Goal: Information Seeking & Learning: Check status

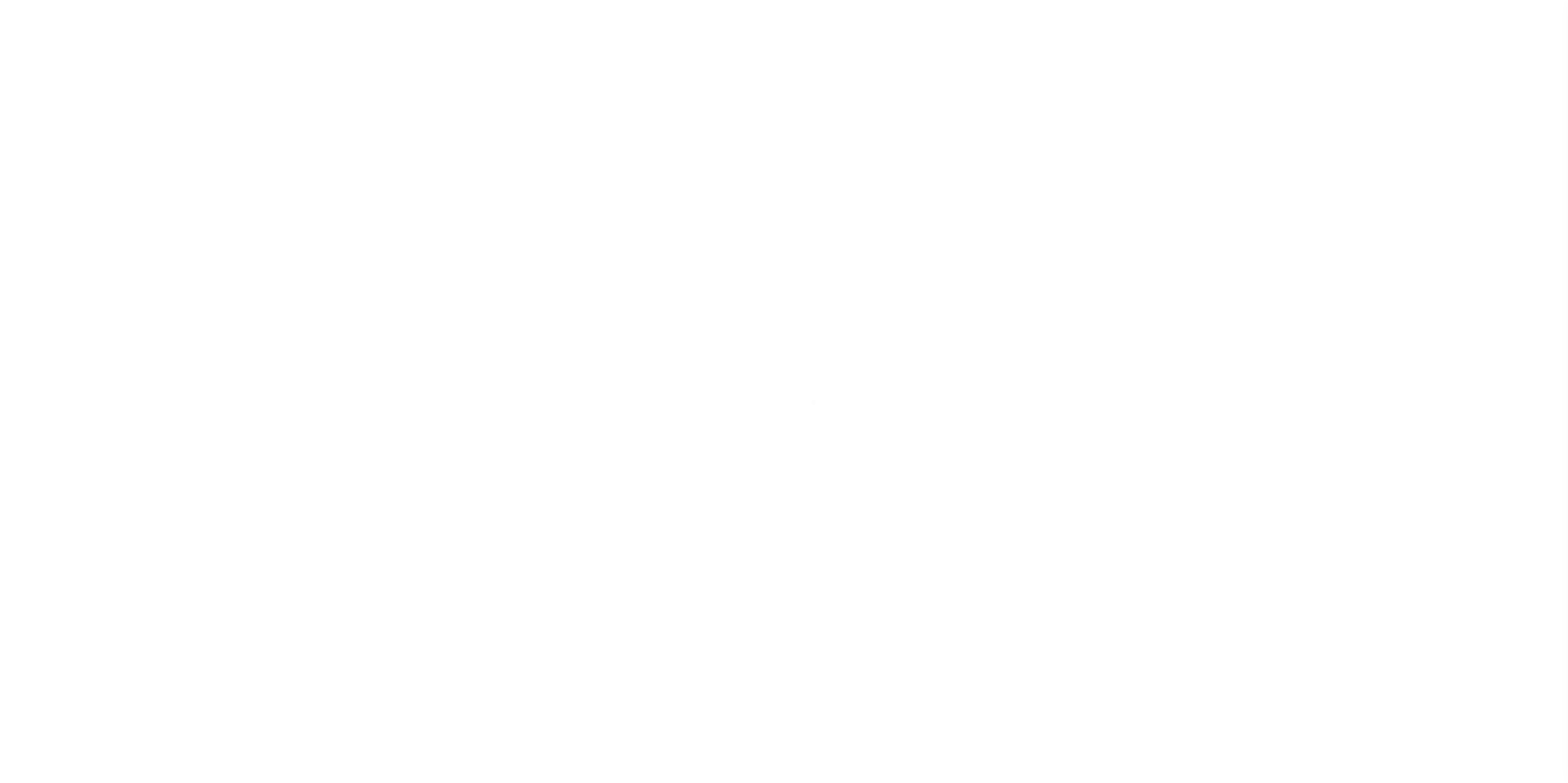
select select
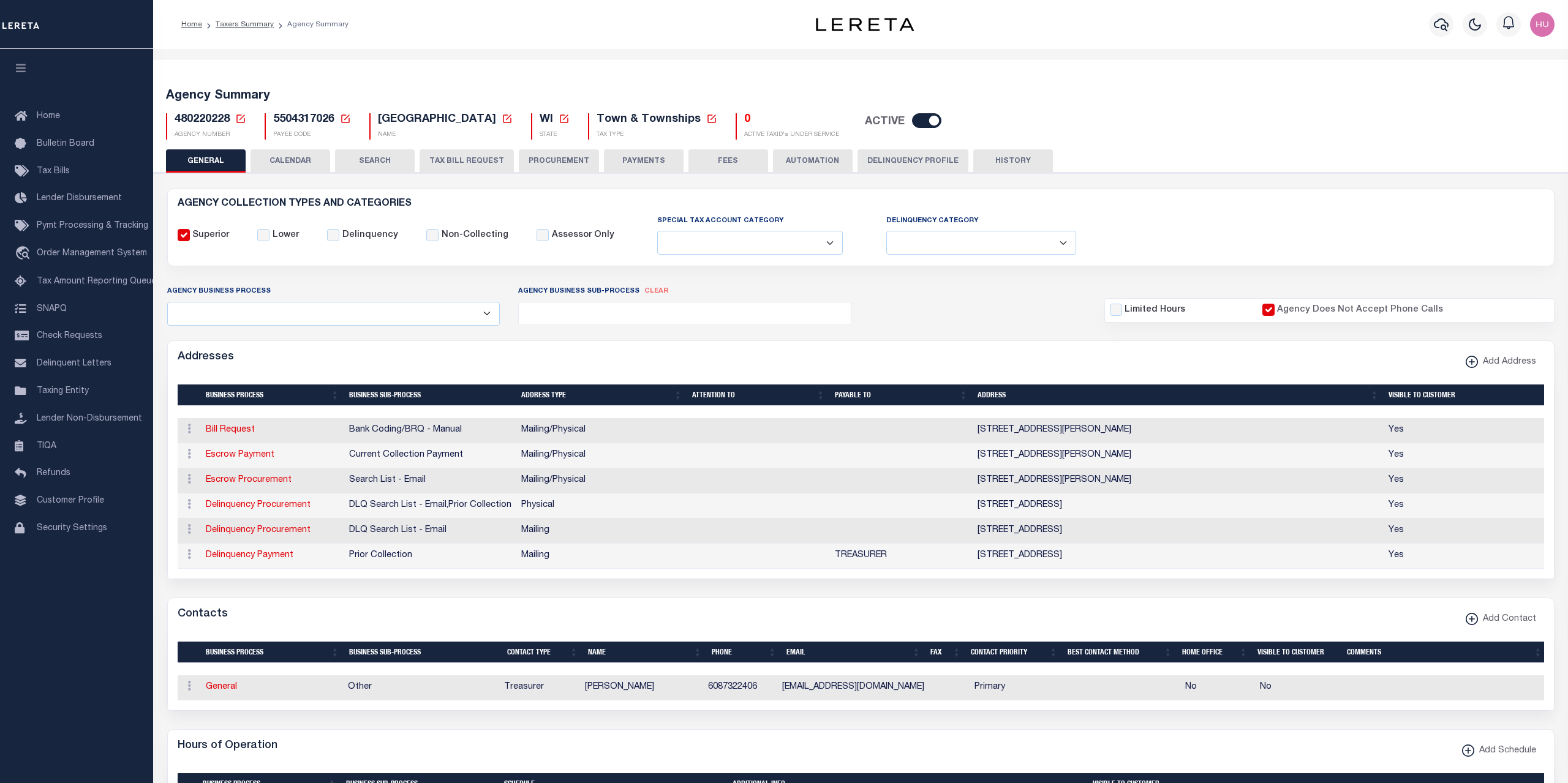
click at [441, 22] on div "Home Taxers Summary Agency Summary" at bounding box center [460, 24] width 578 height 25
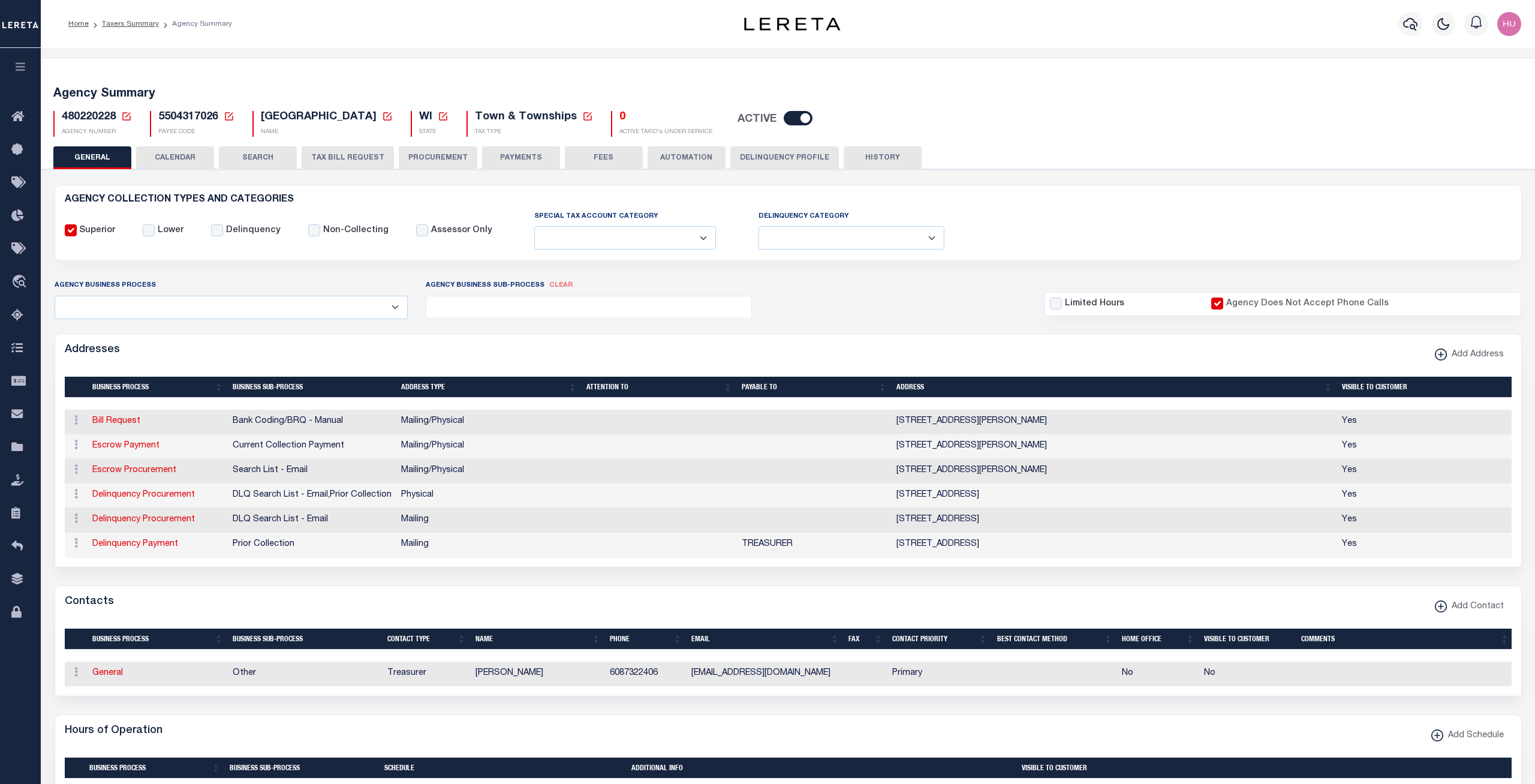
click at [521, 40] on div "Home Taxers Summary Agency Summary Profile Sign out" at bounding box center [788, 24] width 1494 height 48
click at [123, 21] on link "Taxers Summary" at bounding box center [130, 24] width 57 height 8
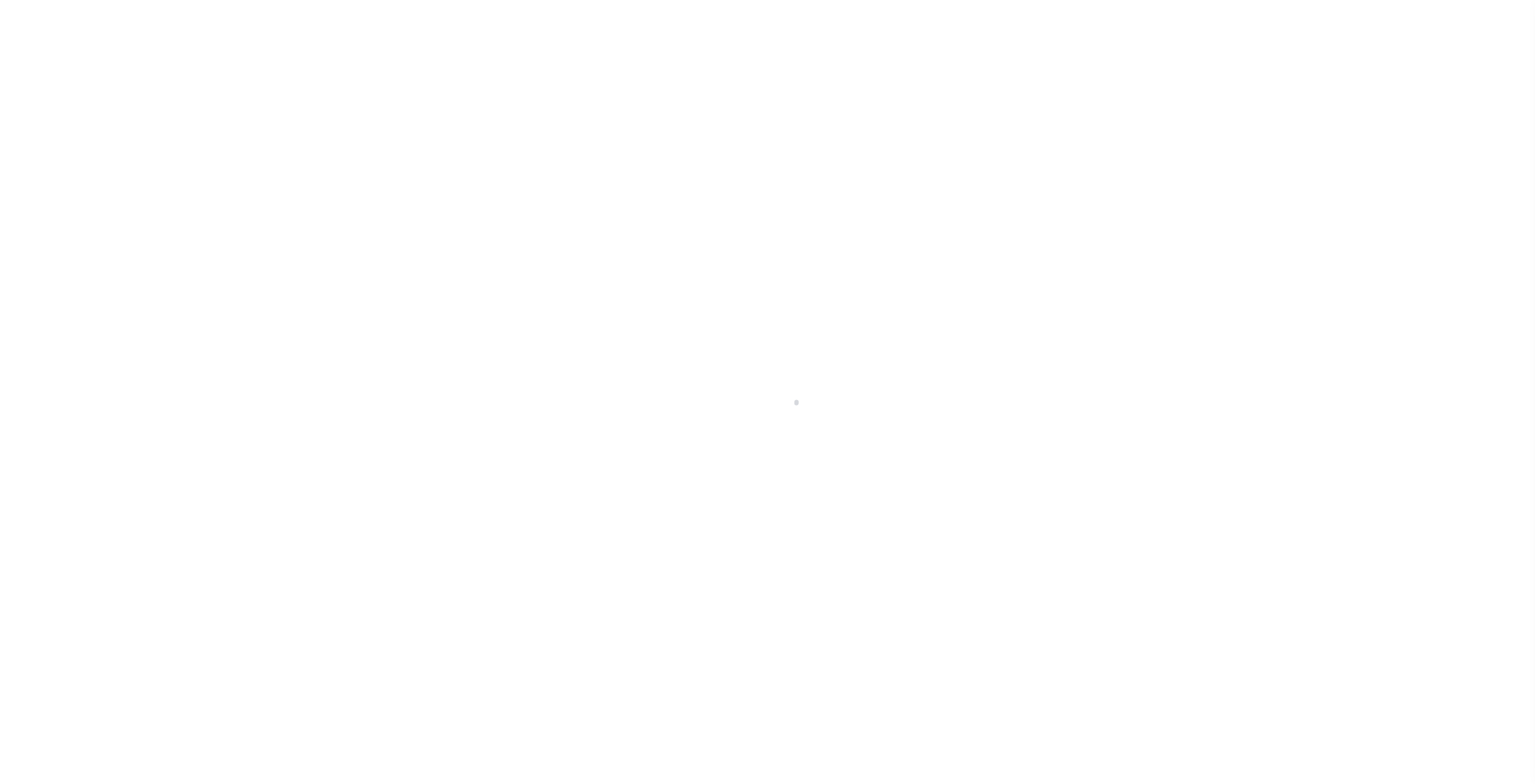
select select
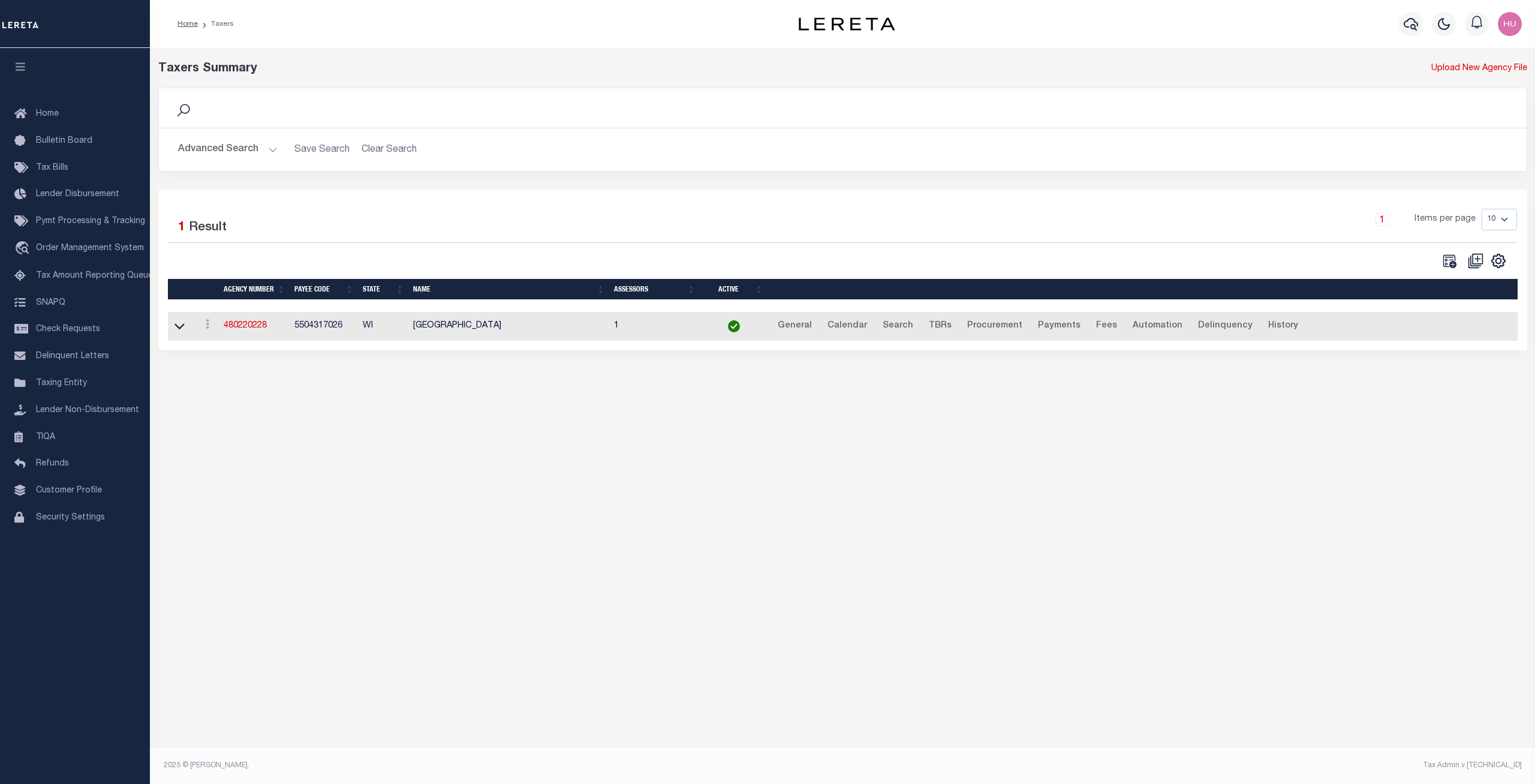
click at [223, 147] on button "Advanced Search" at bounding box center [228, 149] width 99 height 23
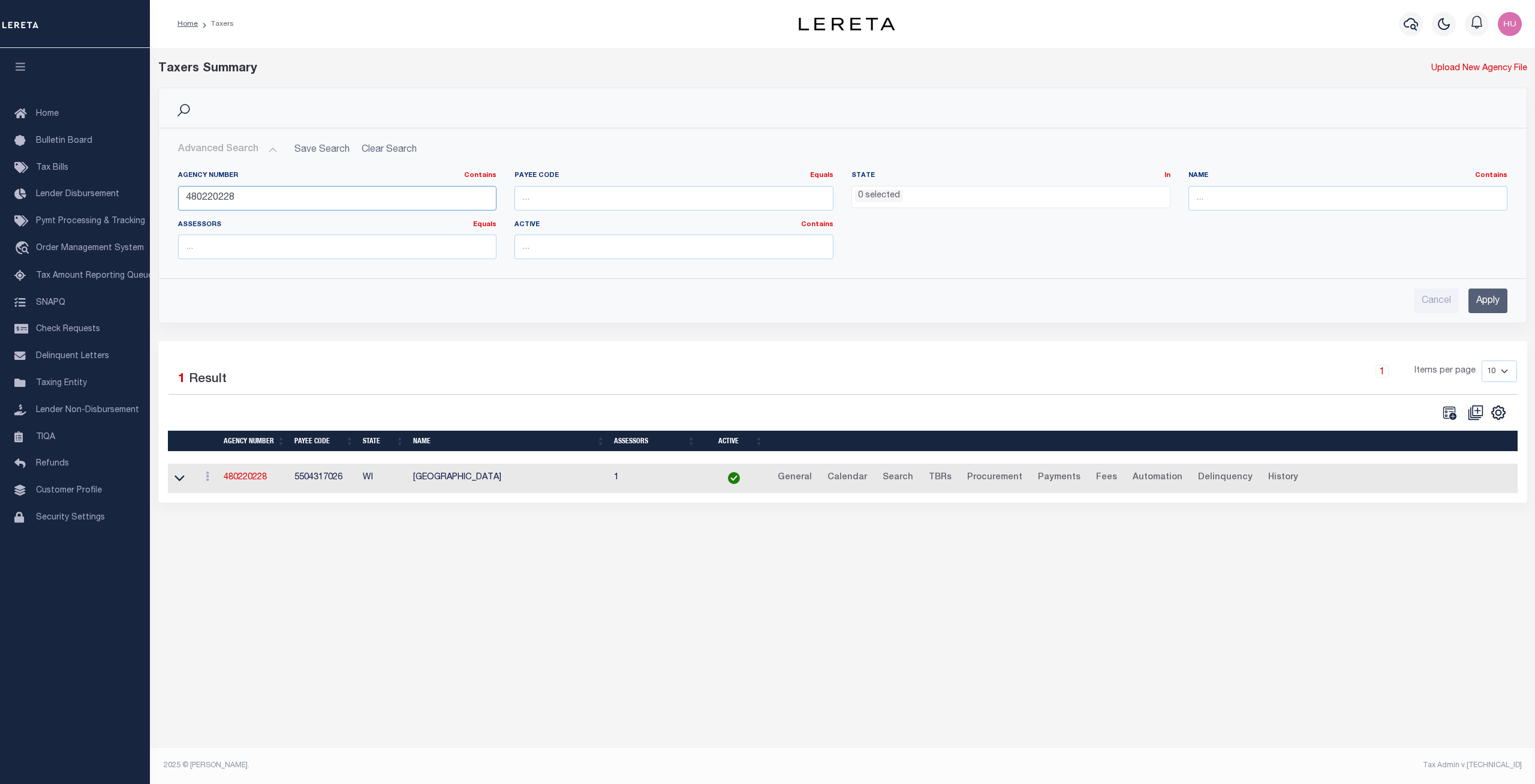
click at [223, 196] on input "480220228" at bounding box center [338, 198] width 319 height 25
click at [1494, 302] on input "Apply" at bounding box center [1488, 300] width 39 height 25
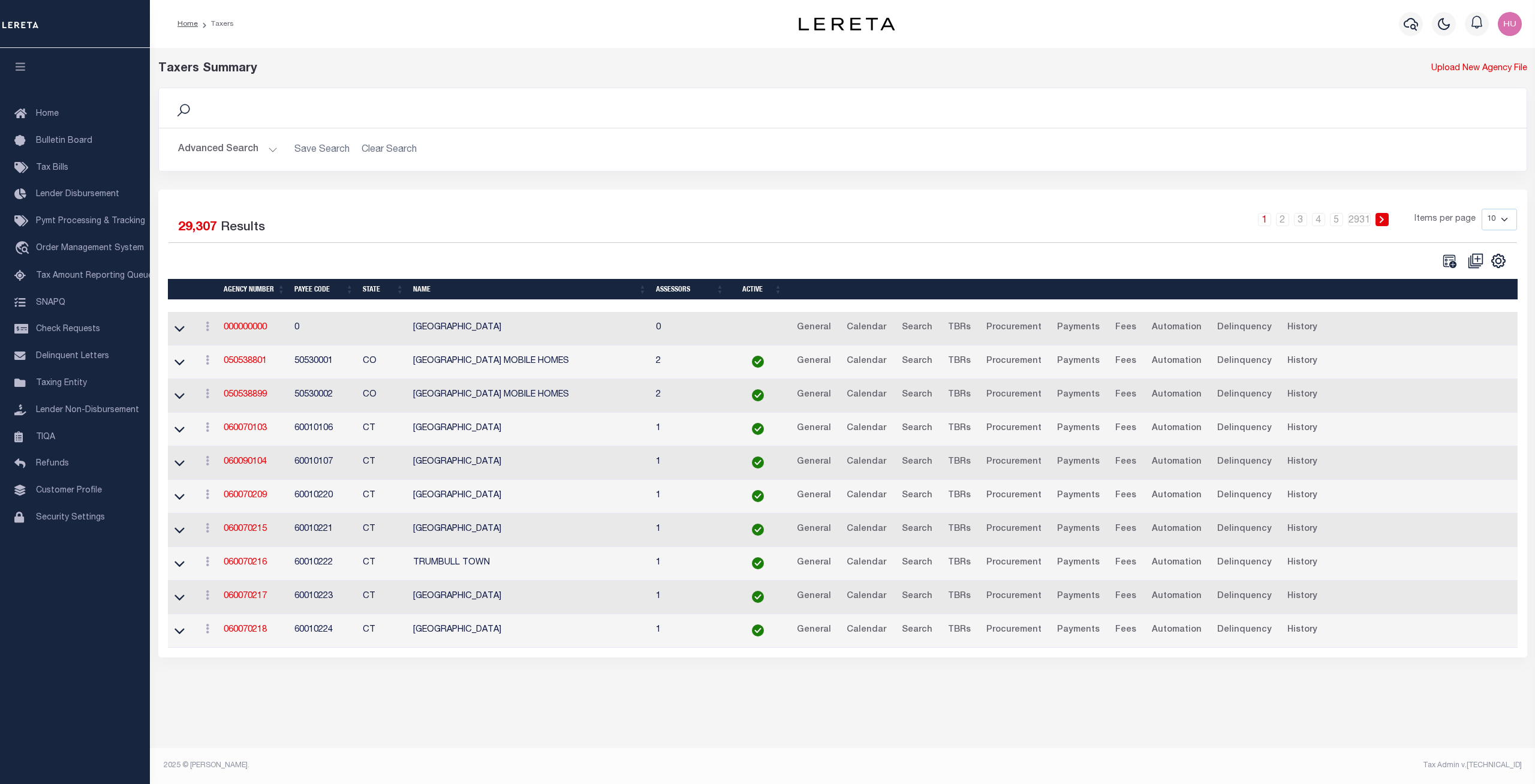
click at [518, 185] on div "Search Advanced Search Save Search Clear Search Is In" at bounding box center [842, 138] width 1387 height 102
click at [1482, 208] on select "10 25 50 100" at bounding box center [1499, 219] width 35 height 22
select select "100"
click option "100" at bounding box center [0, 0] width 0 height 0
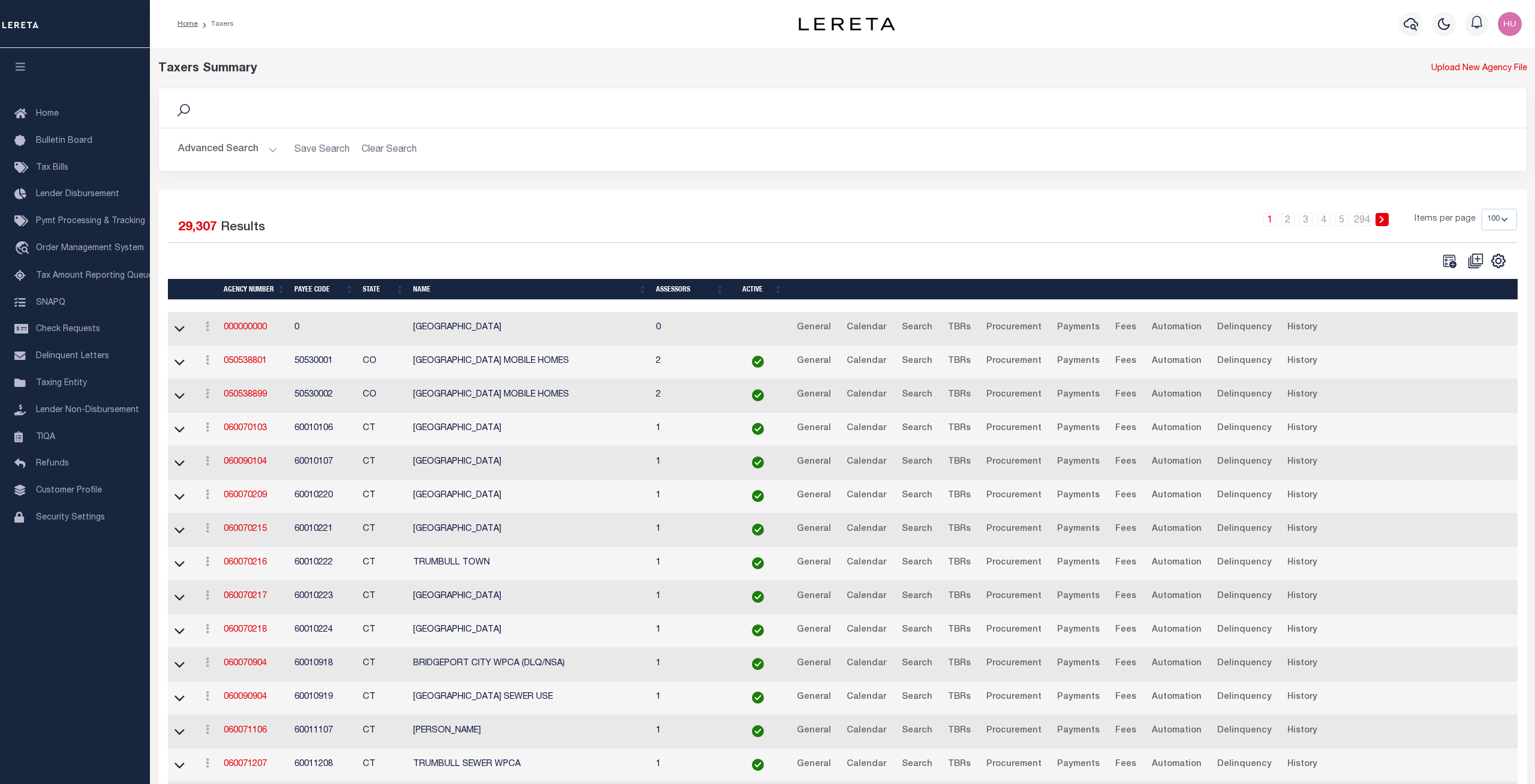
click at [539, 181] on div "Search Advanced Search Save Search Clear Search Is In" at bounding box center [842, 138] width 1387 height 102
click at [571, 184] on div "Search Advanced Search Save Search Clear Search Is In" at bounding box center [842, 138] width 1387 height 102
drag, startPoint x: 709, startPoint y: 179, endPoint x: 698, endPoint y: 178, distance: 11.0
drag, startPoint x: 698, startPoint y: 178, endPoint x: 688, endPoint y: 178, distance: 10.0
drag, startPoint x: 688, startPoint y: 178, endPoint x: 669, endPoint y: 178, distance: 19.0
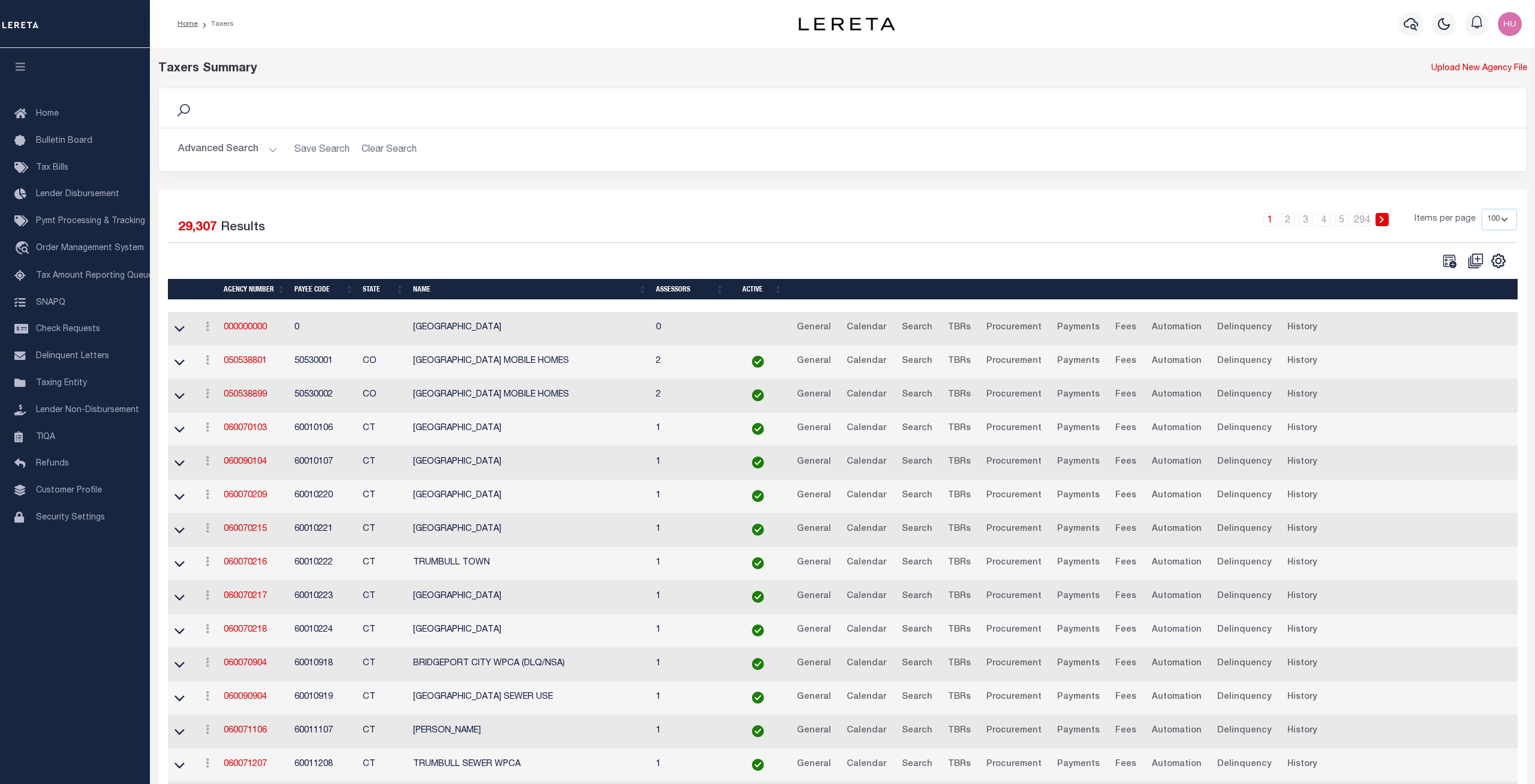
drag, startPoint x: 661, startPoint y: 178, endPoint x: 637, endPoint y: 178, distance: 24.0
click at [634, 178] on div "Search Advanced Search Save Search Clear Search Is In" at bounding box center [842, 138] width 1387 height 102
click at [213, 157] on button "Advanced Search" at bounding box center [228, 149] width 99 height 23
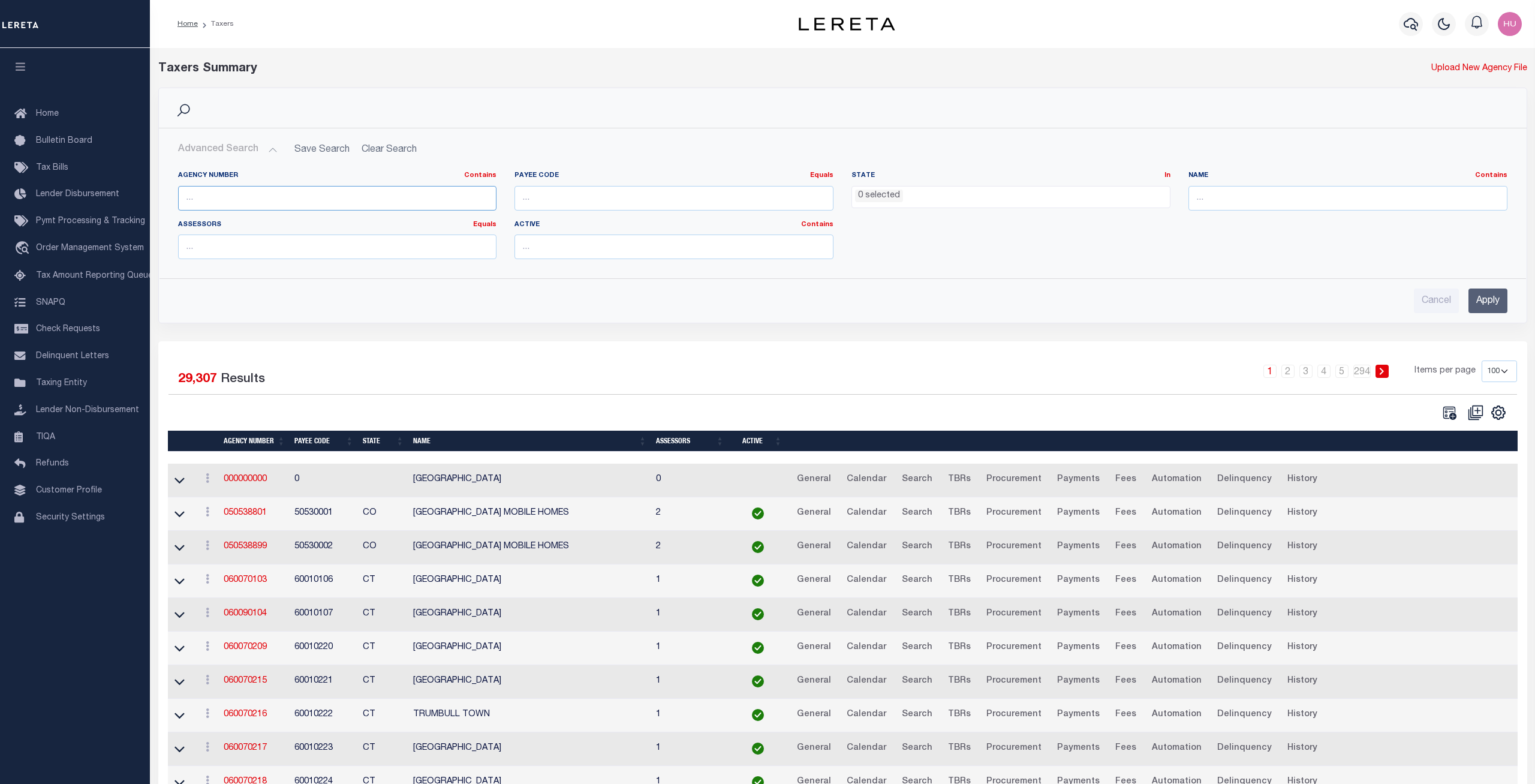
click at [232, 194] on input "text" at bounding box center [338, 198] width 319 height 25
paste input "422408602"
type input "422408602"
click at [1486, 300] on input "Apply" at bounding box center [1488, 300] width 39 height 25
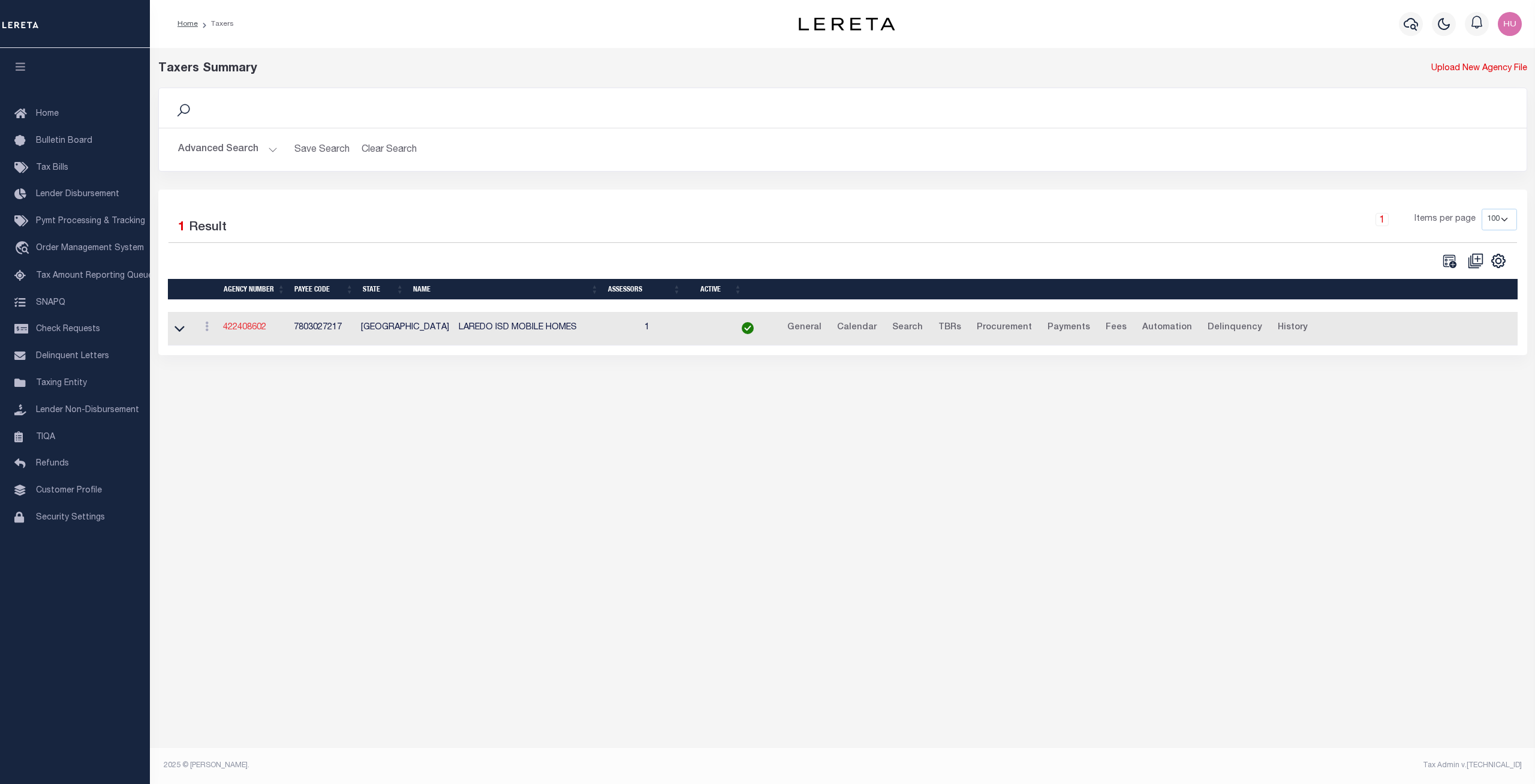
click at [254, 326] on link "422408602" at bounding box center [244, 327] width 43 height 8
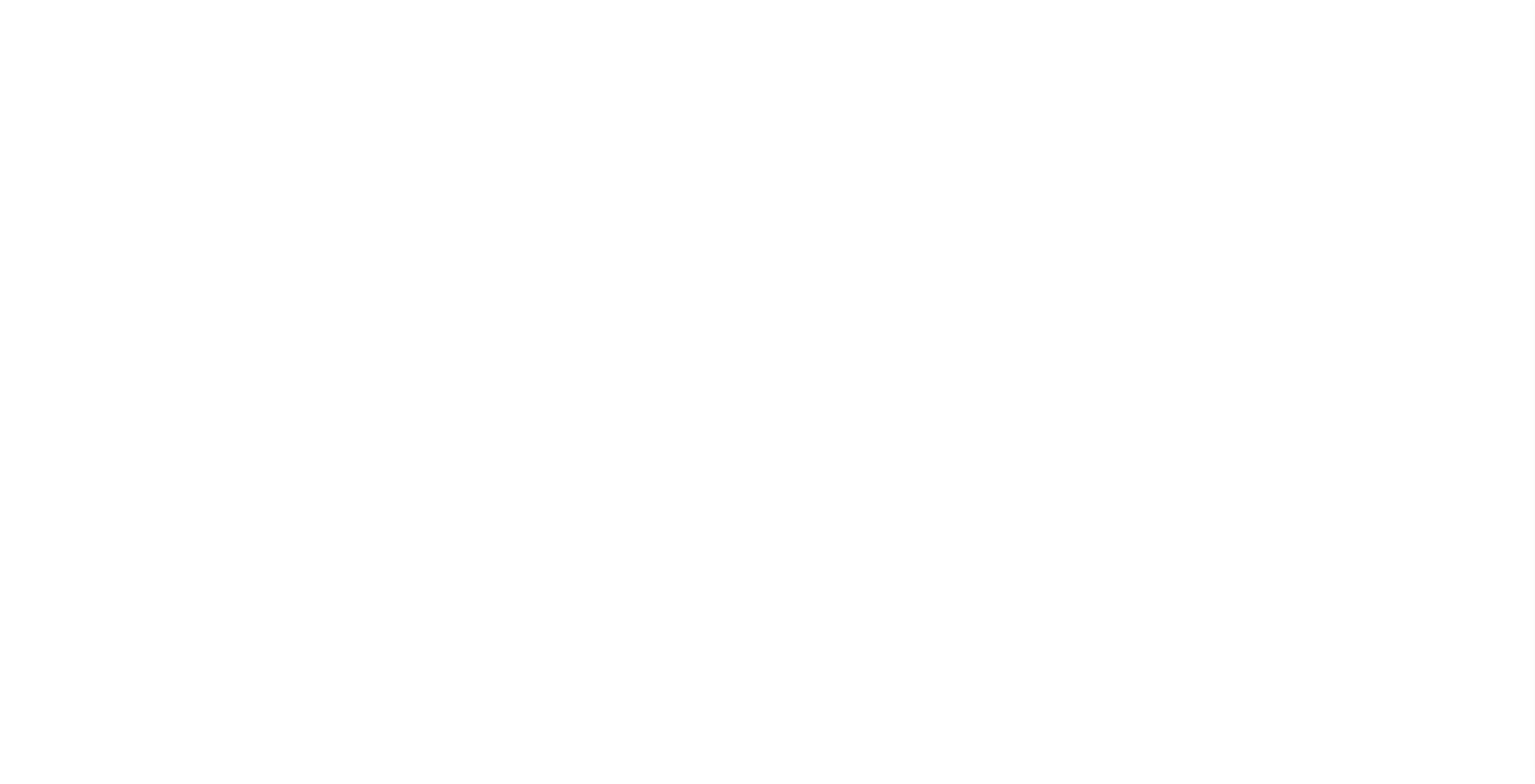
select select
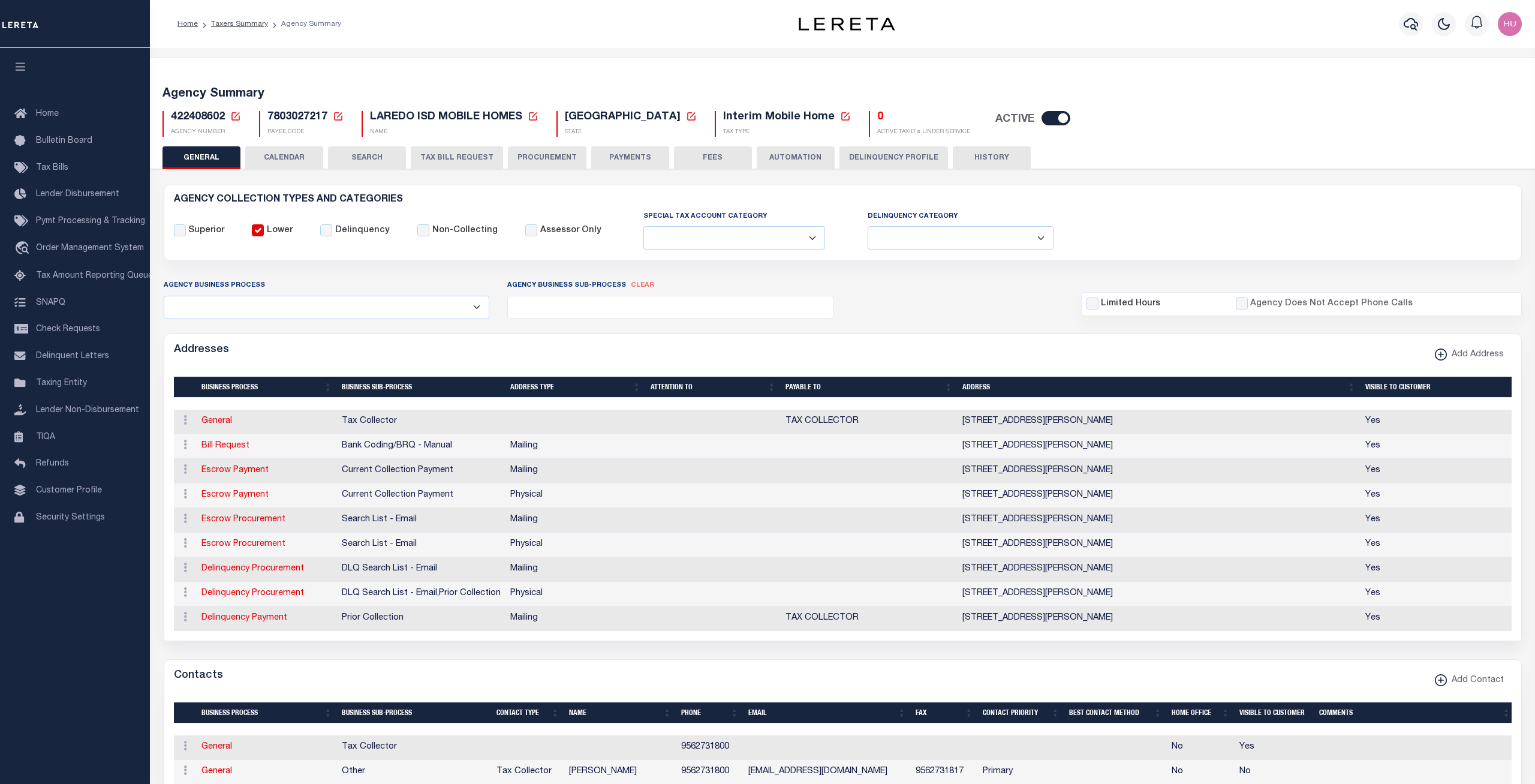
click at [296, 157] on button "CALENDAR" at bounding box center [284, 157] width 78 height 23
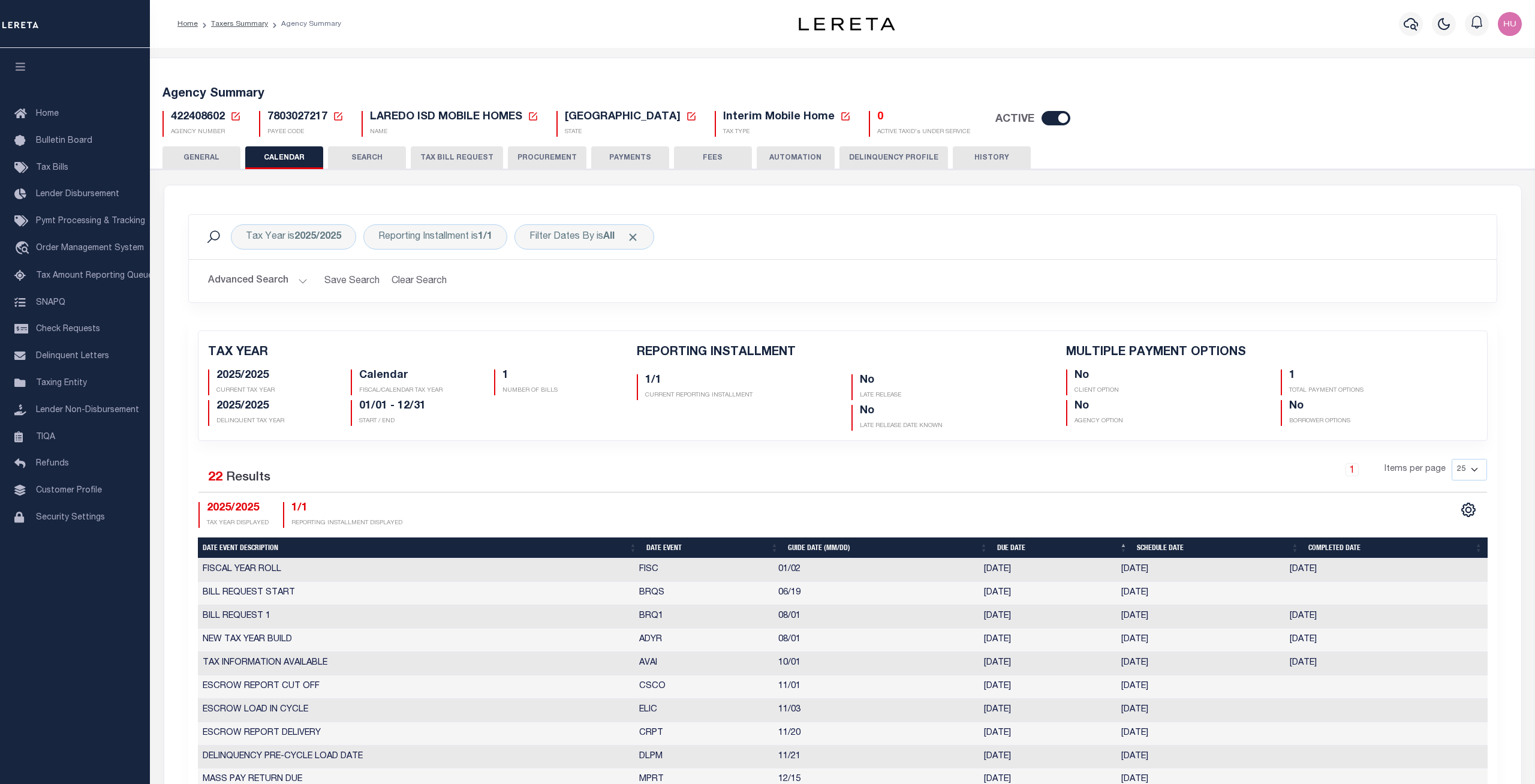
checkbox input "false"
type input "1"
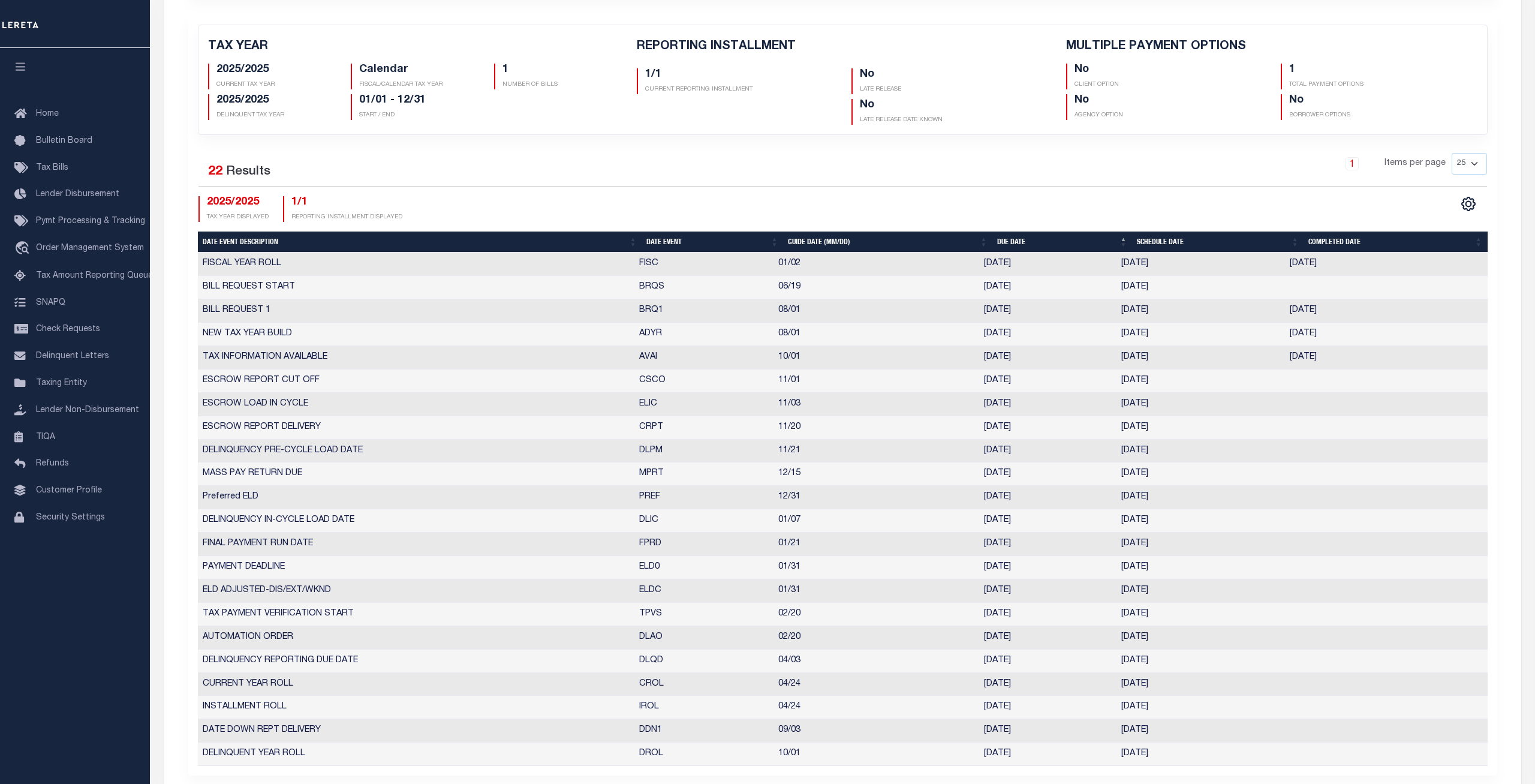
scroll to position [367, 0]
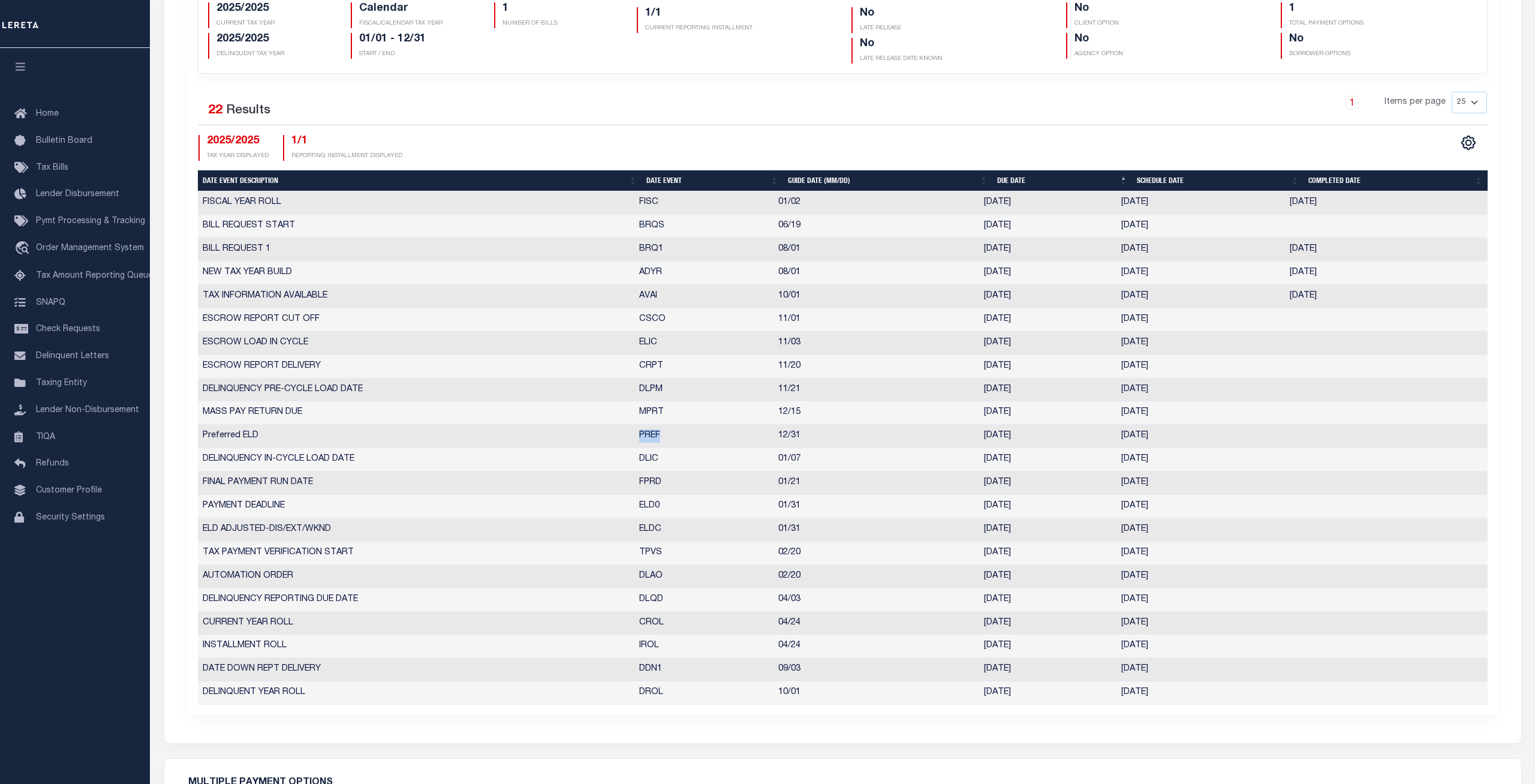
drag, startPoint x: 666, startPoint y: 439, endPoint x: 631, endPoint y: 439, distance: 35.0
click at [631, 439] on tr "Preferred ELD PREF 12/31 12/31/2025 12/31/2025 10364323" at bounding box center [843, 436] width 1290 height 23
drag, startPoint x: 265, startPoint y: 441, endPoint x: 202, endPoint y: 439, distance: 63.0
click at [202, 439] on td "Preferred ELD" at bounding box center [416, 436] width 436 height 23
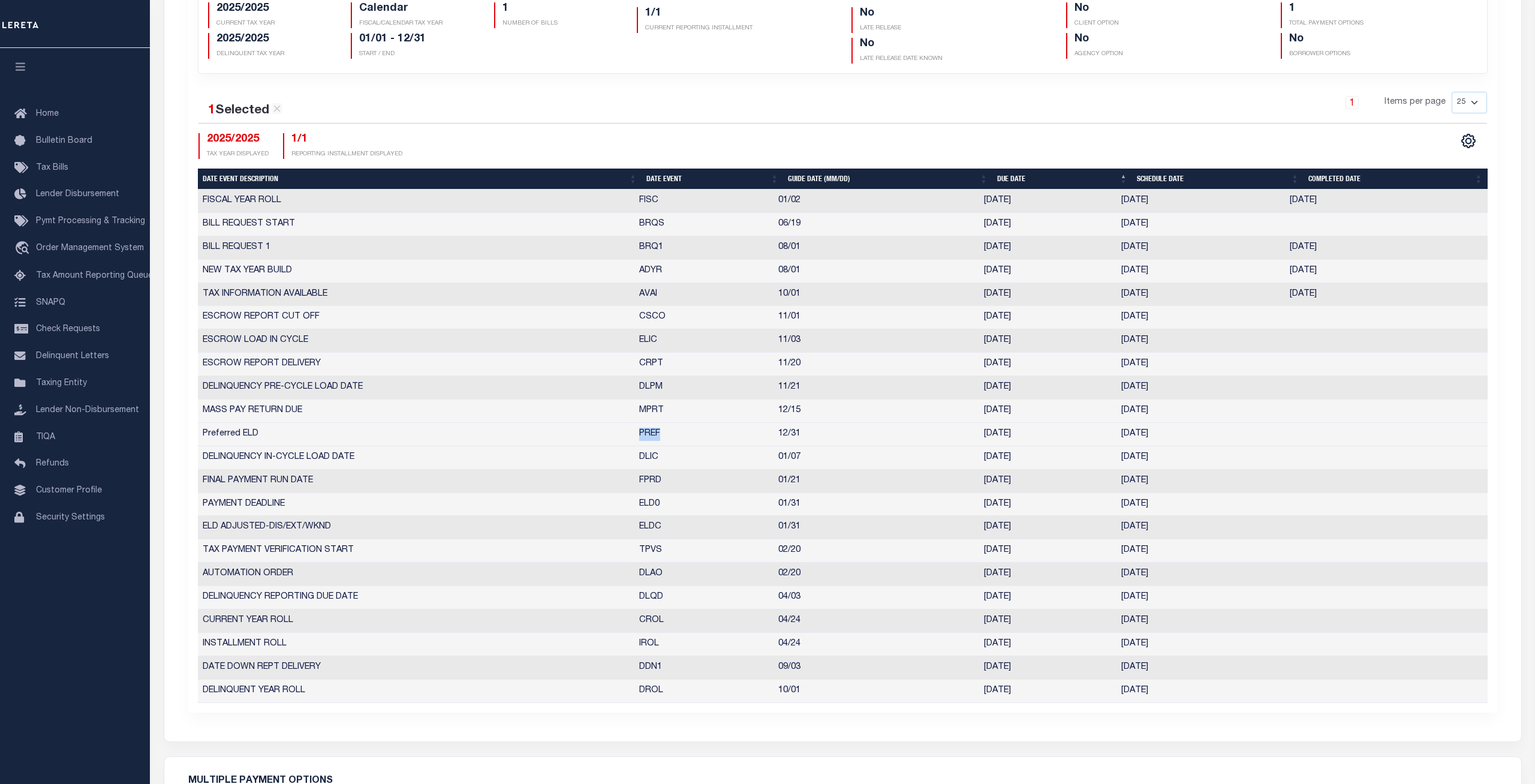
drag, startPoint x: 663, startPoint y: 433, endPoint x: 630, endPoint y: 436, distance: 33.1
click at [630, 436] on tr "Preferred ELD PREF 12/31 12/31/2025 12/31/2025 10364323" at bounding box center [843, 434] width 1290 height 23
drag, startPoint x: 277, startPoint y: 439, endPoint x: 221, endPoint y: 441, distance: 56.0
click at [221, 441] on td "Preferred ELD" at bounding box center [416, 434] width 436 height 23
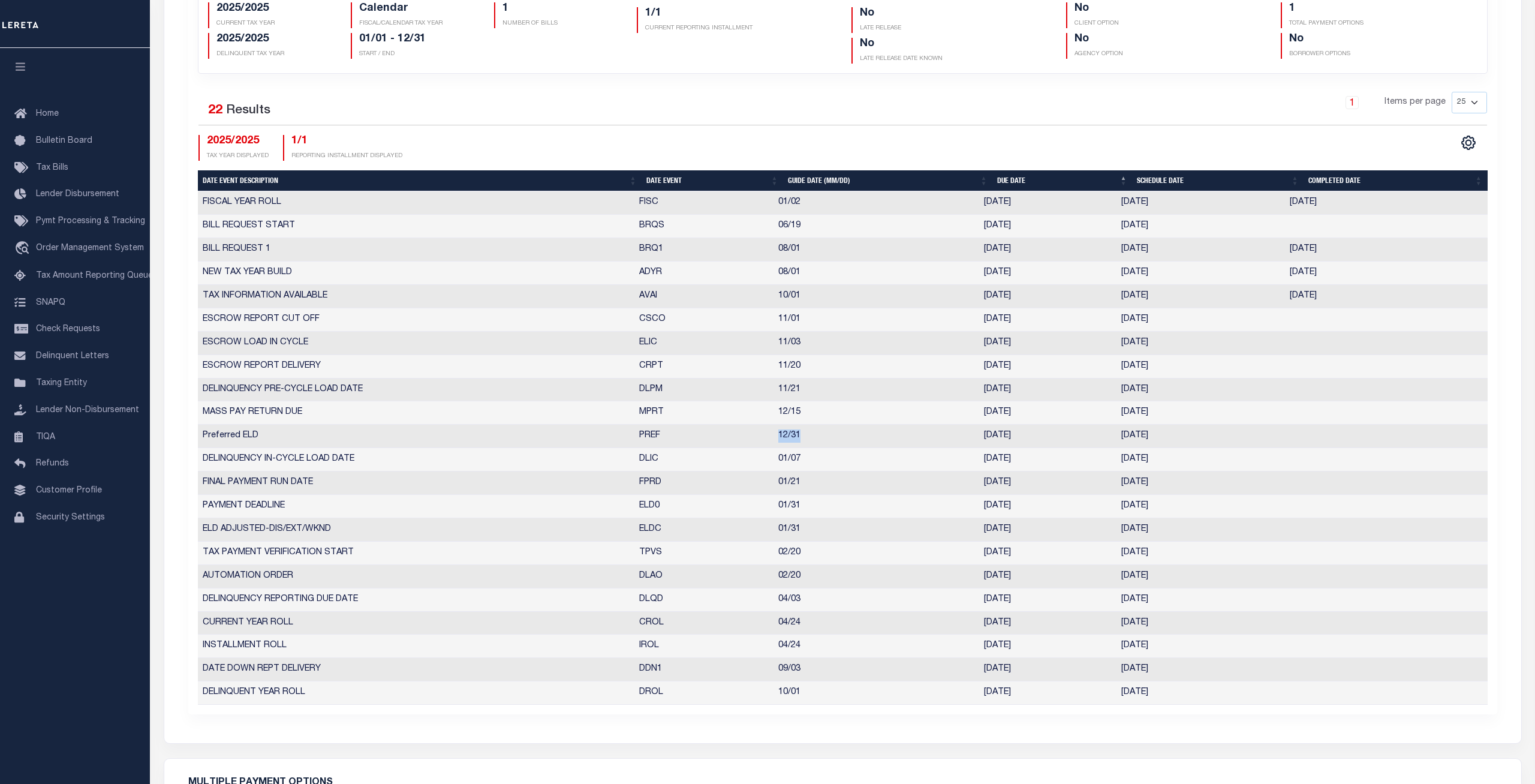
drag, startPoint x: 808, startPoint y: 436, endPoint x: 759, endPoint y: 440, distance: 49.2
click at [759, 440] on tr "Preferred ELD PREF 12/31 12/31/2025 12/31/2025 10364323" at bounding box center [843, 436] width 1290 height 23
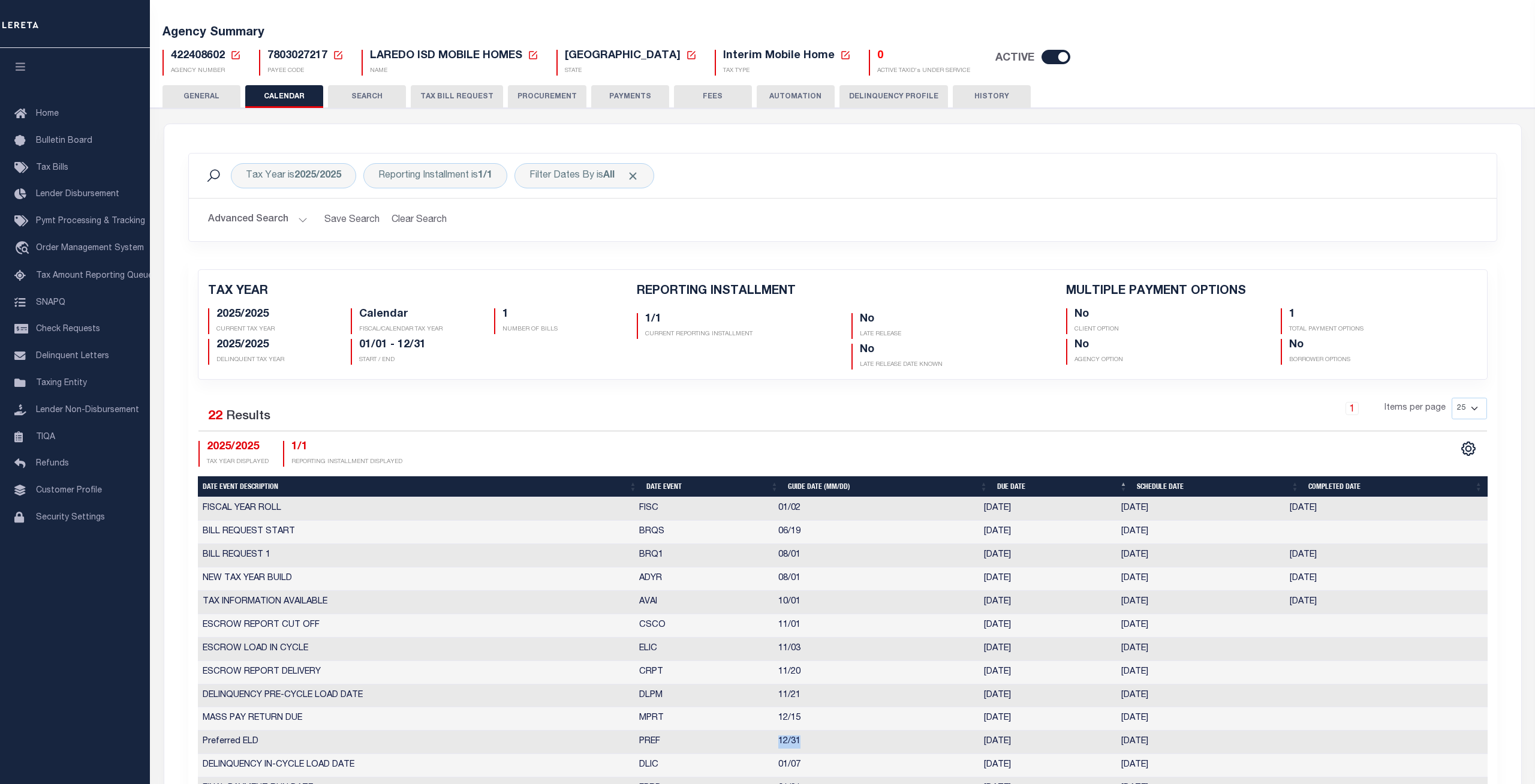
scroll to position [0, 0]
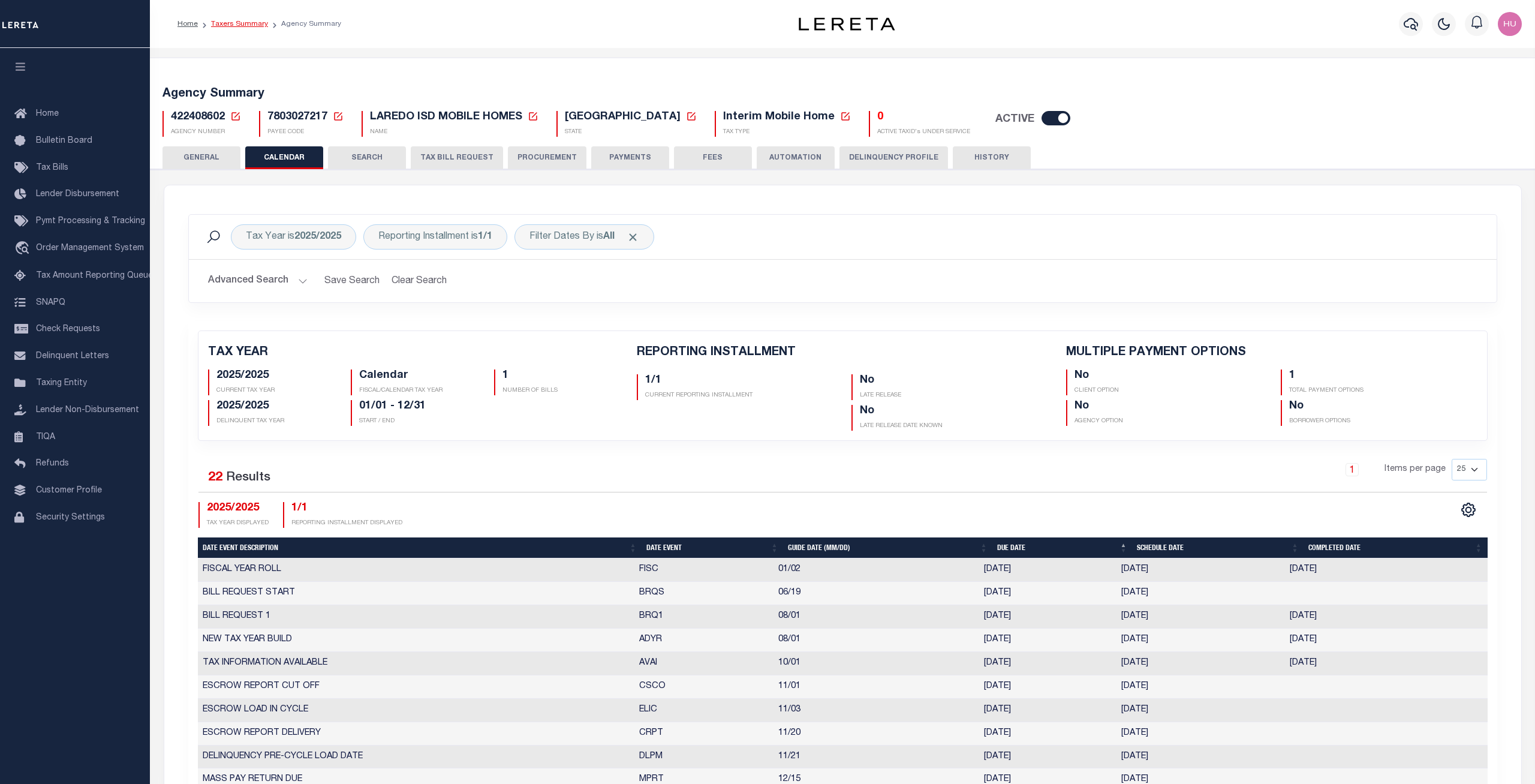
click at [235, 23] on link "Taxers Summary" at bounding box center [240, 24] width 57 height 8
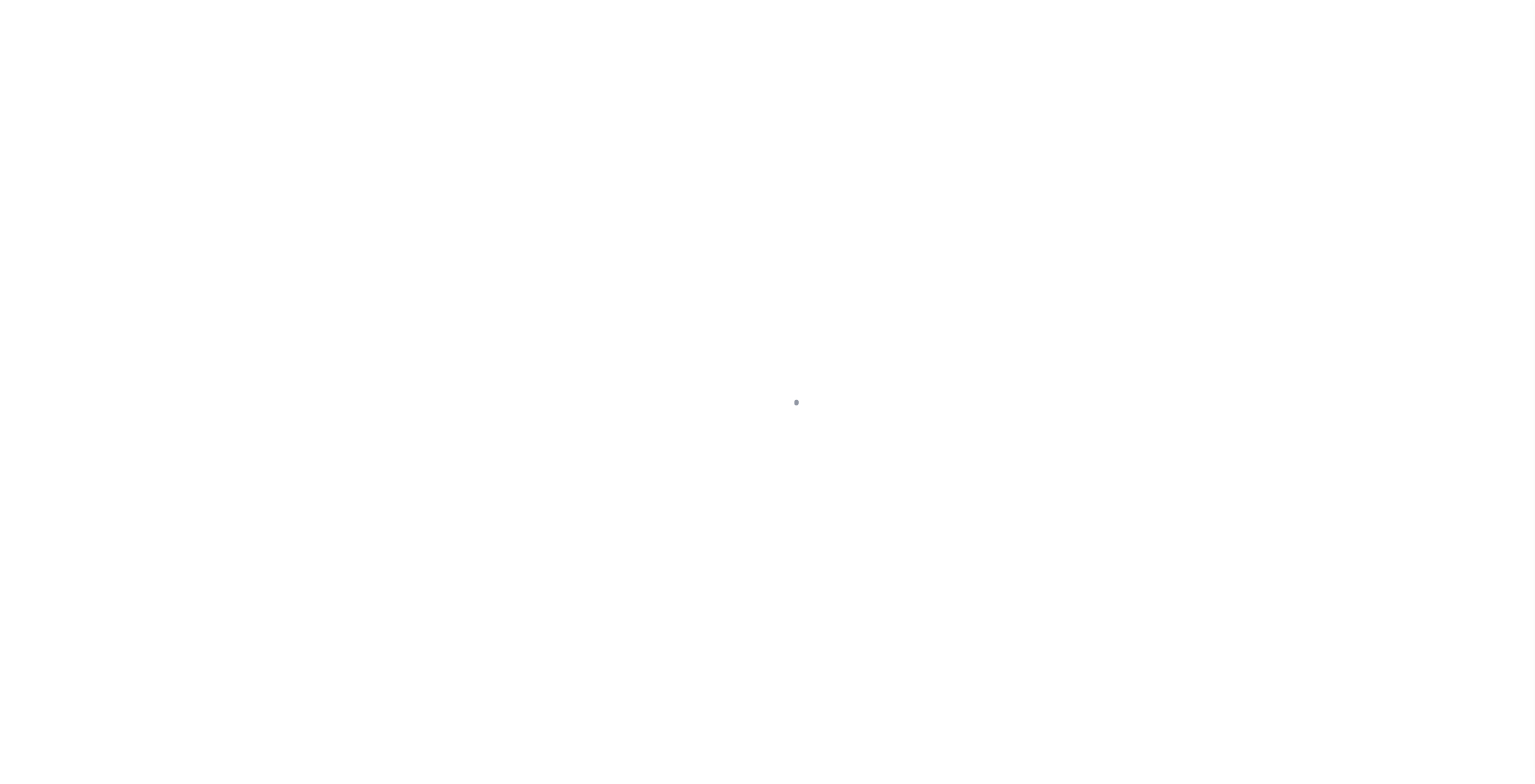
select select
select select "100"
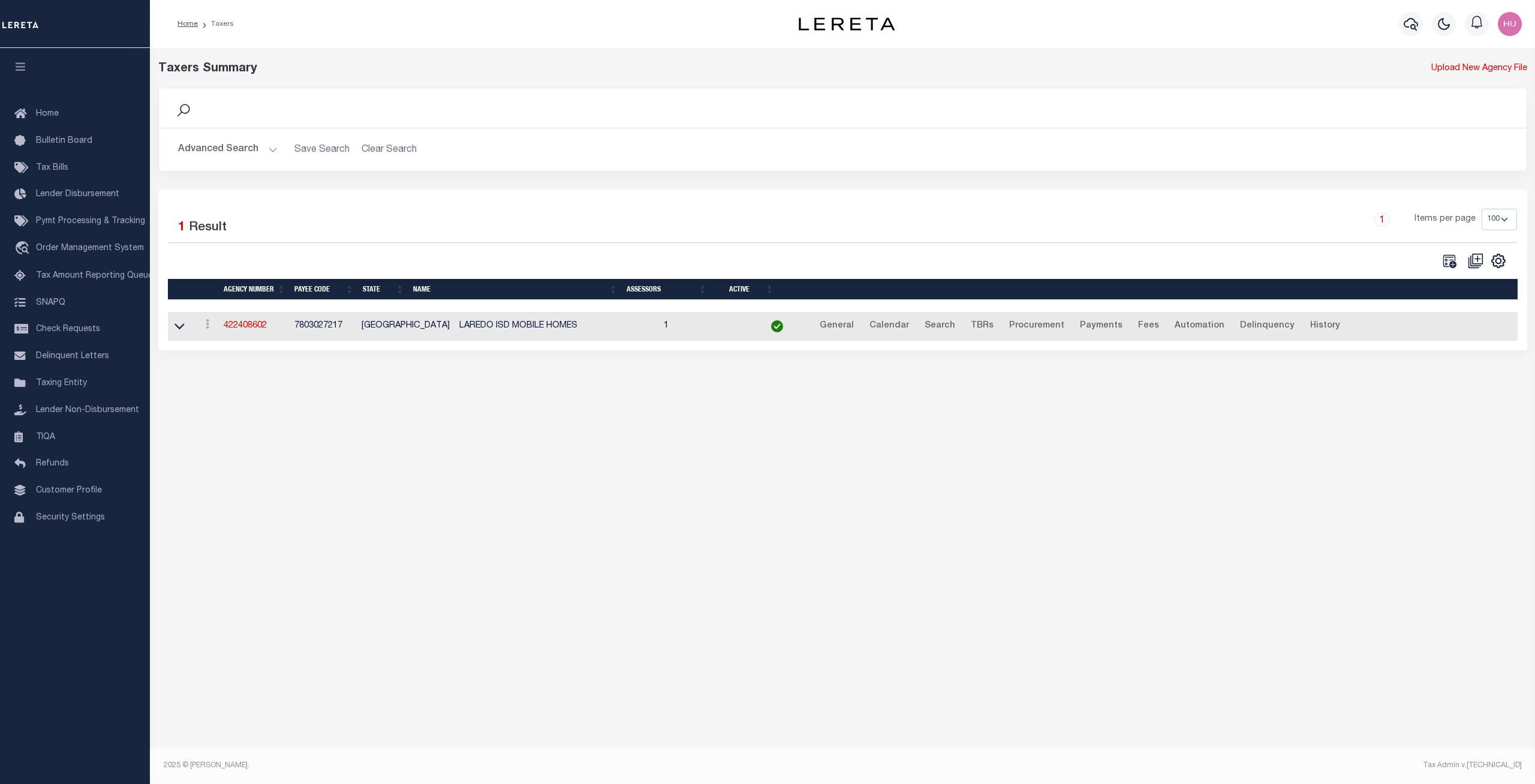
click at [223, 137] on div "Advanced Search Save Search Clear Search tblPayees_dynamictable_____DefaultSave…" at bounding box center [843, 150] width 1368 height 43
click at [221, 151] on button "Advanced Search" at bounding box center [228, 149] width 99 height 23
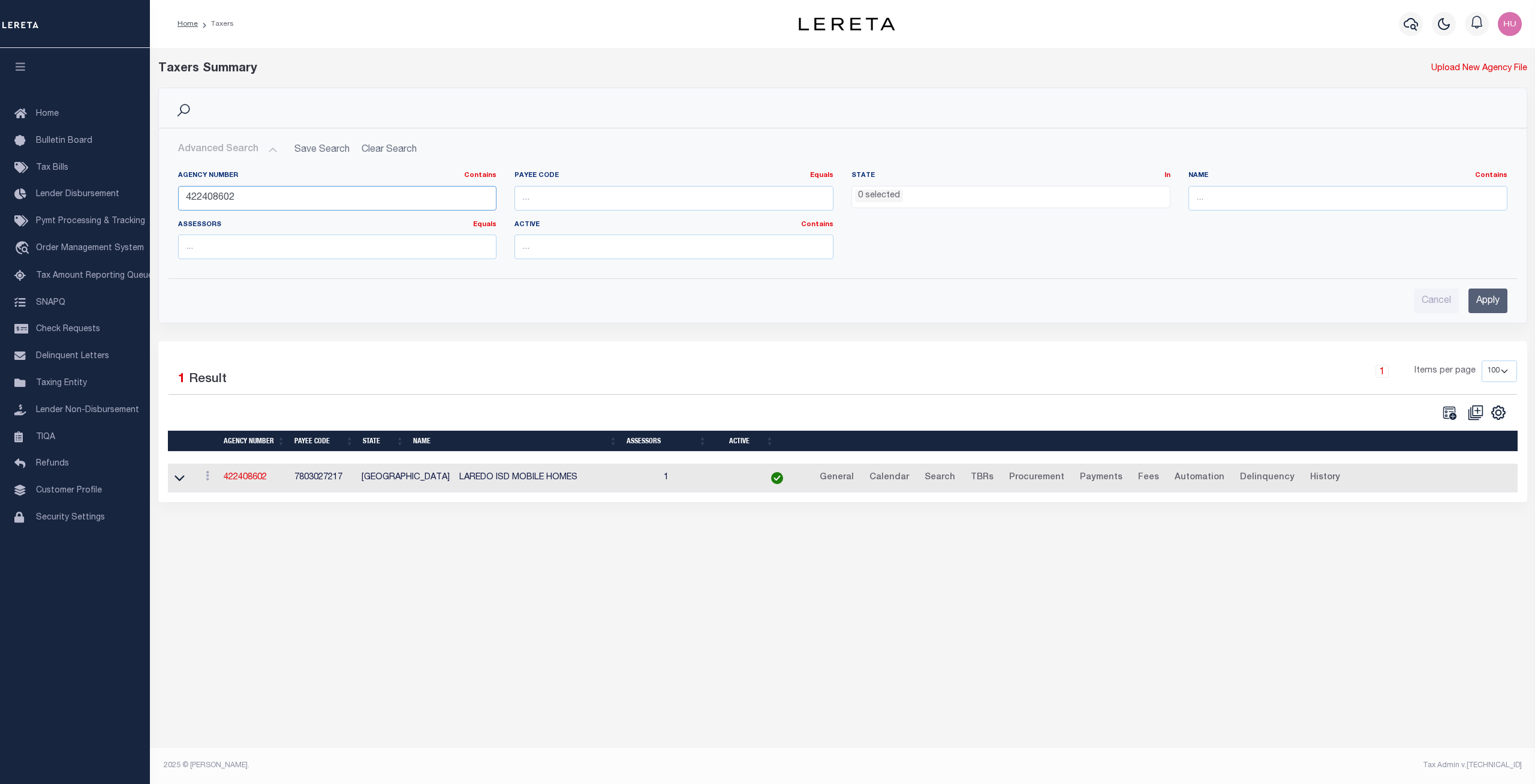
click at [221, 201] on input "422408602" at bounding box center [338, 198] width 319 height 25
paste input "210390208"
type input "210390208"
click at [1482, 299] on input "Apply" at bounding box center [1488, 300] width 39 height 25
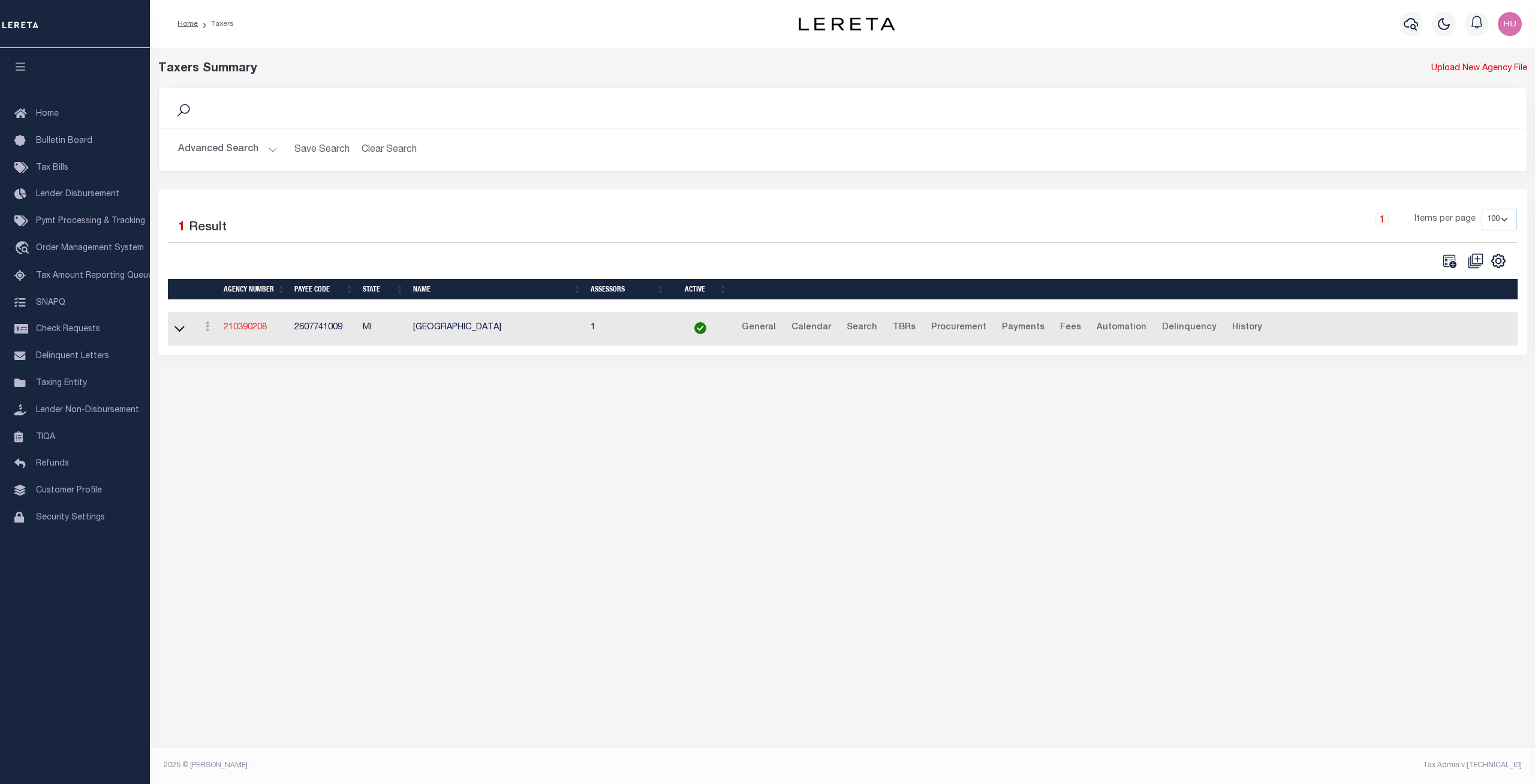
click at [239, 328] on link "210390208" at bounding box center [245, 327] width 43 height 8
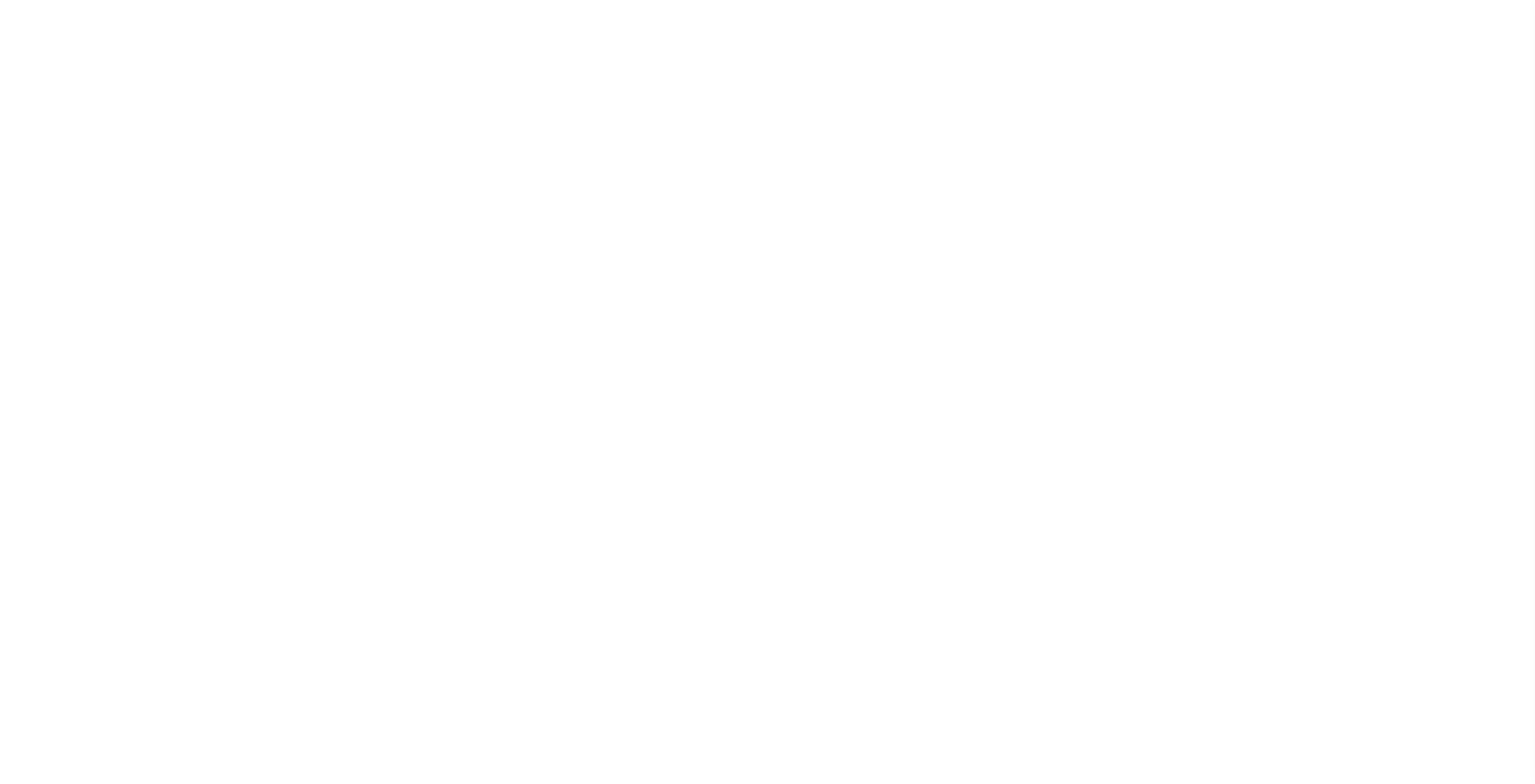
select select
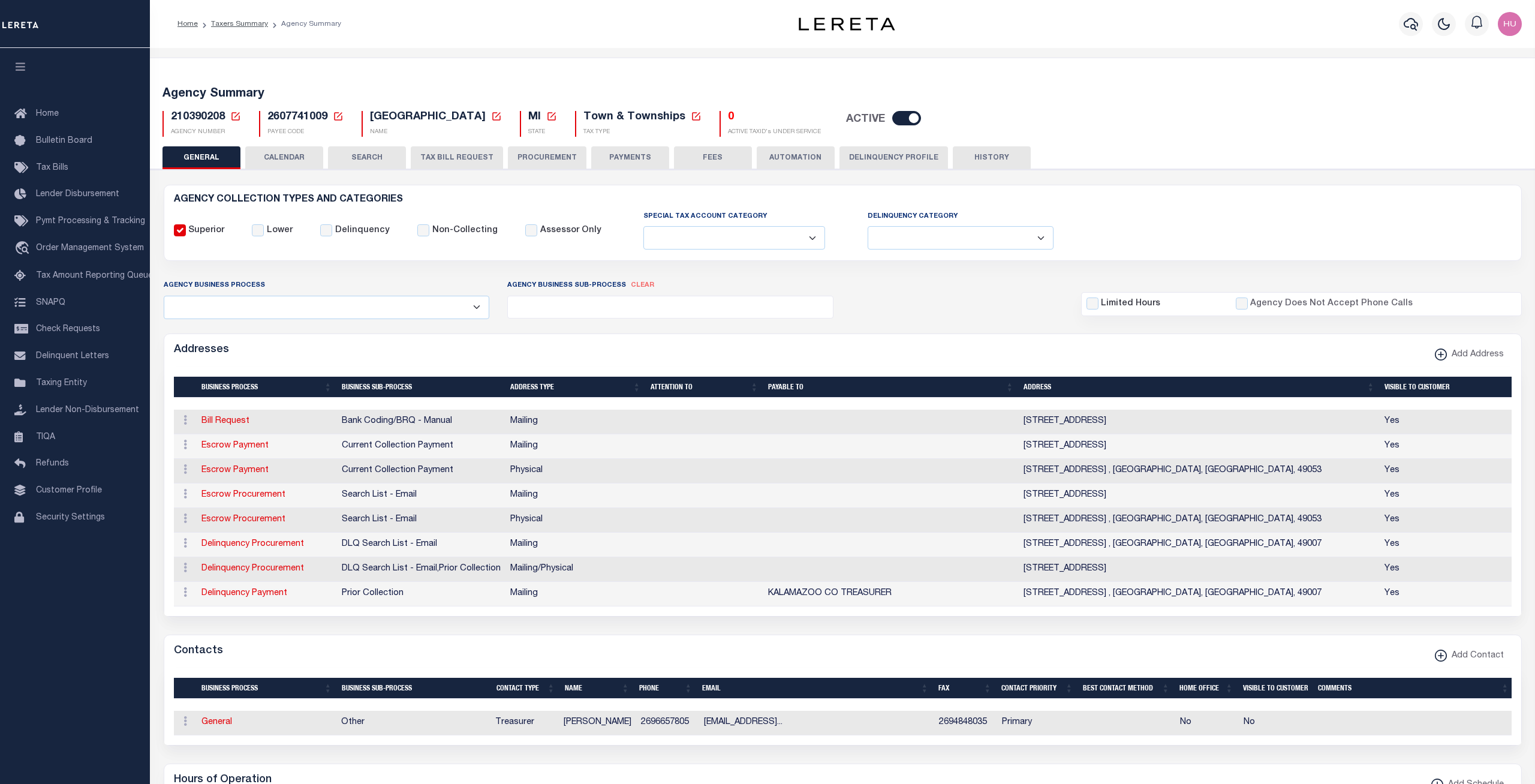
click at [291, 160] on button "CALENDAR" at bounding box center [284, 157] width 78 height 23
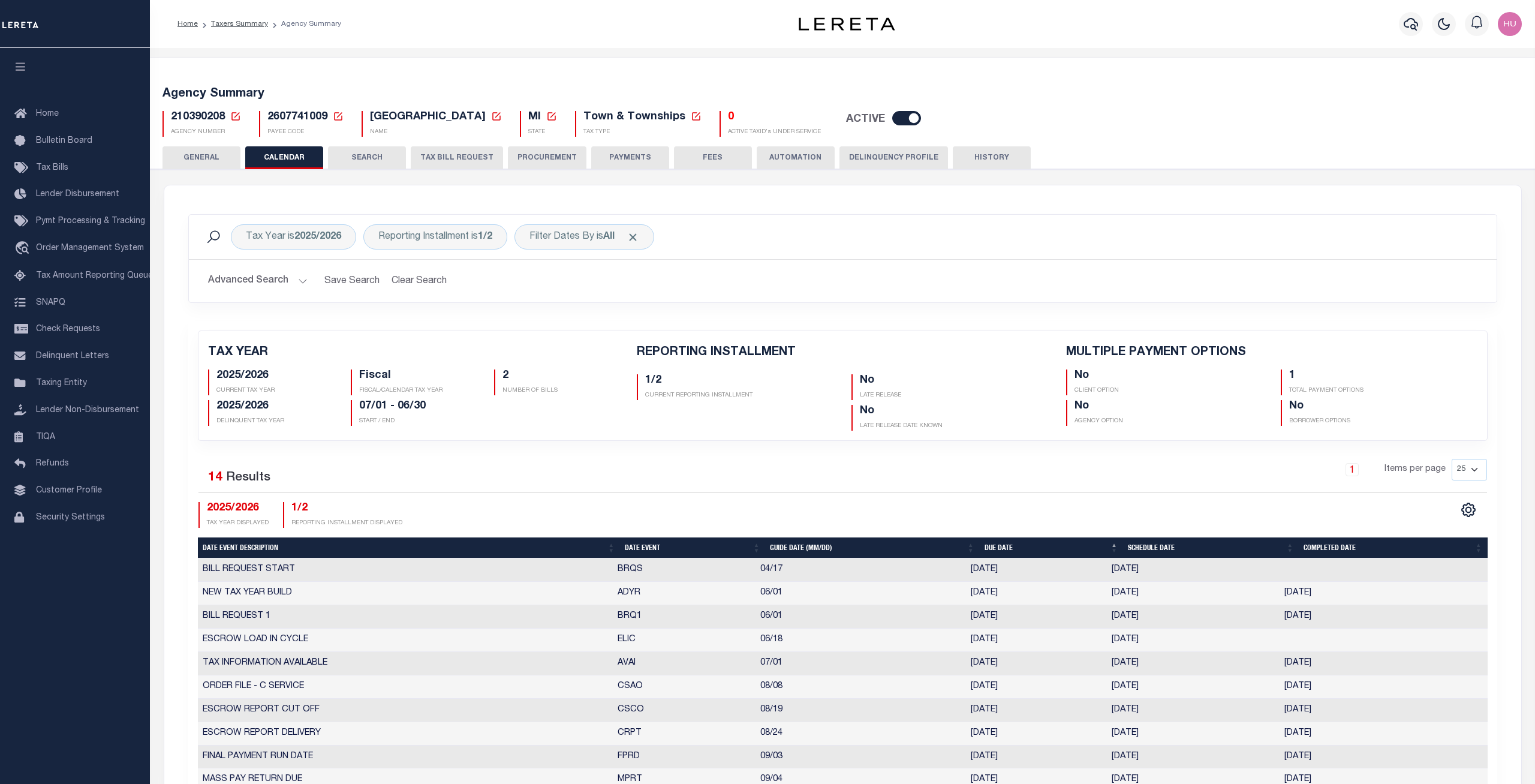
checkbox input "false"
type input "1"
click at [618, 313] on div "Tax Year is 2025/2026 Reporting Installment is 1/2 Filter Dates By is All Searc…" at bounding box center [843, 268] width 1327 height 107
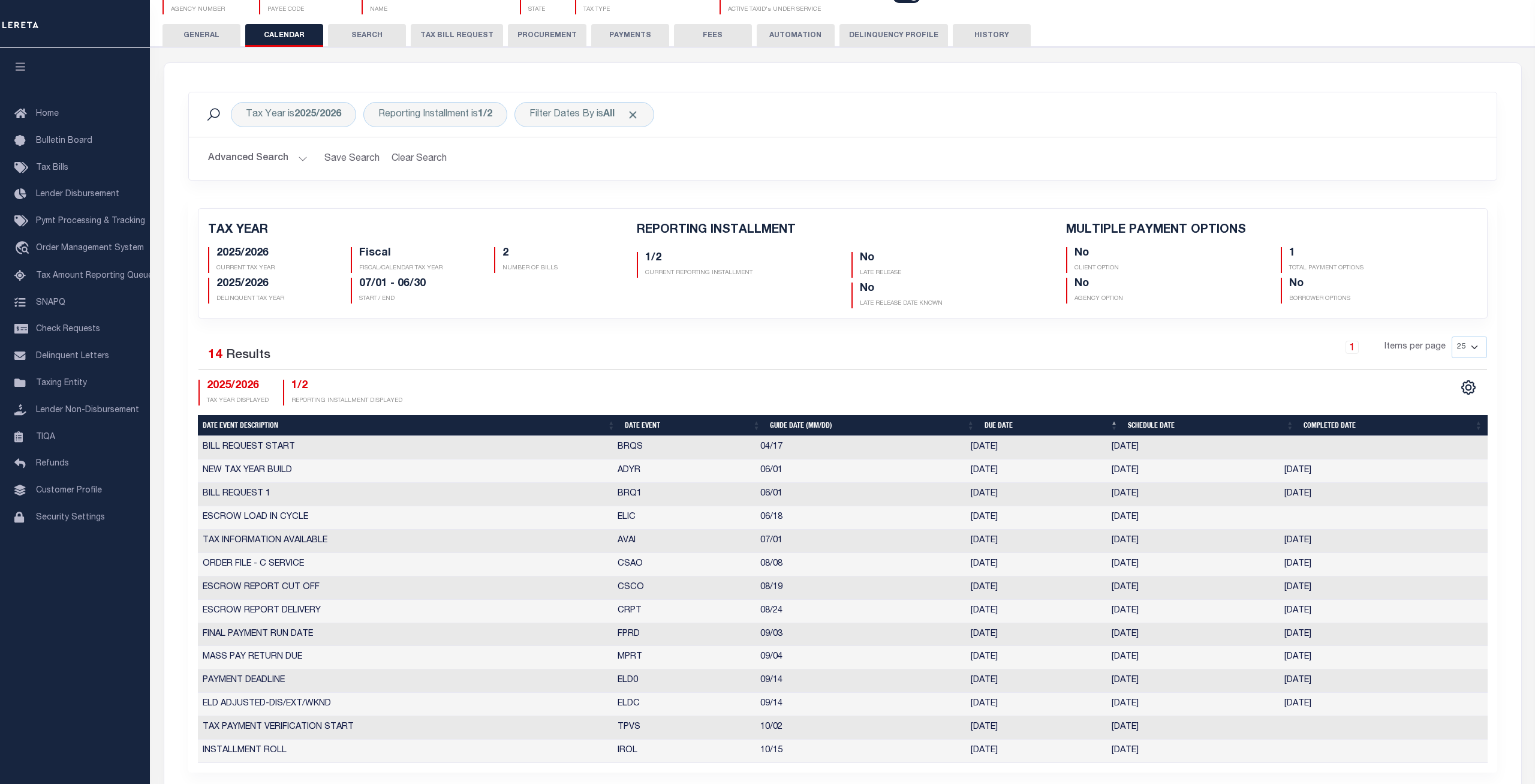
scroll to position [305, 0]
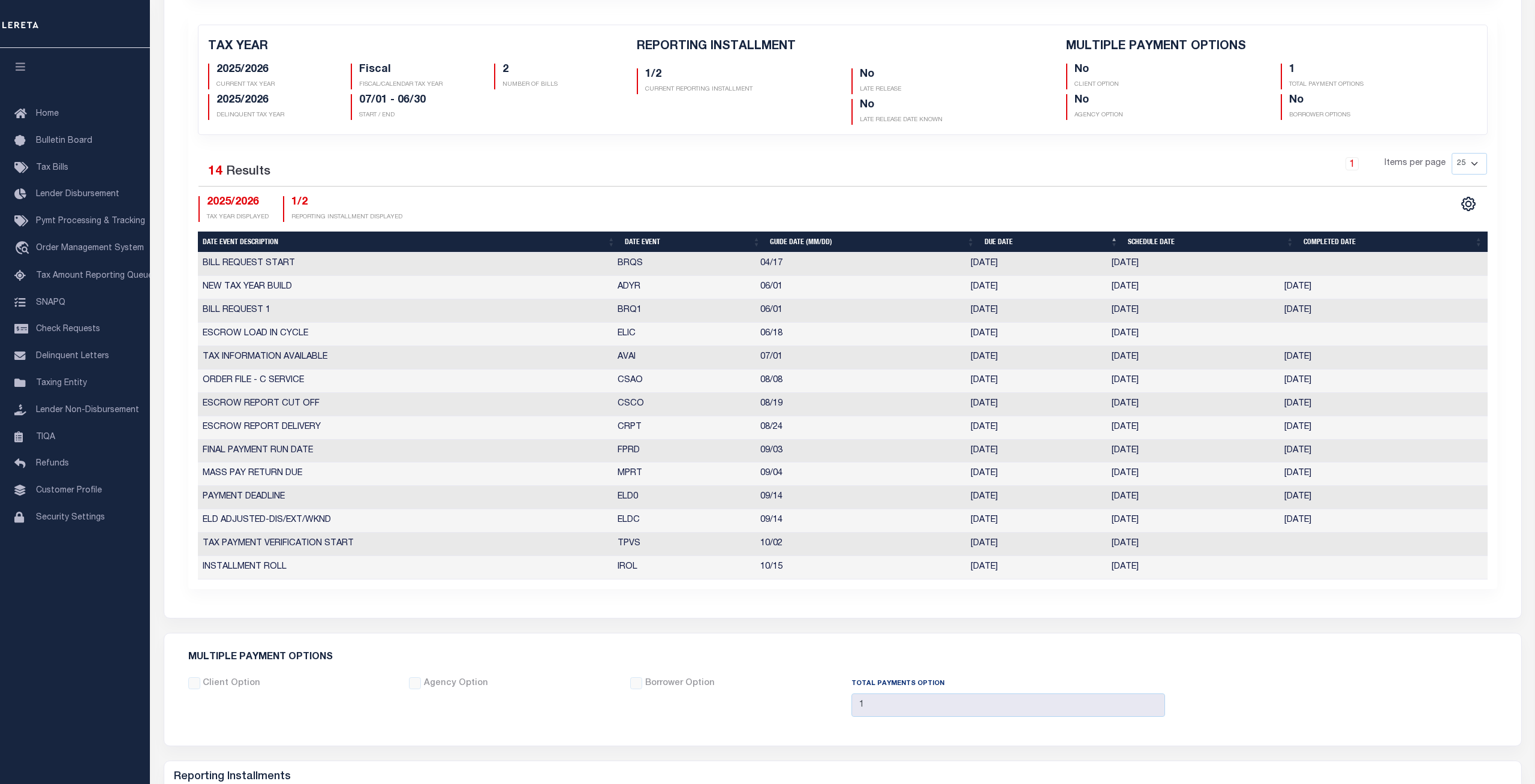
click at [1451, 153] on select "25 50 125 150 175 200" at bounding box center [1469, 163] width 35 height 22
select select "200"
click option "200" at bounding box center [0, 0] width 0 height 0
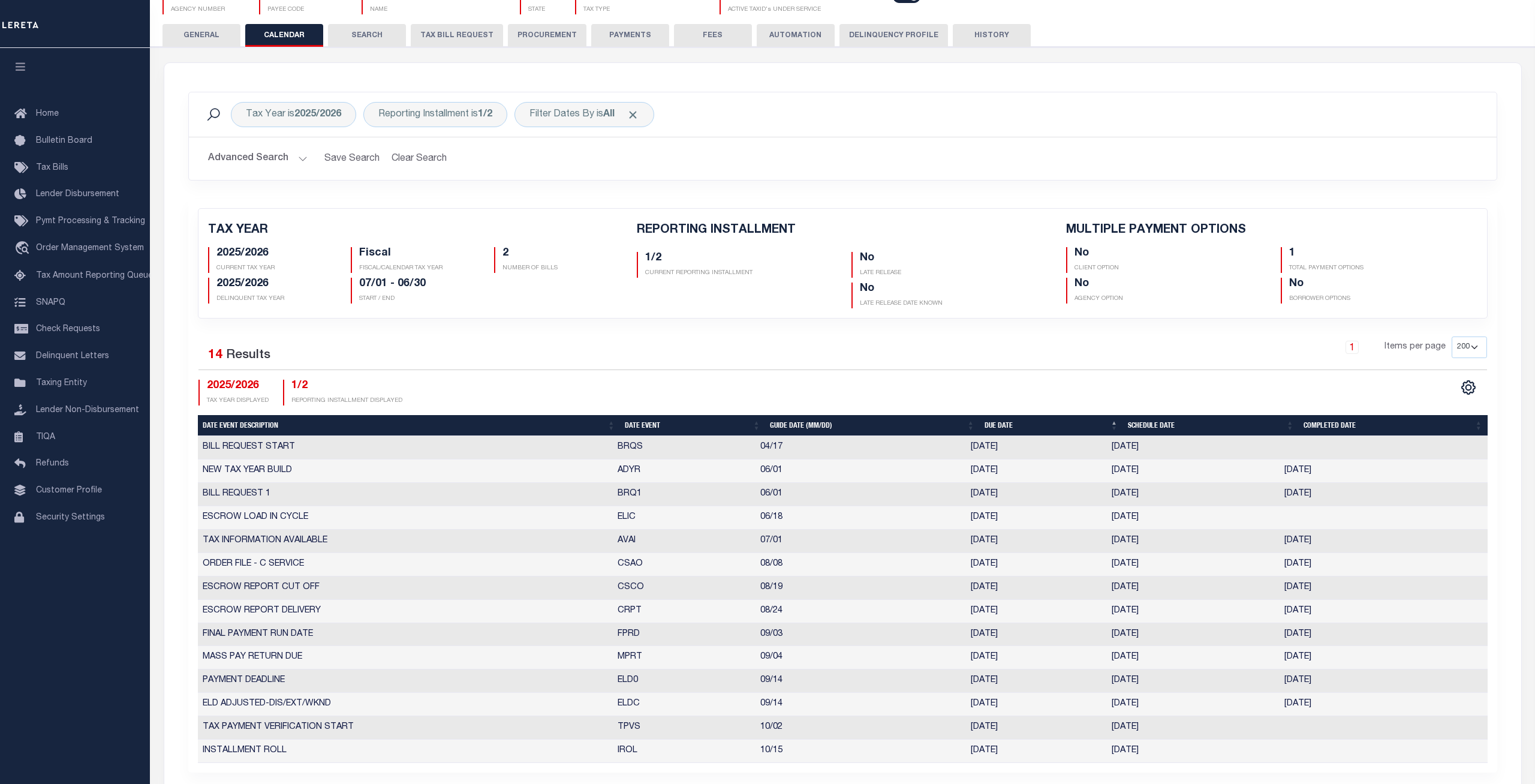
scroll to position [184, 0]
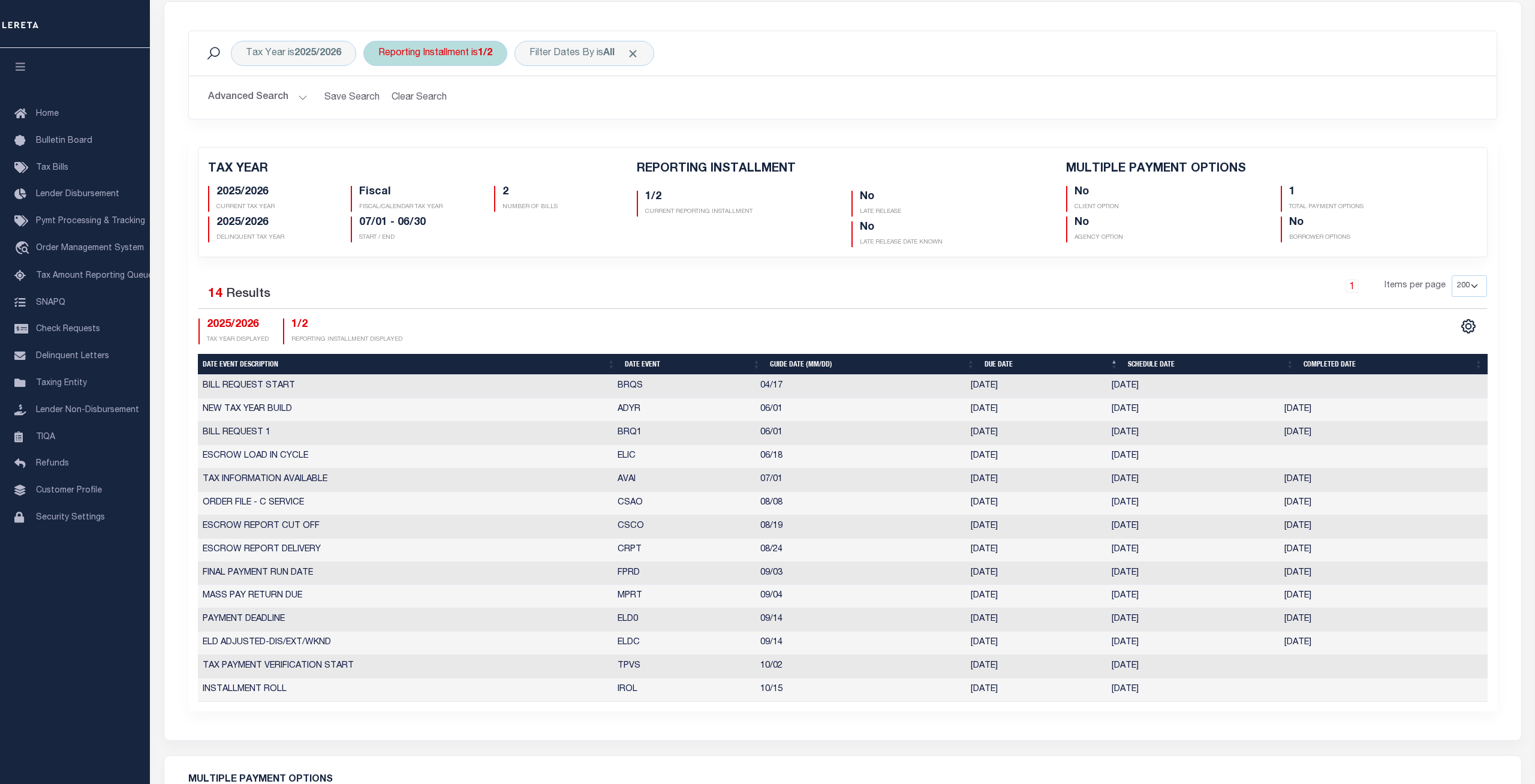
click at [483, 56] on b "1/2" at bounding box center [485, 53] width 14 height 10
click at [379, 101] on select "1/2 2/2" at bounding box center [467, 112] width 176 height 23
select select "2/2"
click option "2/2" at bounding box center [0, 0] width 0 height 0
click at [536, 132] on input "Apply" at bounding box center [537, 138] width 35 height 20
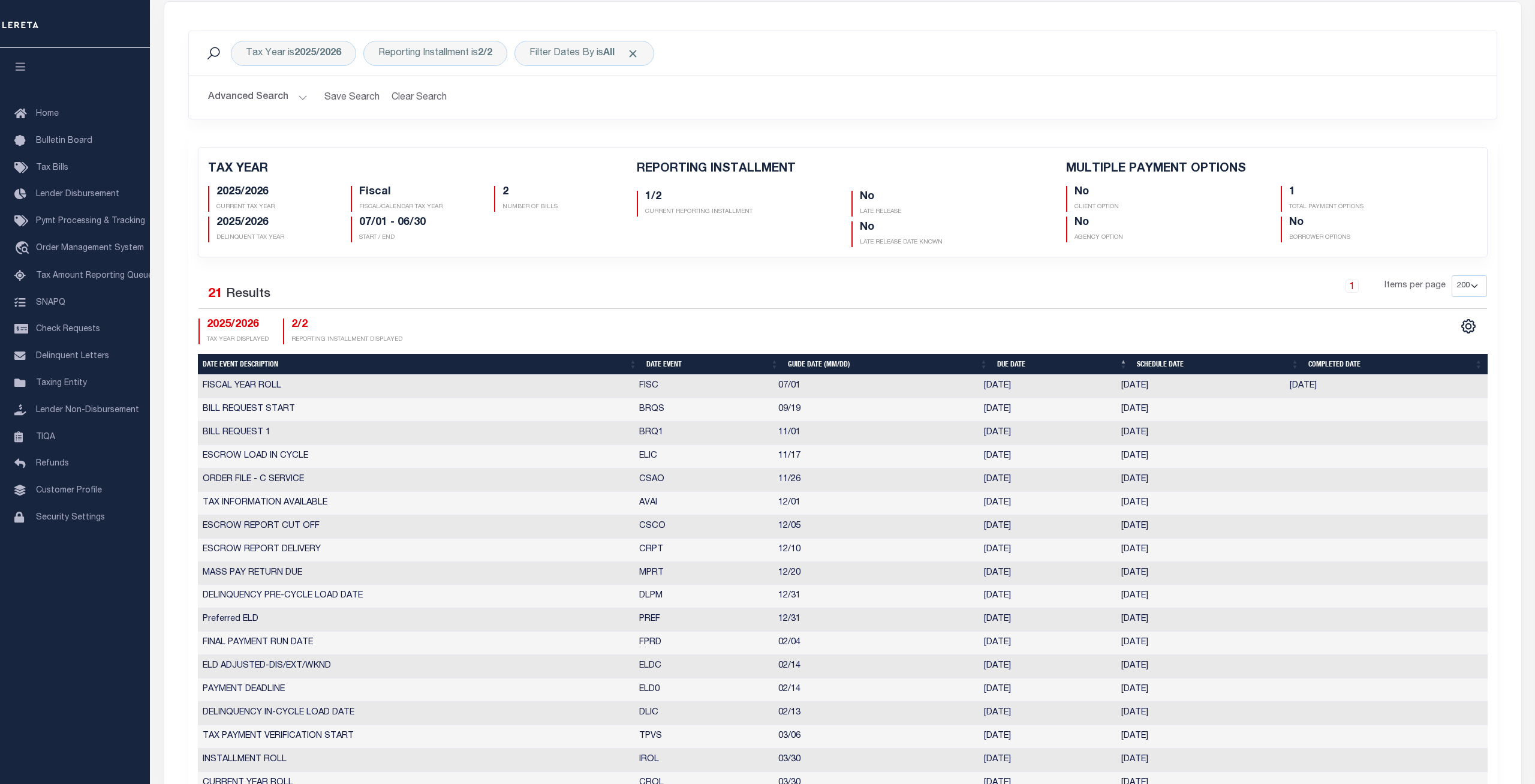
scroll to position [305, 0]
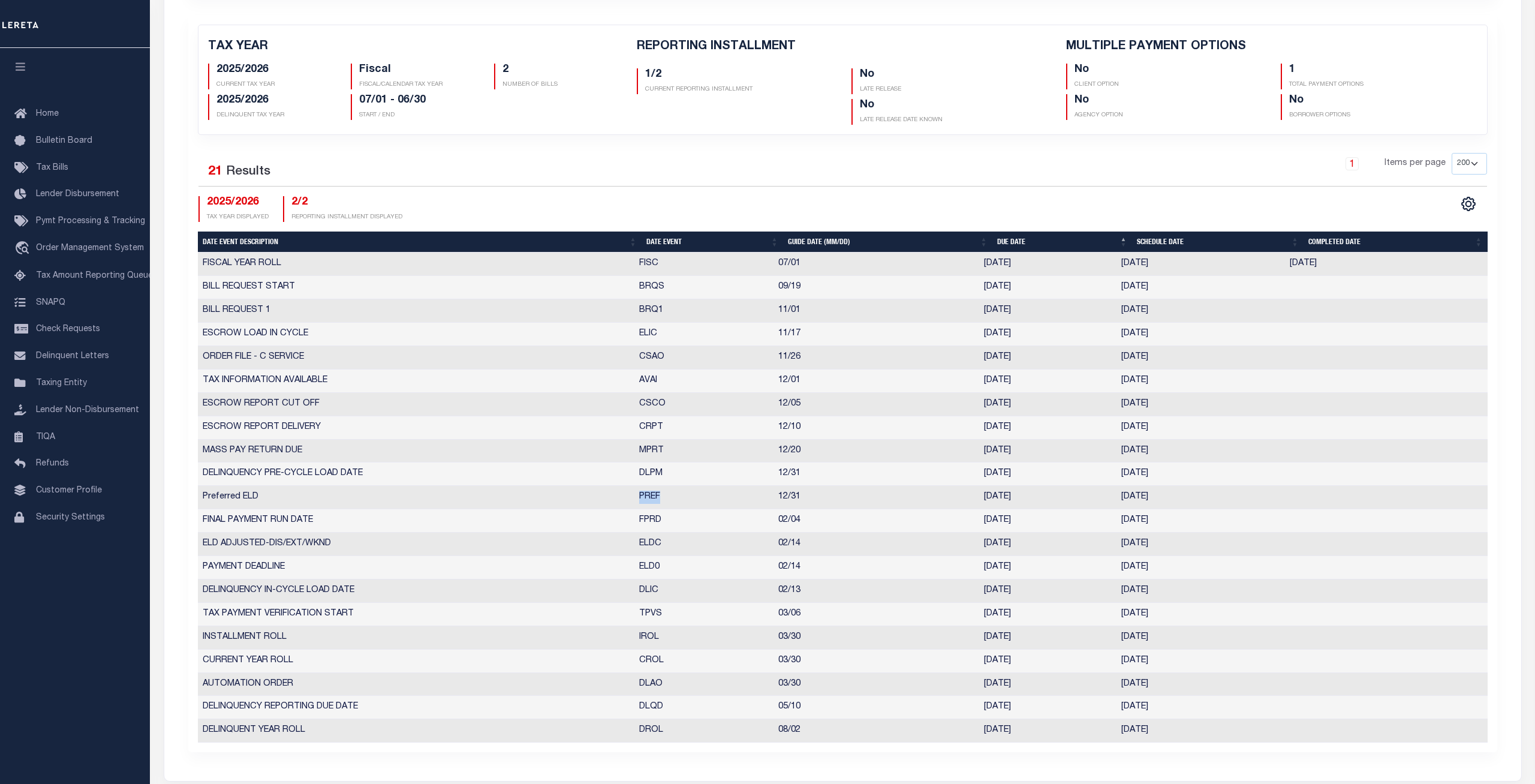
drag, startPoint x: 665, startPoint y: 498, endPoint x: 604, endPoint y: 497, distance: 61.0
click at [604, 497] on tr "Preferred ELD PREF 12/31 12/31/2025 12/31/2025 10379904" at bounding box center [843, 497] width 1290 height 23
drag, startPoint x: 267, startPoint y: 501, endPoint x: 210, endPoint y: 501, distance: 57.0
click at [208, 501] on td "Preferred ELD" at bounding box center [416, 497] width 436 height 23
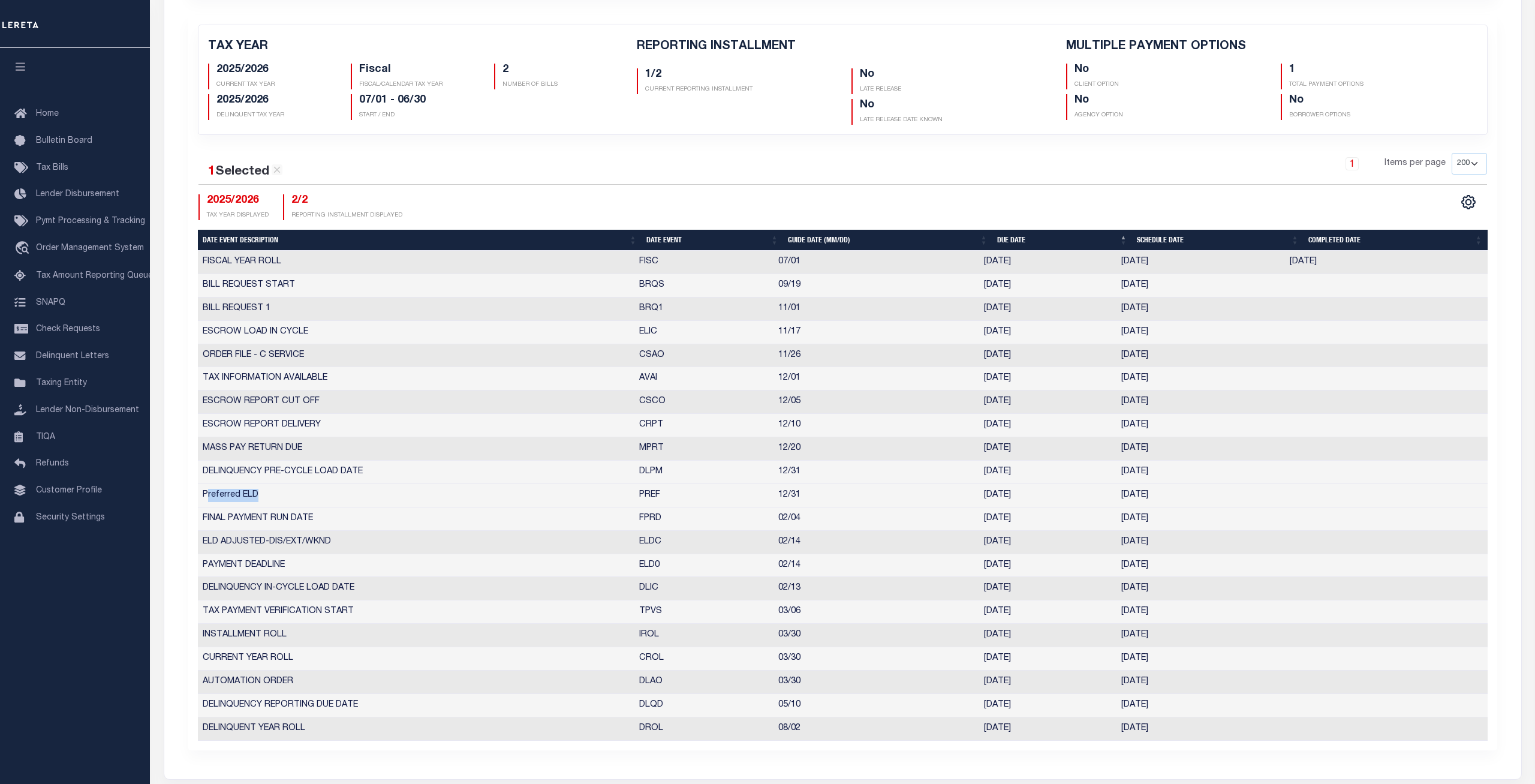
drag, startPoint x: 1185, startPoint y: 497, endPoint x: 778, endPoint y: 498, distance: 407.0
click at [778, 498] on tr "Preferred ELD PREF 12/31 12/31/2025 12/31/2025 10379904" at bounding box center [843, 495] width 1290 height 23
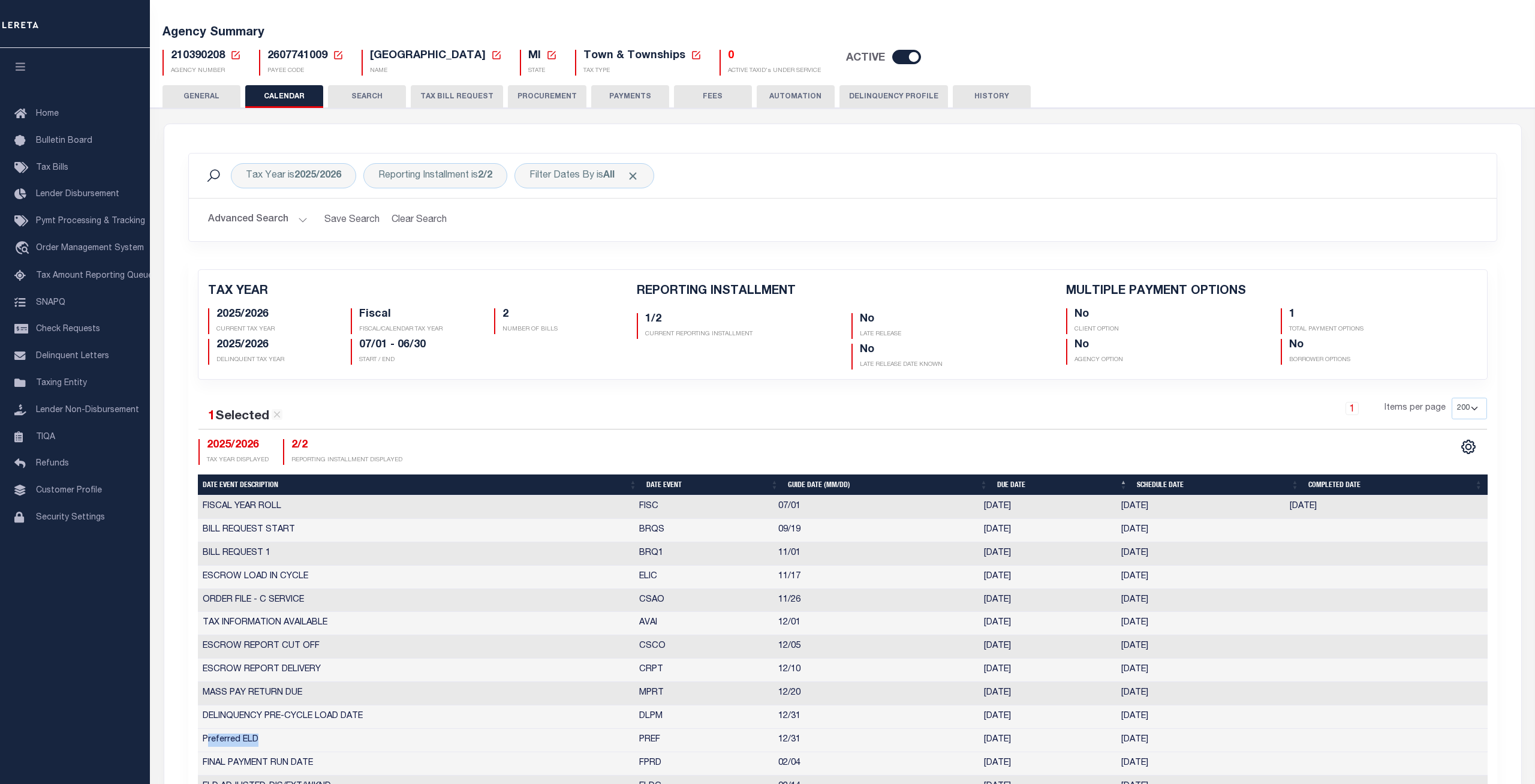
scroll to position [0, 0]
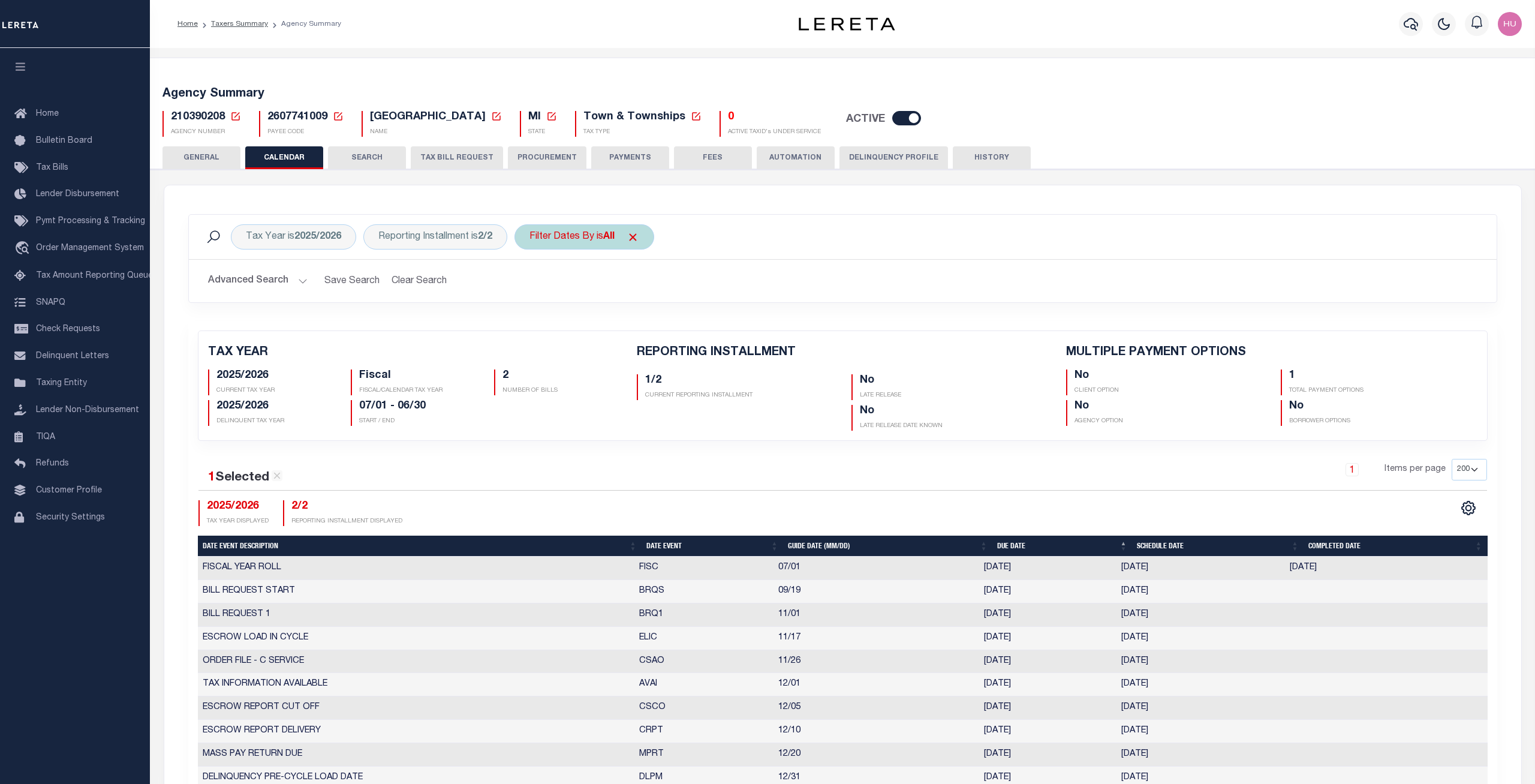
click at [564, 242] on div "Filter Dates By is All" at bounding box center [585, 236] width 140 height 25
click at [530, 284] on select "Escrow Delinquency Customer Internal All" at bounding box center [619, 296] width 176 height 23
select select "1"
click option "Escrow" at bounding box center [0, 0] width 0 height 0
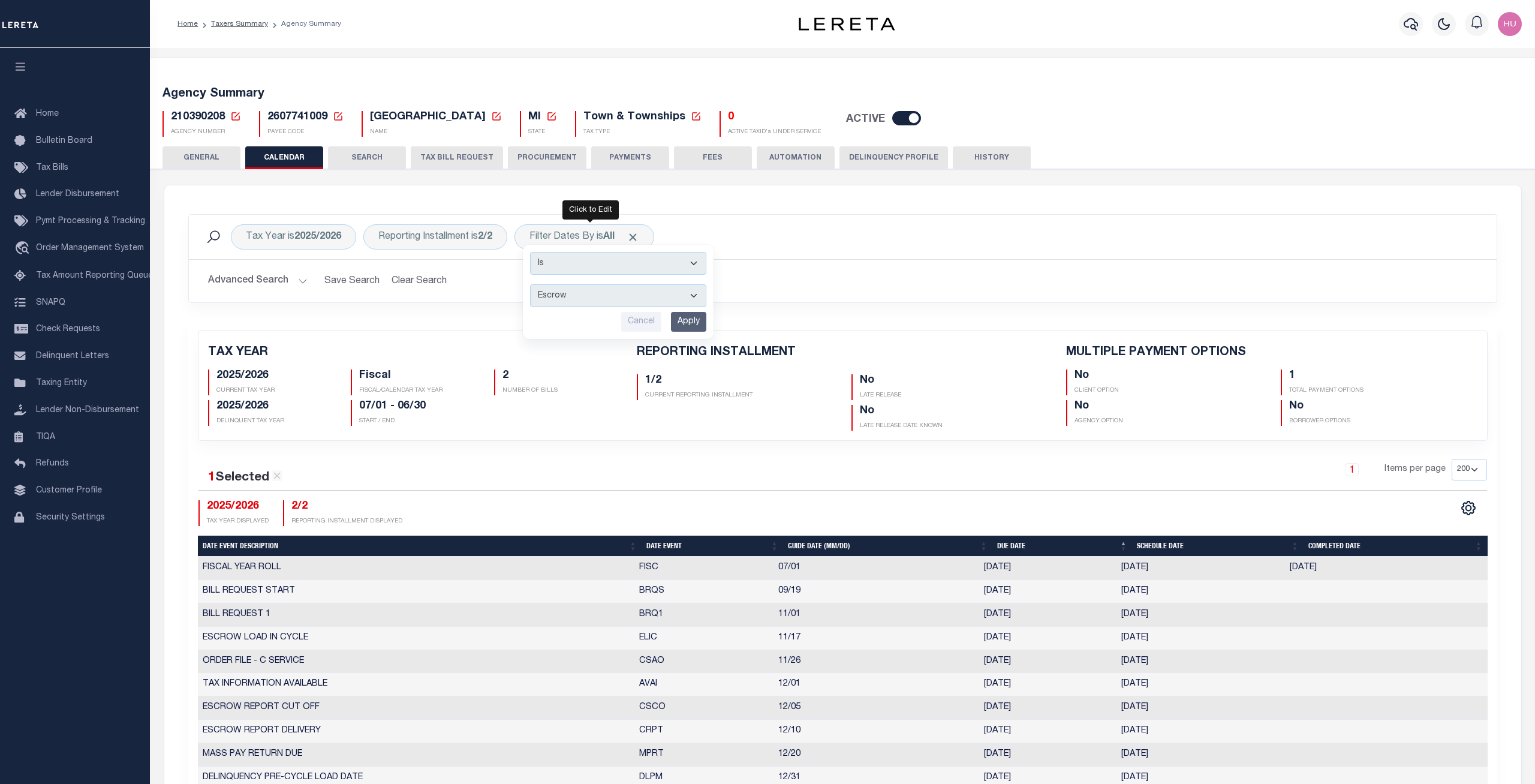
click at [686, 318] on input "Apply" at bounding box center [688, 321] width 35 height 20
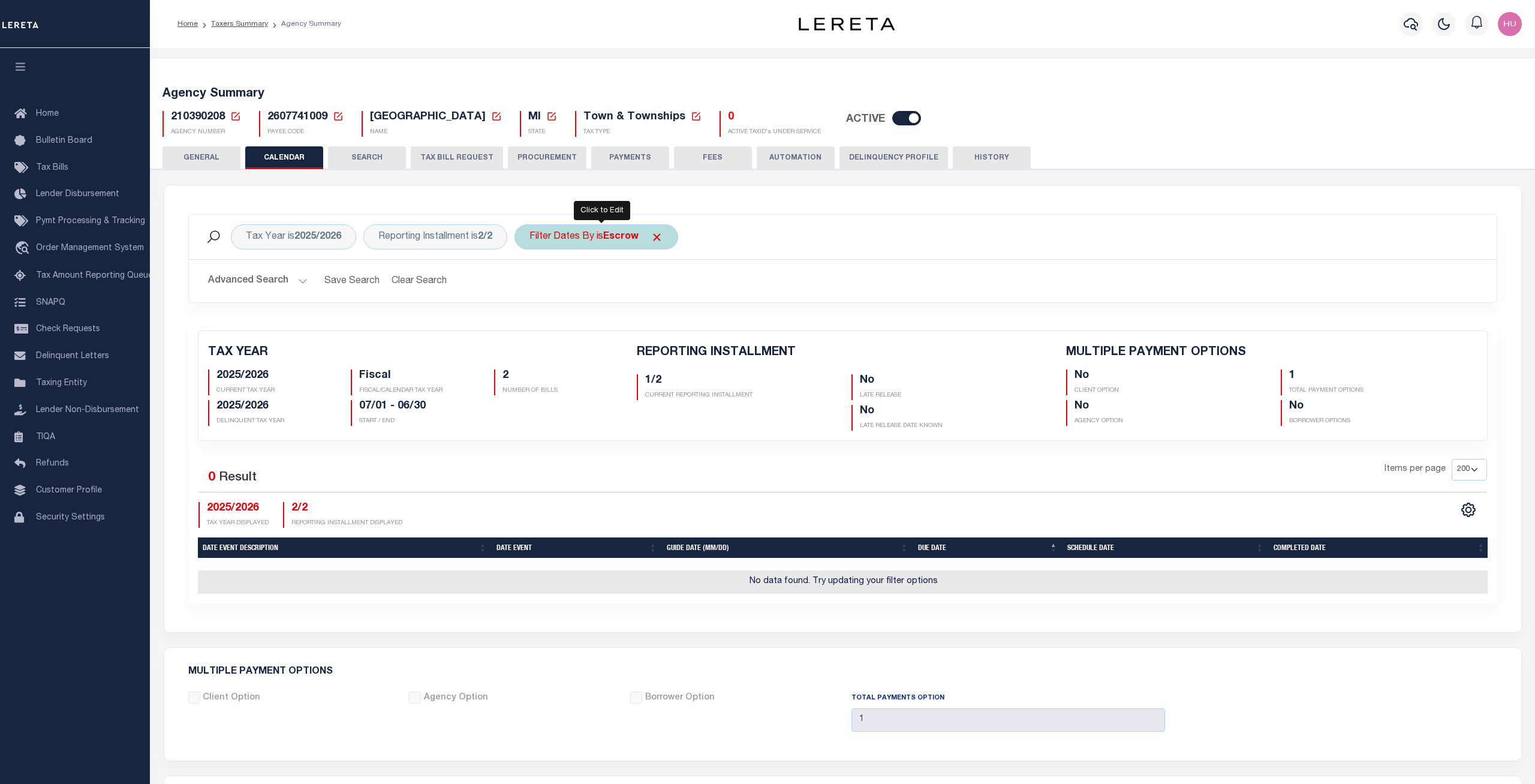
click at [609, 242] on b "Escrow" at bounding box center [621, 236] width 35 height 10
select select "2"
click option "Delinquency" at bounding box center [0, 0] width 0 height 0
drag, startPoint x: 705, startPoint y: 318, endPoint x: 684, endPoint y: 350, distance: 38.3
click at [706, 318] on input "Apply" at bounding box center [688, 321] width 35 height 20
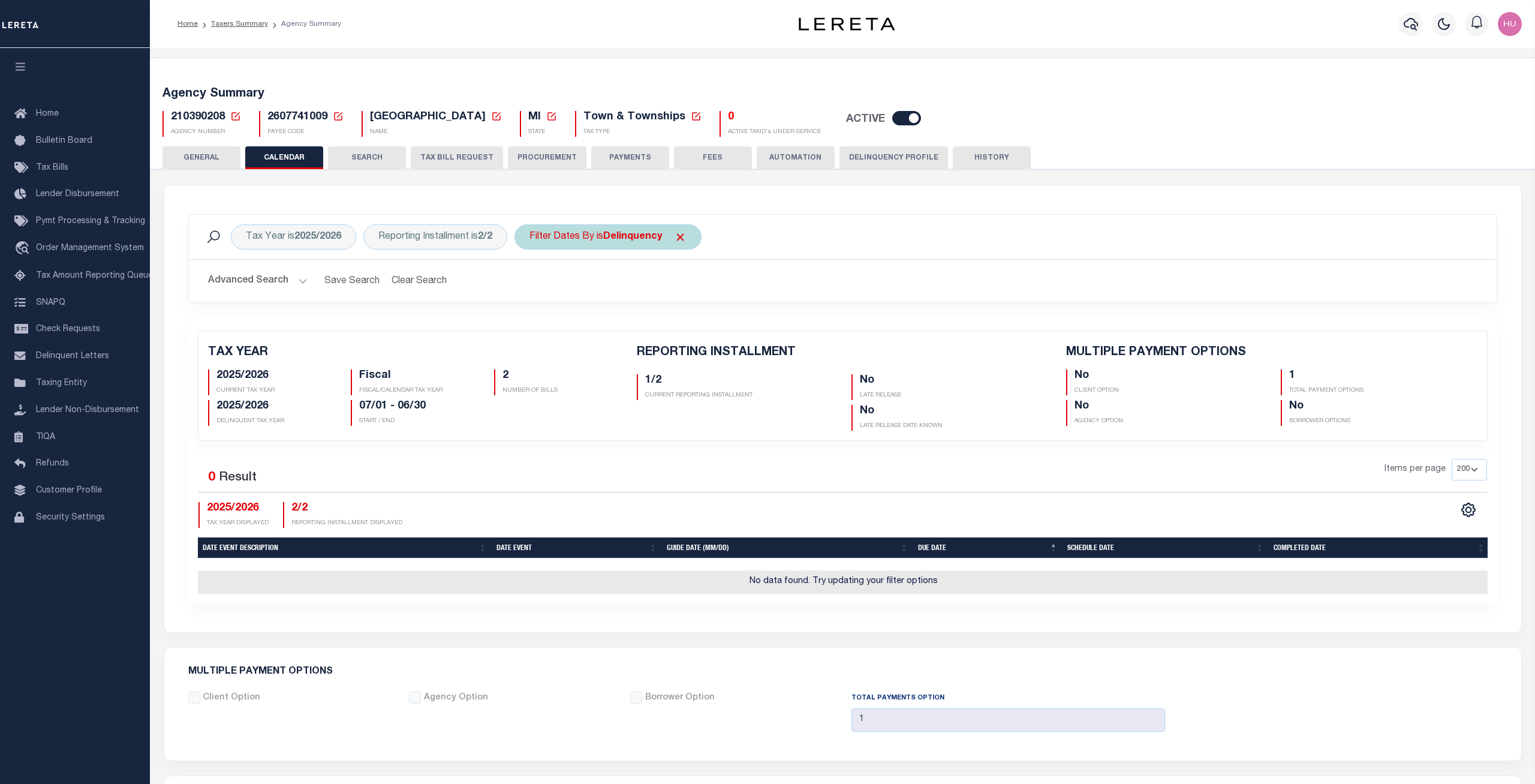
click at [594, 243] on div "Filter Dates By is Delinquency" at bounding box center [608, 236] width 187 height 25
click at [530, 284] on select "Escrow Delinquency Customer Internal All" at bounding box center [619, 296] width 176 height 23
select select "3"
click option "Customer" at bounding box center [0, 0] width 0 height 0
click at [692, 318] on input "Apply" at bounding box center [688, 321] width 35 height 20
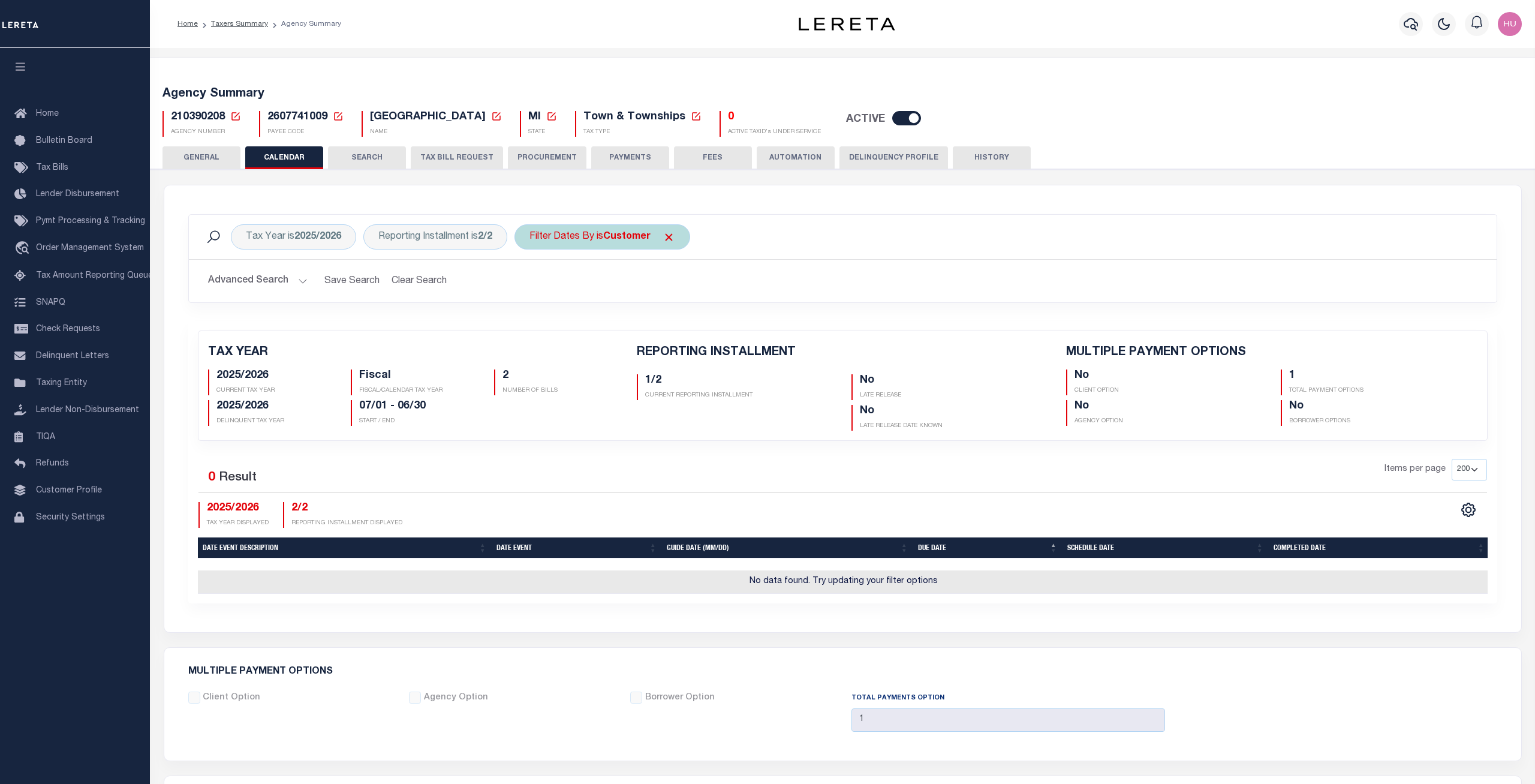
click at [601, 244] on div "Filter Dates By is Customer" at bounding box center [603, 236] width 176 height 25
click at [530, 284] on select "Escrow Delinquency Customer Internal All" at bounding box center [619, 296] width 176 height 23
select select "4"
click option "Internal" at bounding box center [0, 0] width 0 height 0
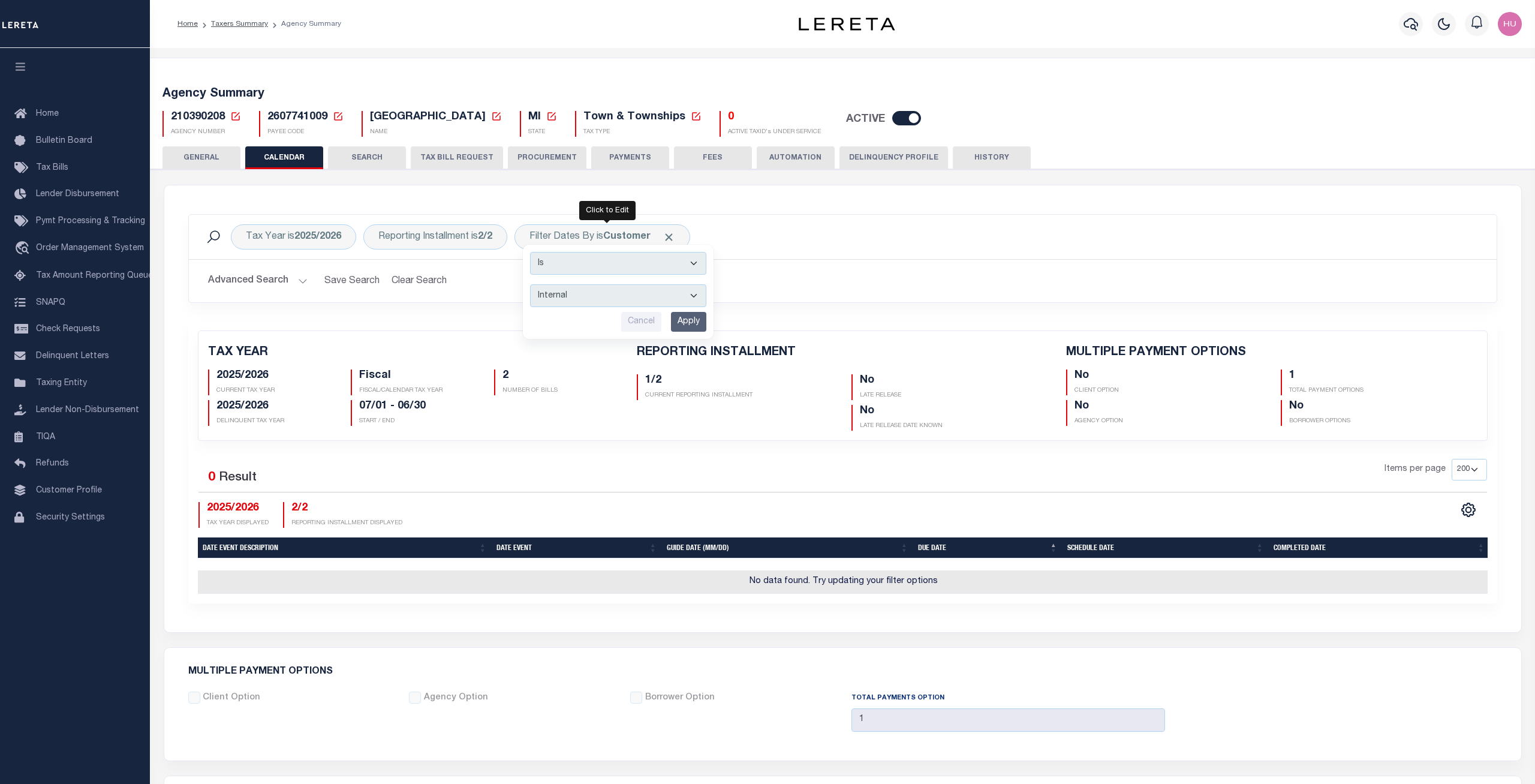
click at [688, 322] on input "Apply" at bounding box center [688, 321] width 35 height 20
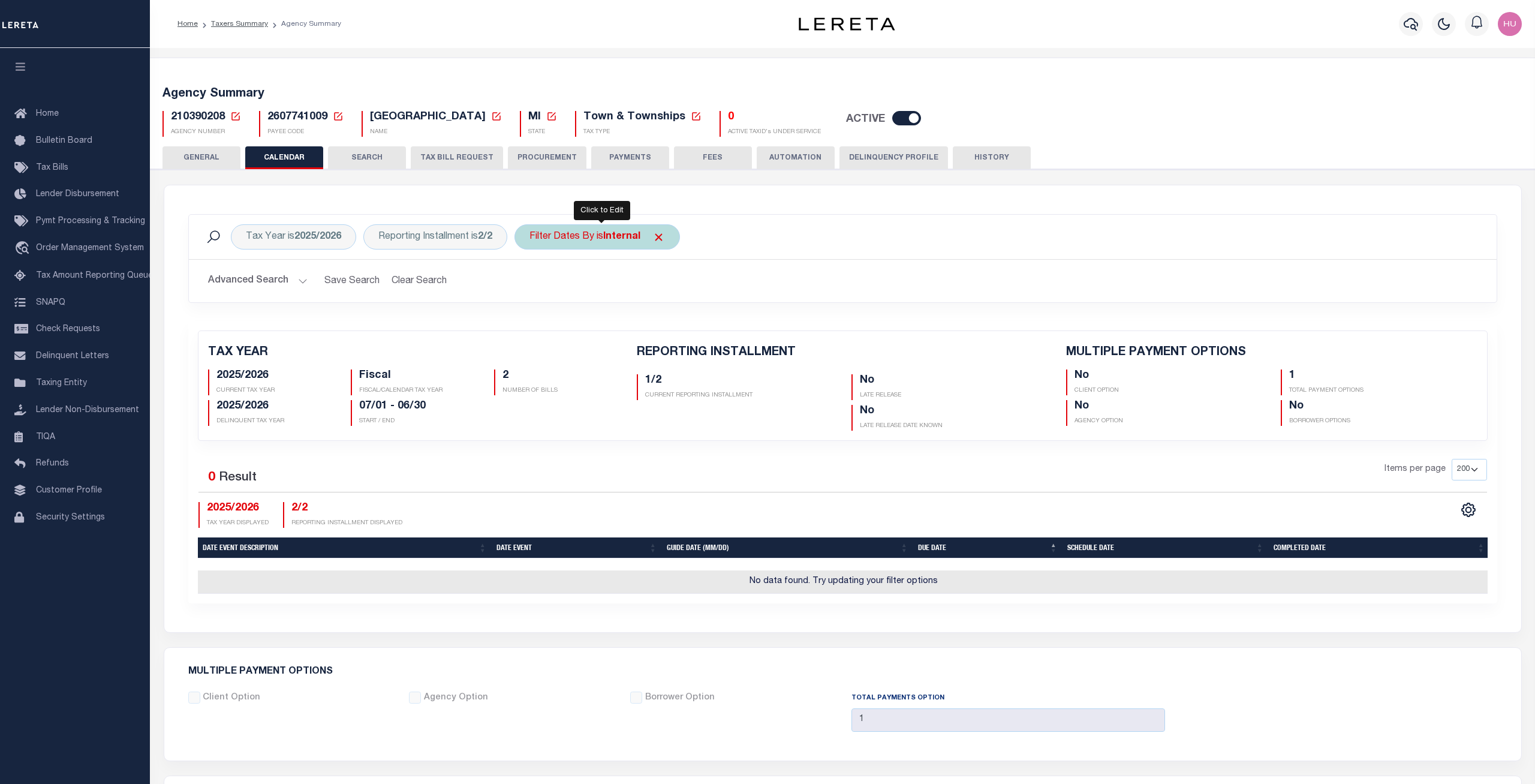
click at [602, 239] on div "Filter Dates By is Internal" at bounding box center [597, 236] width 166 height 25
click at [530, 284] on select "Escrow Delinquency Customer Internal All" at bounding box center [619, 296] width 176 height 23
select select "0"
click option "All" at bounding box center [0, 0] width 0 height 0
click at [695, 327] on input "Apply" at bounding box center [688, 321] width 35 height 20
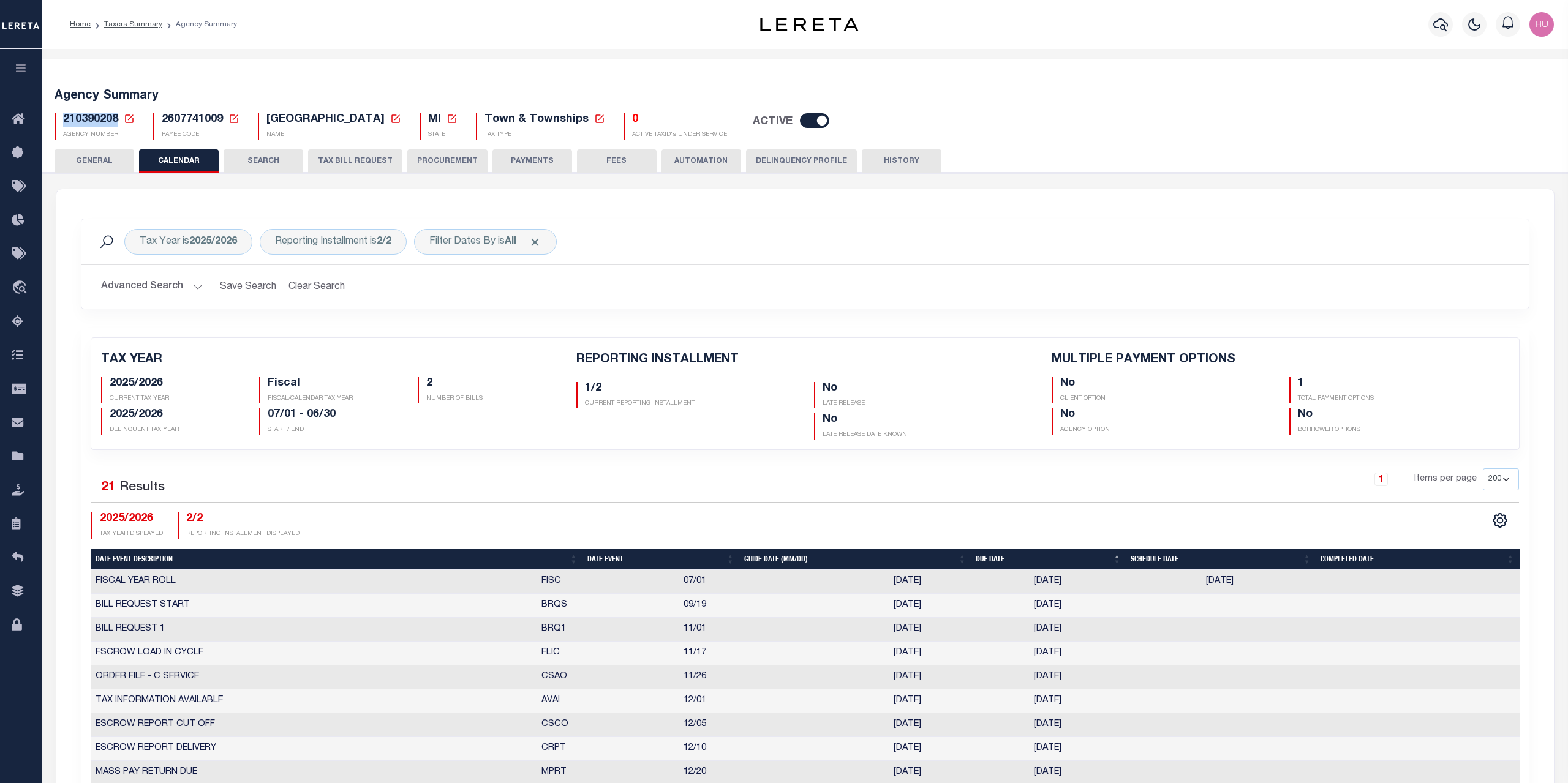
drag, startPoint x: 117, startPoint y: 121, endPoint x: 65, endPoint y: 118, distance: 52.1
click at [65, 118] on span "210390208" at bounding box center [91, 119] width 55 height 11
copy span "210390208"
click at [708, 213] on div "Tax Year is 2025/2026 Reporting Installment is 2/2 Filter Dates By is All Searc…" at bounding box center [805, 649] width 1498 height 921
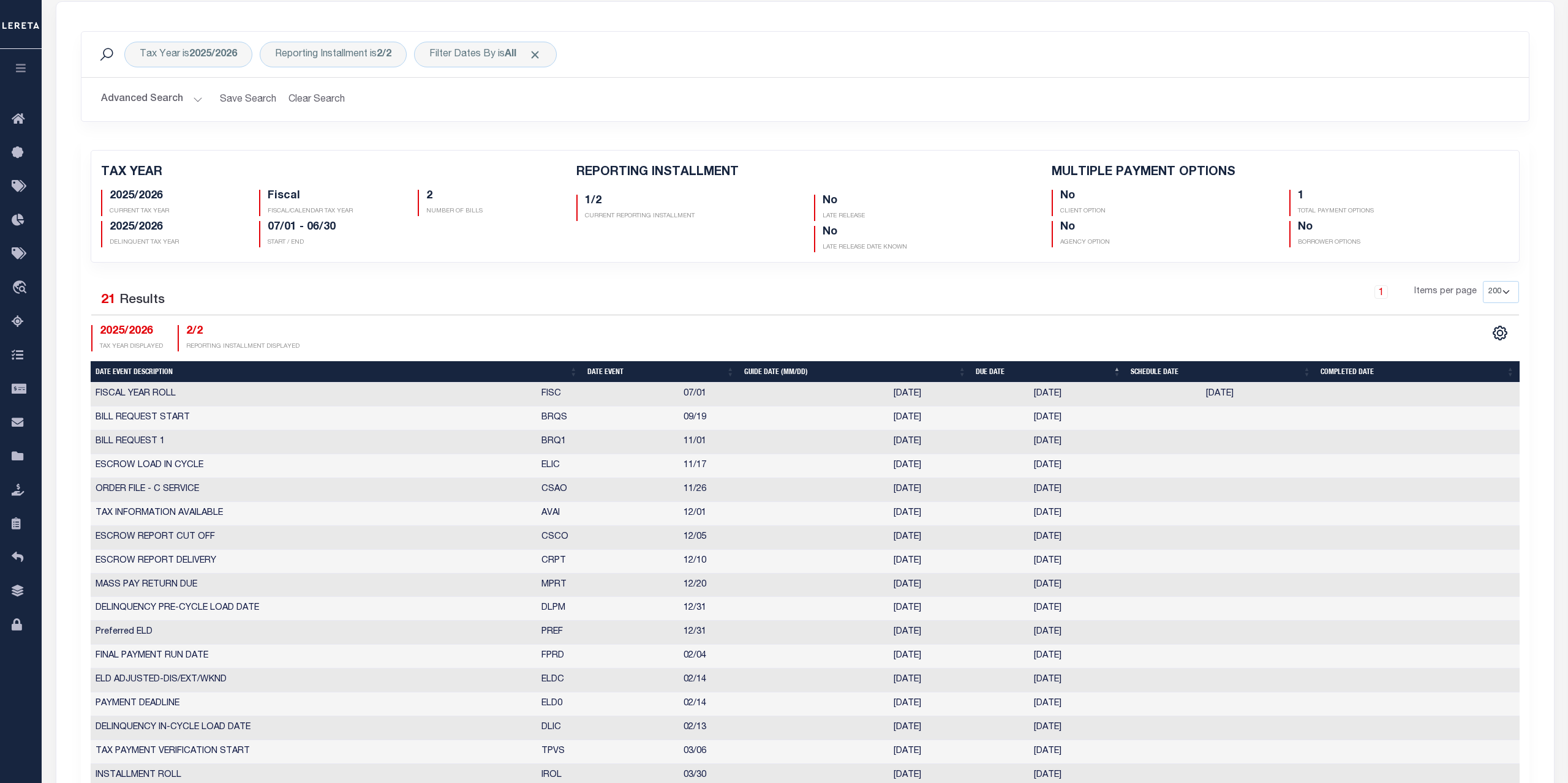
scroll to position [125, 0]
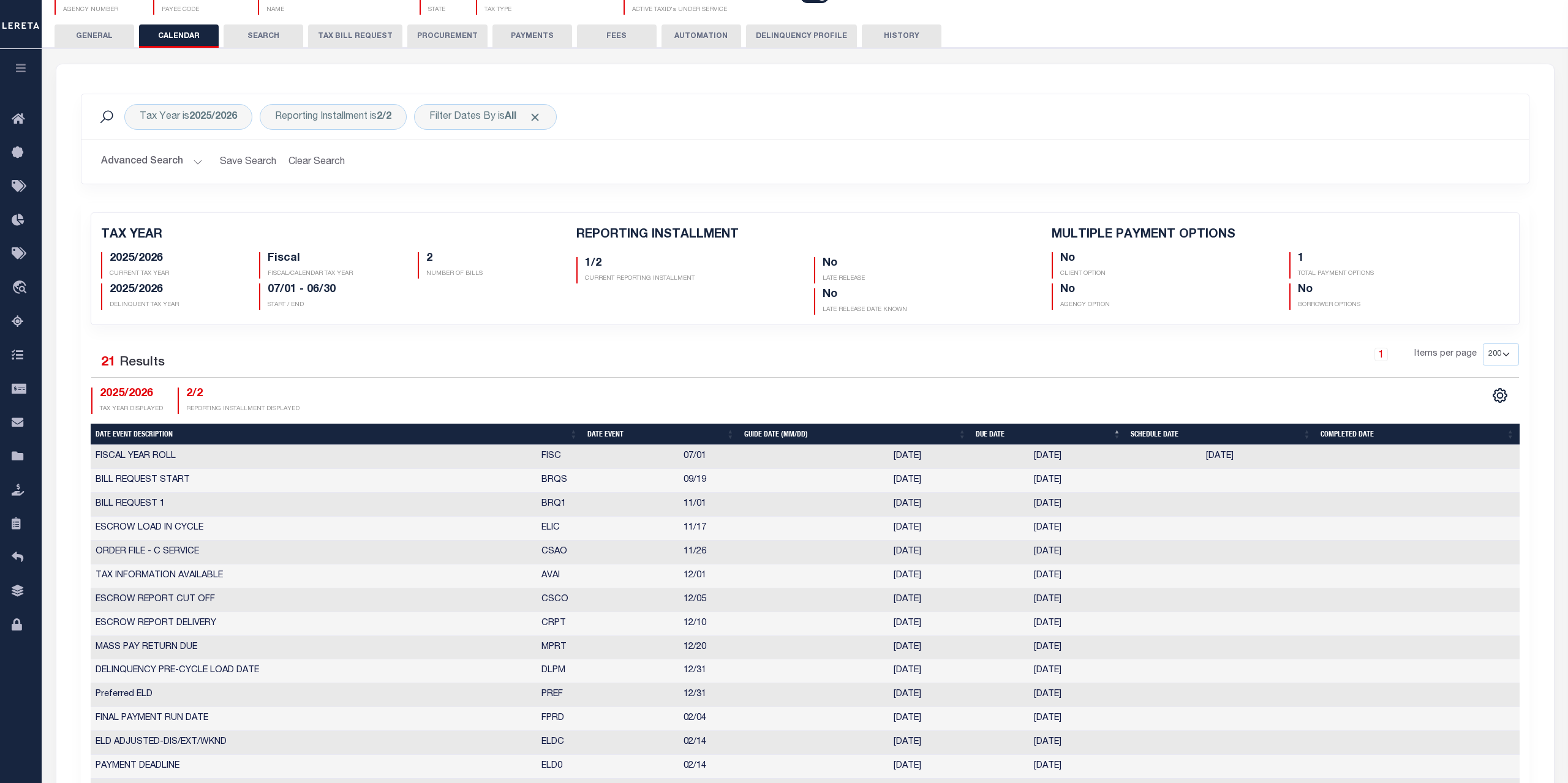
click at [634, 350] on div "1 Items per page 25 50 125 150 175 200" at bounding box center [986, 359] width 1067 height 32
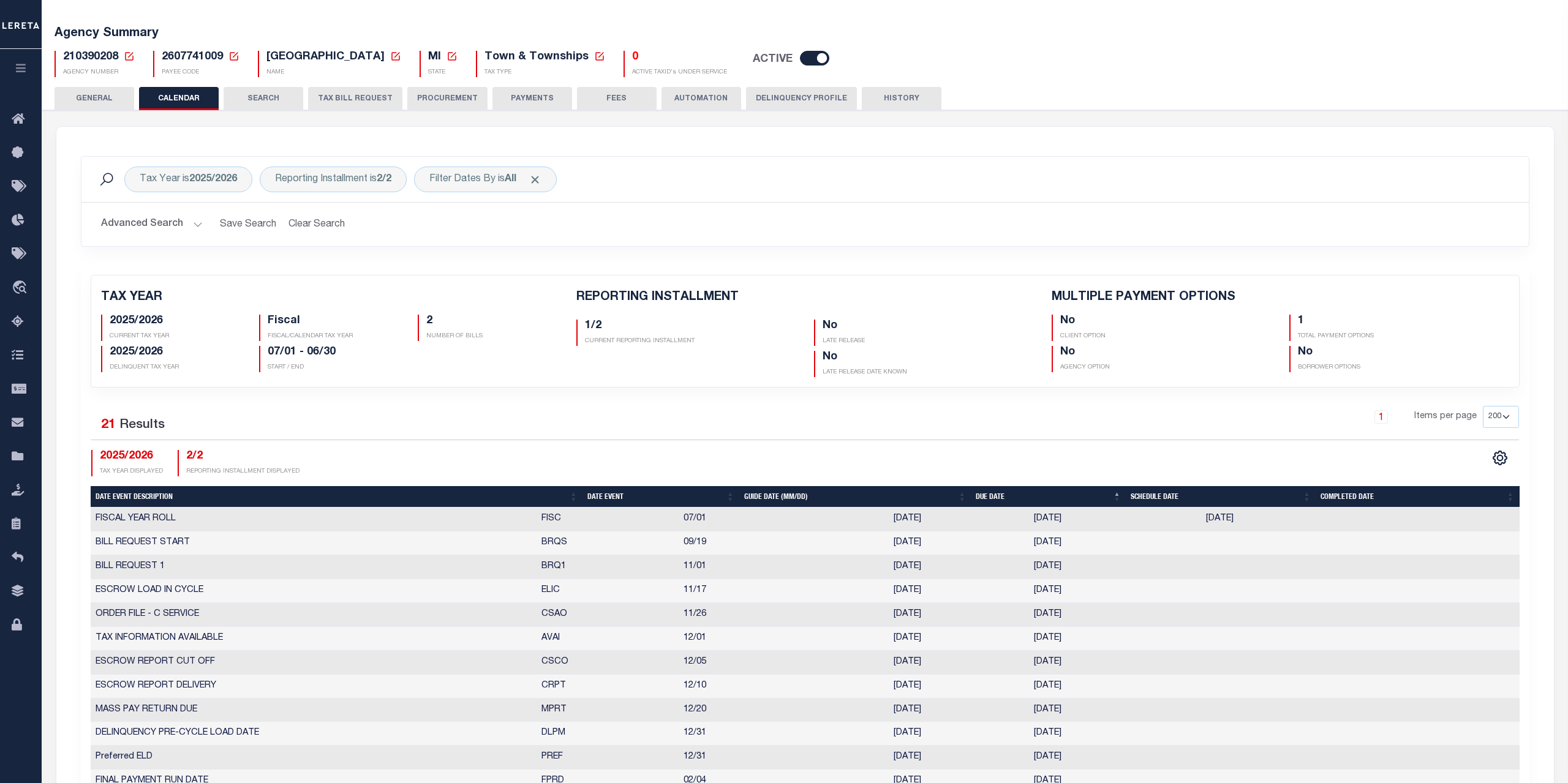
scroll to position [0, 0]
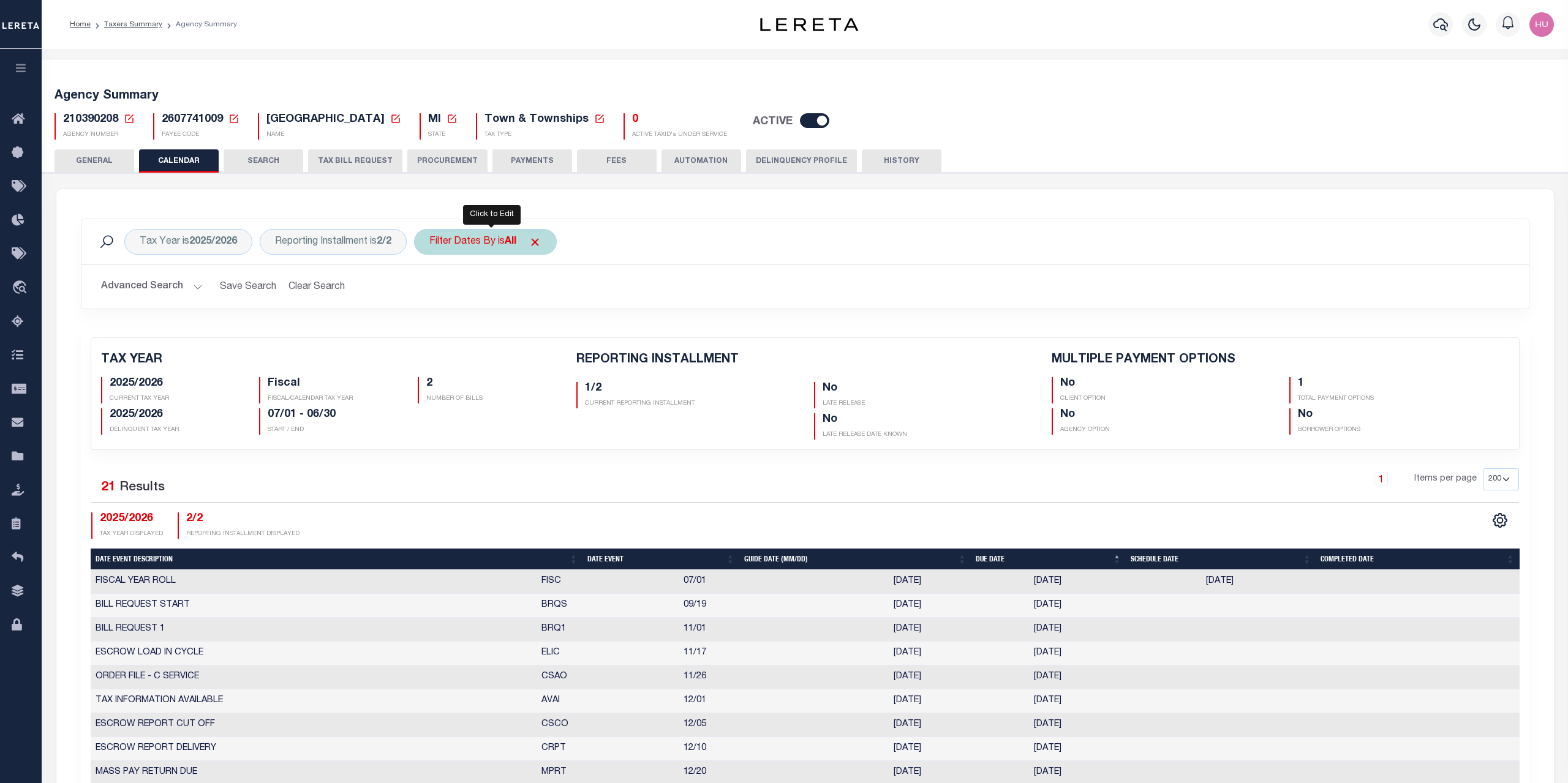
click at [489, 243] on div "Filter Dates By is All" at bounding box center [486, 241] width 143 height 25
select select "1"
click option "Escrow" at bounding box center [0, 0] width 0 height 0
click at [457, 325] on div "Cancel Apply" at bounding box center [520, 328] width 180 height 20
click at [617, 327] on div "Is Contains Escrow Delinquency Customer Internal All Cancel Apply" at bounding box center [520, 297] width 194 height 96
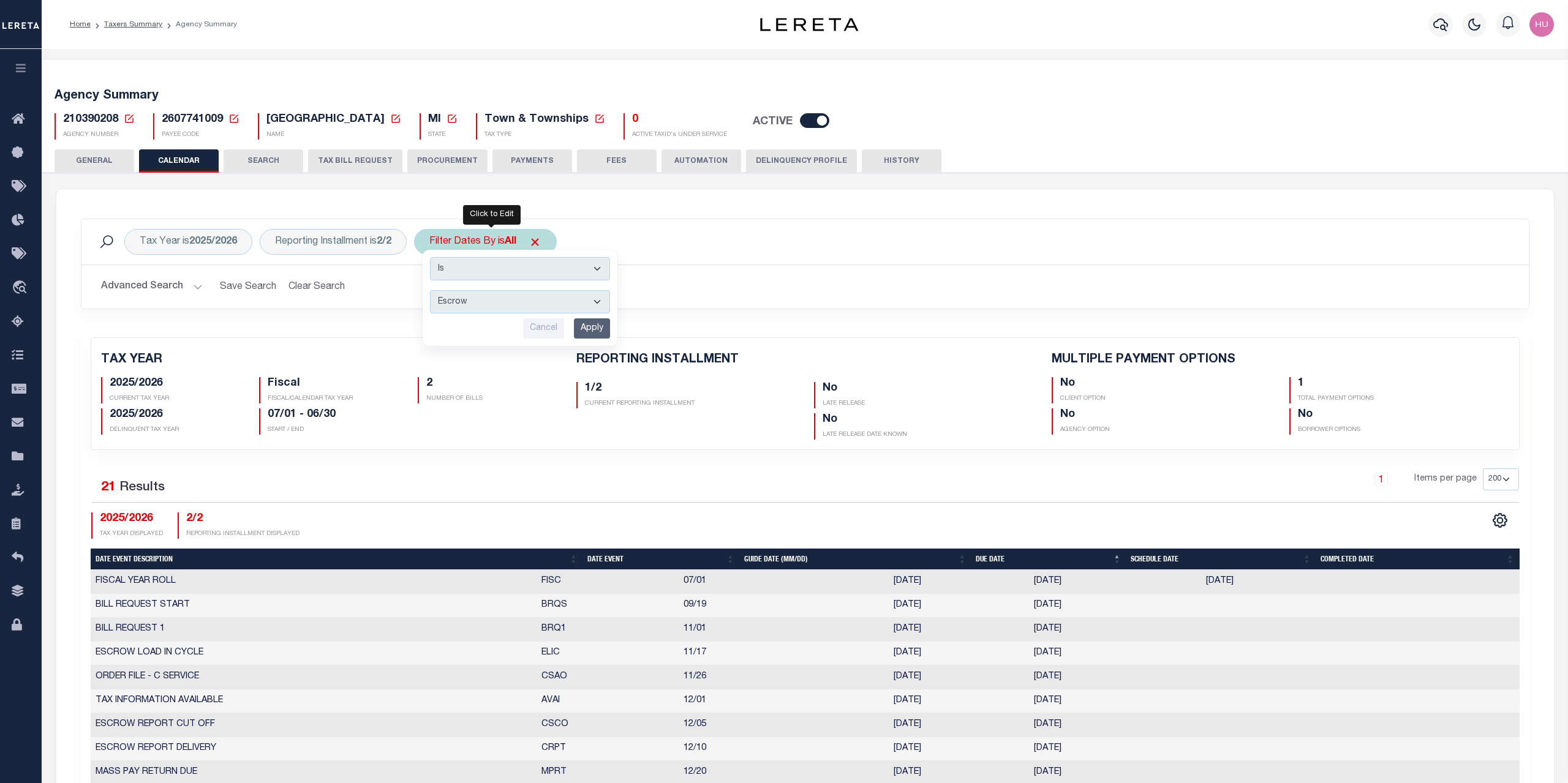
click at [600, 327] on input "Apply" at bounding box center [592, 328] width 36 height 20
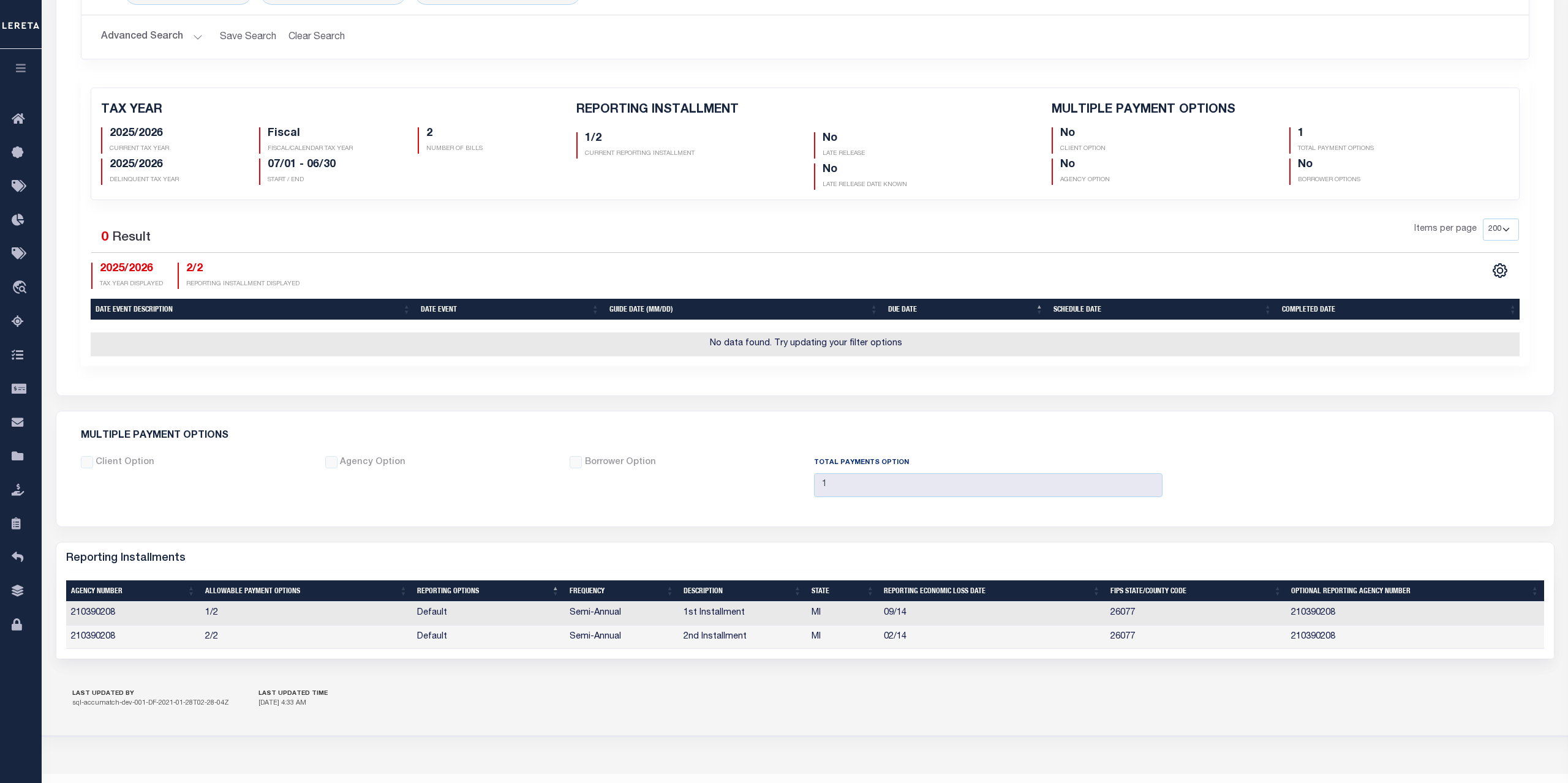
scroll to position [125, 0]
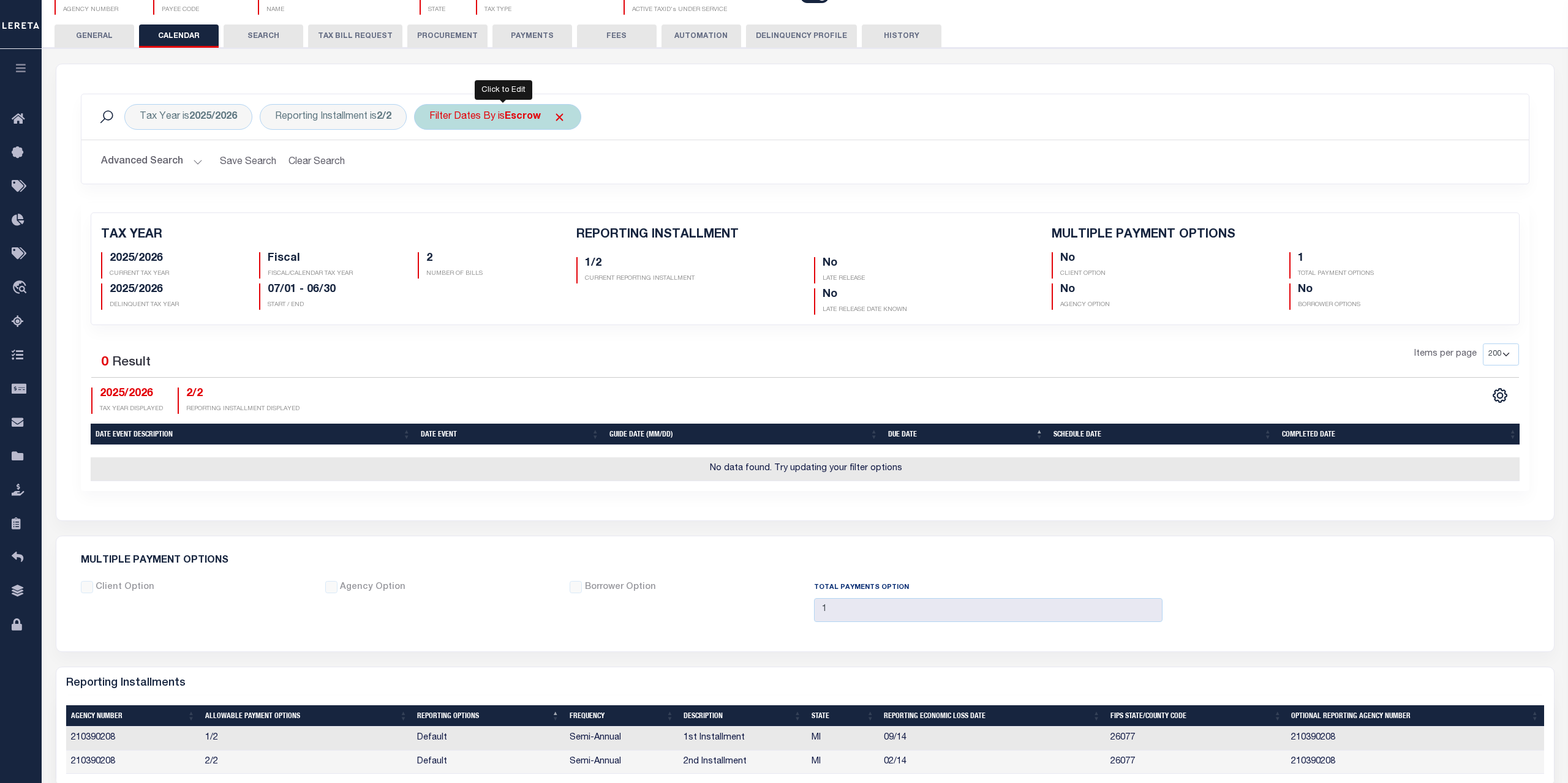
click at [510, 121] on div "Filter Dates By is Escrow" at bounding box center [498, 116] width 168 height 25
click at [430, 165] on select "Escrow Delinquency Customer Internal All" at bounding box center [520, 177] width 180 height 23
select select "2"
click option "Delinquency" at bounding box center [0, 0] width 0 height 0
click at [590, 204] on input "Apply" at bounding box center [592, 204] width 36 height 20
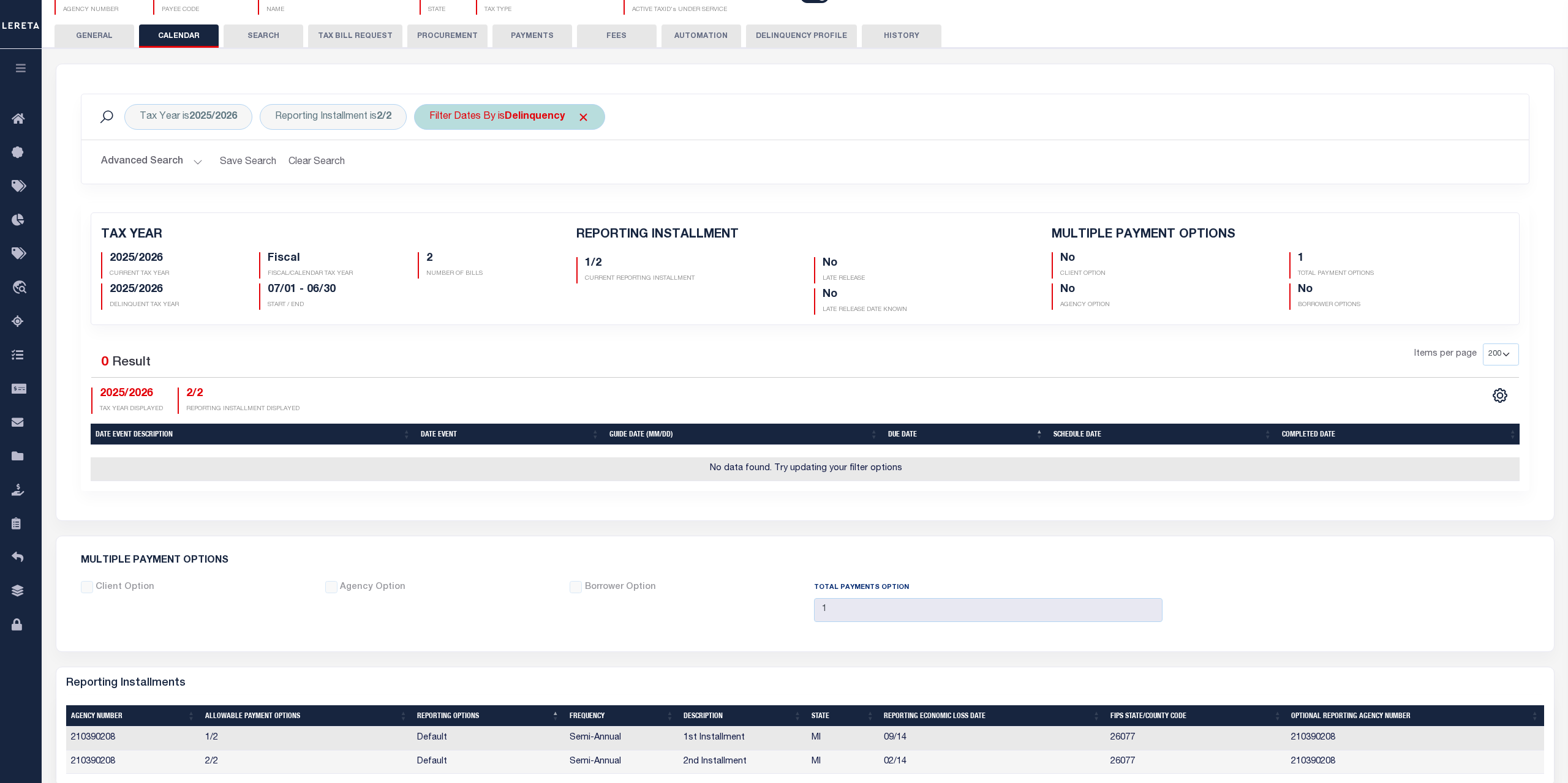
click at [517, 112] on b "Delinquency" at bounding box center [535, 117] width 60 height 10
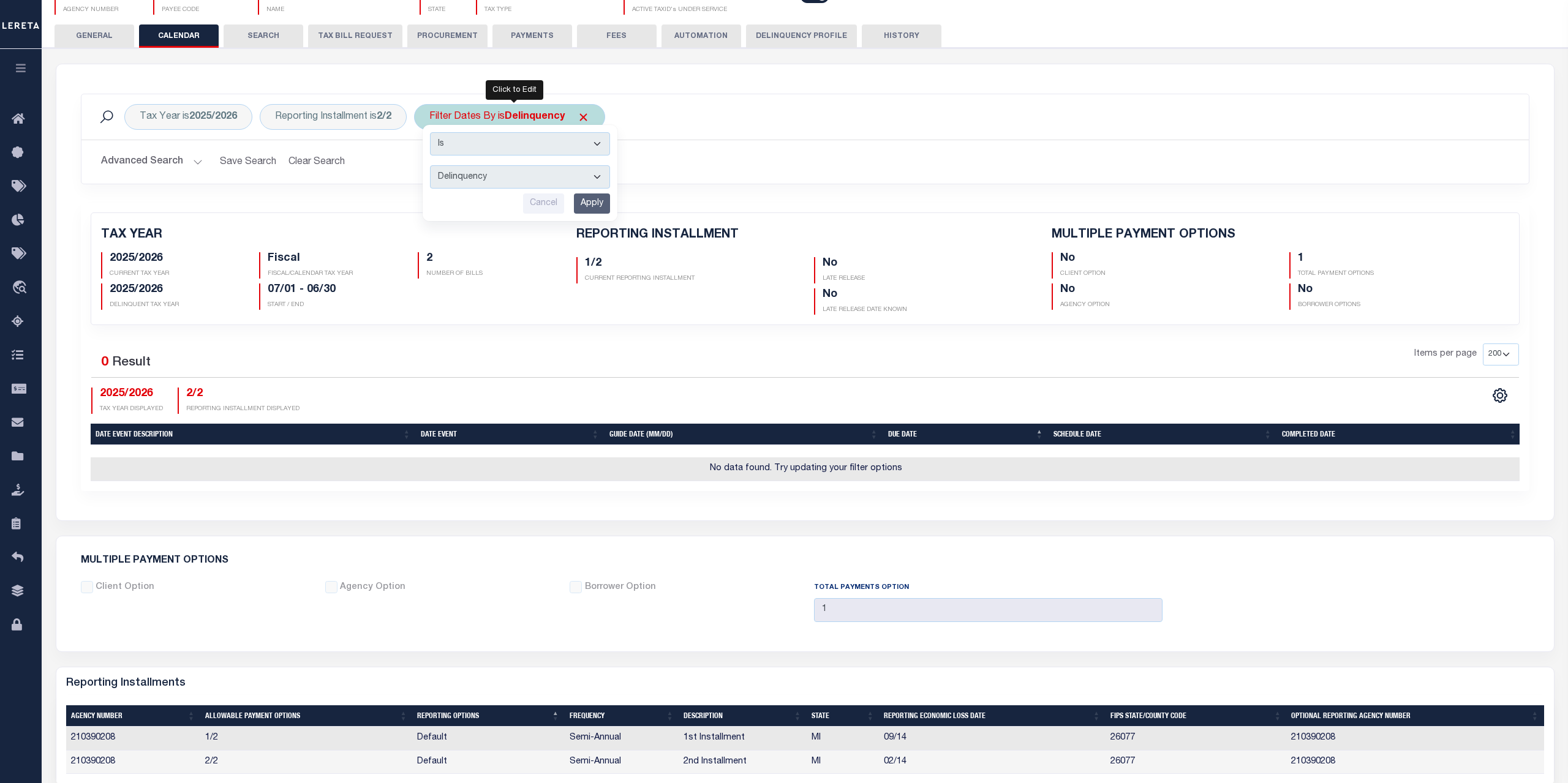
click at [430, 165] on select "Escrow Delinquency Customer Internal All" at bounding box center [520, 177] width 180 height 23
select select "4"
click option "Internal" at bounding box center [0, 0] width 0 height 0
click at [600, 198] on input "Apply" at bounding box center [592, 204] width 36 height 20
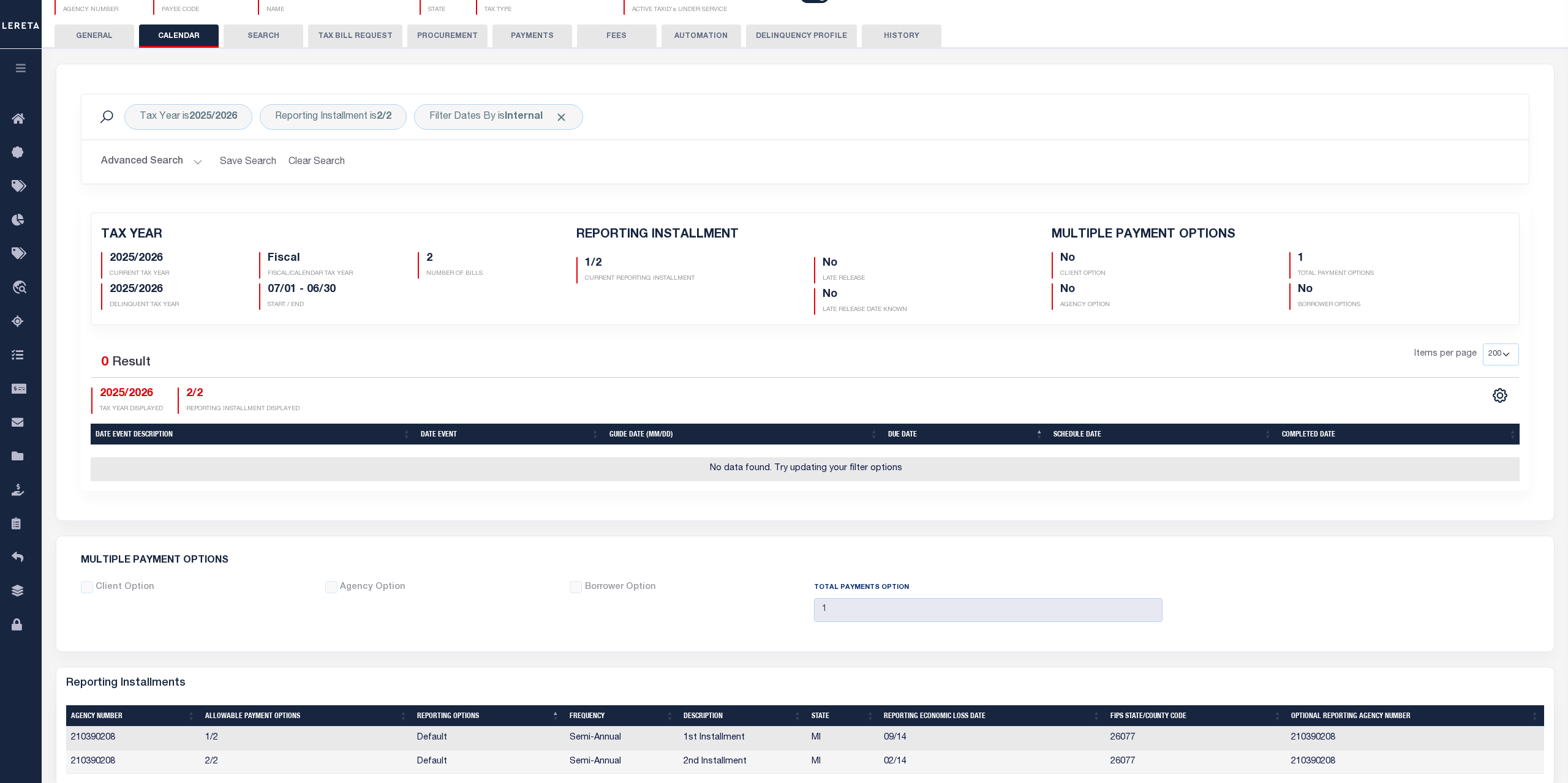
scroll to position [0, 0]
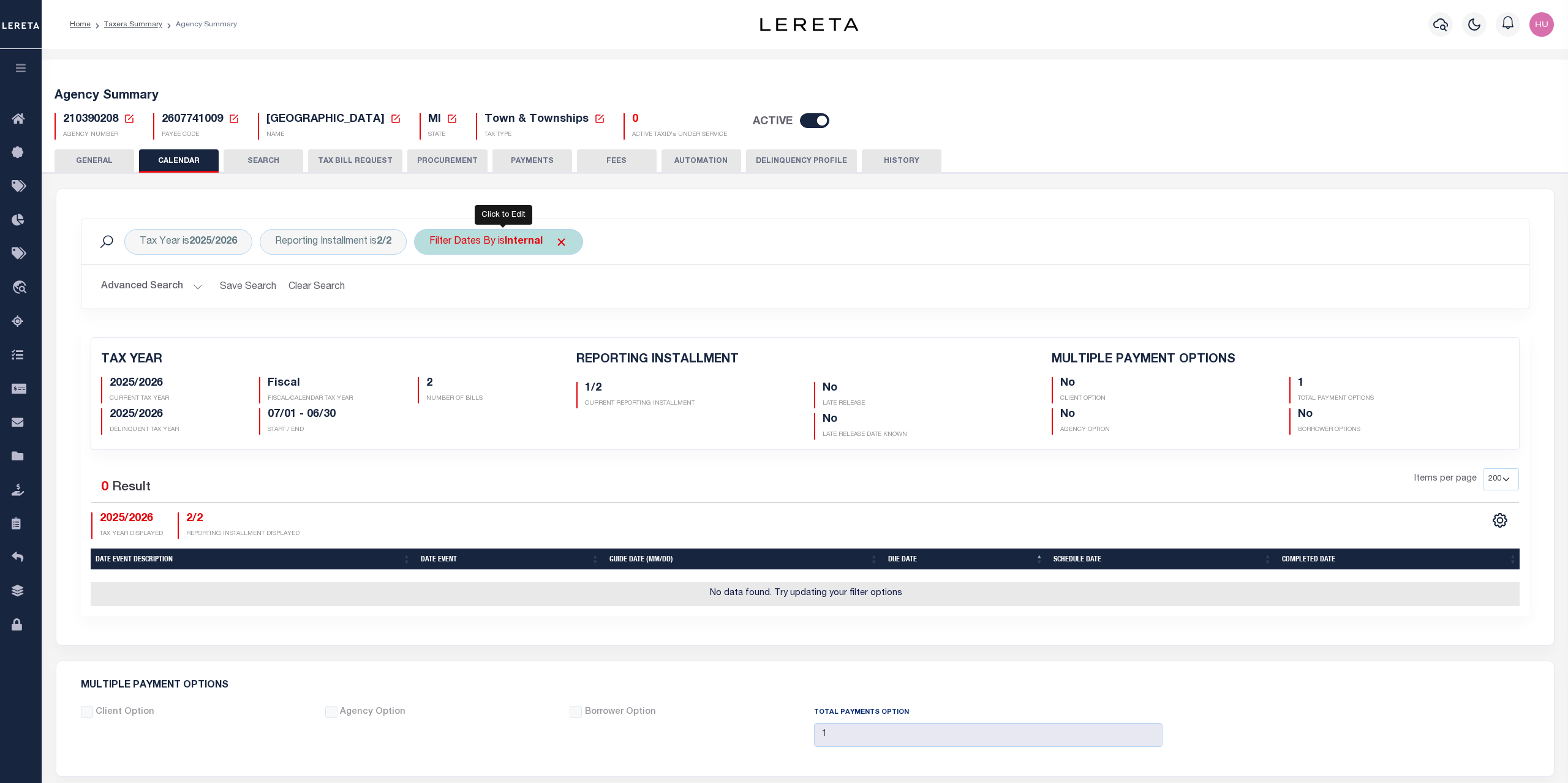
click at [526, 237] on b "Internal" at bounding box center [523, 241] width 38 height 10
select select "1"
click option "Escrow" at bounding box center [0, 0] width 0 height 0
click at [583, 327] on input "Apply" at bounding box center [592, 328] width 36 height 20
click at [712, 257] on div "Tax Year is 2025/2026 Reporting Installment is 2/2 Filter Dates By is Escrow Se…" at bounding box center [805, 241] width 1447 height 45
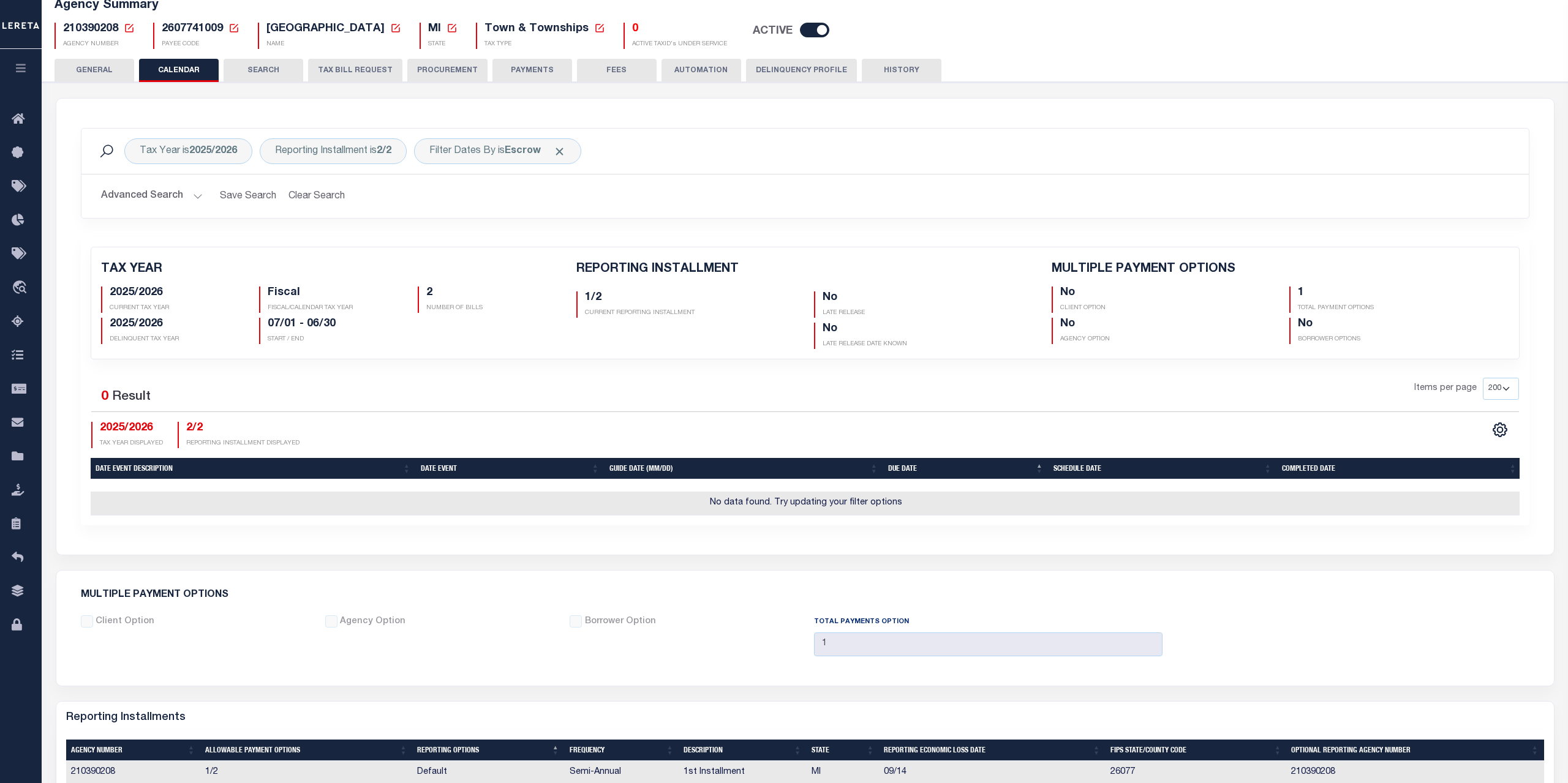
scroll to position [28, 0]
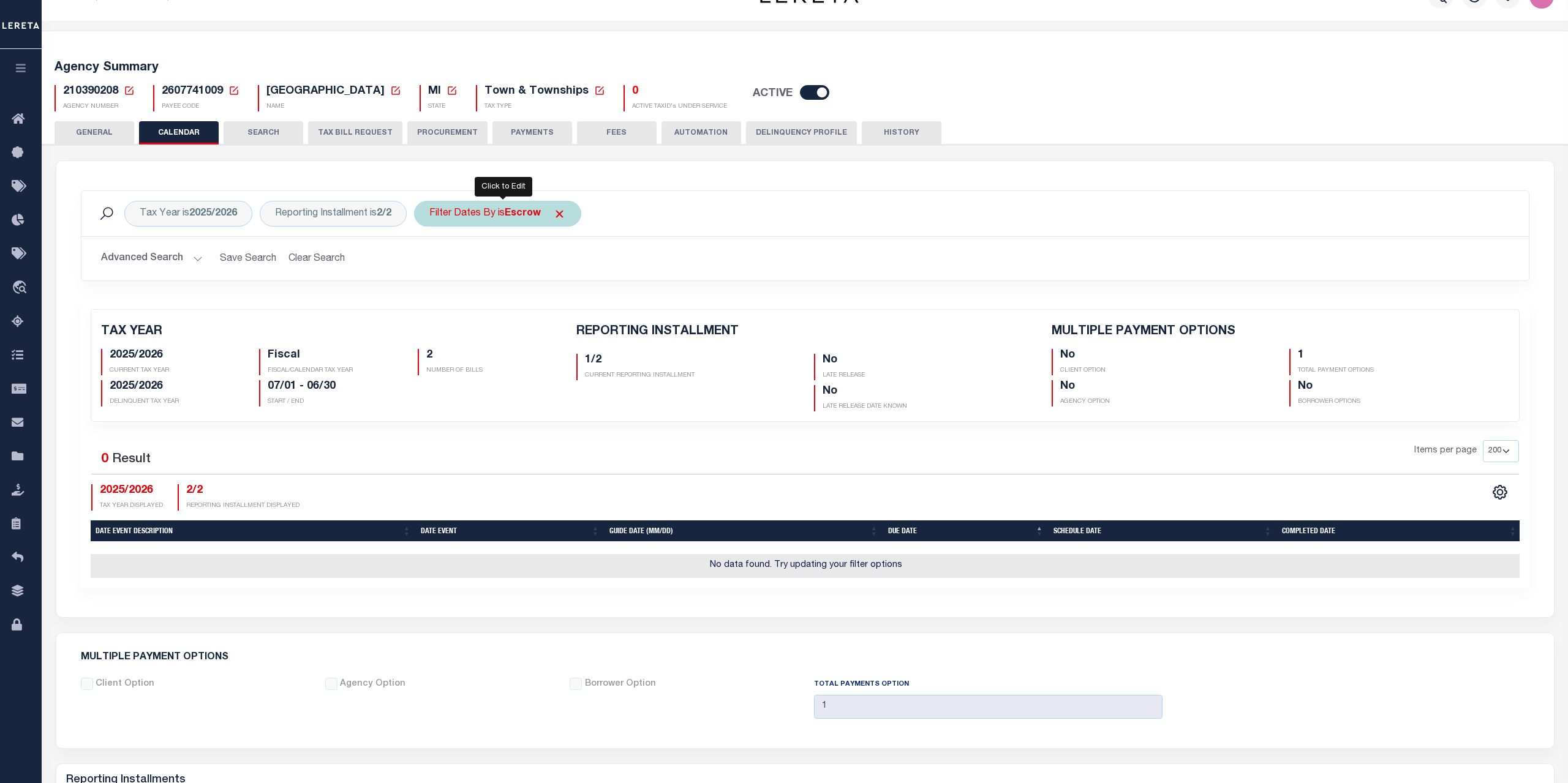
click at [511, 217] on b "Escrow" at bounding box center [523, 214] width 36 height 10
click at [430, 262] on select "Escrow Delinquency Customer Internal All" at bounding box center [520, 274] width 180 height 23
select select "0"
click option "All" at bounding box center [0, 0] width 0 height 0
click at [587, 300] on input "Apply" at bounding box center [592, 300] width 36 height 20
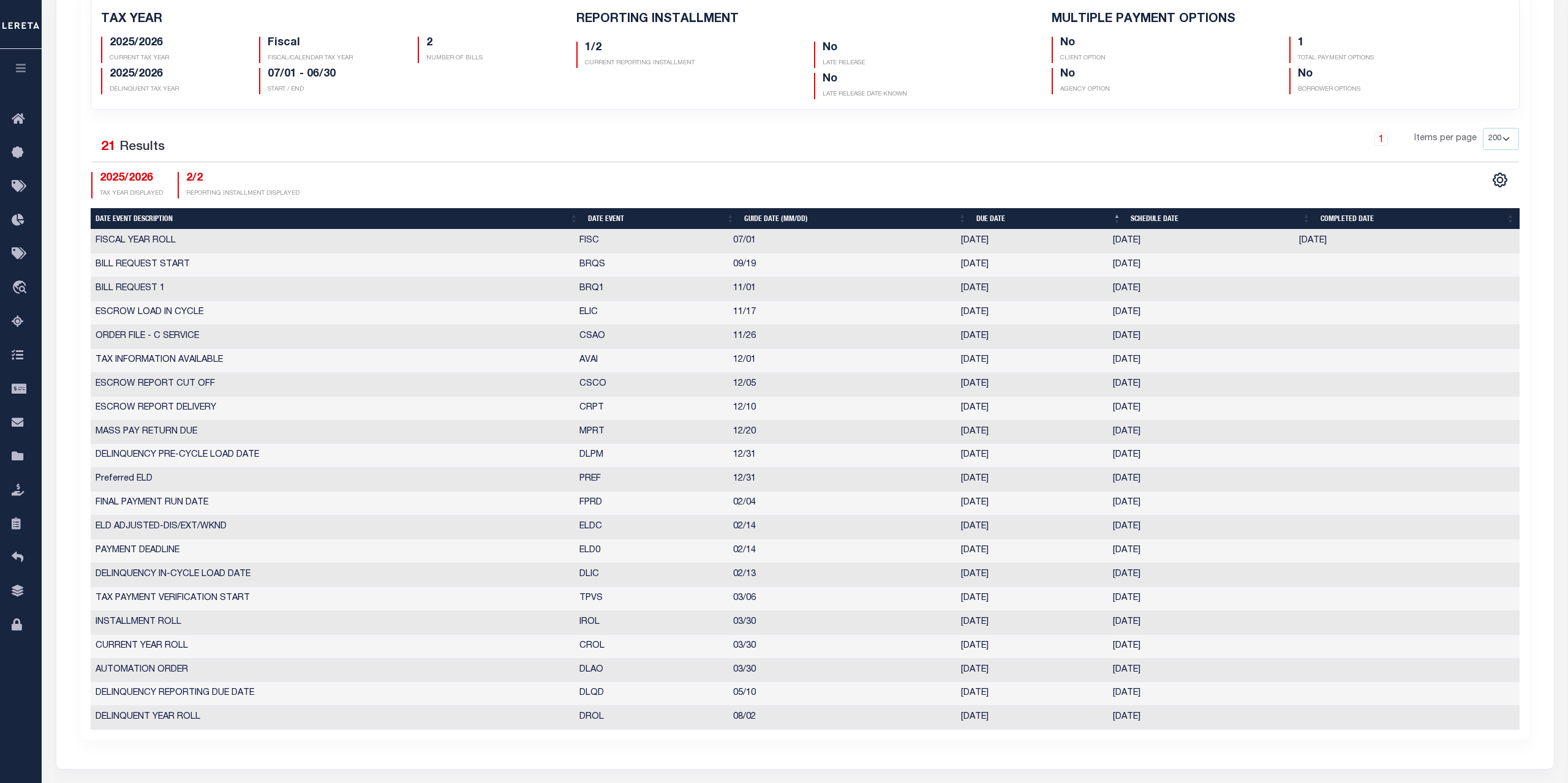
scroll to position [403, 0]
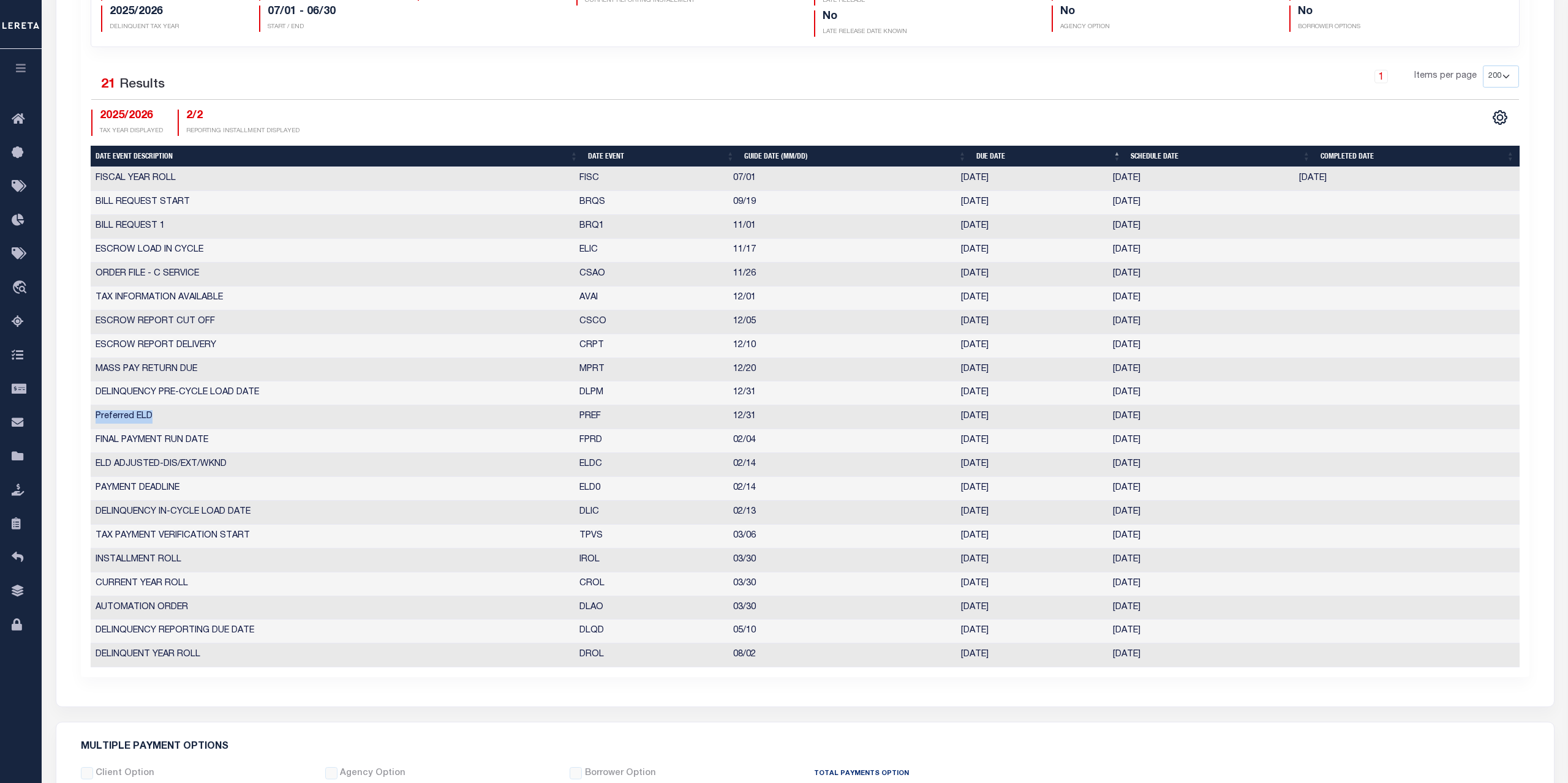
drag, startPoint x: 155, startPoint y: 416, endPoint x: 95, endPoint y: 420, distance: 60.1
click at [95, 420] on td "Preferred ELD" at bounding box center [333, 417] width 484 height 24
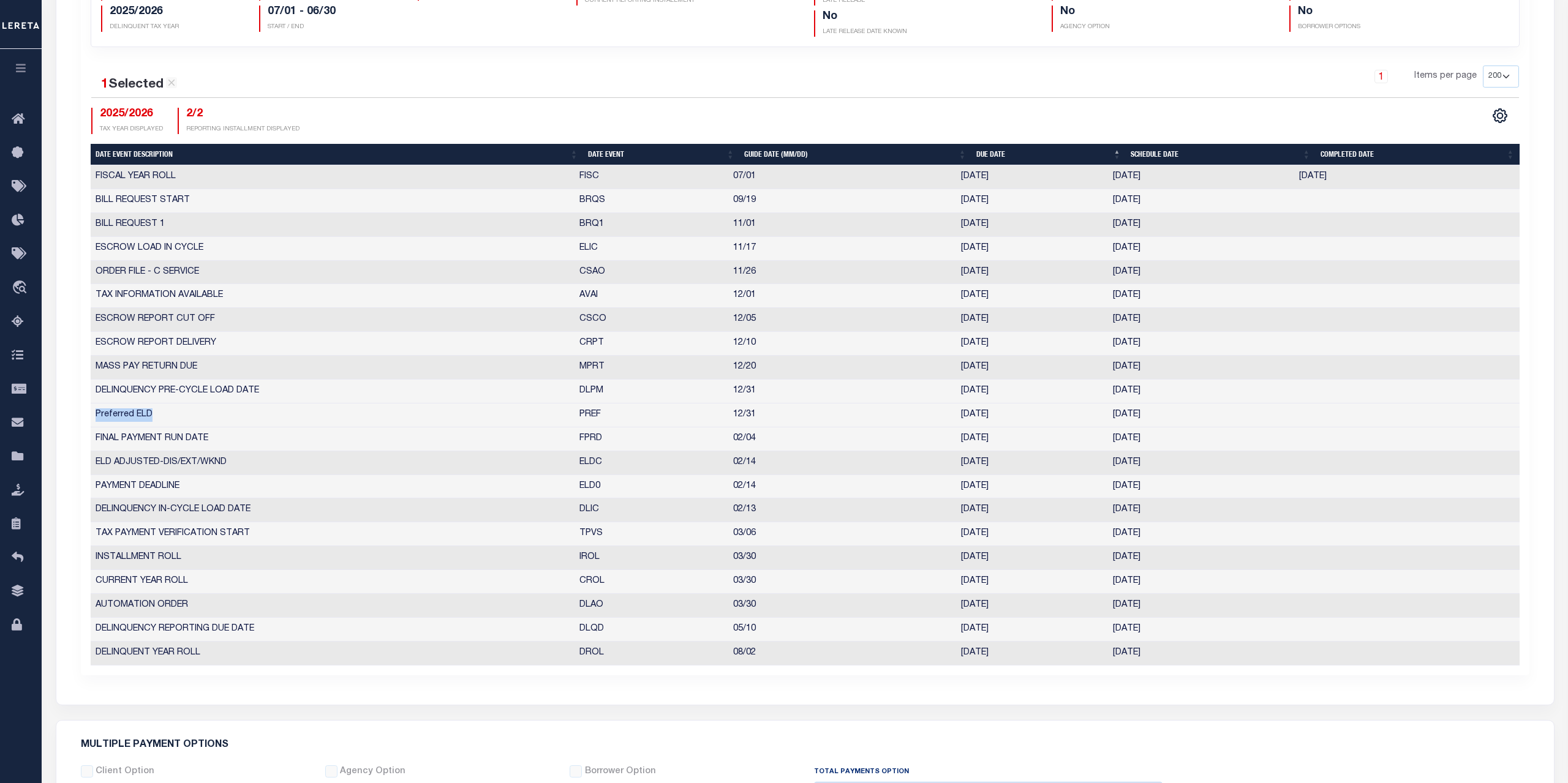
click at [177, 419] on td "Preferred ELD" at bounding box center [333, 415] width 484 height 24
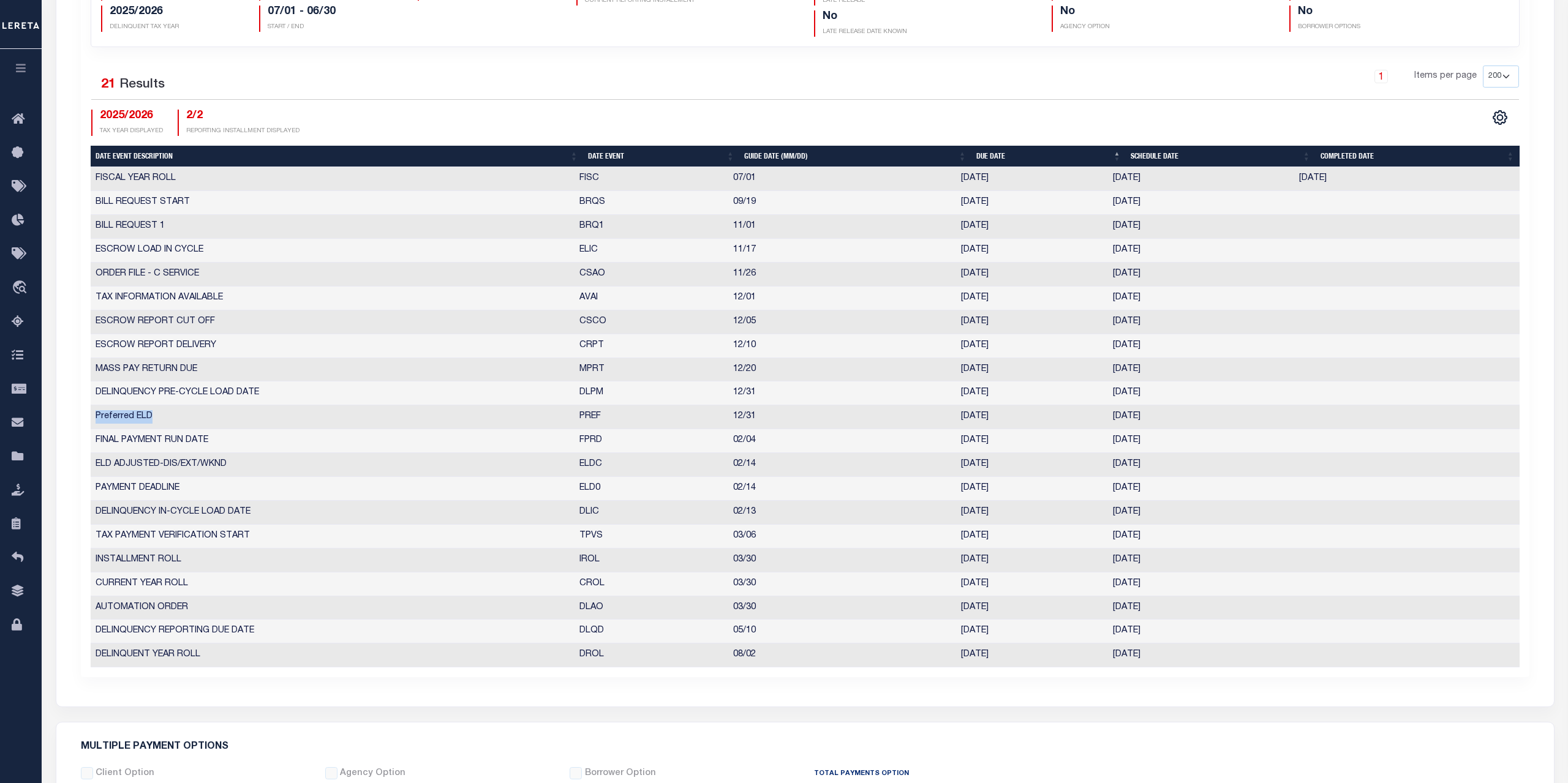
drag, startPoint x: 155, startPoint y: 418, endPoint x: 95, endPoint y: 420, distance: 60.0
click at [95, 420] on td "Preferred ELD" at bounding box center [333, 417] width 484 height 24
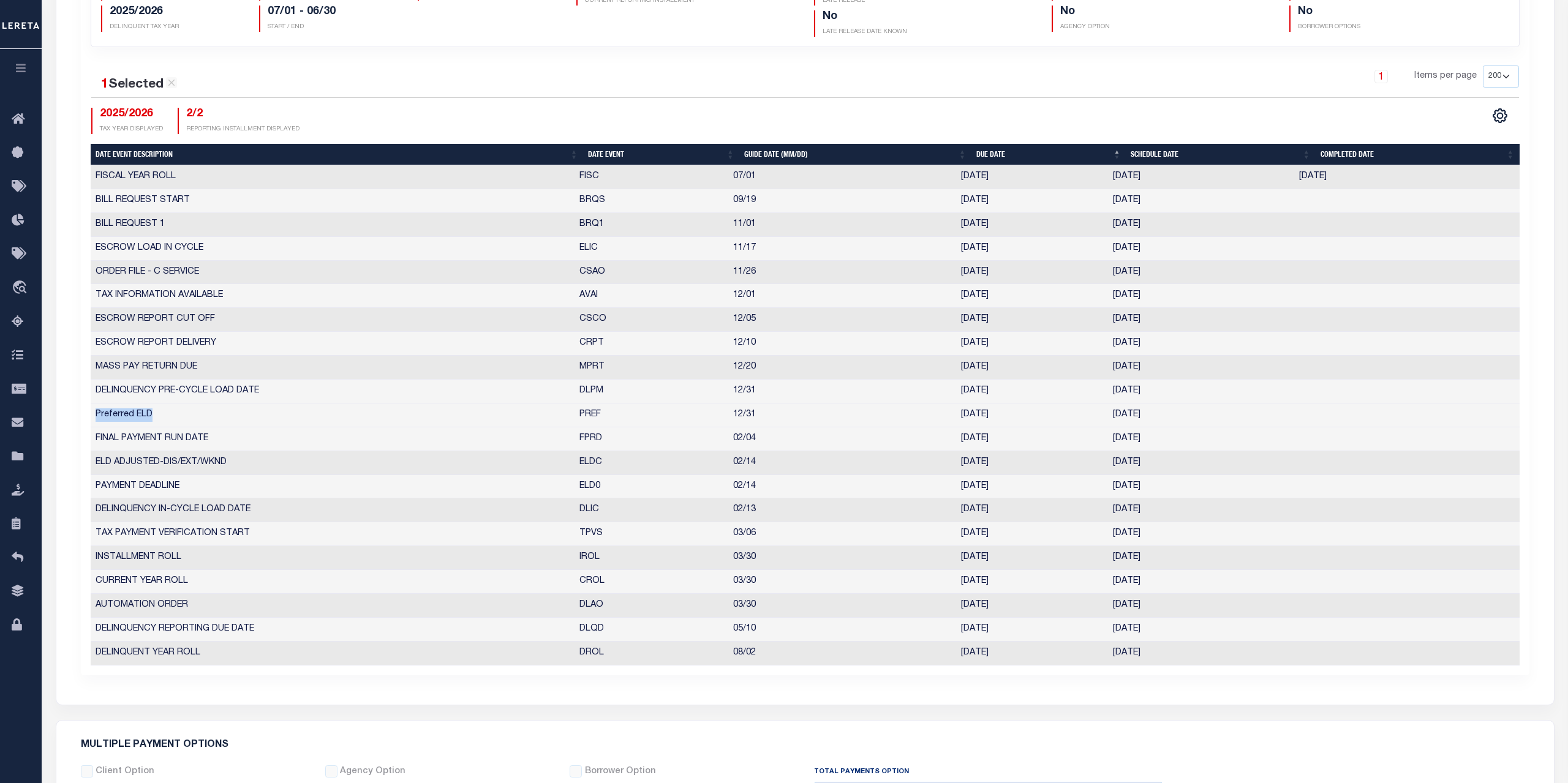
click at [158, 415] on td "Preferred ELD" at bounding box center [333, 415] width 484 height 24
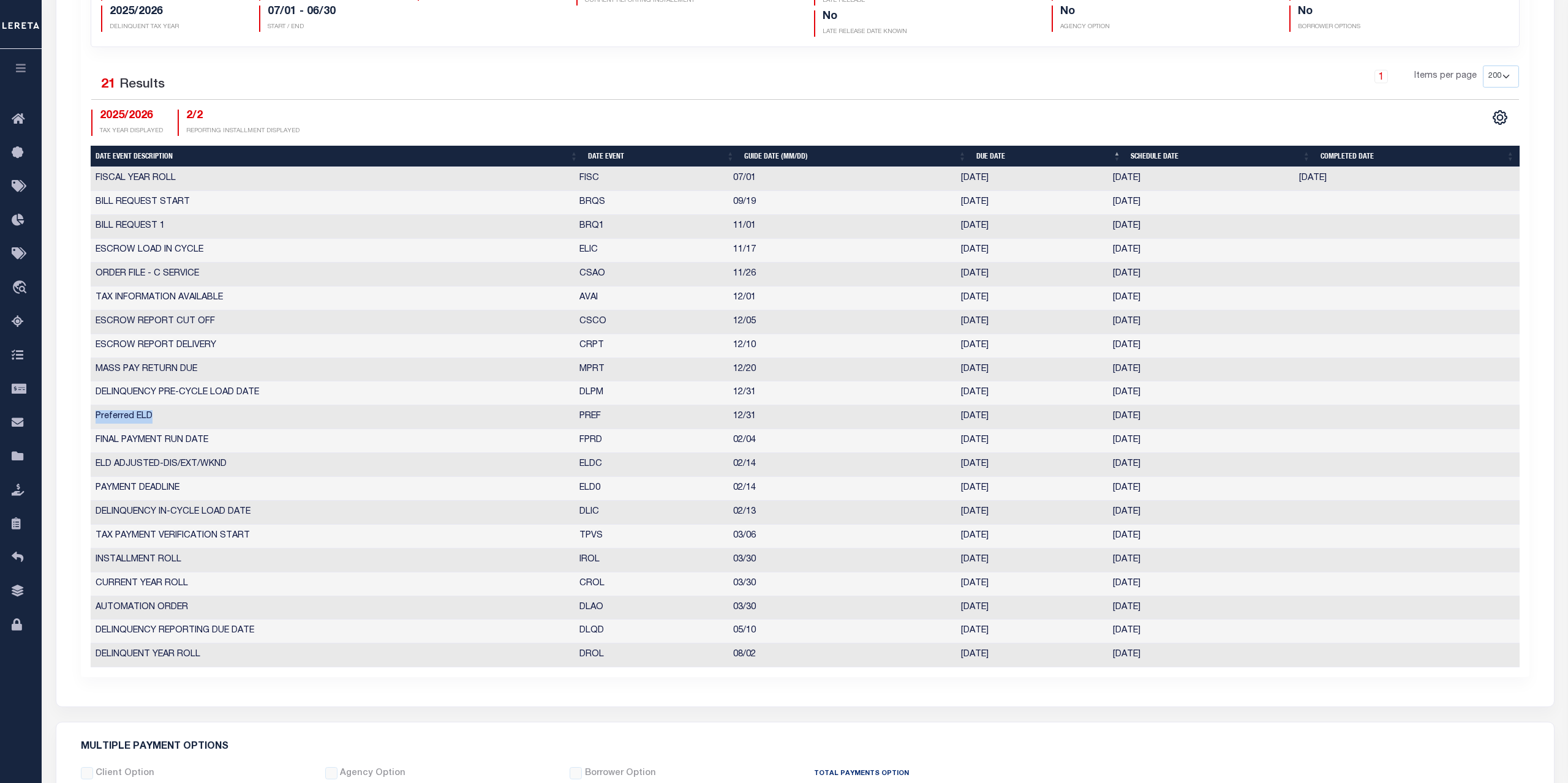
drag, startPoint x: 158, startPoint y: 415, endPoint x: 95, endPoint y: 416, distance: 63.0
click at [95, 416] on td "Preferred ELD" at bounding box center [333, 417] width 484 height 24
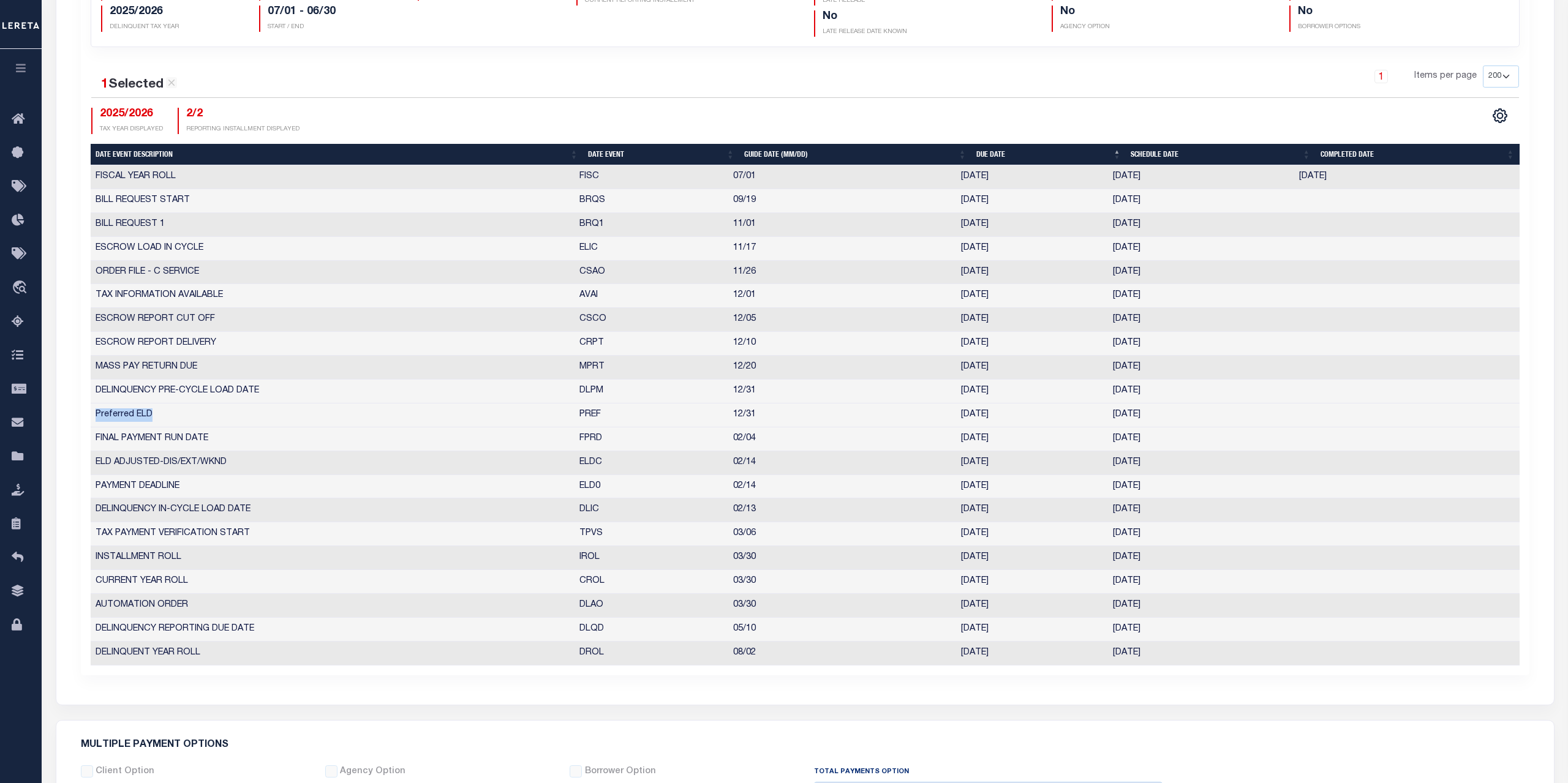
drag, startPoint x: 1171, startPoint y: 415, endPoint x: 93, endPoint y: 416, distance: 1078.0
click at [93, 416] on tr "Preferred ELD PREF 12/31 12/31/2025 12/31/2025 10379904" at bounding box center [805, 415] width 1429 height 24
click at [193, 415] on td "Preferred ELD" at bounding box center [333, 415] width 484 height 24
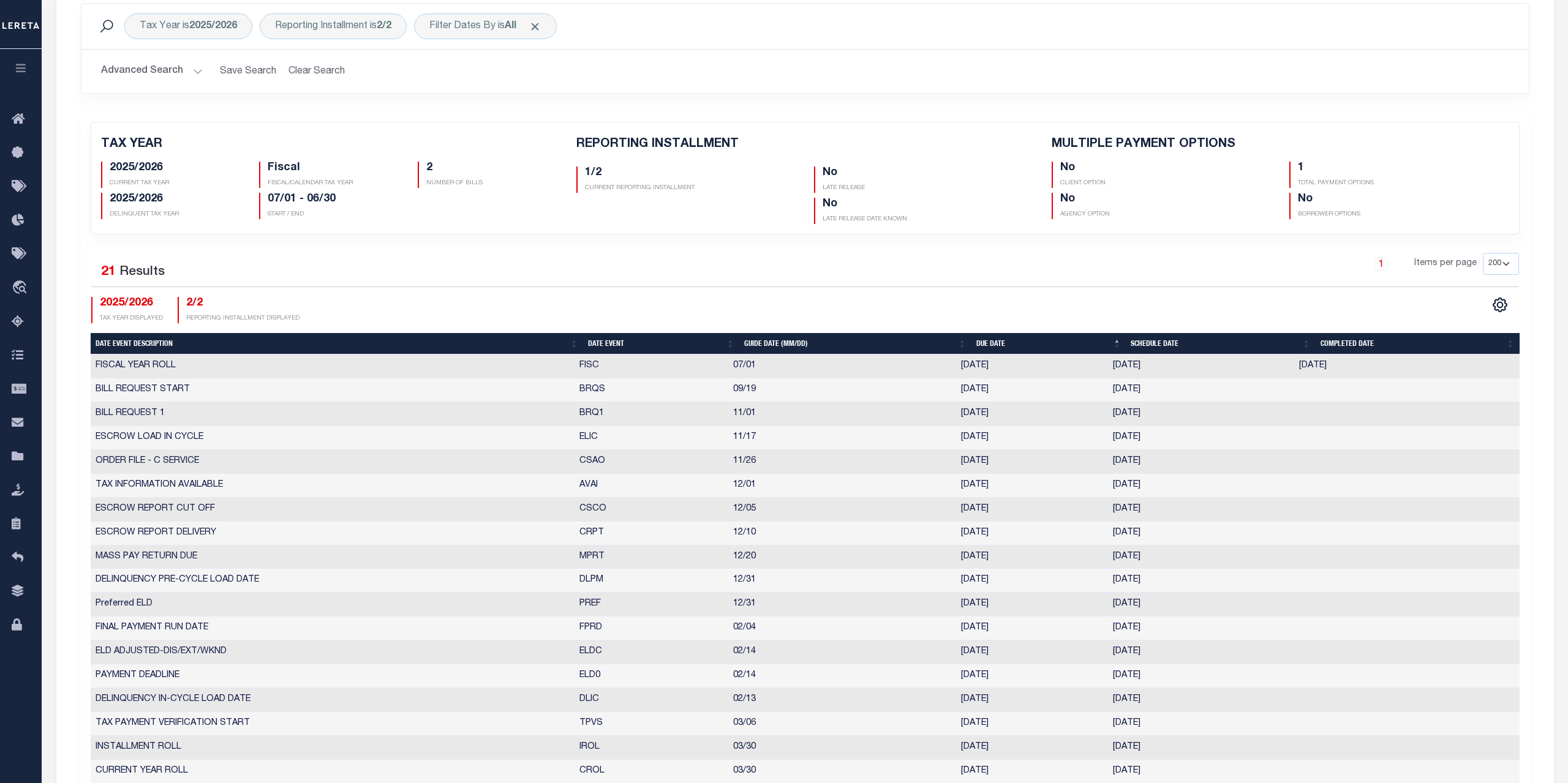
scroll to position [28, 0]
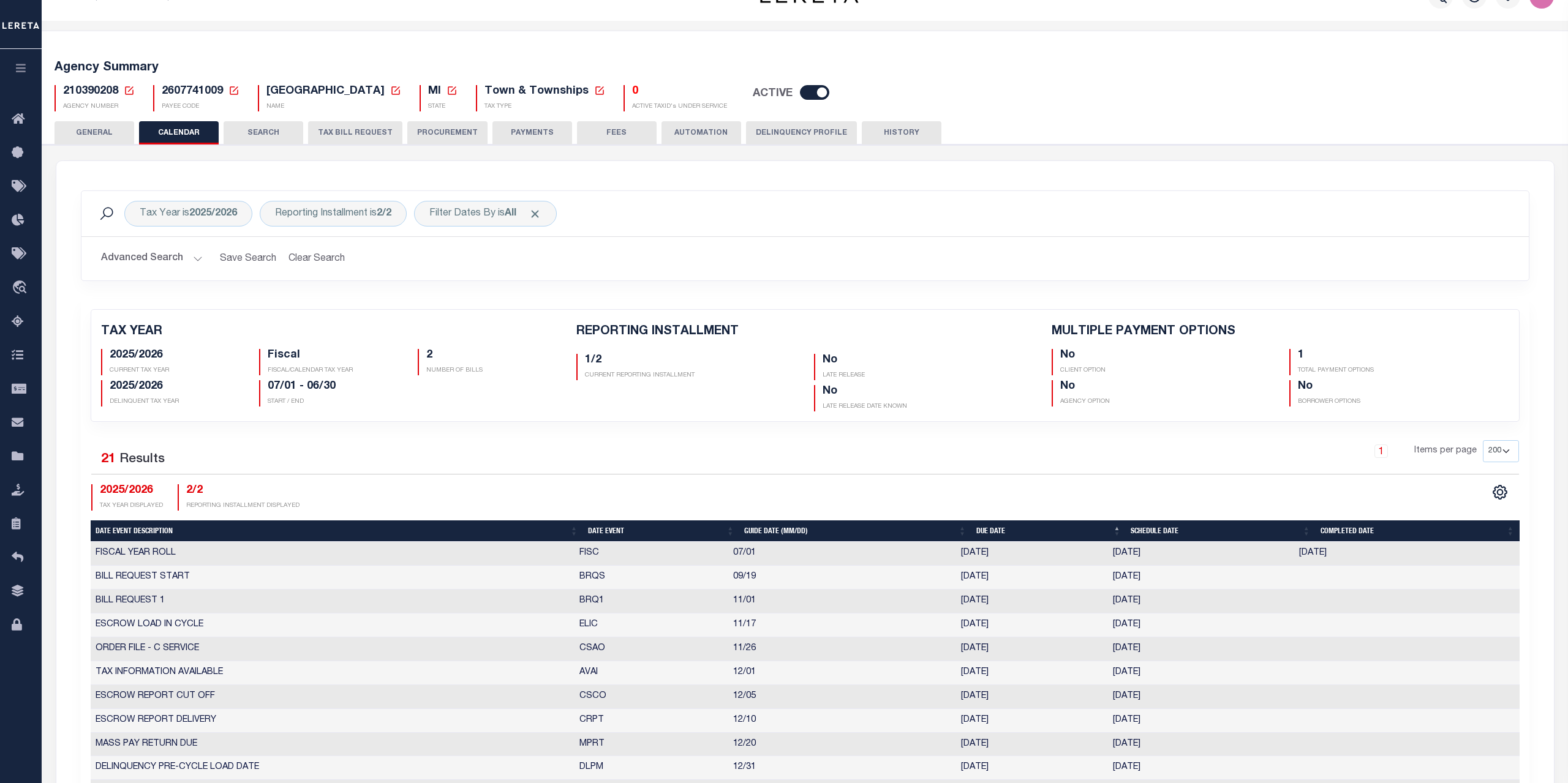
click at [789, 214] on div "Tax Year is 2025/2026 Reporting Installment is 2/2 Filter Dates By is All Search" at bounding box center [806, 213] width 1428 height 25
click at [538, 442] on div "1 Items per page 25 50 125 150 175 200" at bounding box center [986, 456] width 1067 height 32
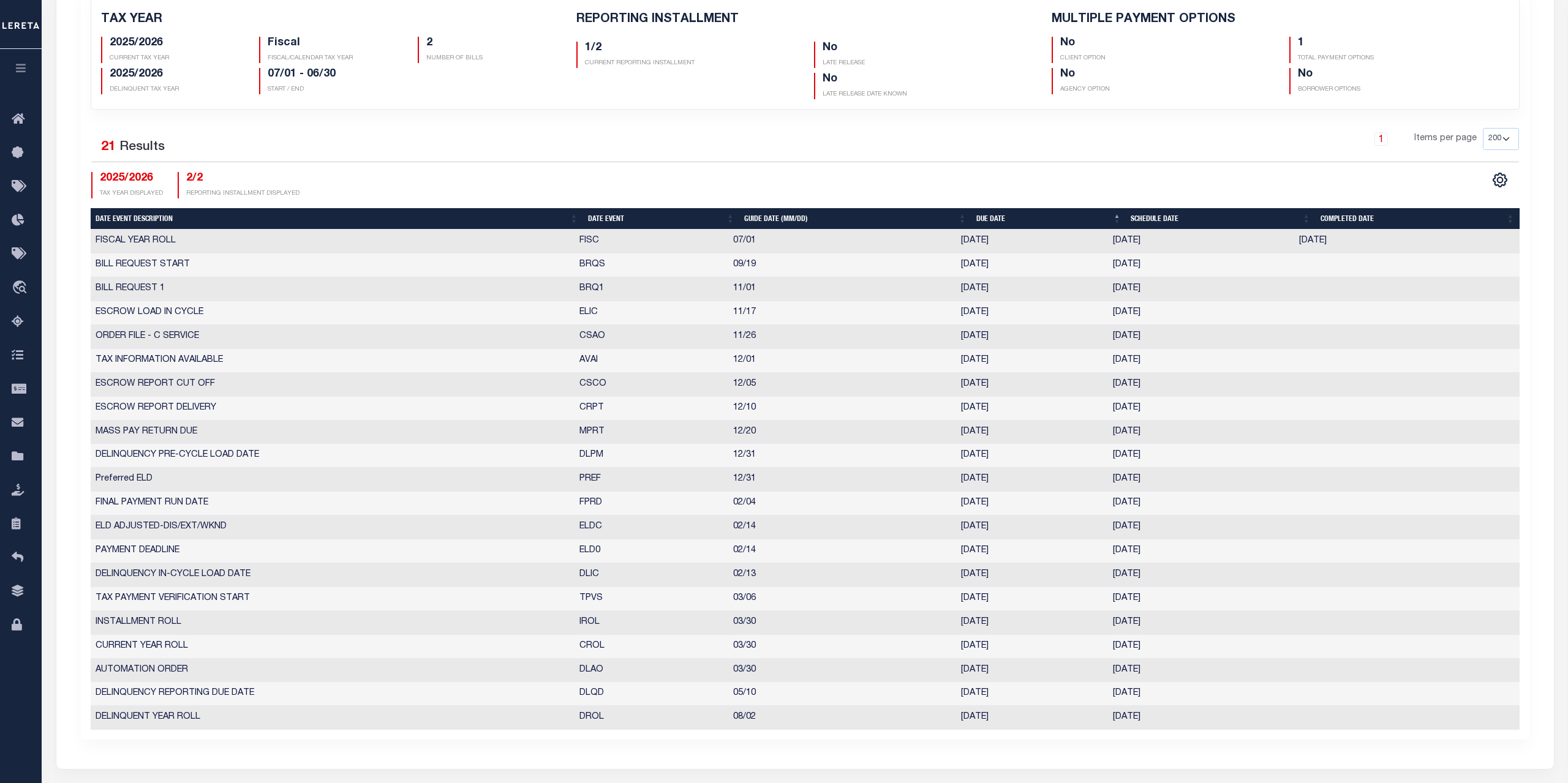
scroll to position [403, 0]
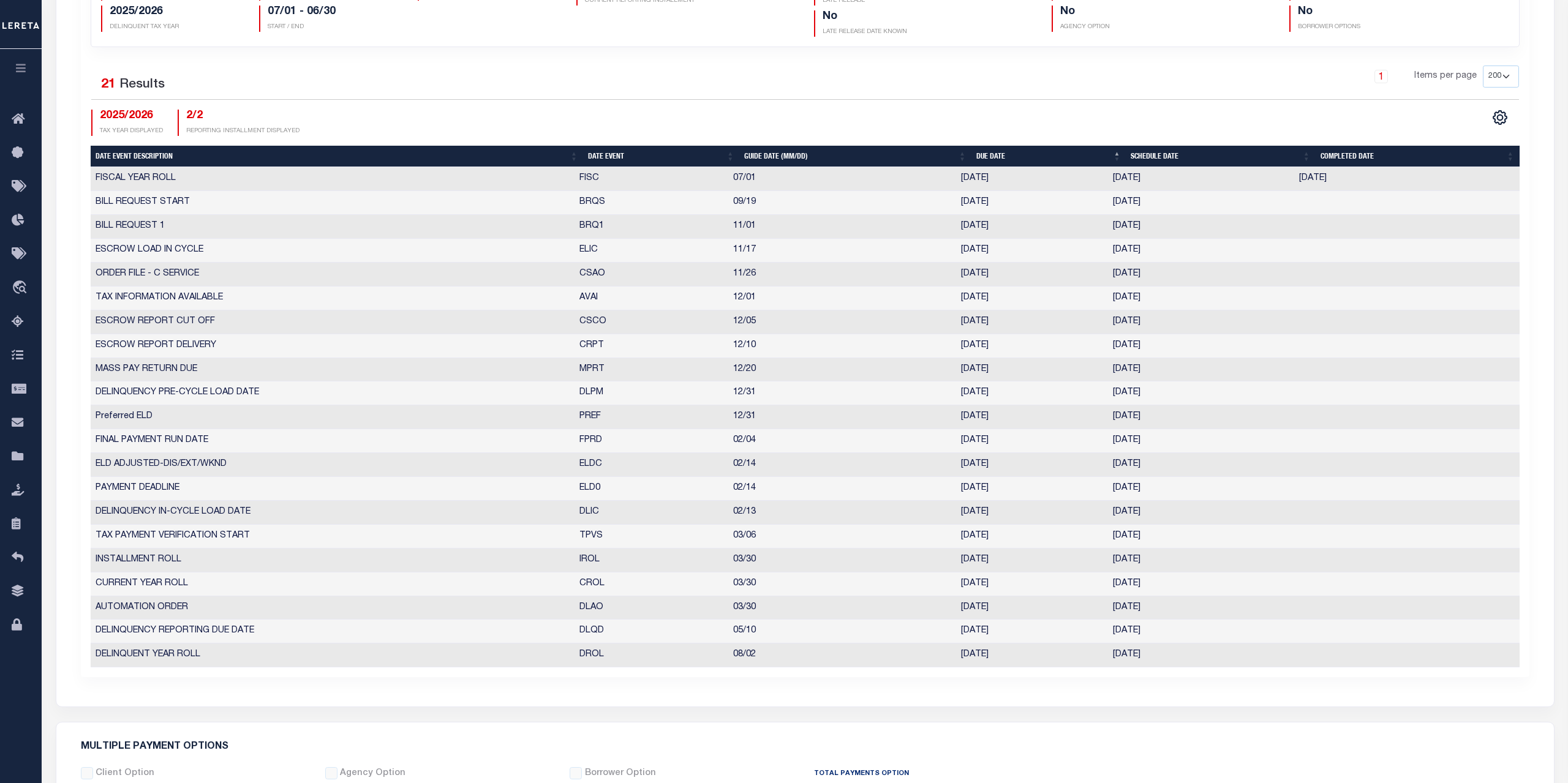
click at [1044, 701] on div "Tax Year is 2025/2026 Reporting Installment is 2/2 Filter Dates By is All Searc…" at bounding box center [805, 247] width 1498 height 921
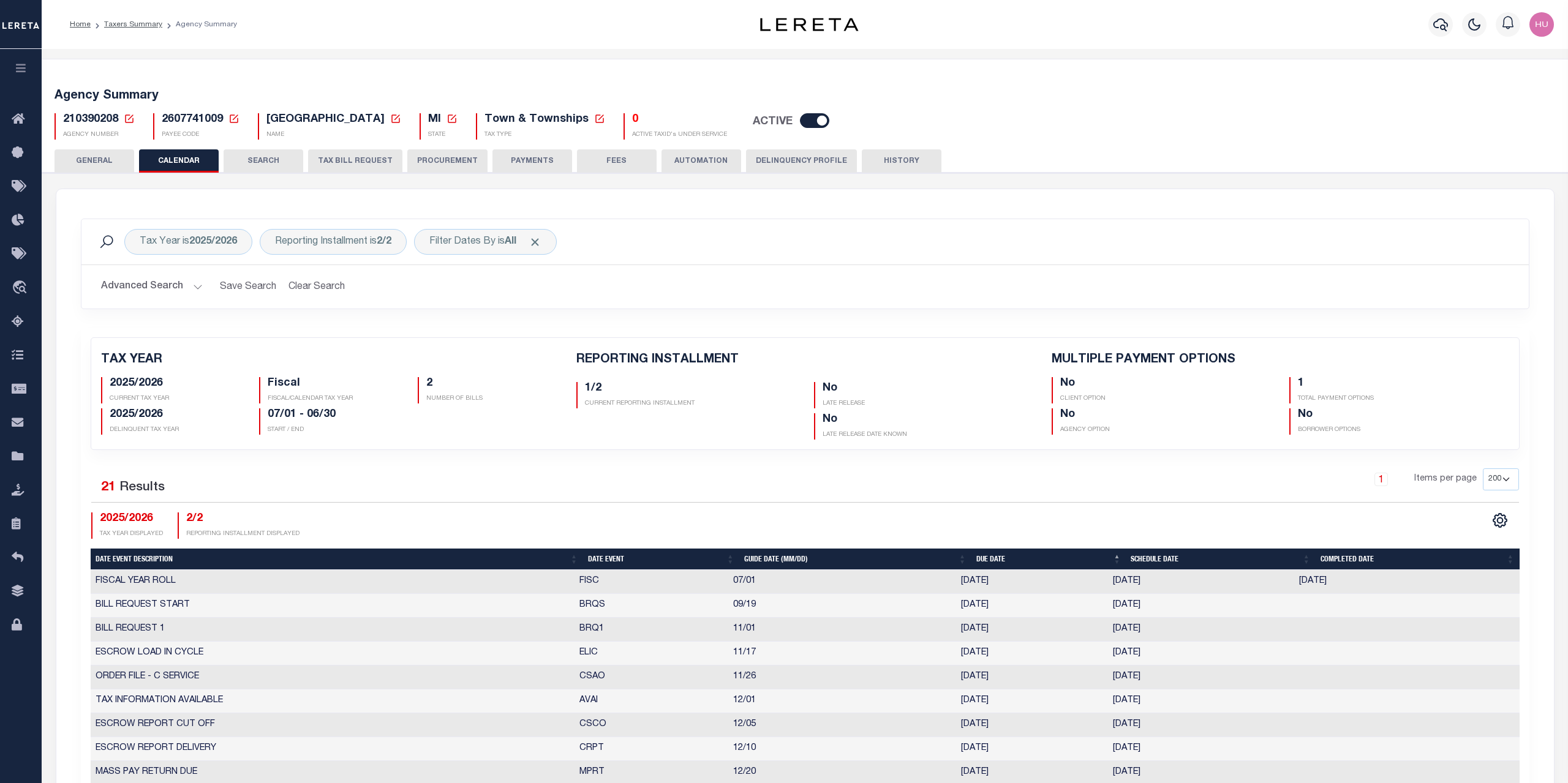
scroll to position [0, 0]
click at [887, 210] on div "Tax Year is 2025/2026 Reporting Installment is 2/2 Filter Dates By is All Searc…" at bounding box center [805, 649] width 1498 height 921
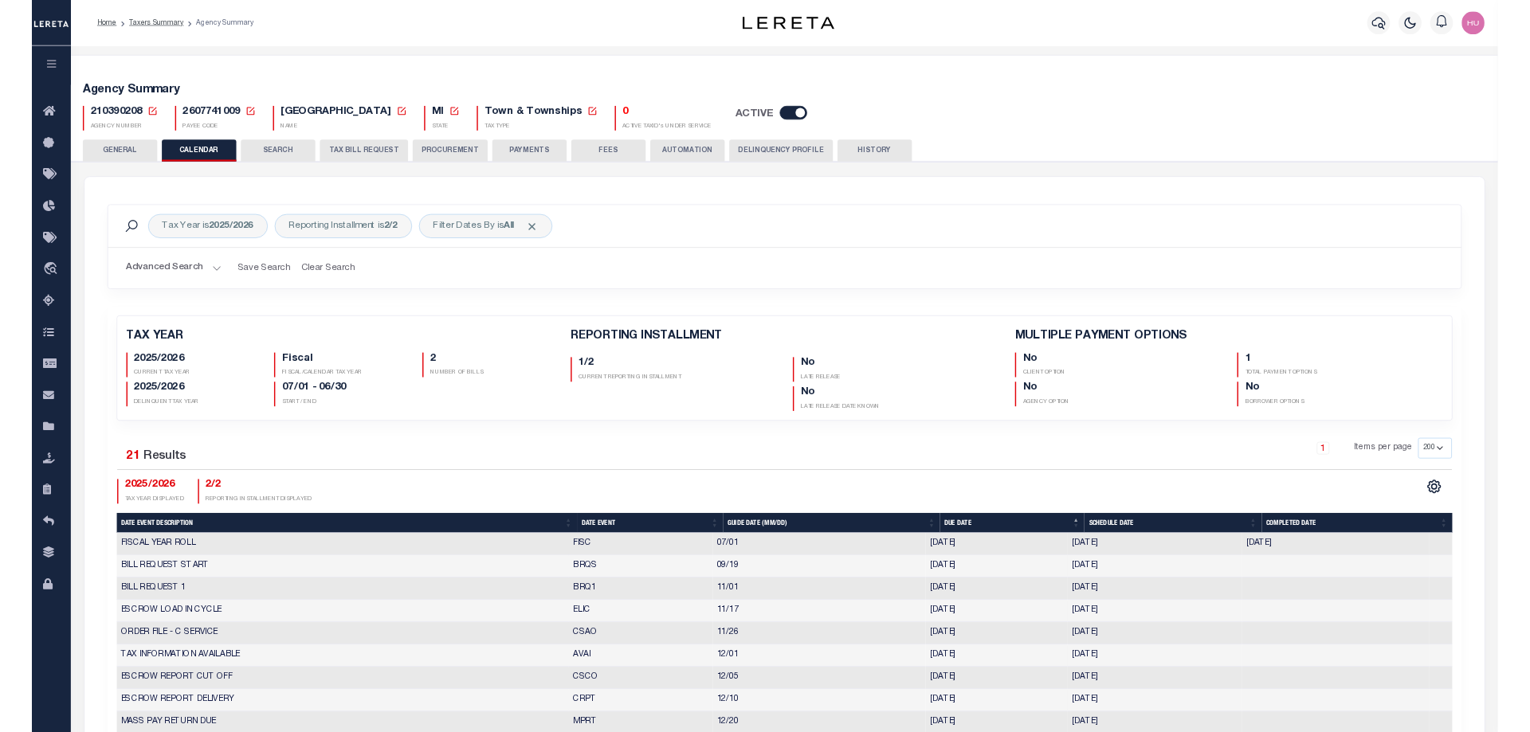
scroll to position [163, 0]
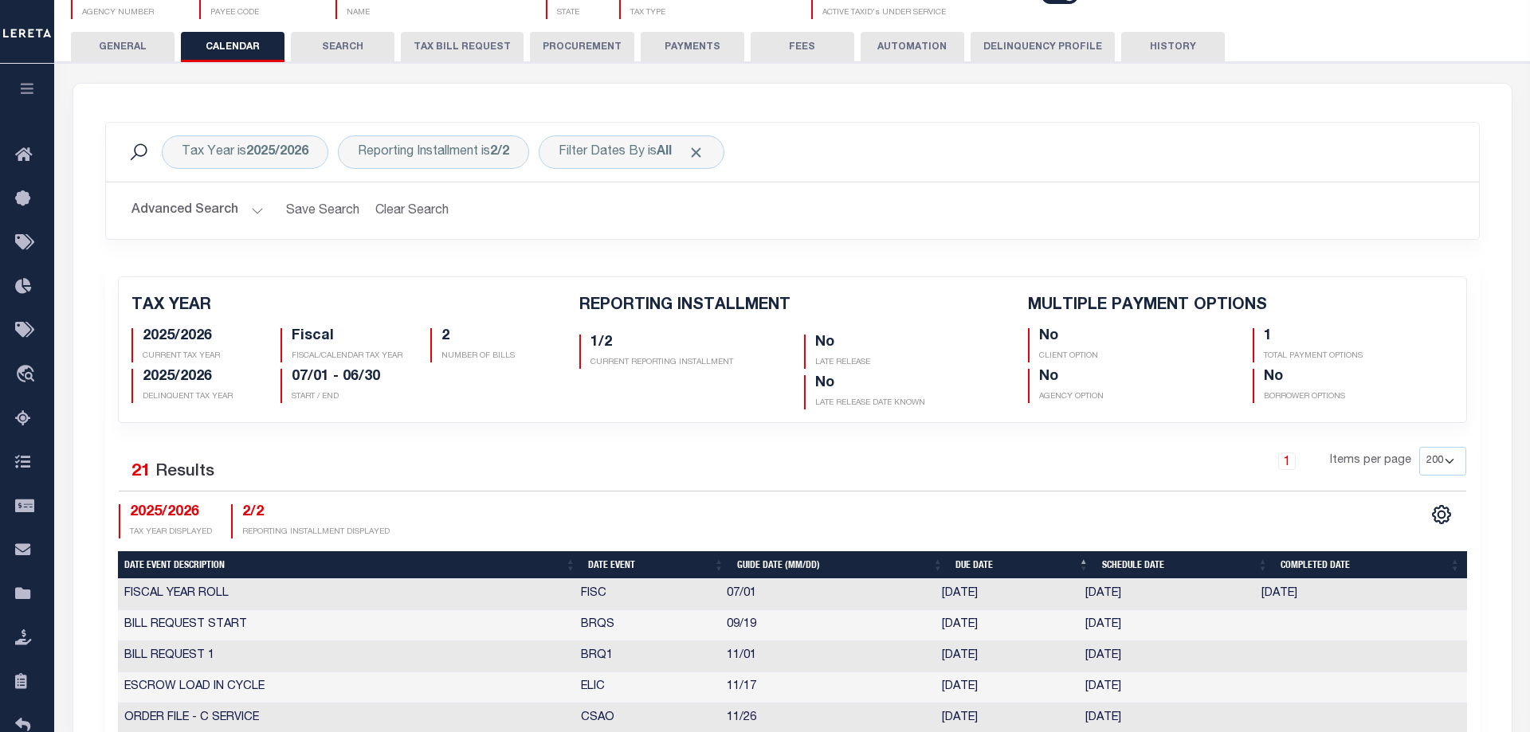
click at [944, 198] on h2 "Advanced Search Save Search Clear Search PayeeReportingEventDatesGridWrapper_dy…" at bounding box center [793, 210] width 1348 height 31
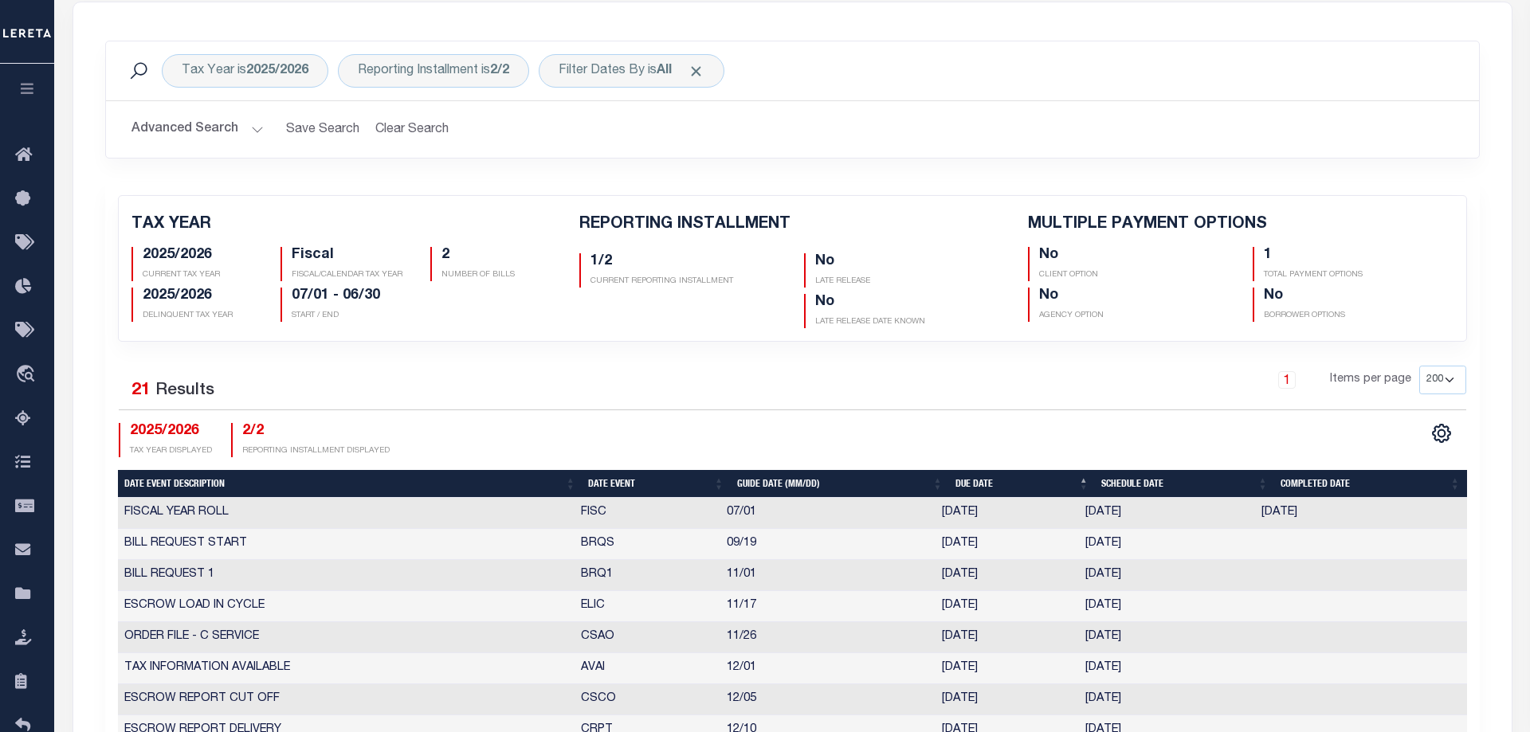
scroll to position [0, 0]
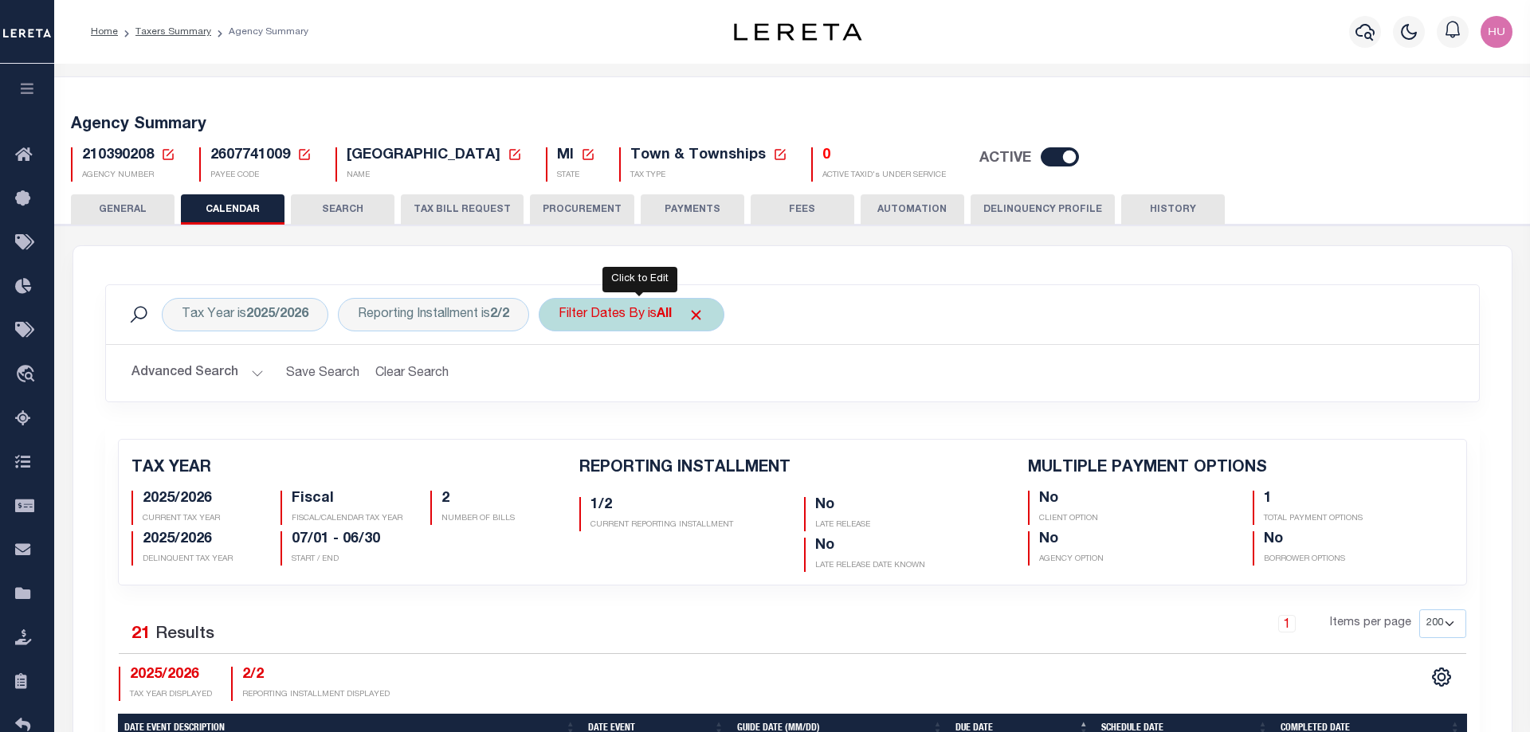
click at [635, 322] on div "Filter Dates By is All" at bounding box center [632, 314] width 186 height 33
select select "0"
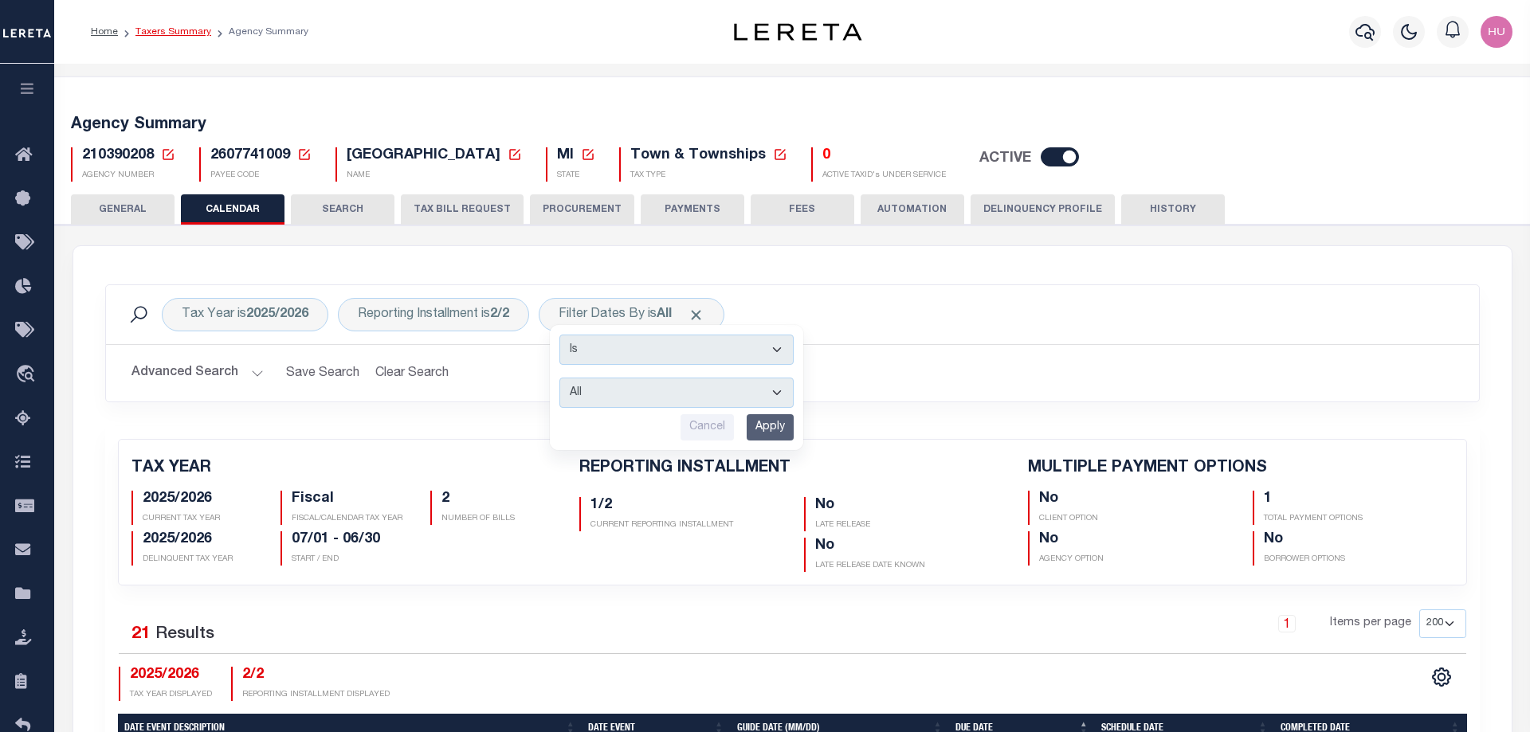
click at [150, 33] on link "Taxers Summary" at bounding box center [173, 32] width 76 height 10
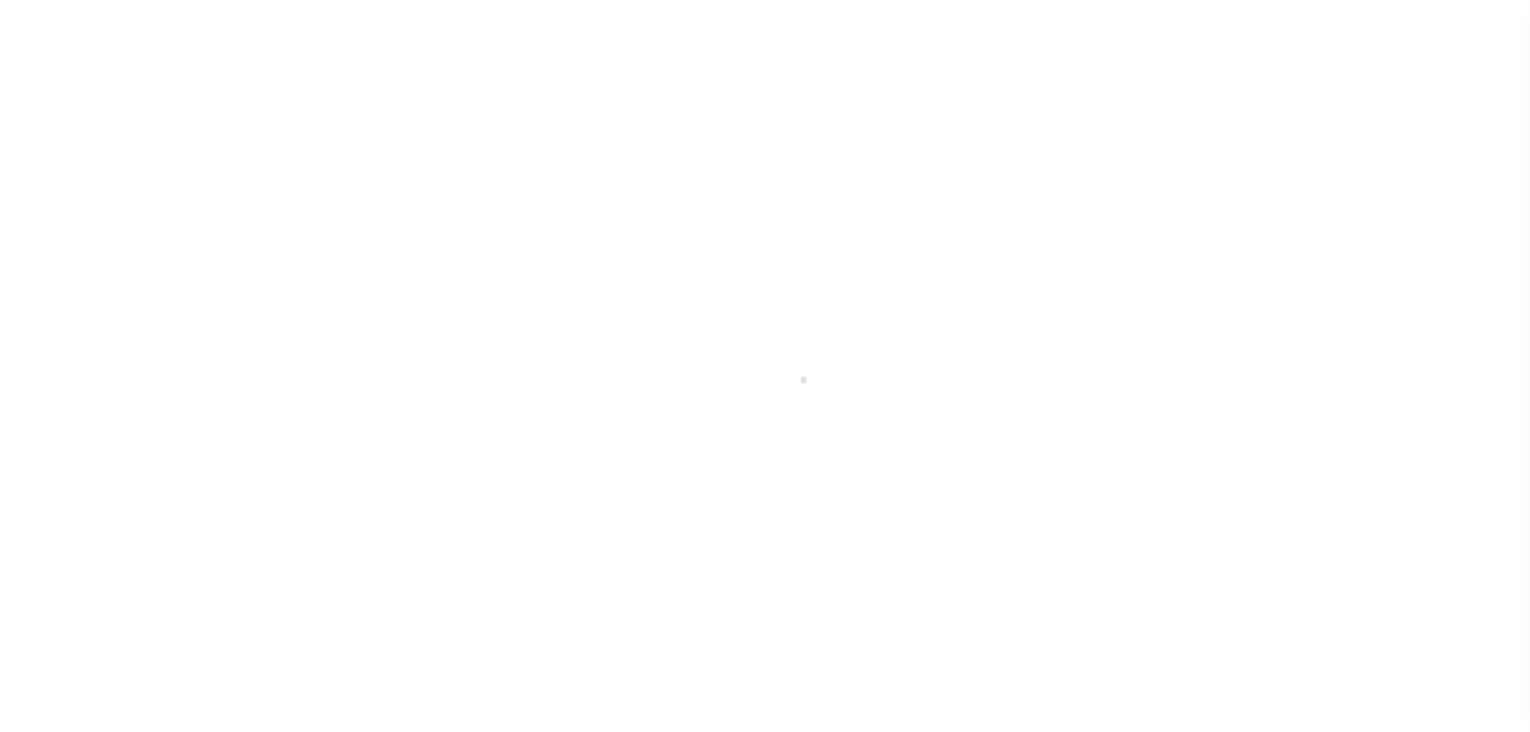
select select "100"
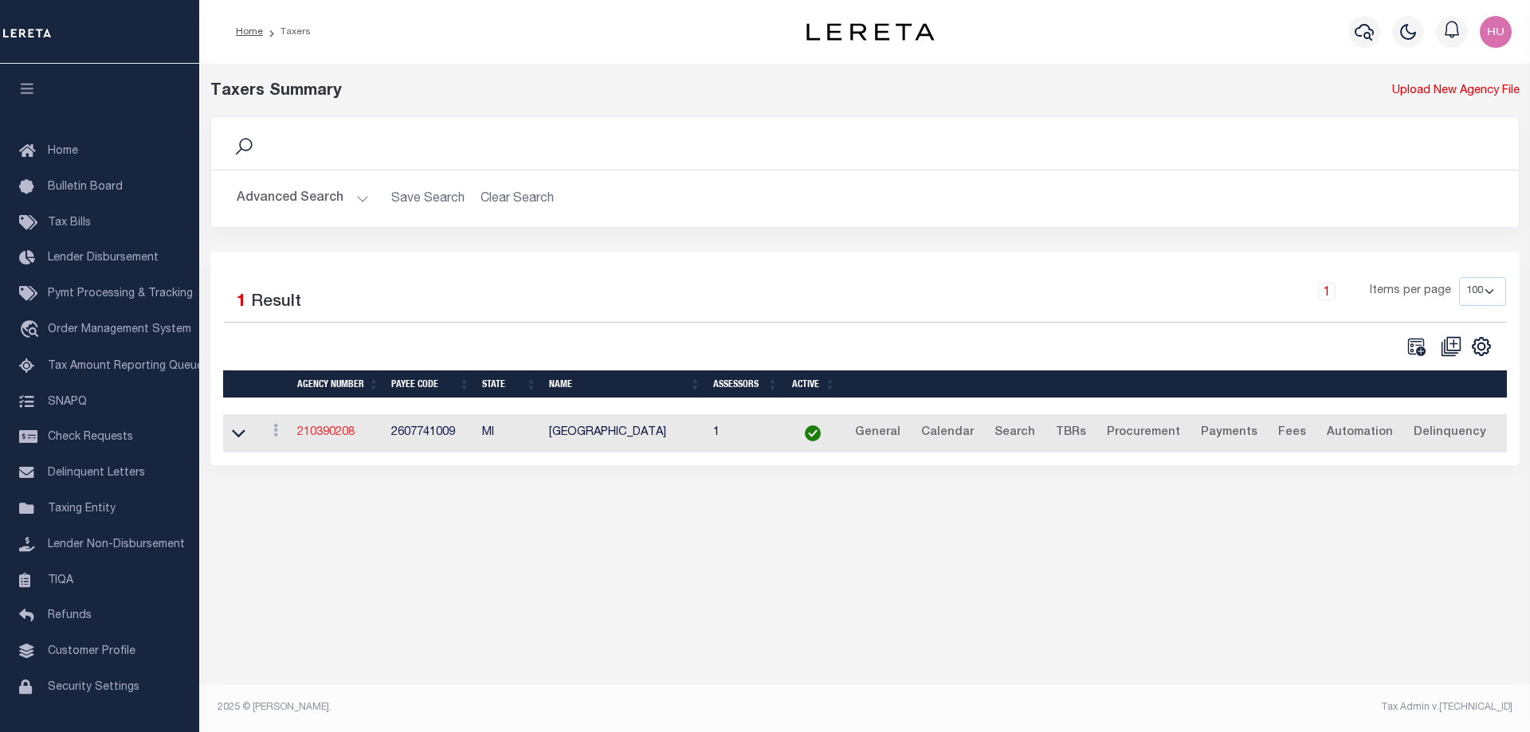
click at [316, 432] on link "210390208" at bounding box center [325, 432] width 57 height 11
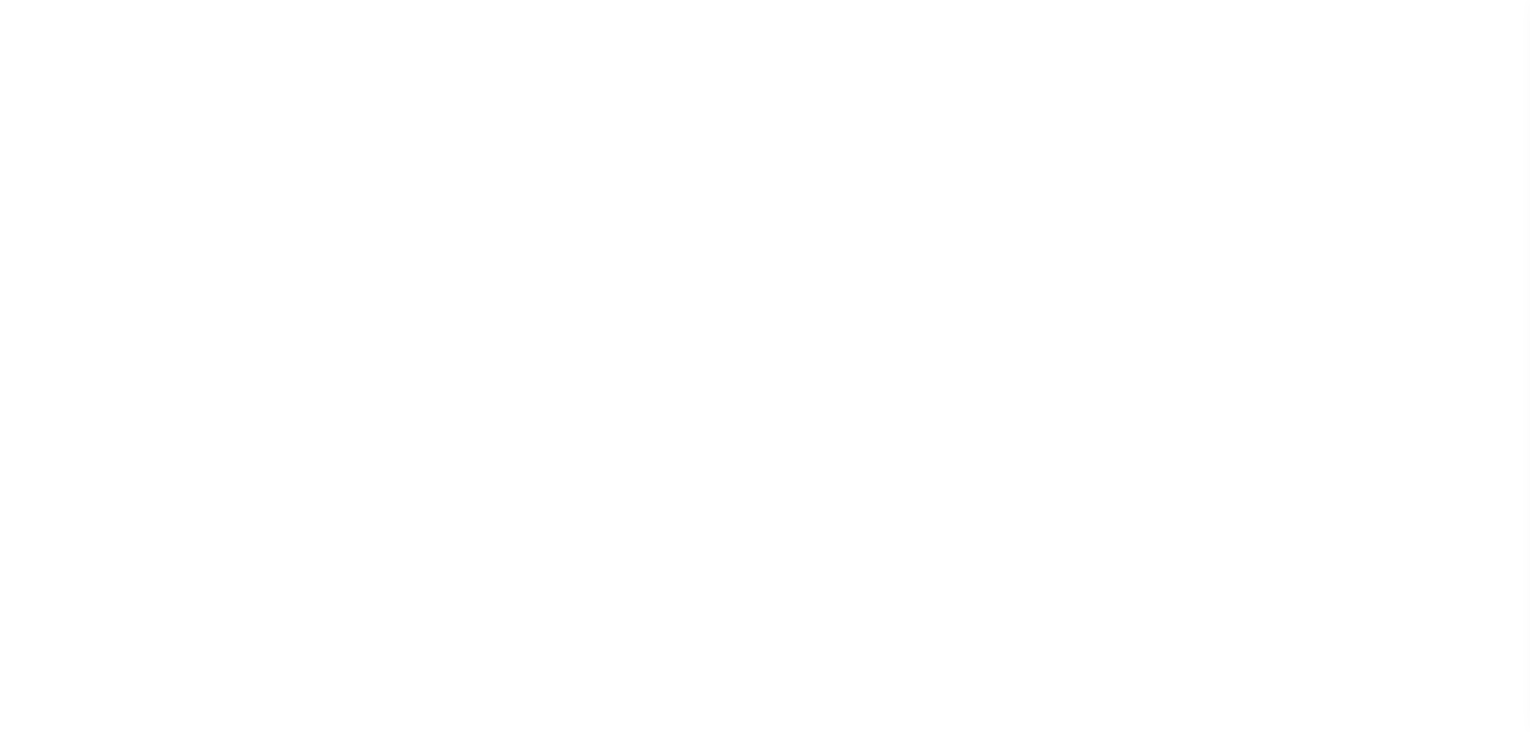
select select
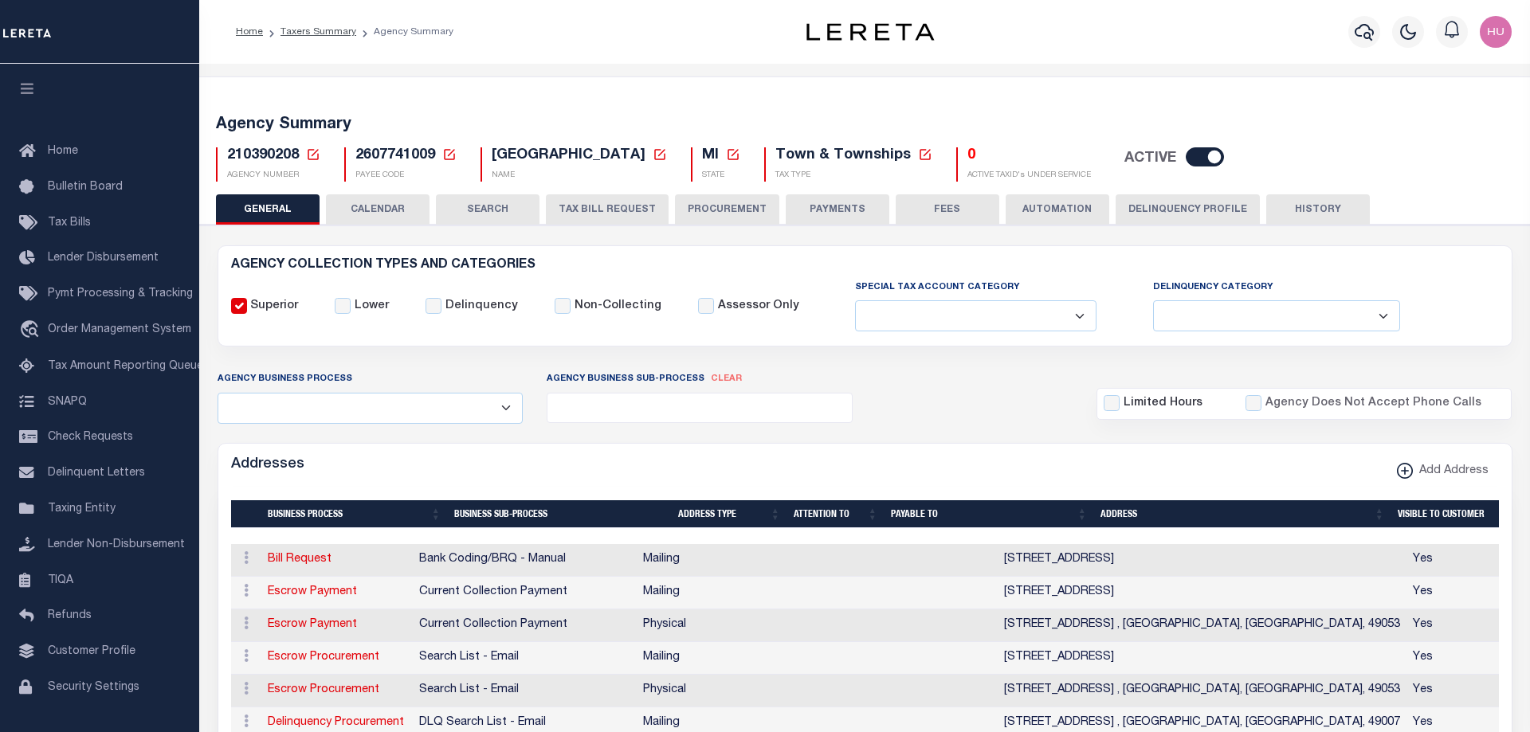
click at [383, 208] on button "CALENDAR" at bounding box center [378, 209] width 104 height 30
select select "200"
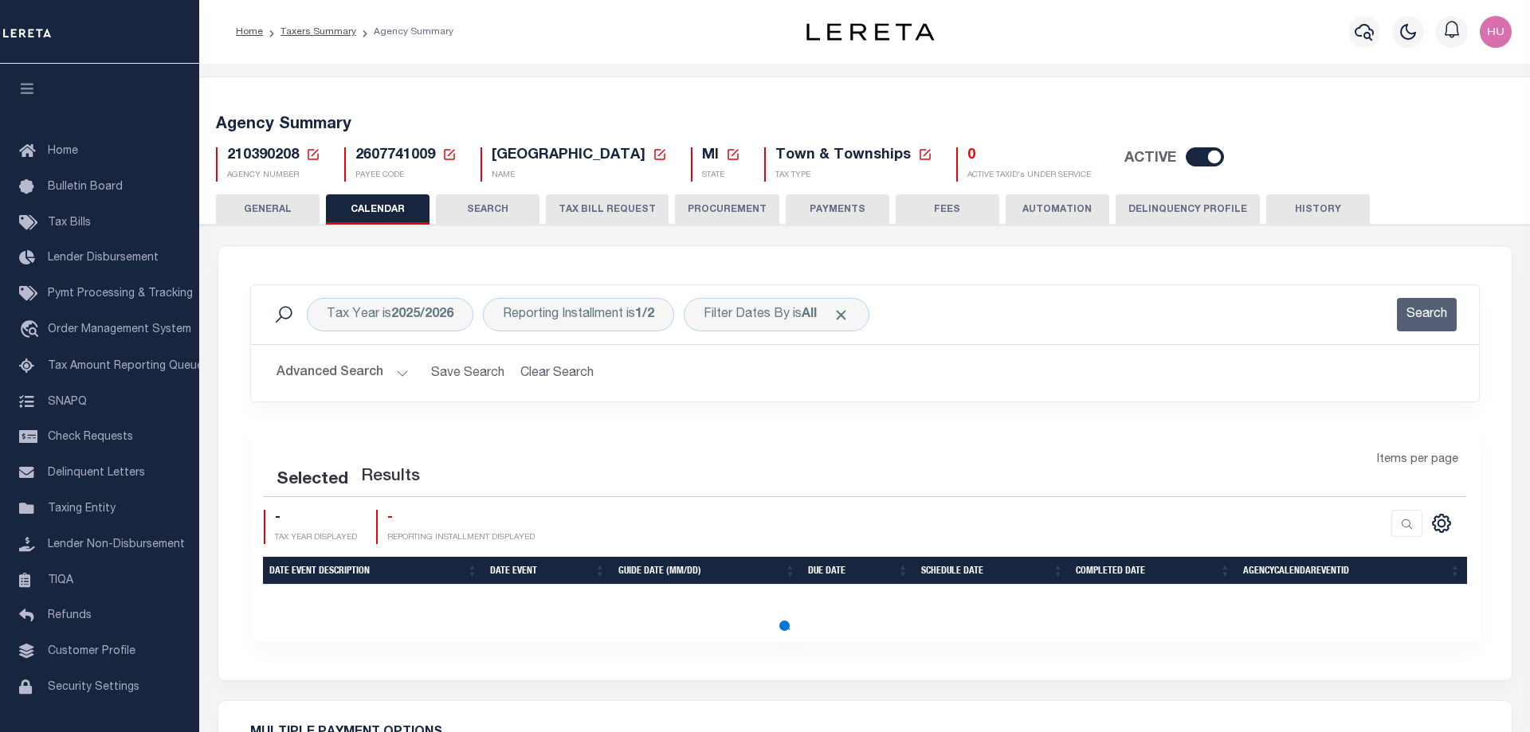
select select "200"
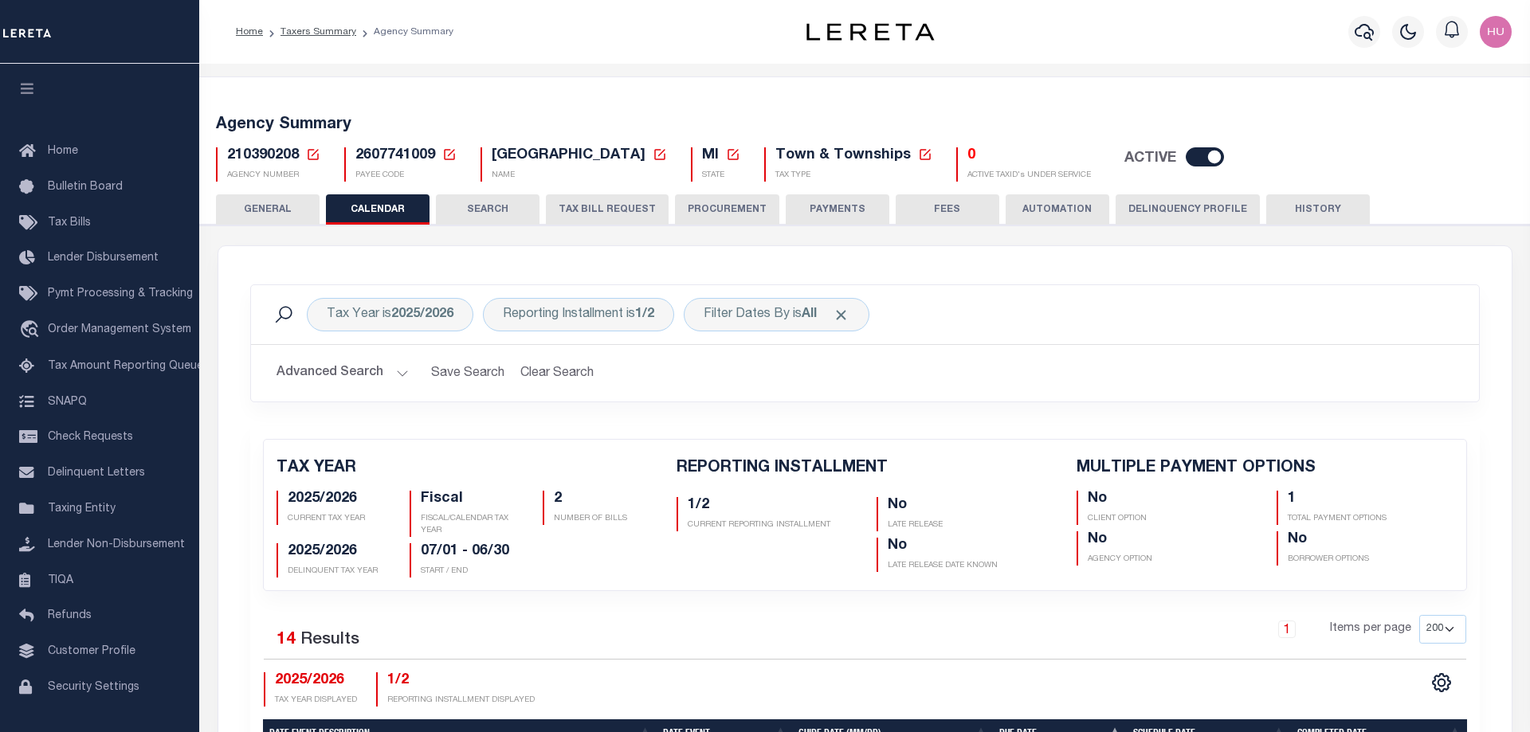
checkbox input "false"
type input "1"
click at [797, 323] on div "Filter Dates By is All" at bounding box center [777, 314] width 186 height 33
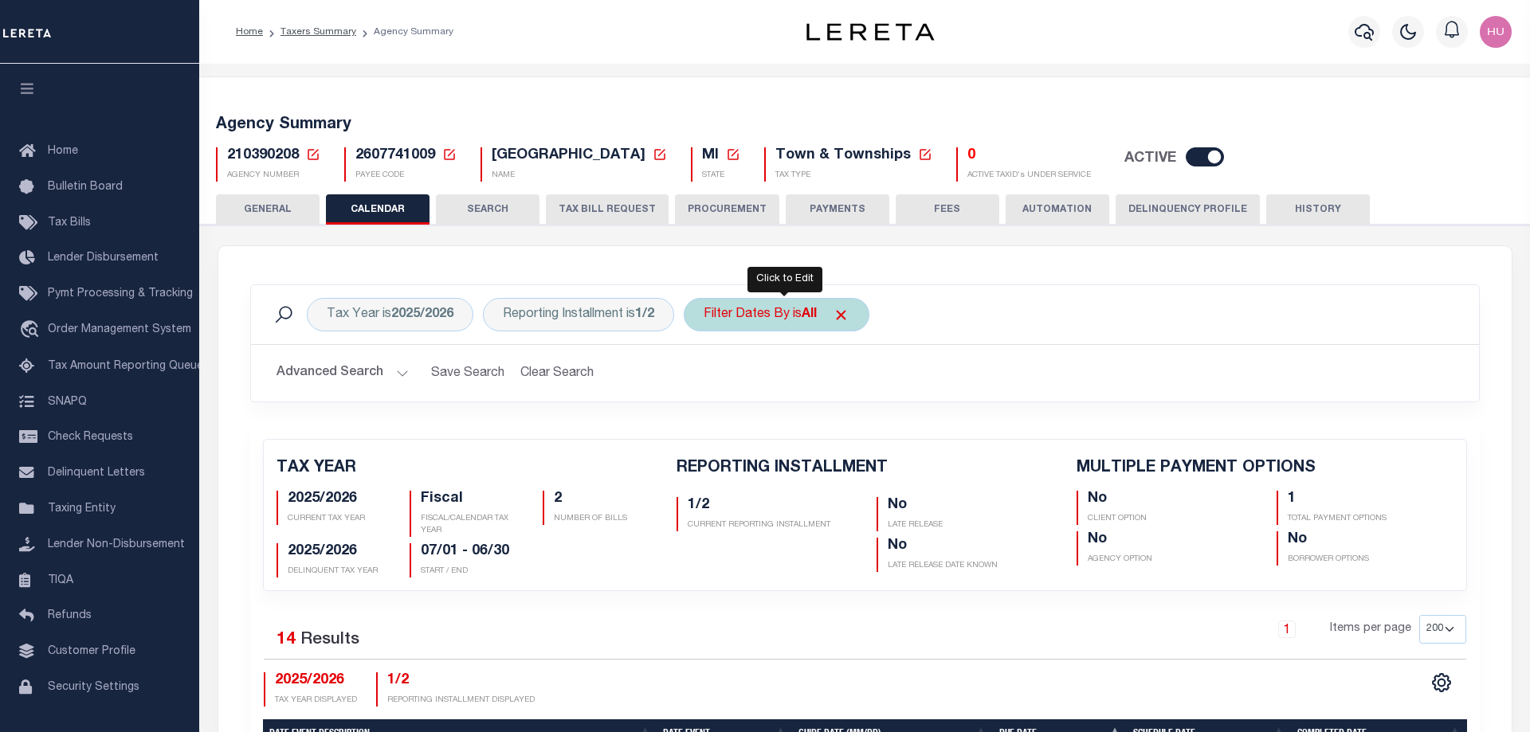
select select "0"
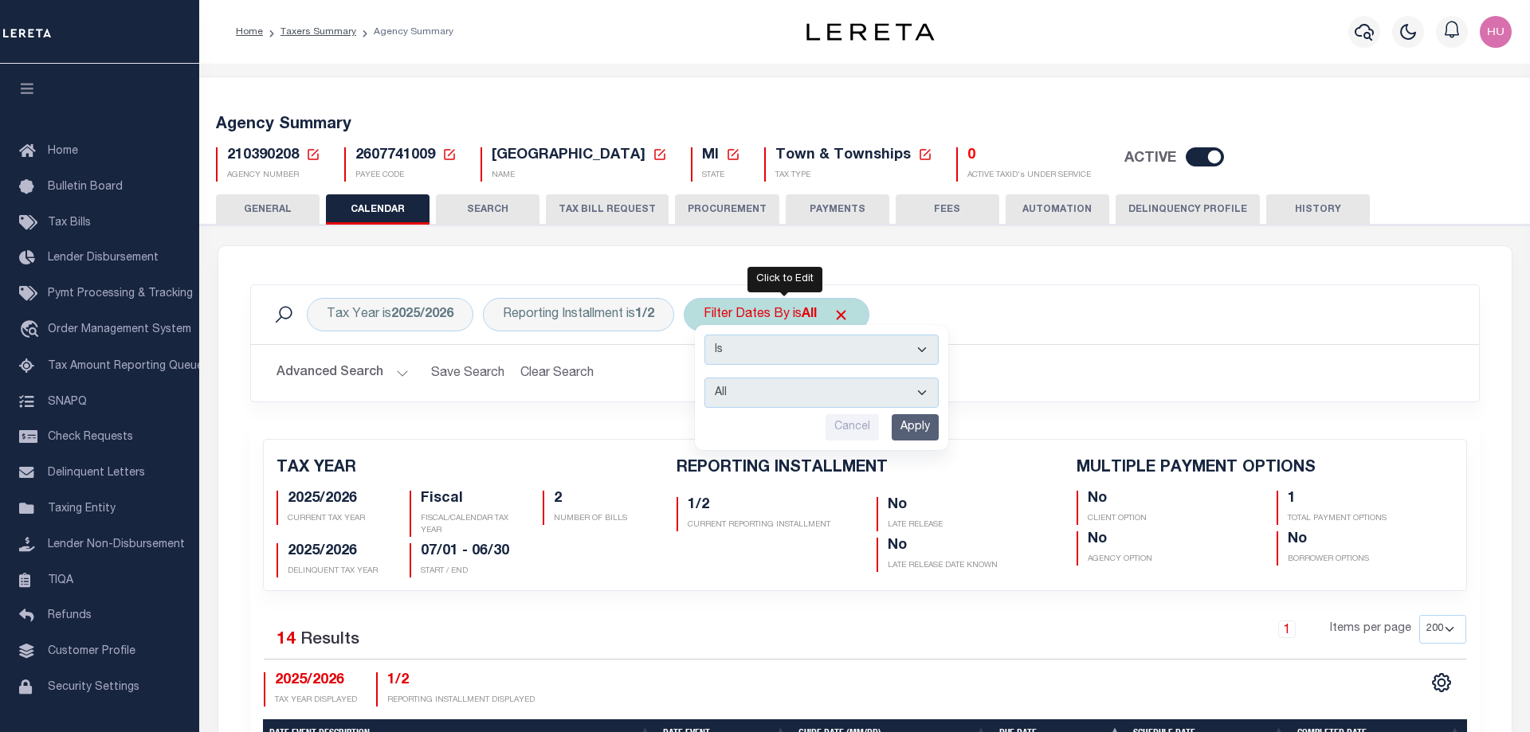
click at [705, 378] on select "Escrow Delinquency Customer Internal All" at bounding box center [822, 393] width 234 height 30
click at [1039, 372] on h2 "Advanced Search Save Search Clear Search" at bounding box center [865, 373] width 1203 height 31
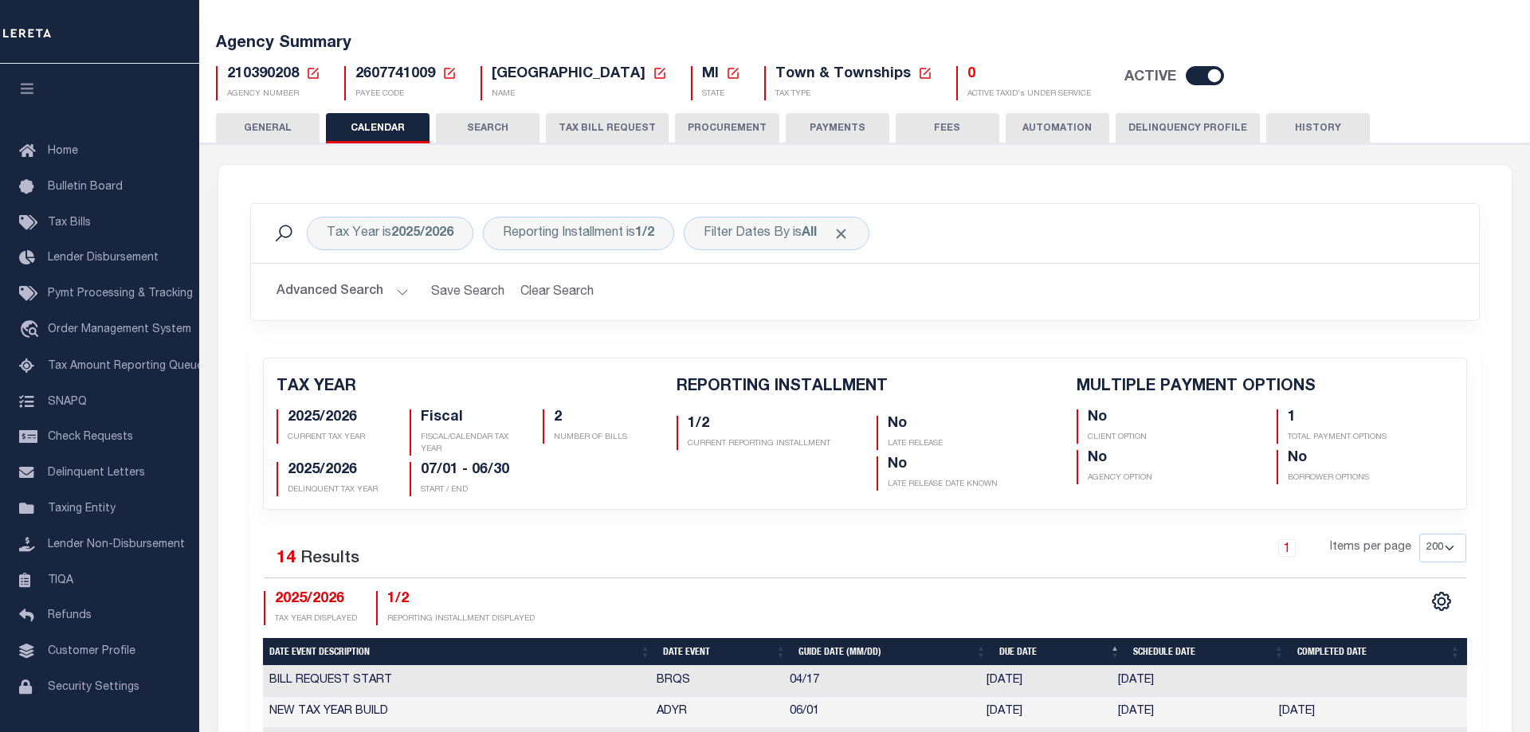
scroll to position [163, 0]
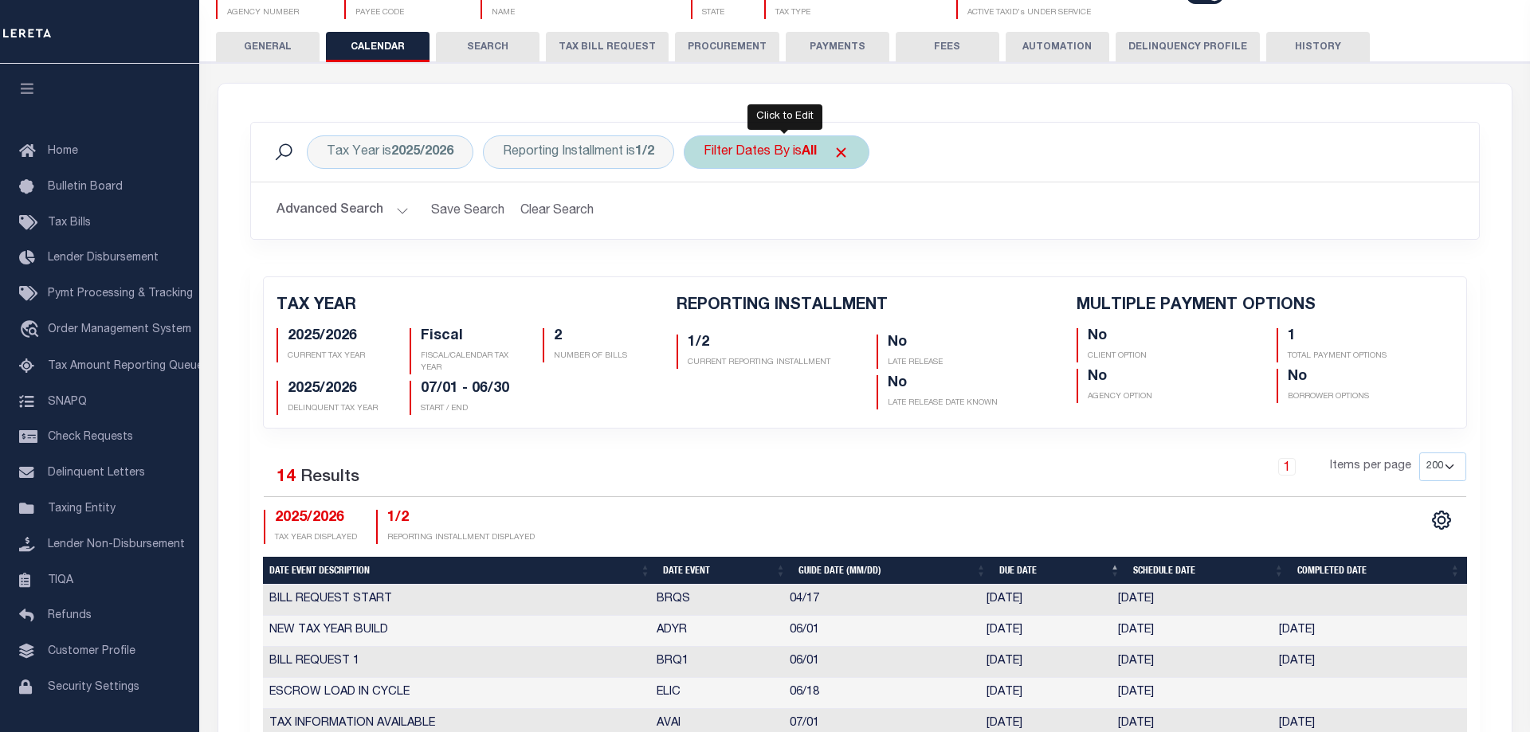
click at [799, 156] on div "Filter Dates By is All Is Contains Escrow Delinquency Customer Internal All Can…" at bounding box center [777, 151] width 186 height 33
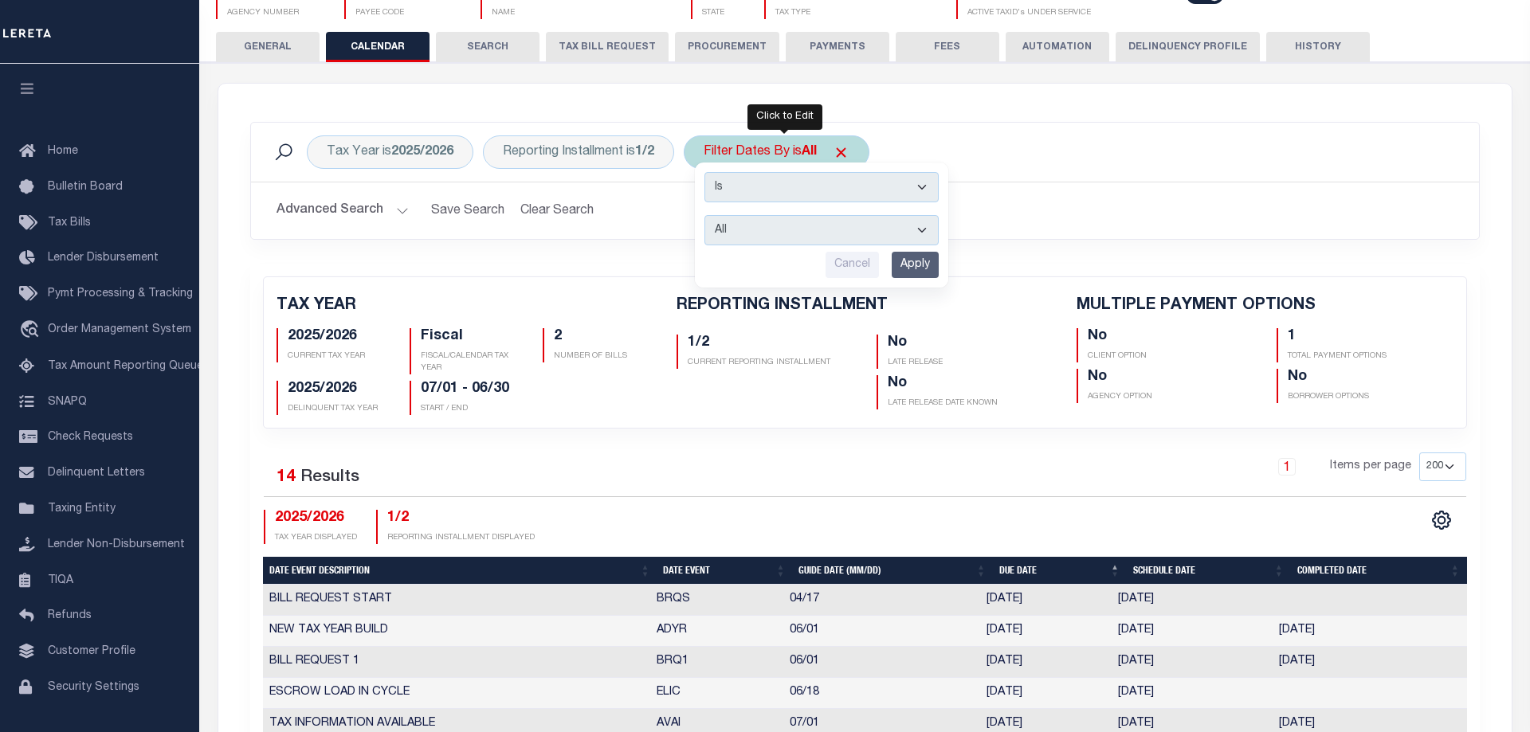
click at [705, 215] on select "Escrow Delinquency Customer Internal All" at bounding box center [822, 230] width 234 height 30
select select "1"
click option "Escrow" at bounding box center [0, 0] width 0 height 0
click at [938, 265] on input "Apply" at bounding box center [915, 265] width 47 height 26
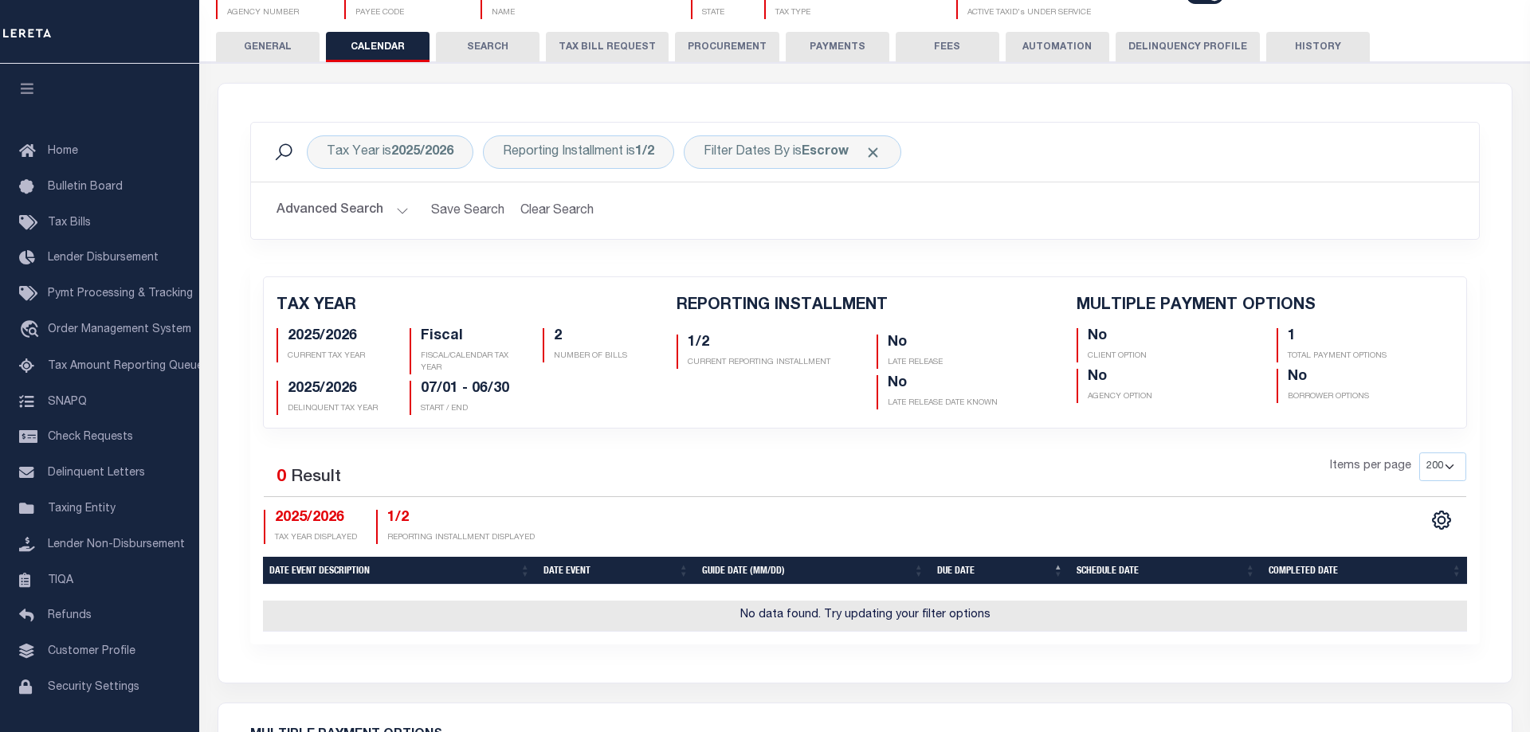
scroll to position [244, 0]
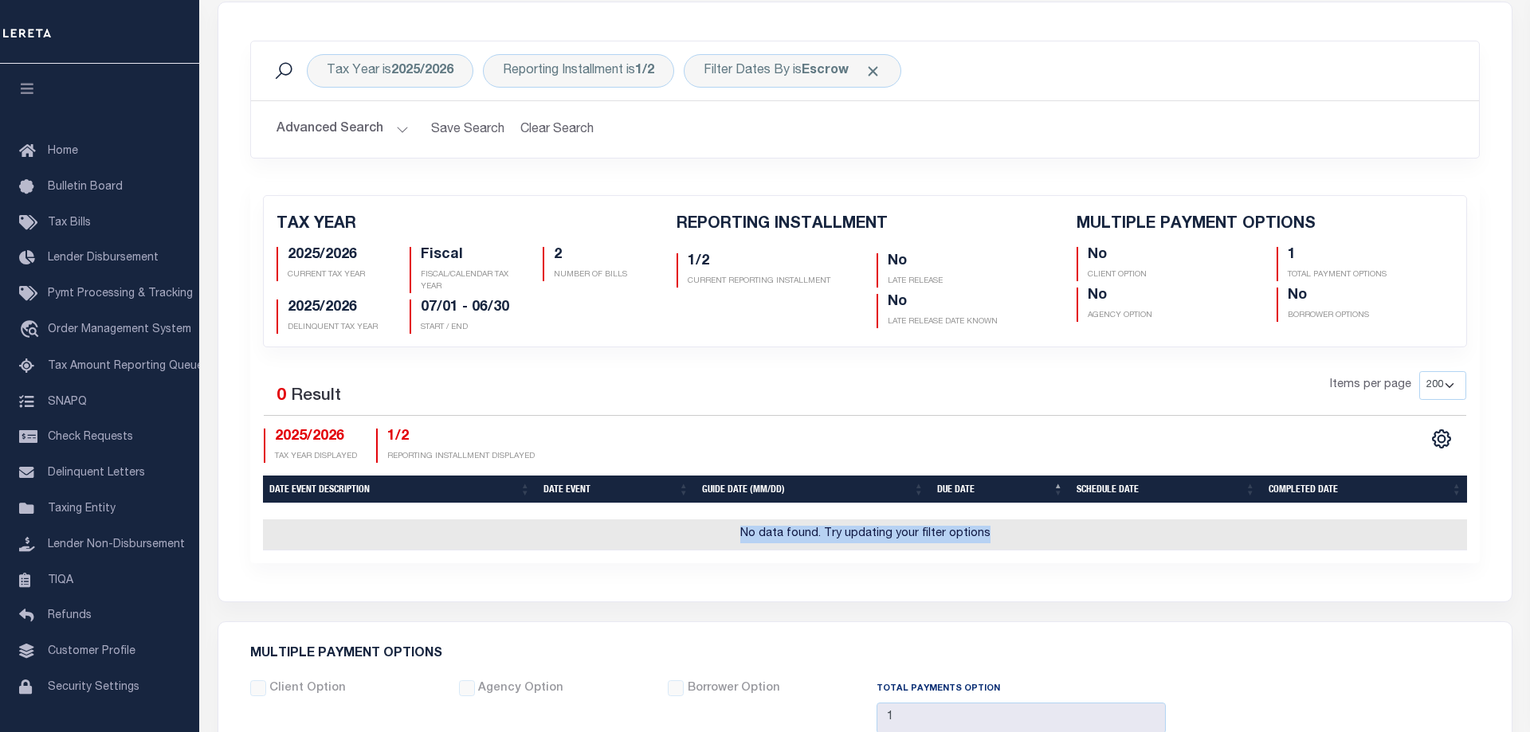
drag, startPoint x: 988, startPoint y: 536, endPoint x: 741, endPoint y: 537, distance: 247.1
click at [741, 537] on td "No data found. Try updating your filter options" at bounding box center [866, 535] width 1206 height 31
copy td "No data found. Try updating your filter options"
click at [835, 422] on div "Selected 0 Result Items per page 25 50 125 150 175 200 2025/2026 TAX YEAR DISPL…" at bounding box center [865, 417] width 1228 height 92
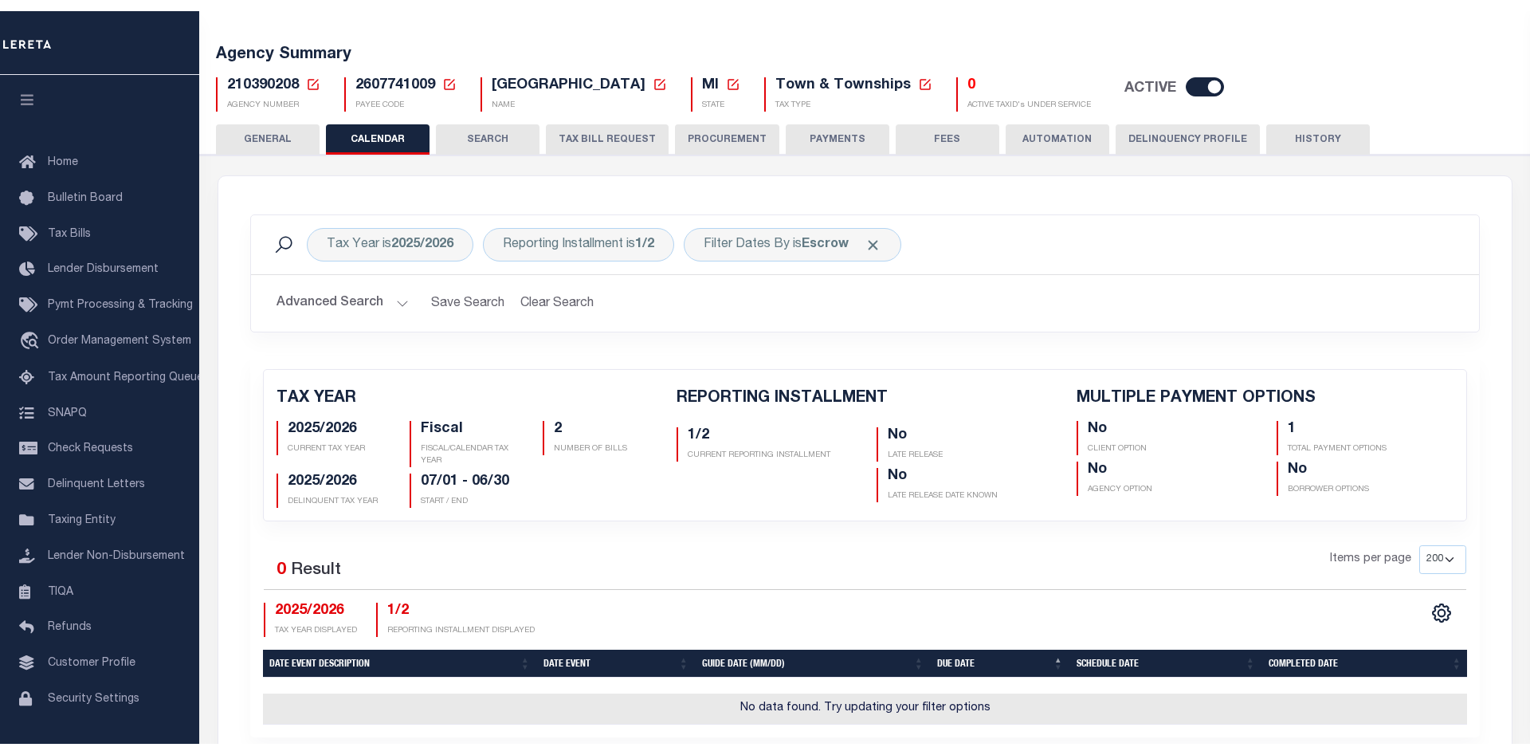
scroll to position [163, 0]
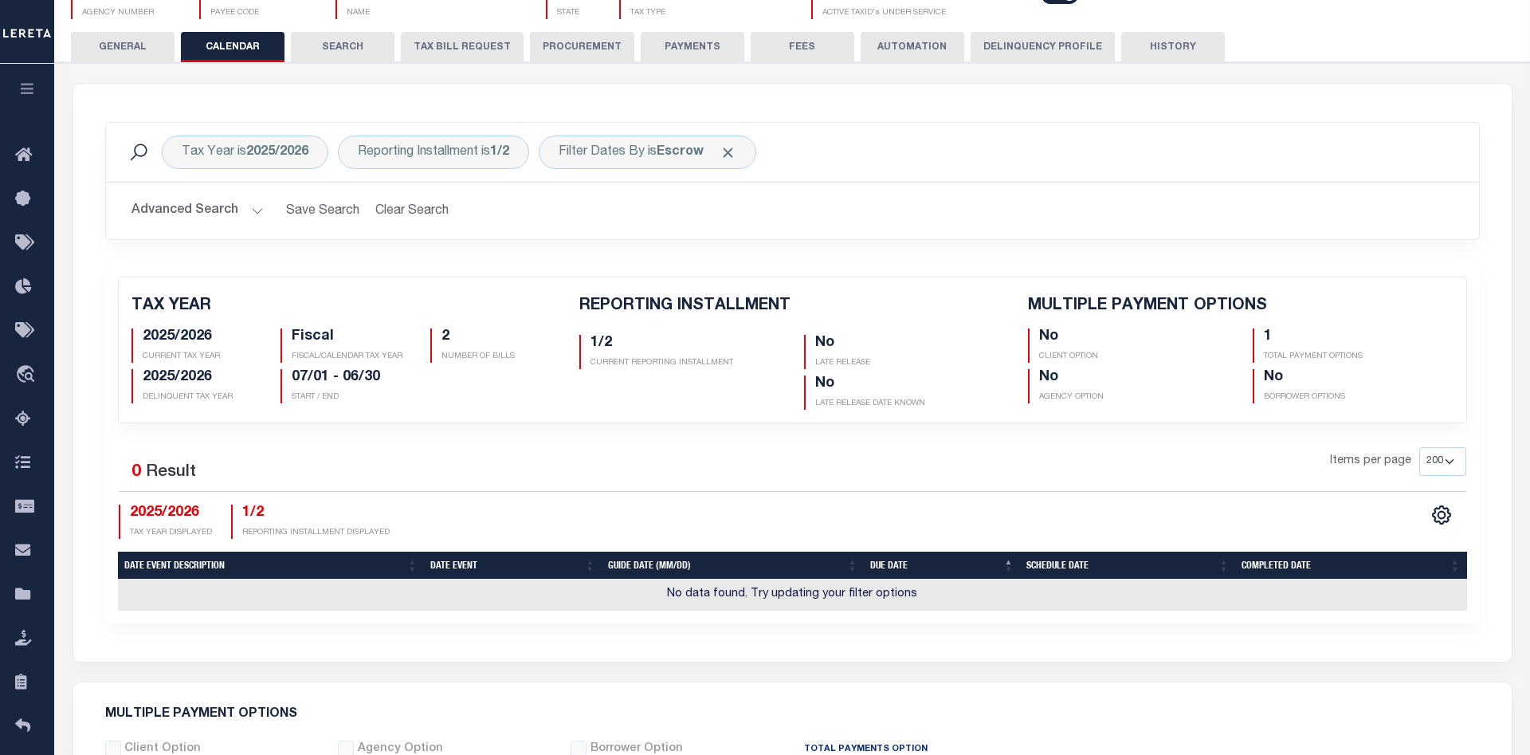
click at [831, 180] on div "Tax Year is 2025/2026 Reporting Installment is 1/2 Filter Dates By is Escrow Se…" at bounding box center [792, 152] width 1373 height 59
click at [731, 149] on span "Click to Remove" at bounding box center [728, 152] width 17 height 17
click at [629, 154] on div "Filter Dates By" at bounding box center [602, 151] width 126 height 33
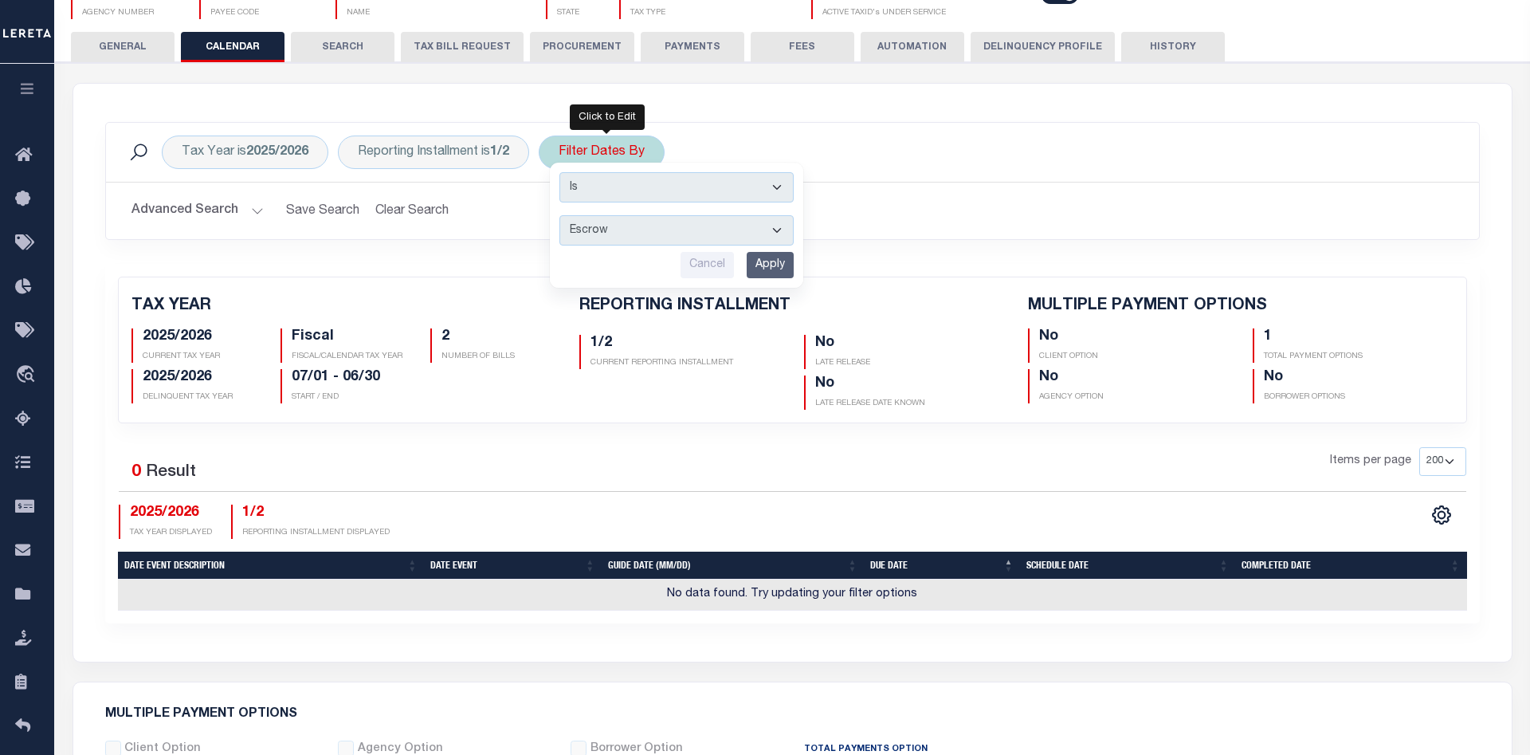
click at [559, 215] on select "Escrow Delinquency Customer Internal All" at bounding box center [676, 230] width 234 height 30
select select "0"
click option "All" at bounding box center [0, 0] width 0 height 0
click at [779, 265] on input "Apply" at bounding box center [770, 265] width 47 height 26
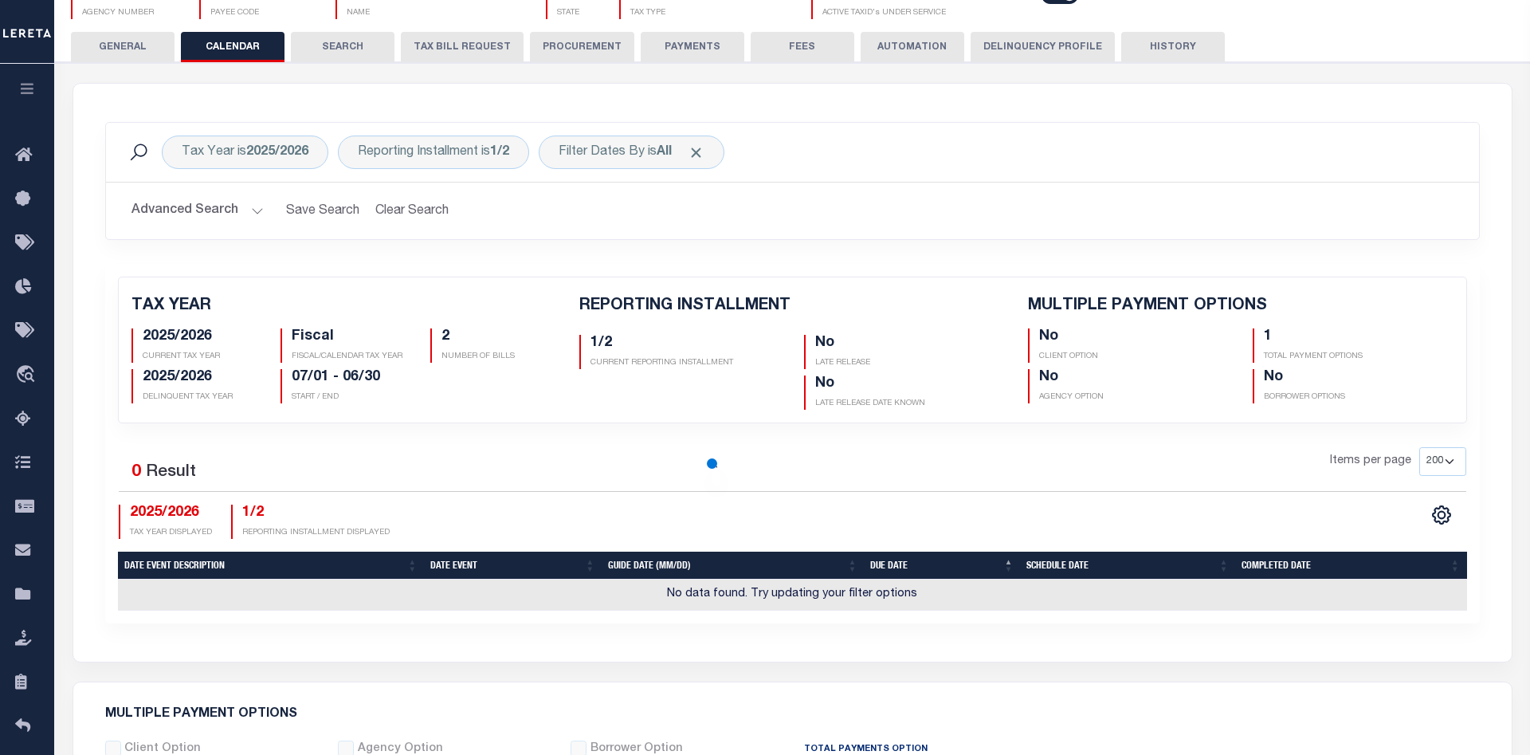
click at [880, 206] on h2 "Advanced Search Save Search Clear Search PayeeReportingEventDatesGridWrapper_dy…" at bounding box center [793, 210] width 1348 height 31
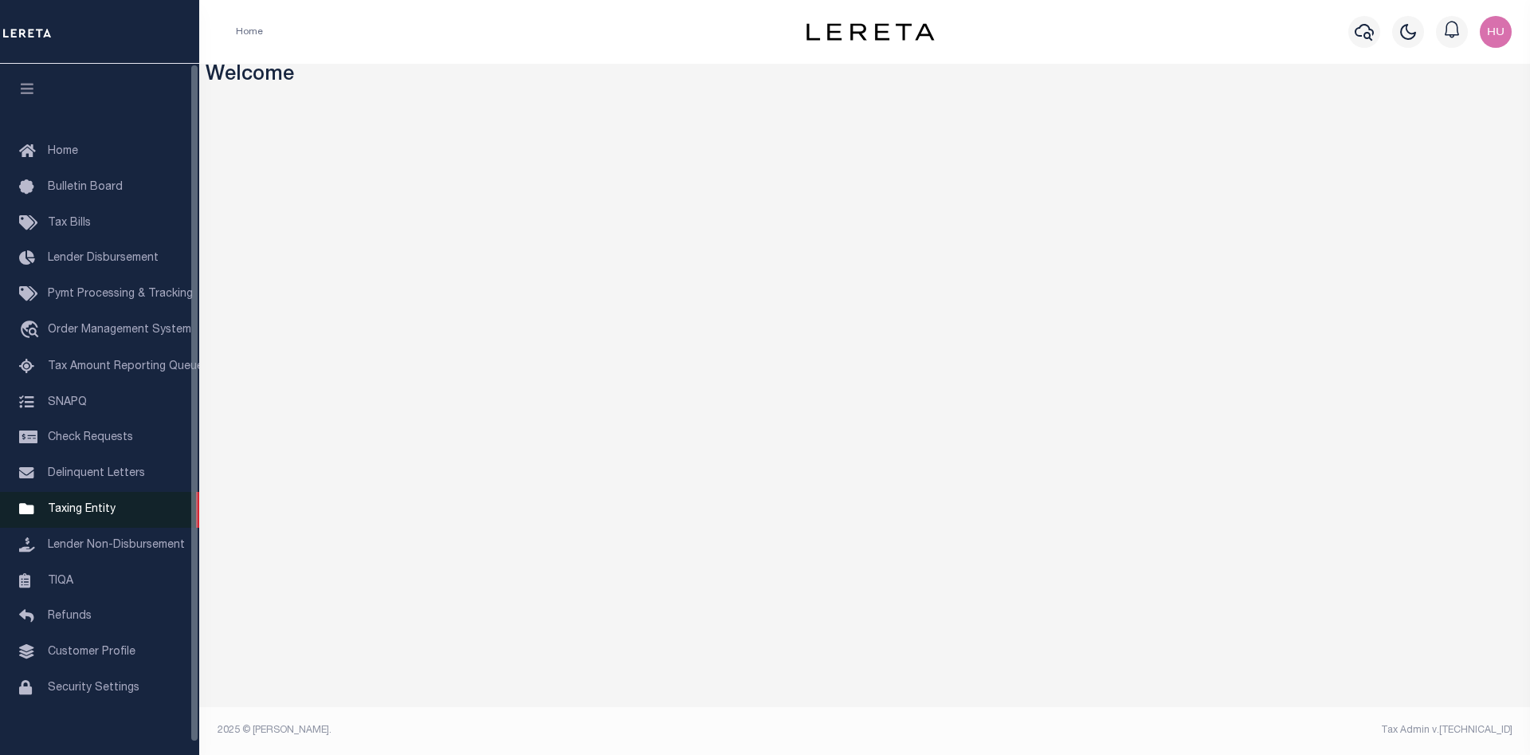
click at [84, 515] on span "Taxing Entity" at bounding box center [82, 509] width 68 height 11
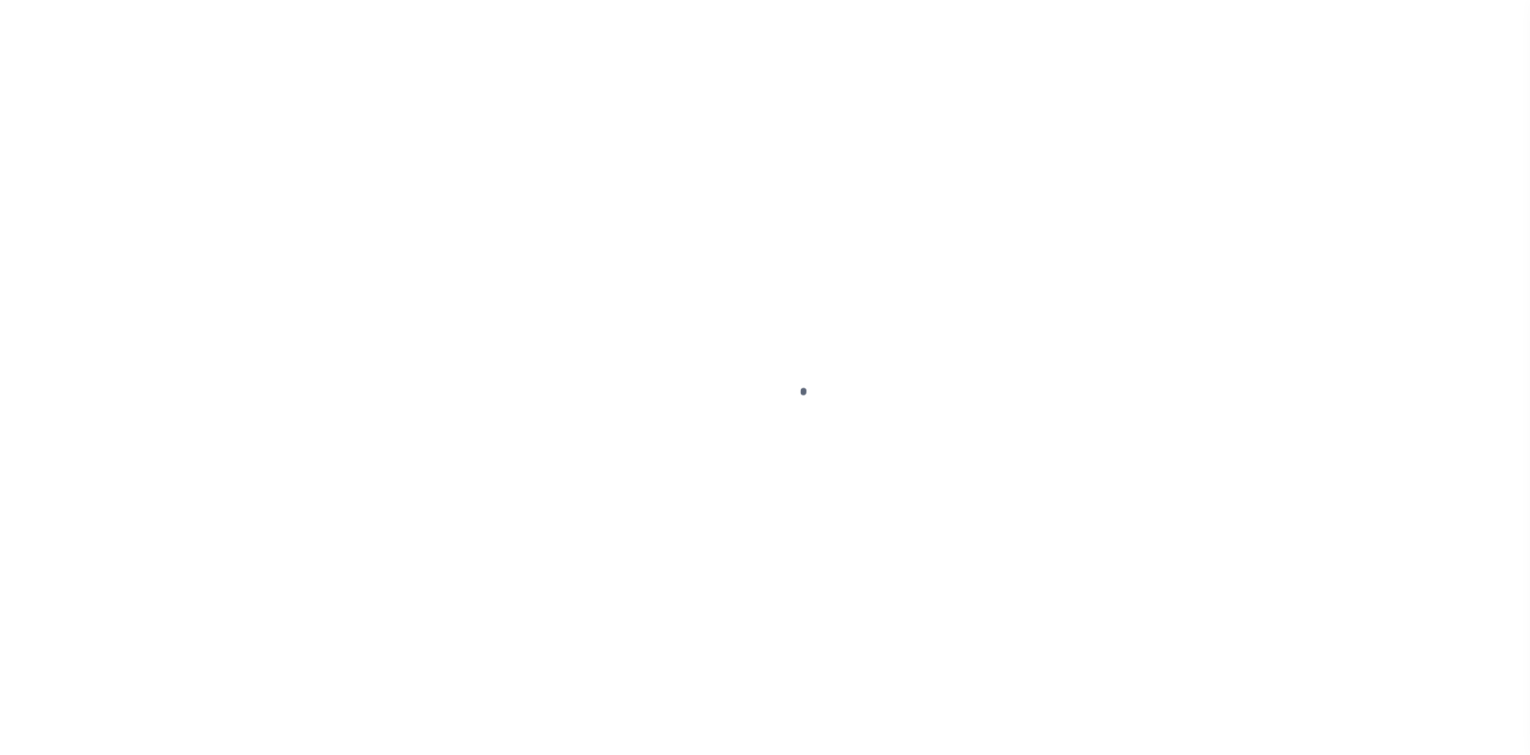
select select
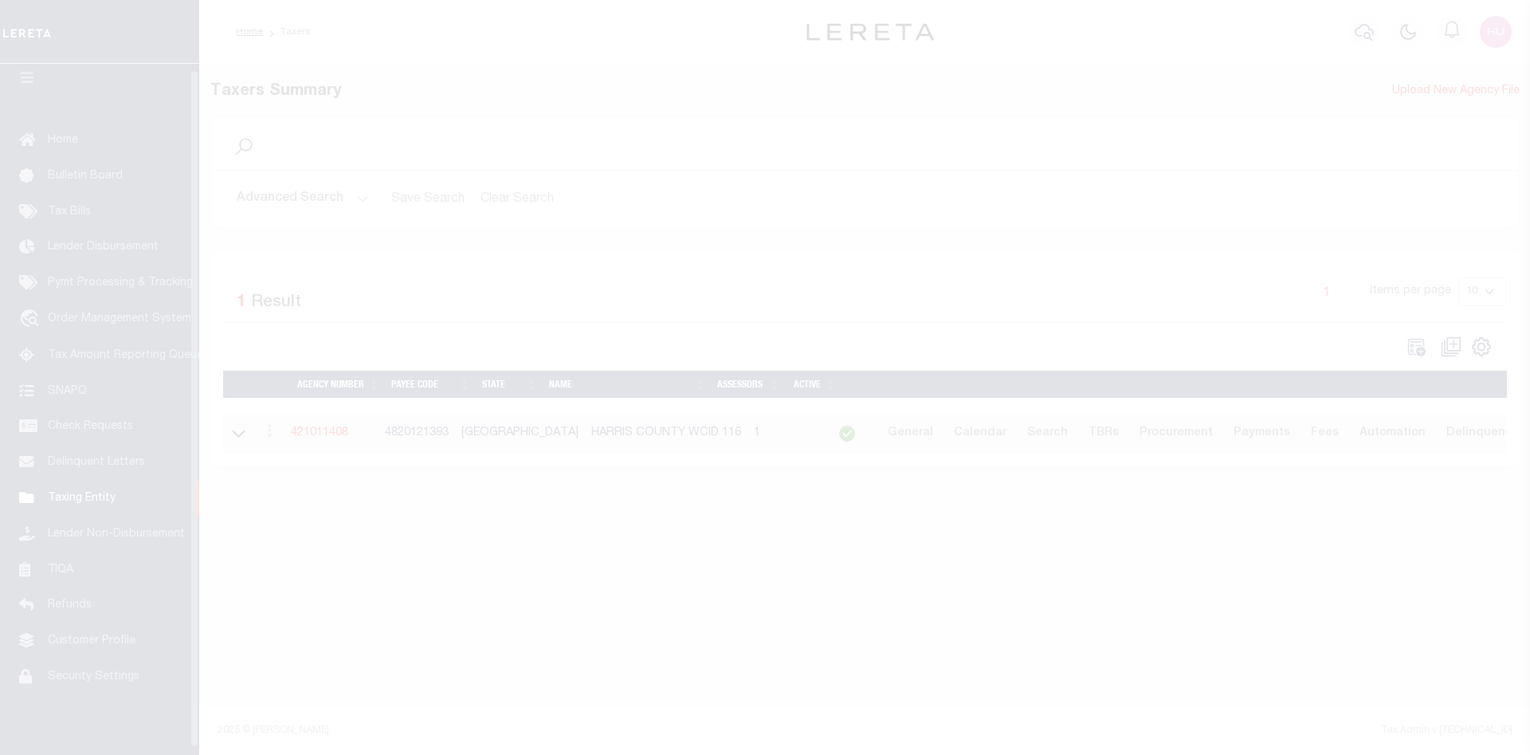
scroll to position [29, 0]
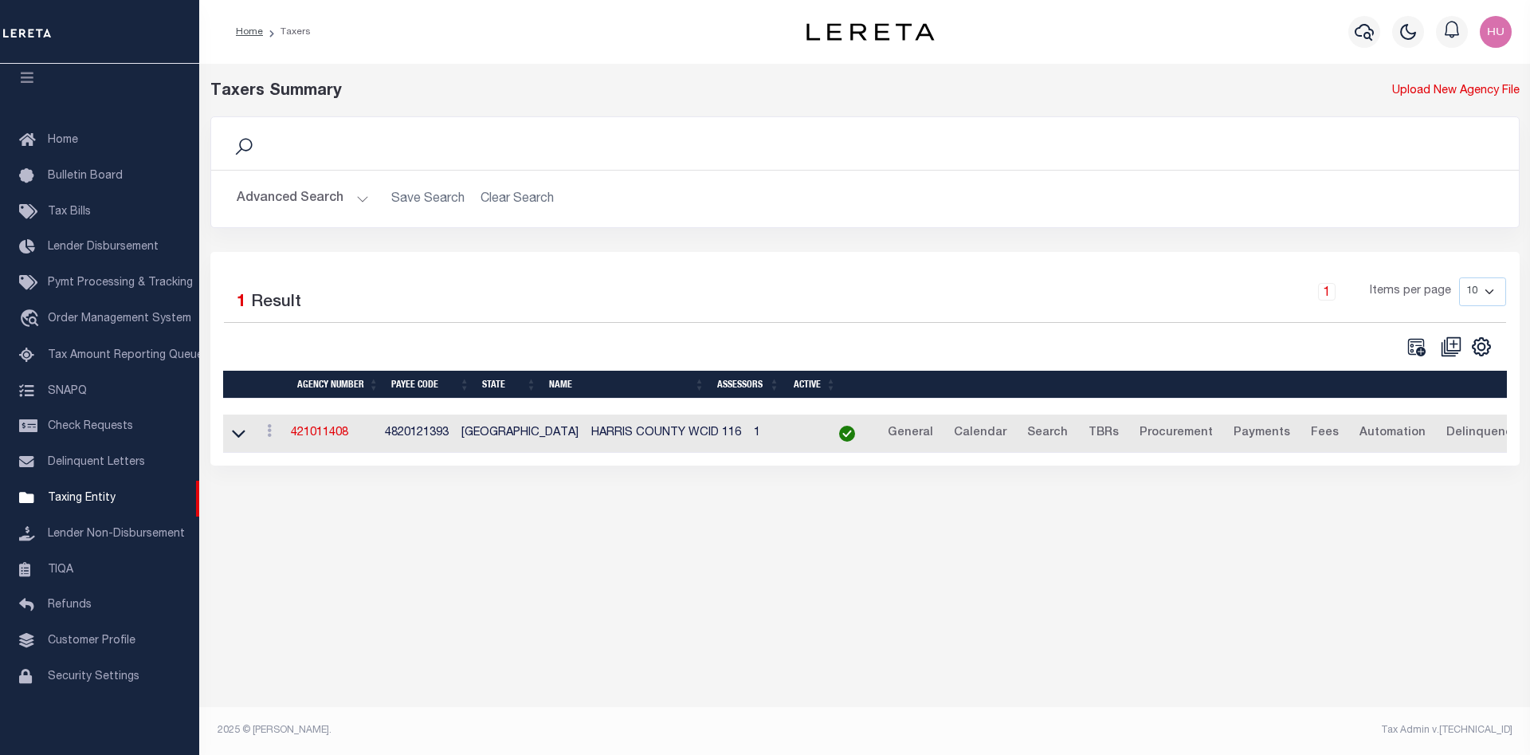
click at [313, 186] on button "Advanced Search" at bounding box center [303, 198] width 132 height 31
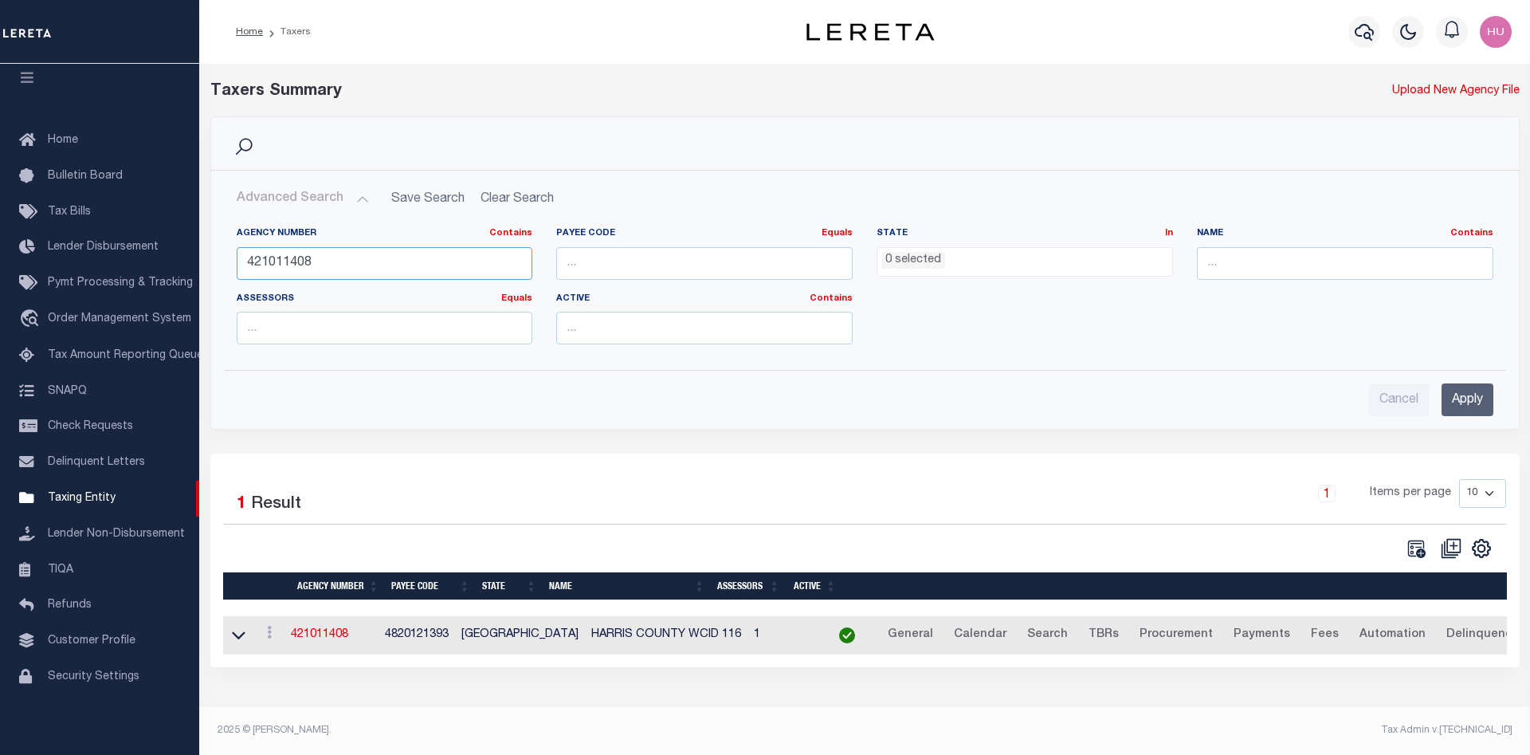
click at [287, 257] on input "421011408" at bounding box center [385, 263] width 296 height 33
click at [1475, 403] on input "Apply" at bounding box center [1468, 399] width 52 height 33
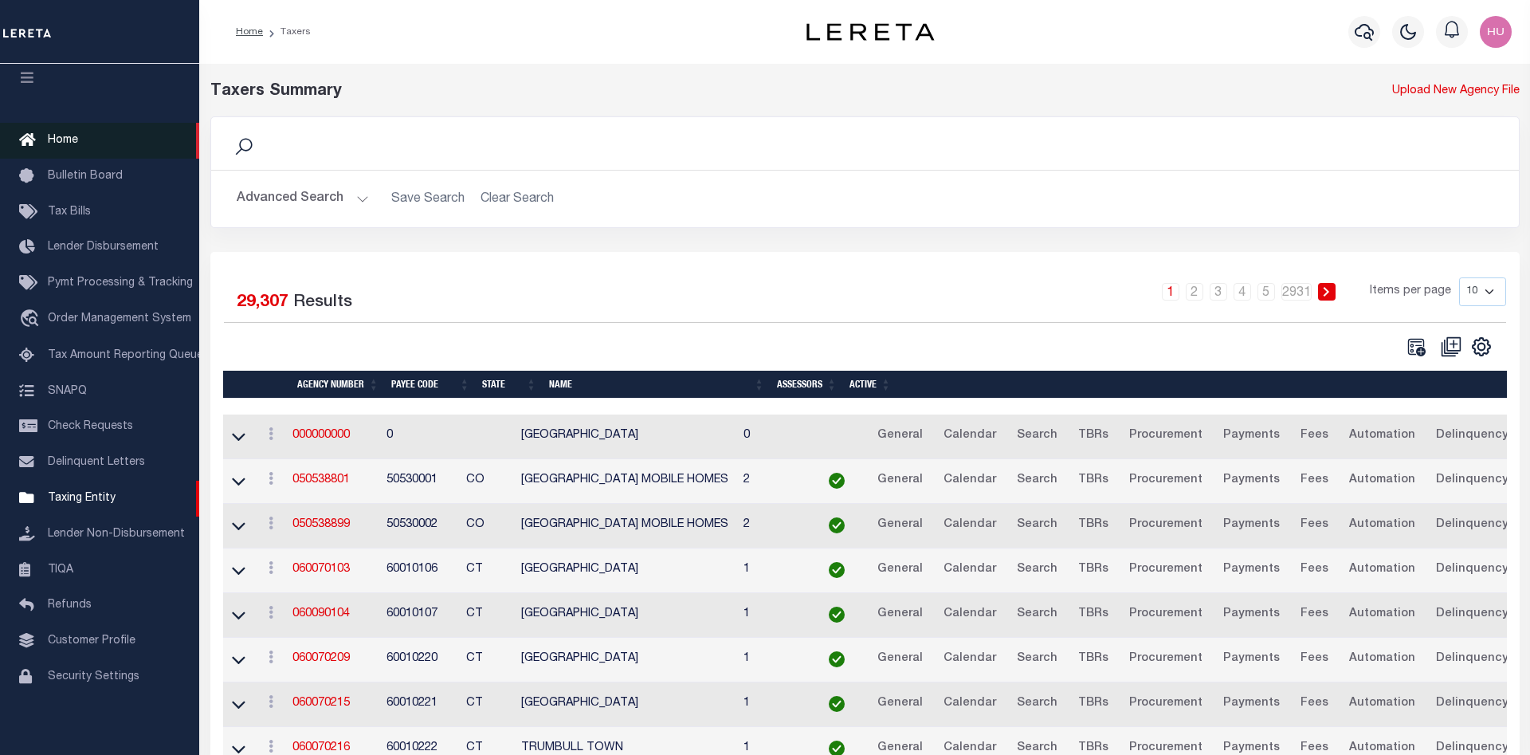
click at [69, 135] on span "Home" at bounding box center [63, 140] width 30 height 11
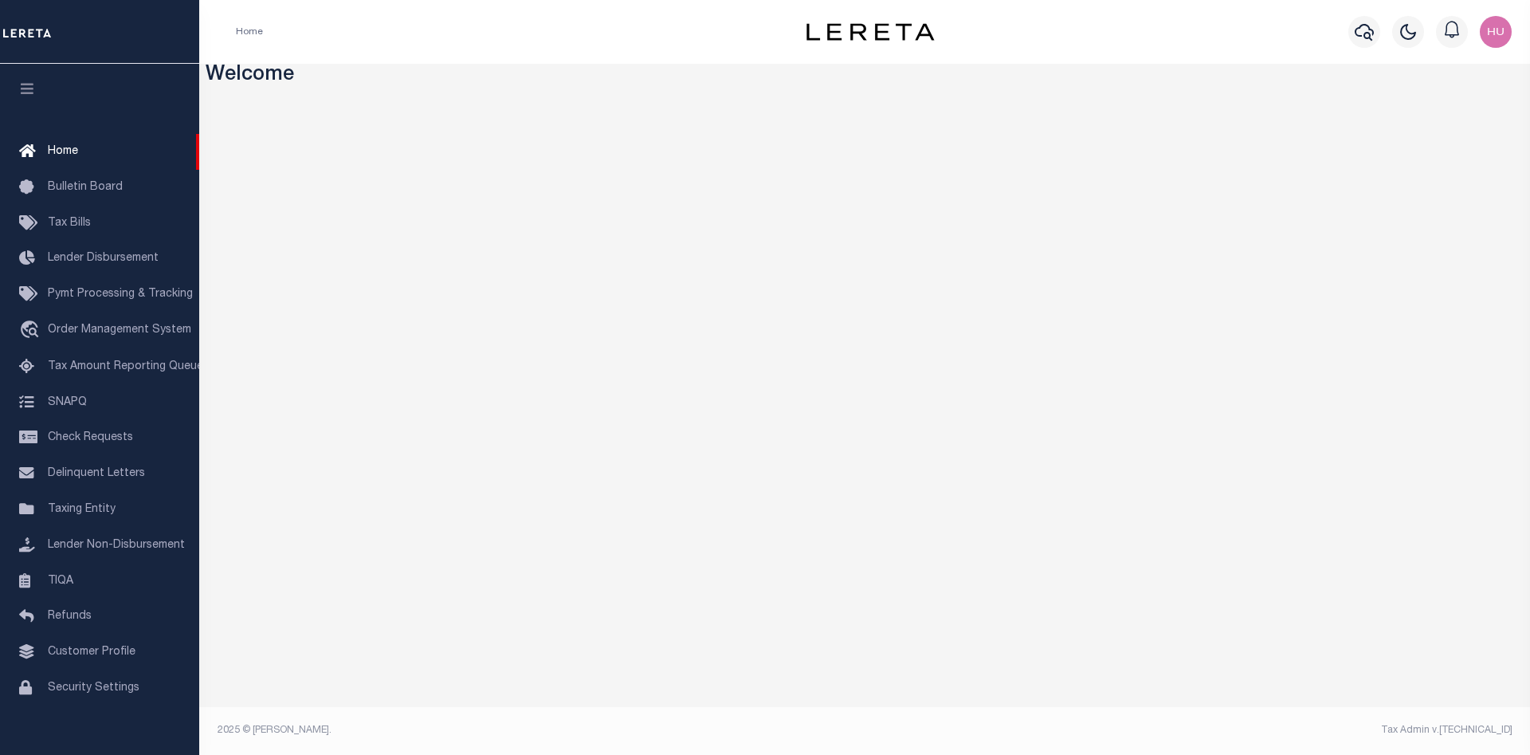
click at [579, 43] on div "Home" at bounding box center [493, 31] width 540 height 33
click at [80, 515] on span "Taxing Entity" at bounding box center [82, 509] width 68 height 11
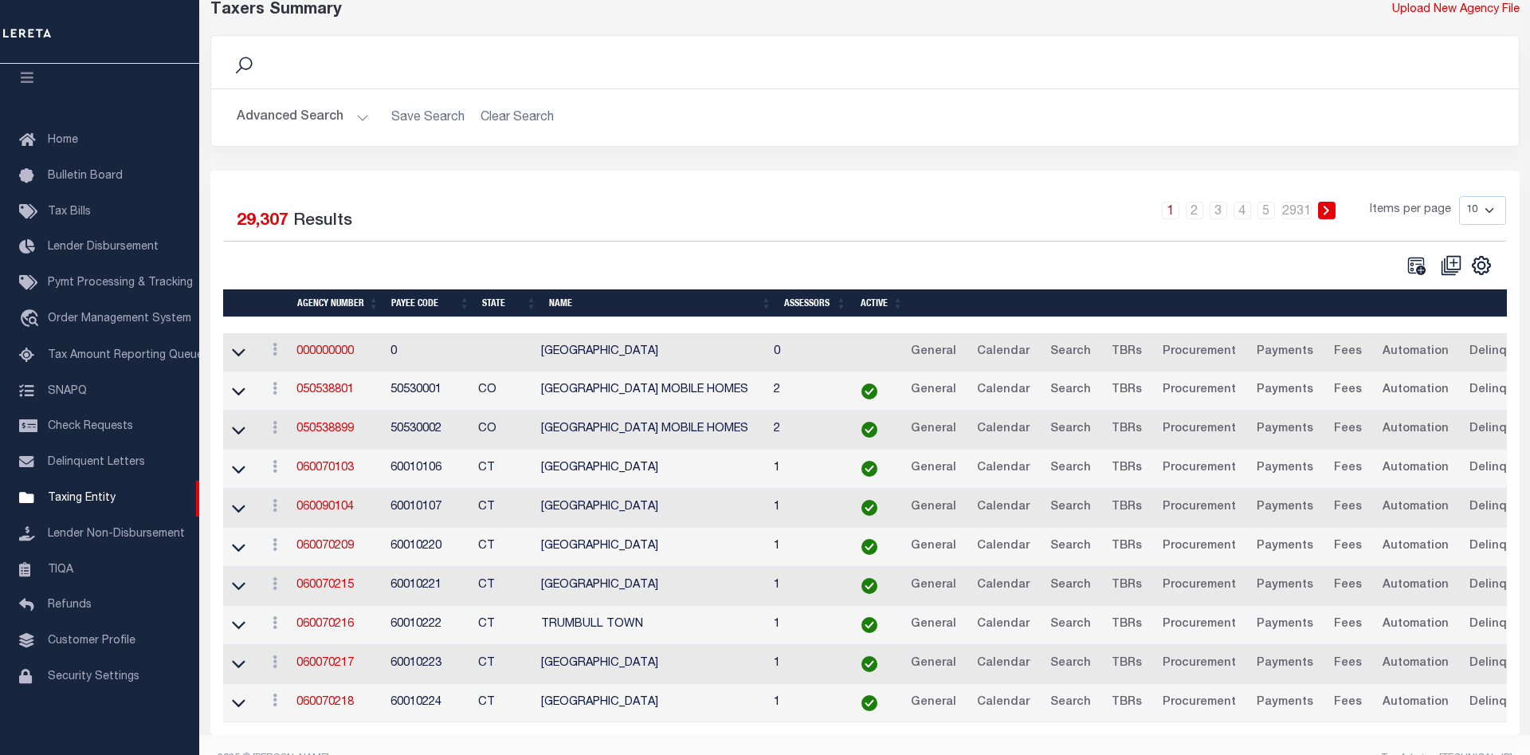
scroll to position [112, 0]
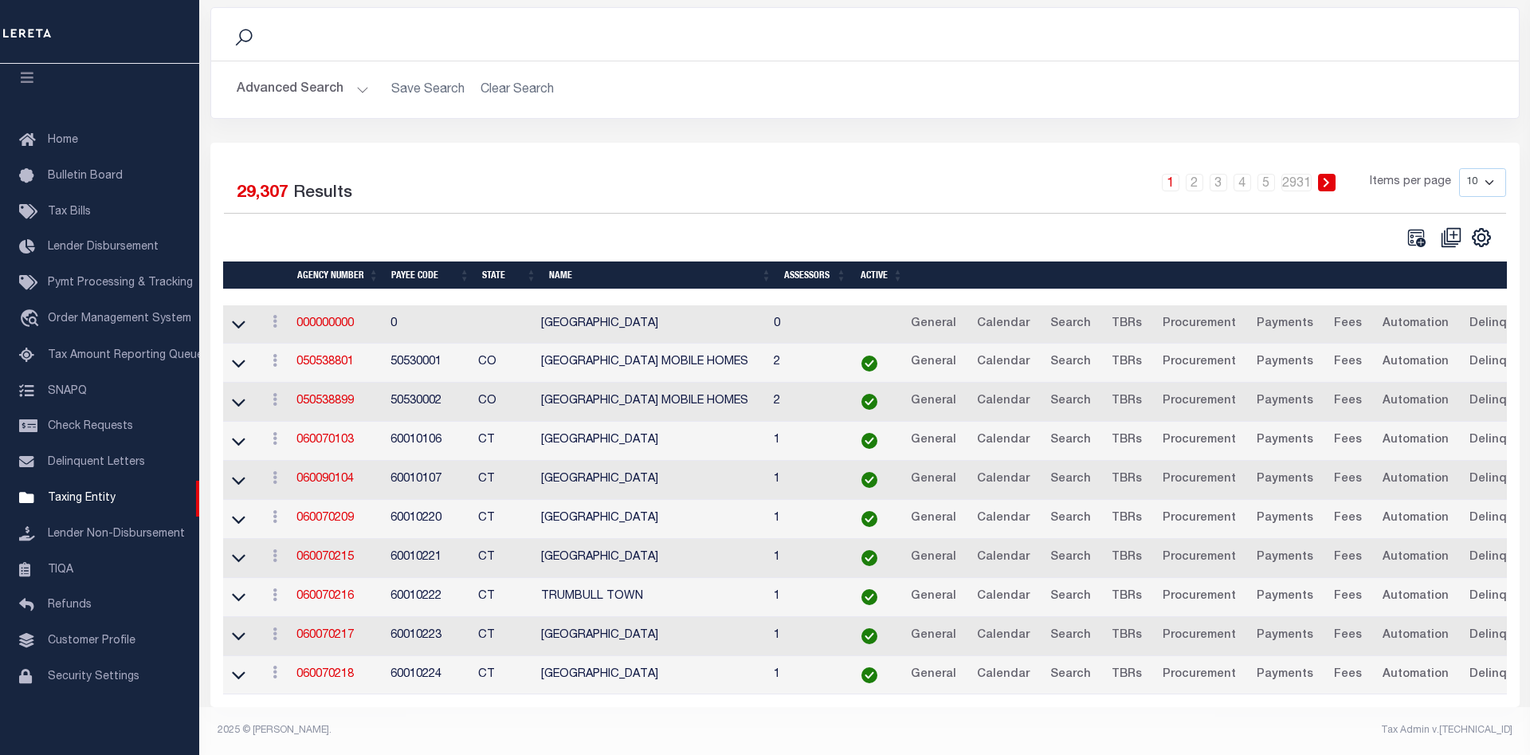
click at [1459, 168] on select "10 25 50 100" at bounding box center [1482, 182] width 47 height 29
select select "100"
click option "100" at bounding box center [0, 0] width 0 height 0
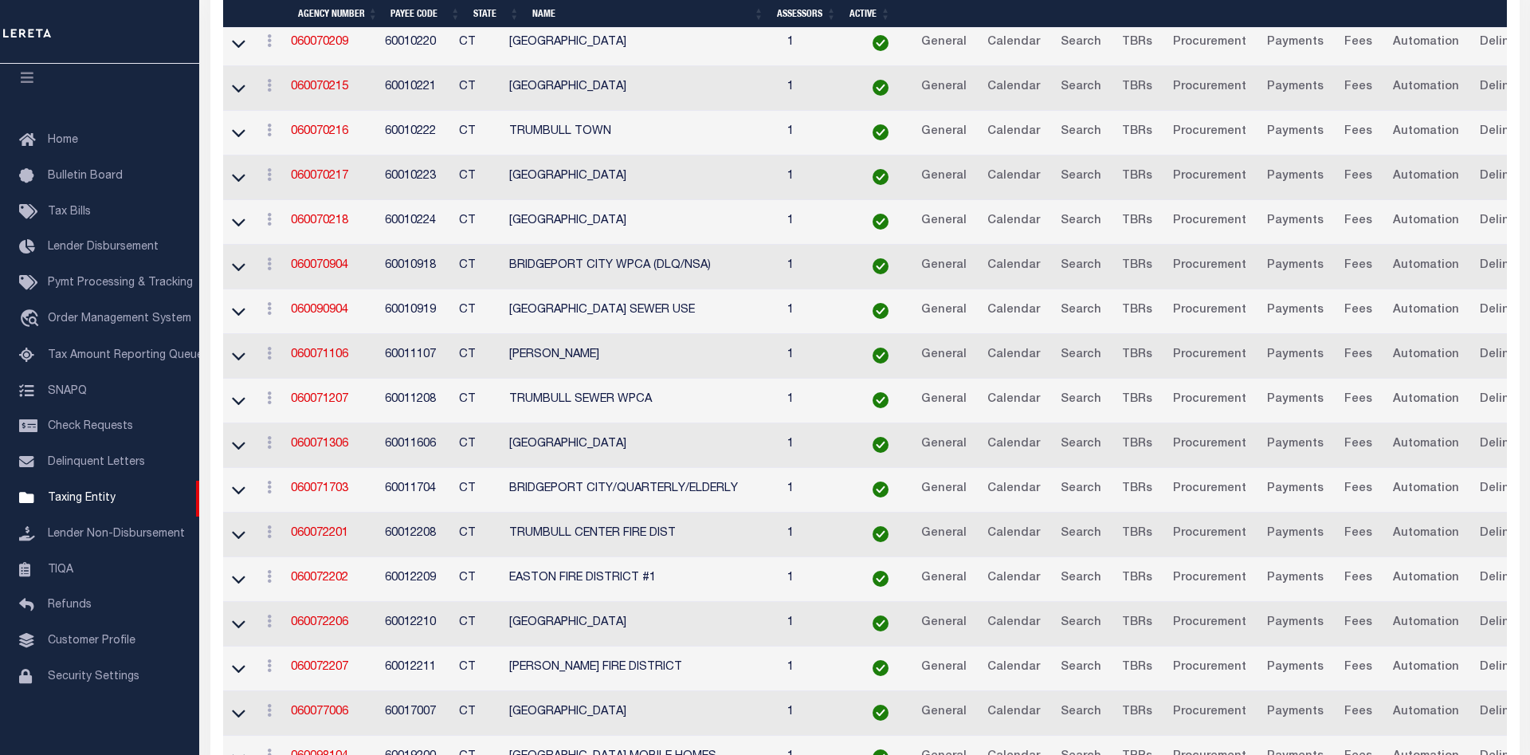
scroll to position [681, 0]
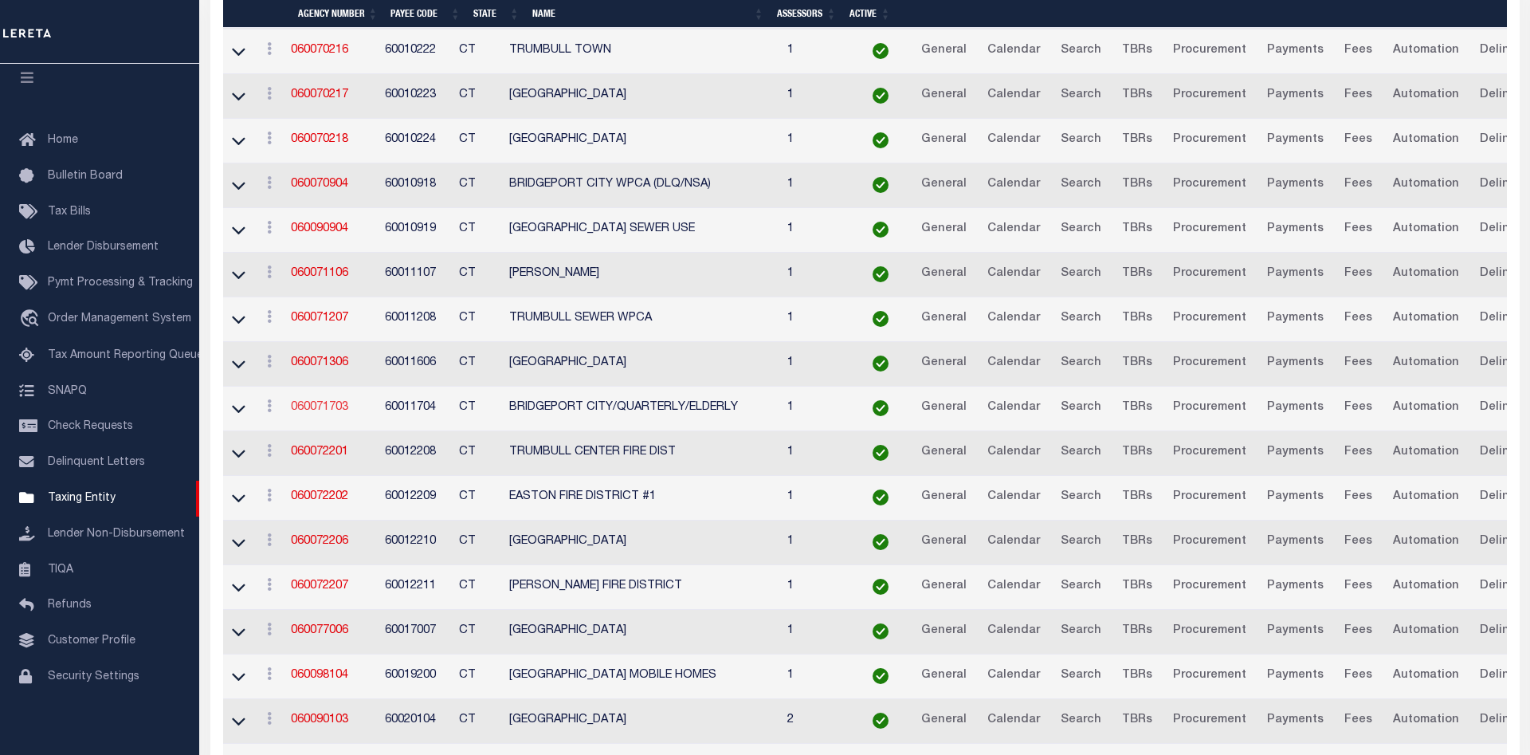
click at [308, 410] on link "060071703" at bounding box center [319, 407] width 57 height 11
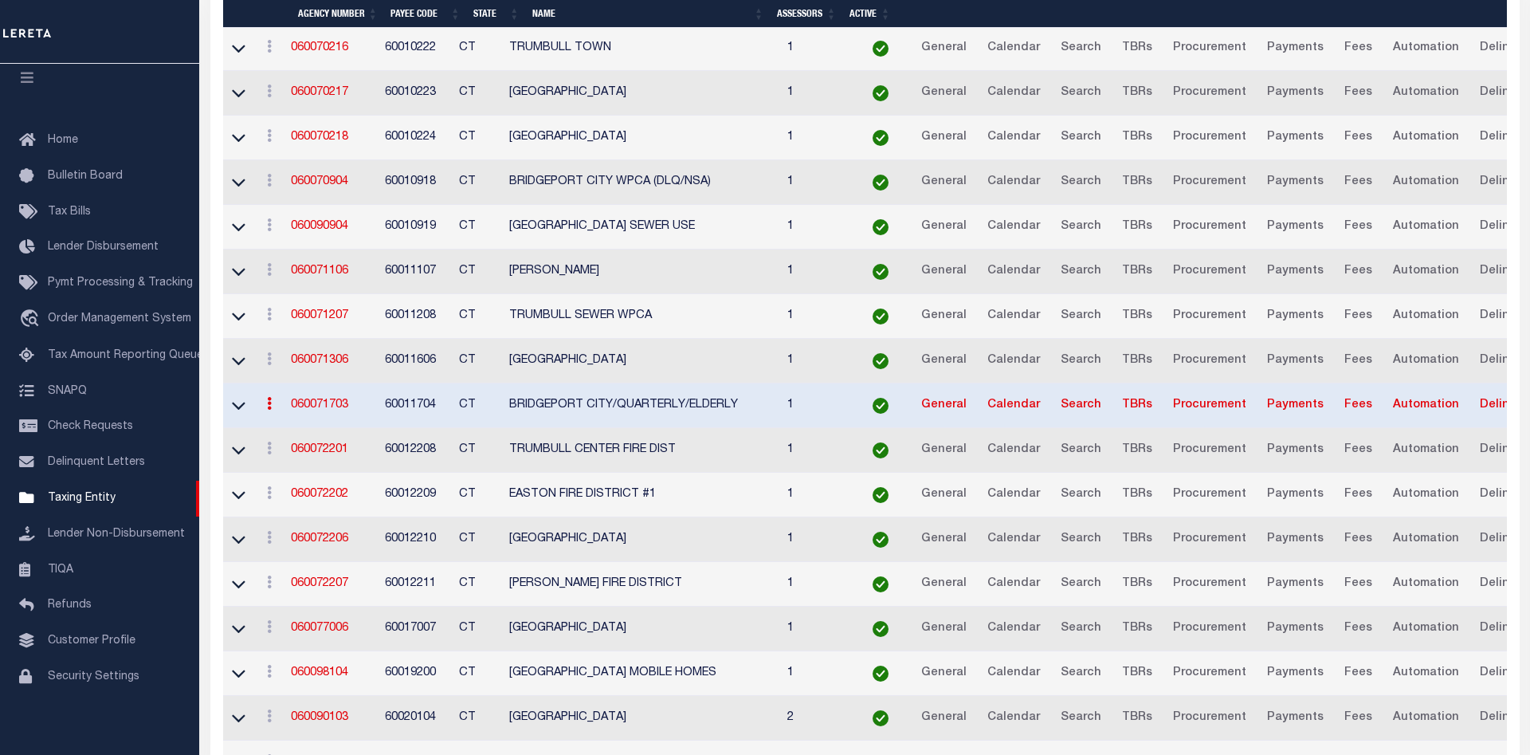
scroll to position [678, 0]
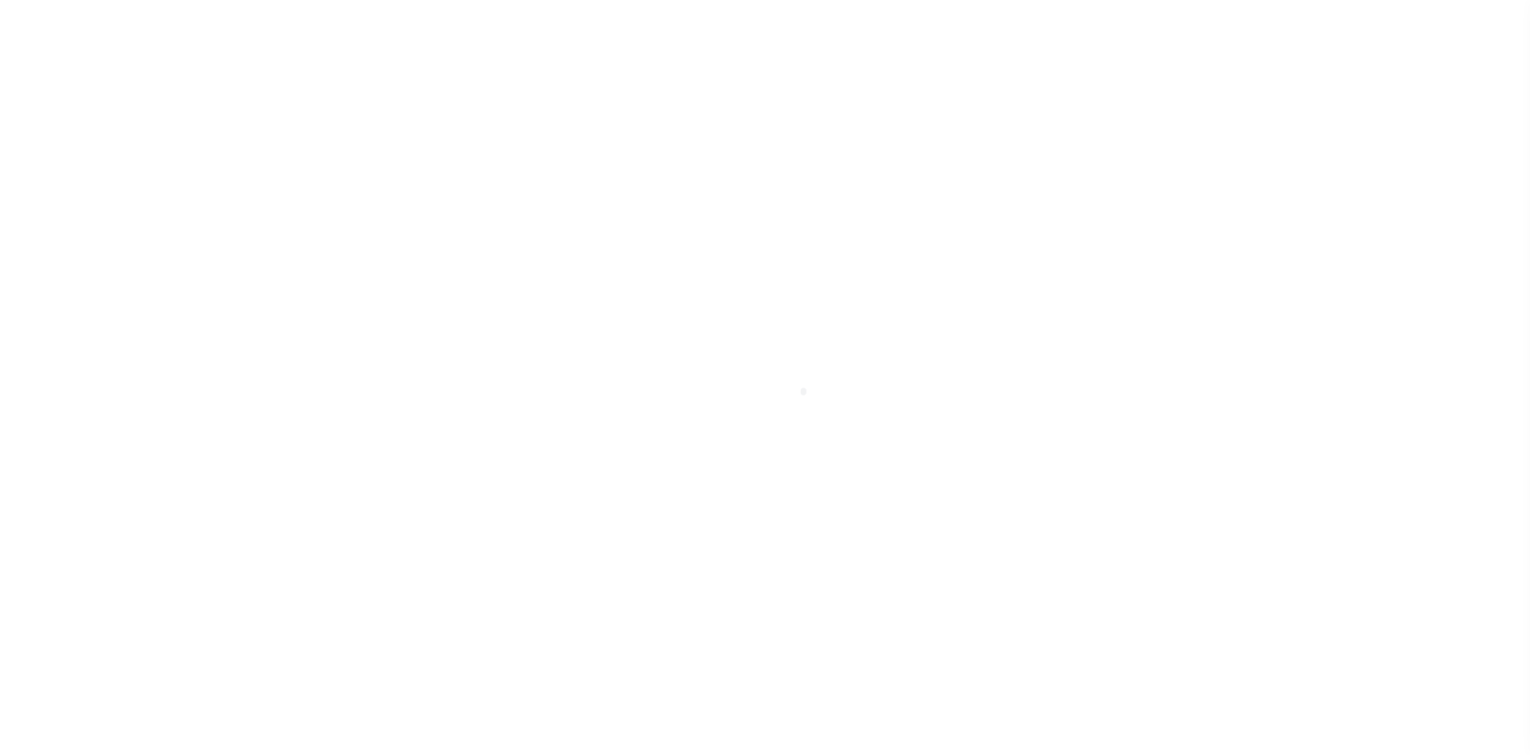
select select
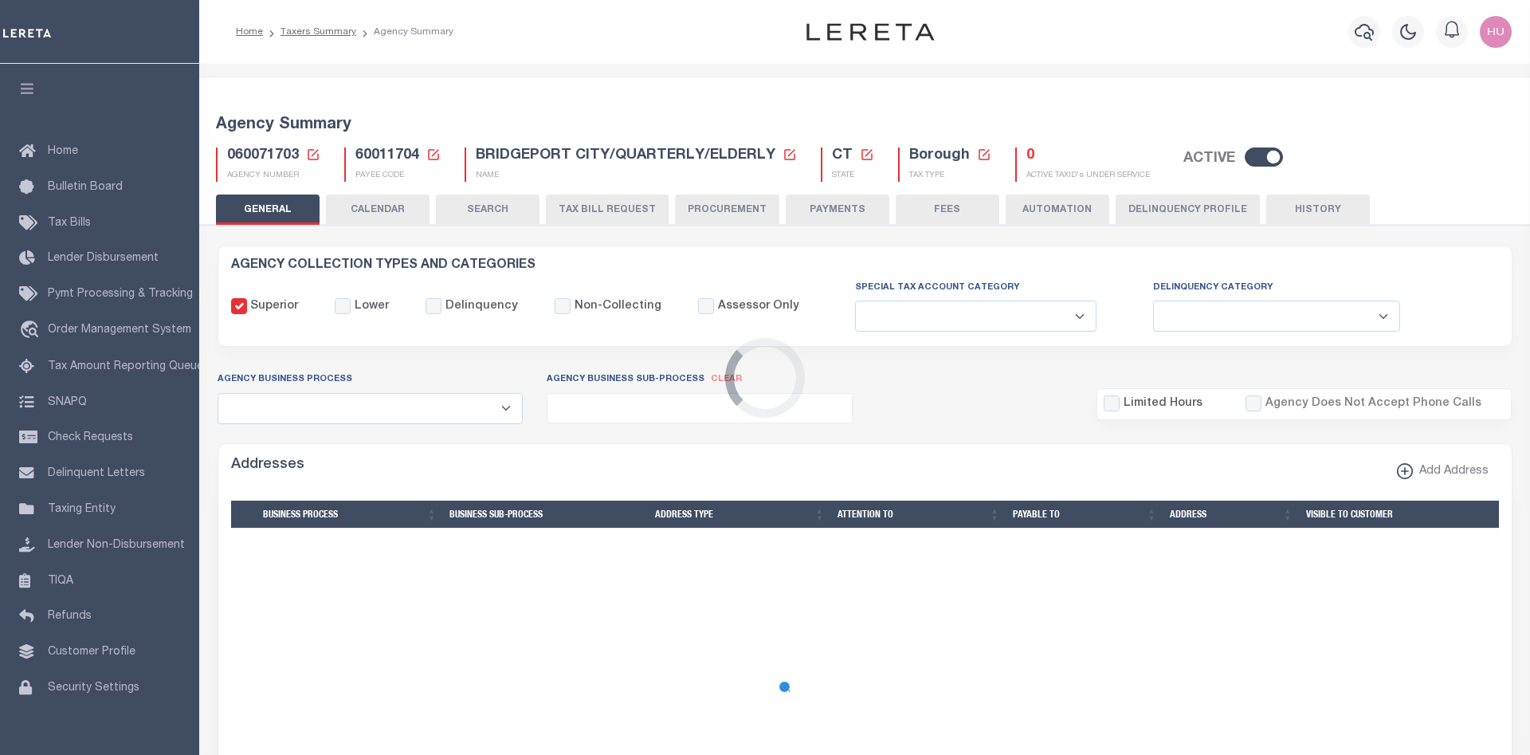
checkbox input "false"
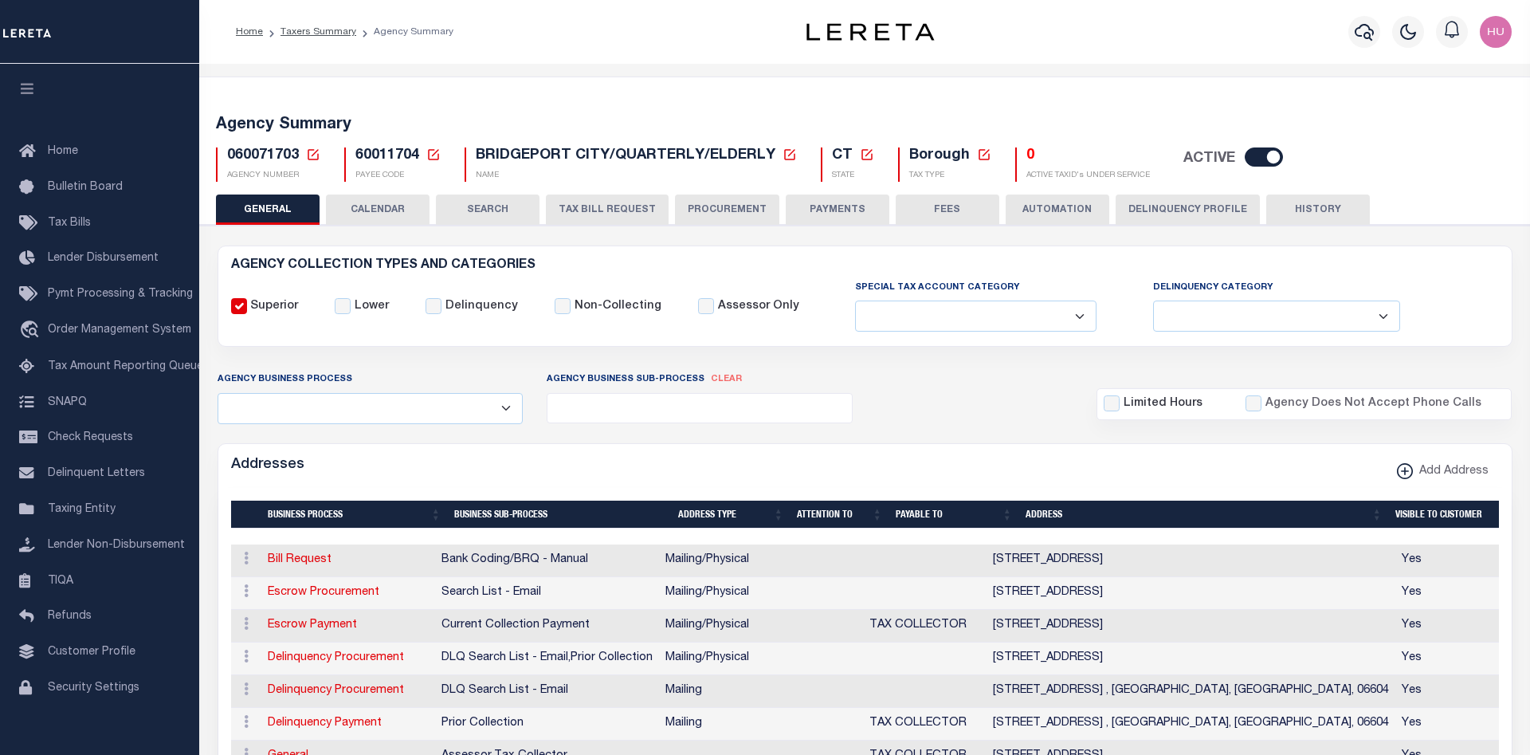
click at [372, 212] on button "CALENDAR" at bounding box center [378, 209] width 104 height 30
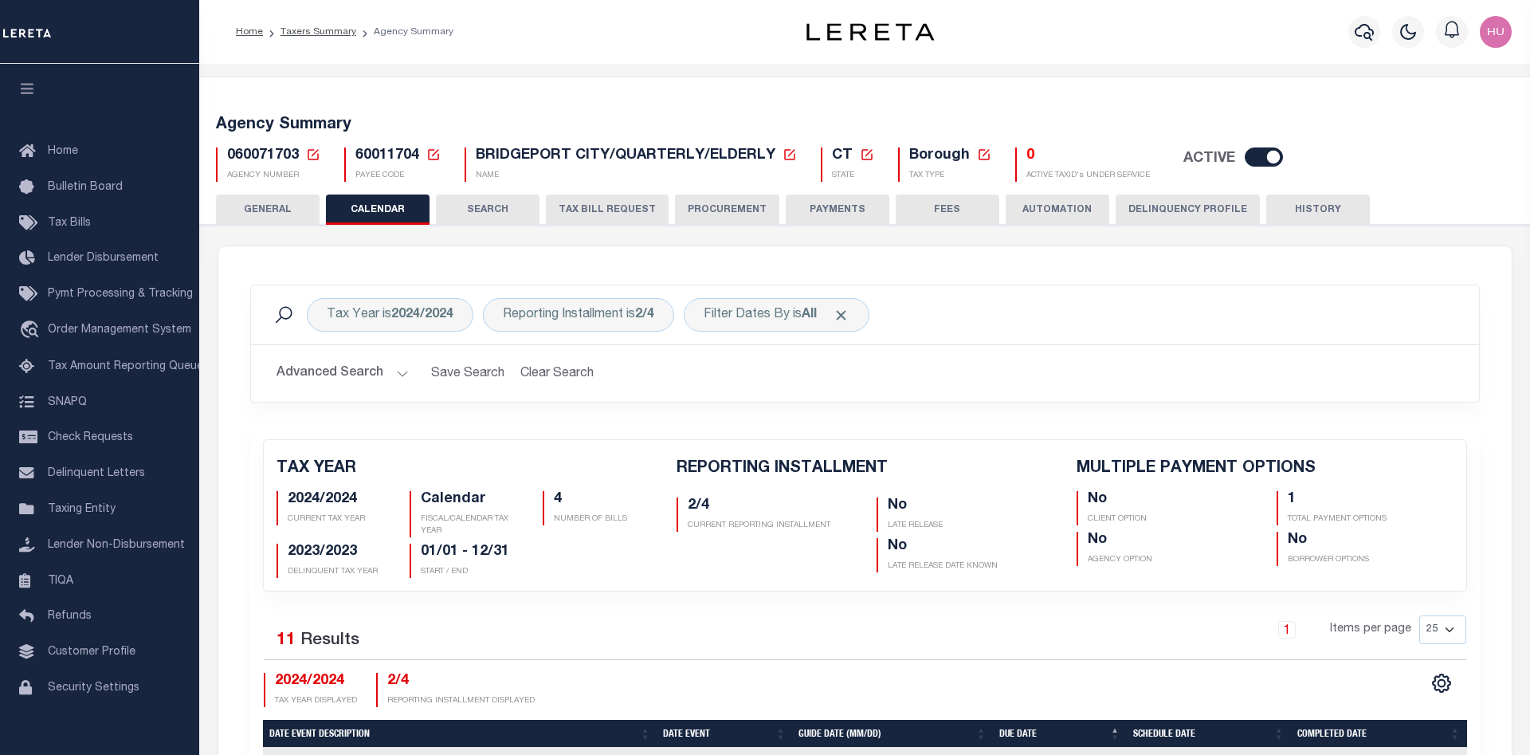
checkbox input "false"
type input "1"
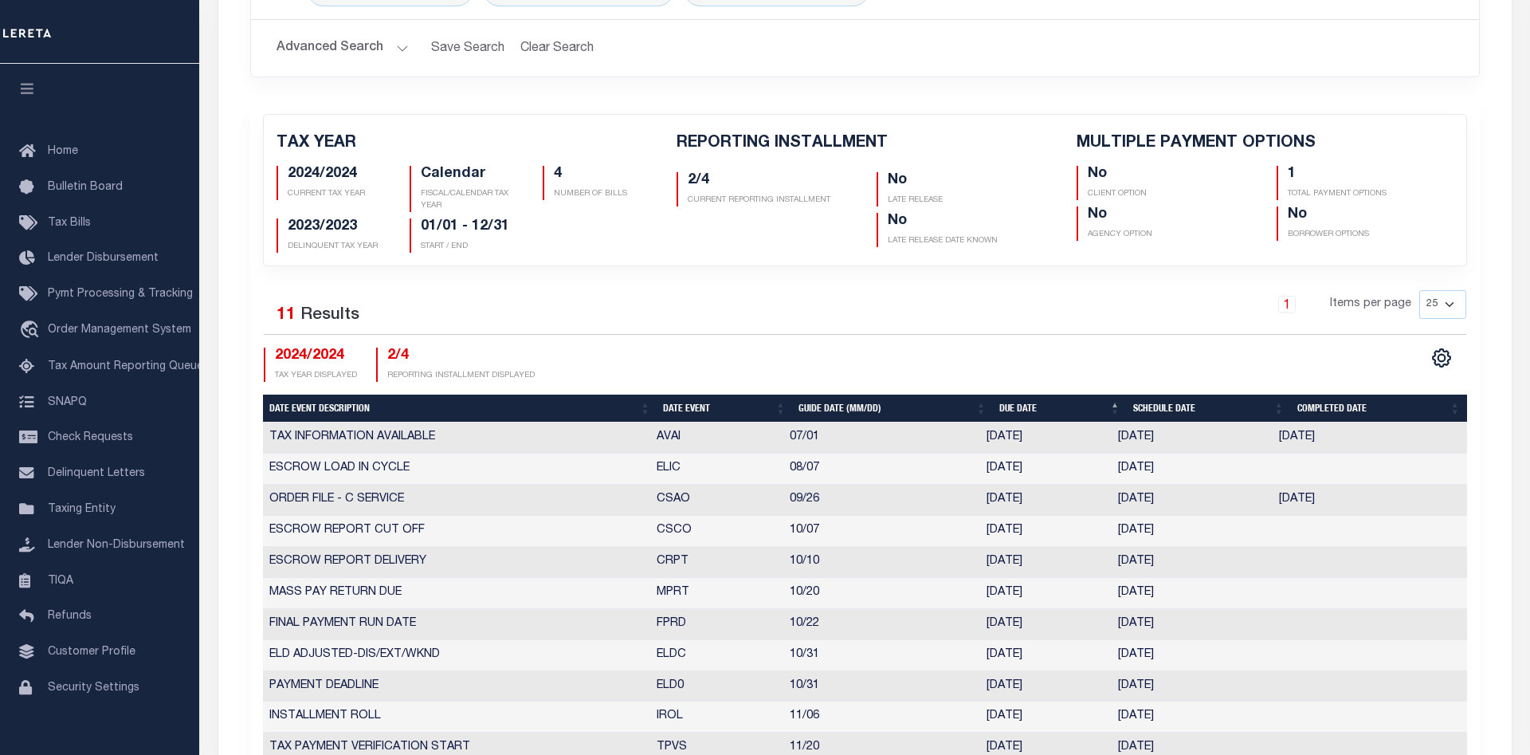
scroll to position [244, 0]
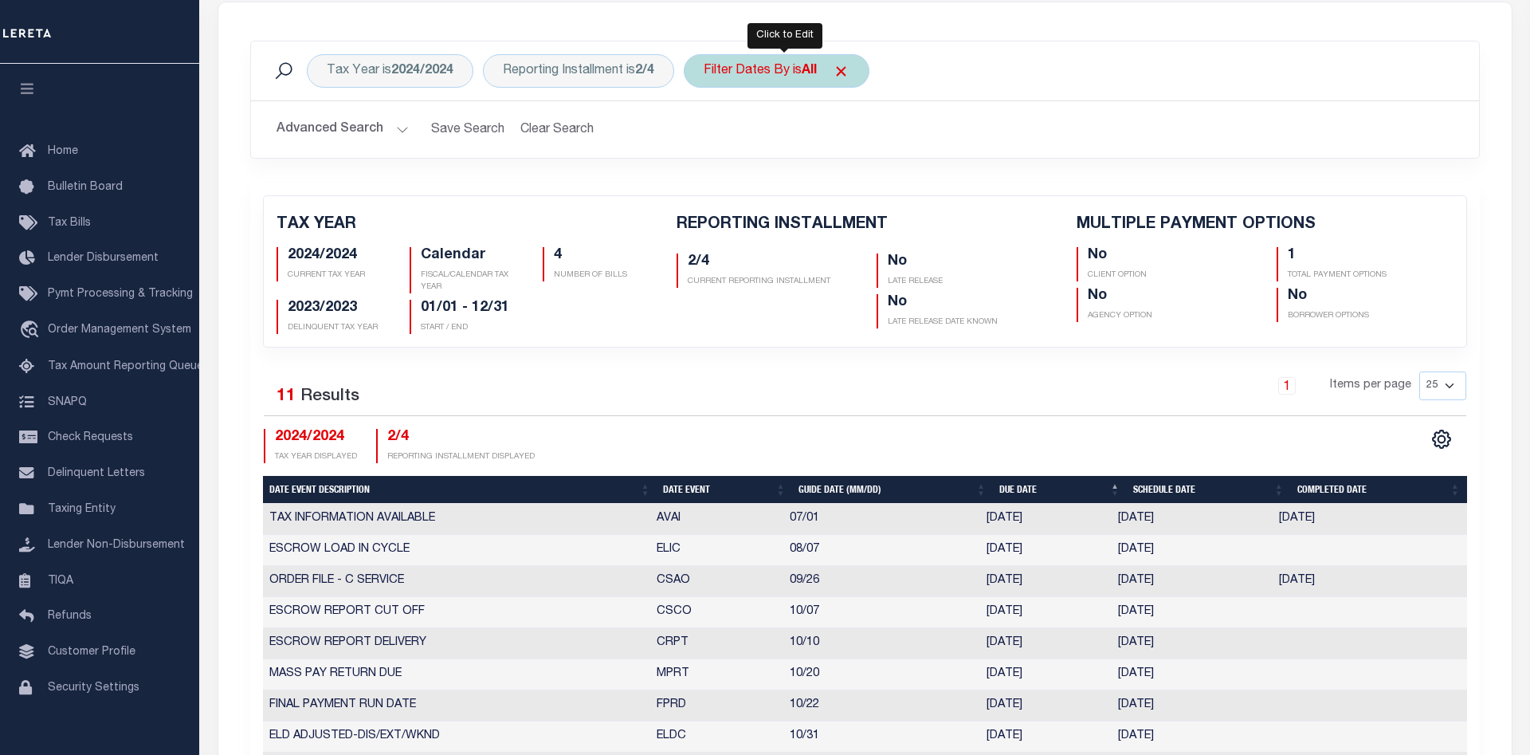
click at [795, 69] on div "Filter Dates By is All" at bounding box center [777, 70] width 186 height 33
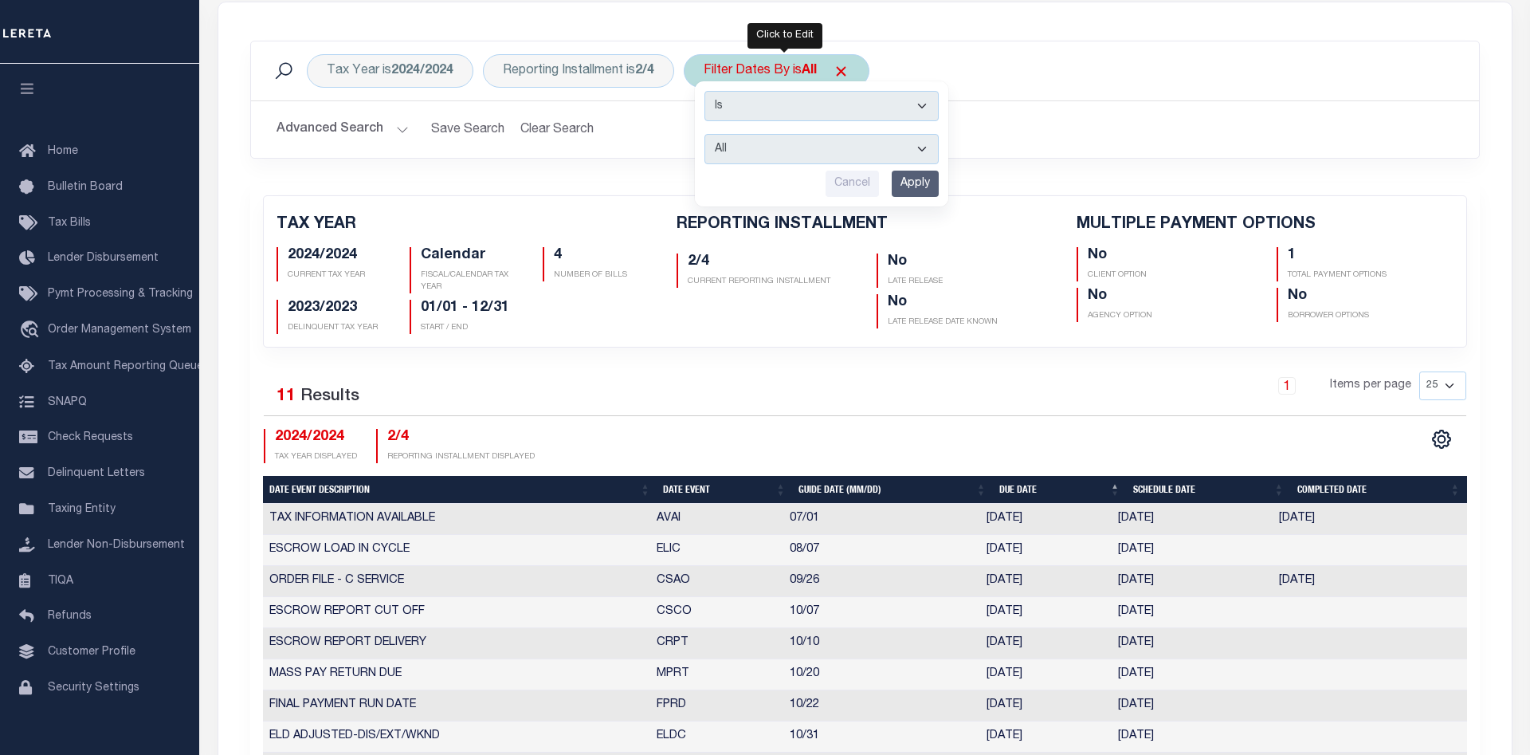
click at [705, 134] on select "Escrow Delinquency Customer Internal All" at bounding box center [822, 149] width 234 height 30
select select "1"
click option "Escrow" at bounding box center [0, 0] width 0 height 0
click at [930, 180] on input "Apply" at bounding box center [915, 184] width 47 height 26
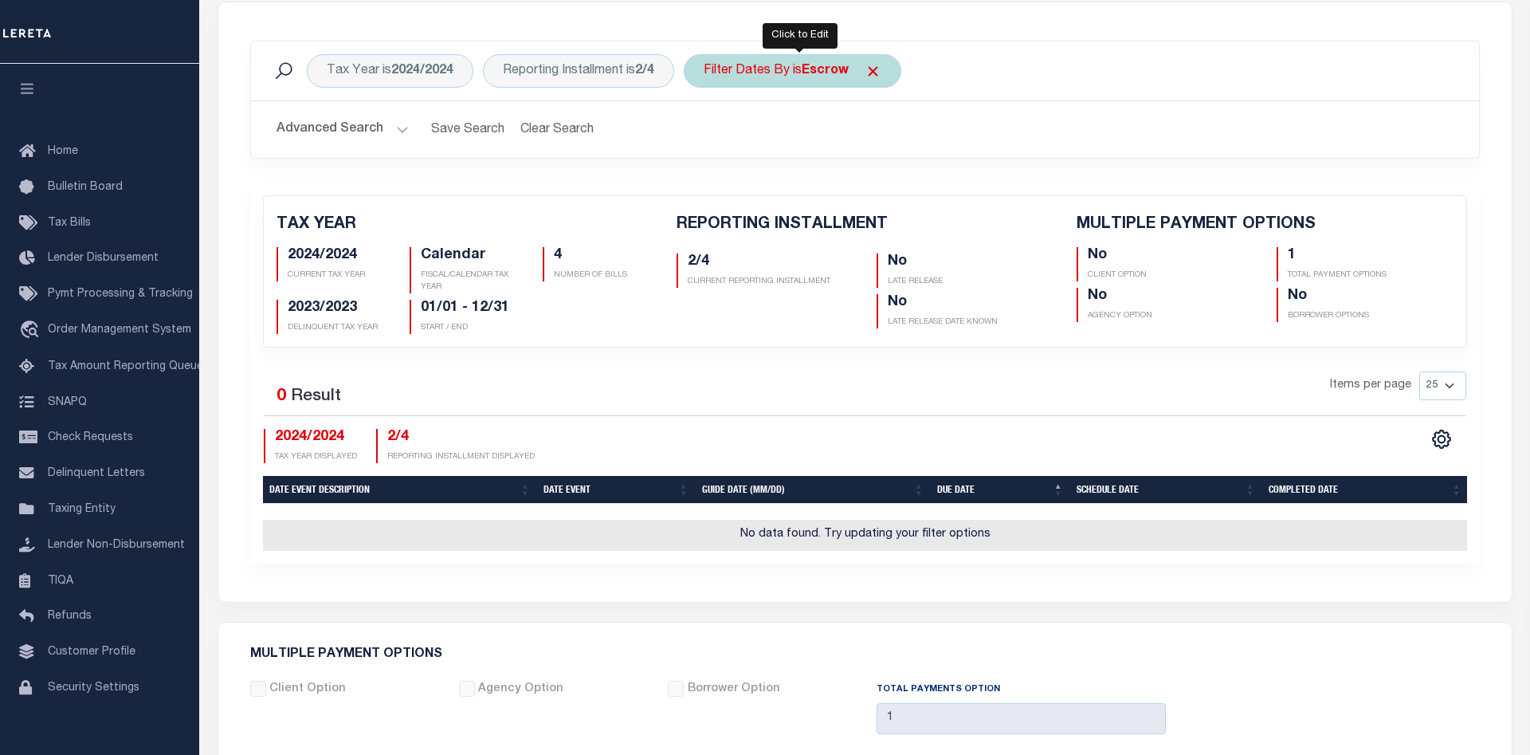
click at [806, 78] on div "Filter Dates By is Escrow" at bounding box center [793, 70] width 218 height 33
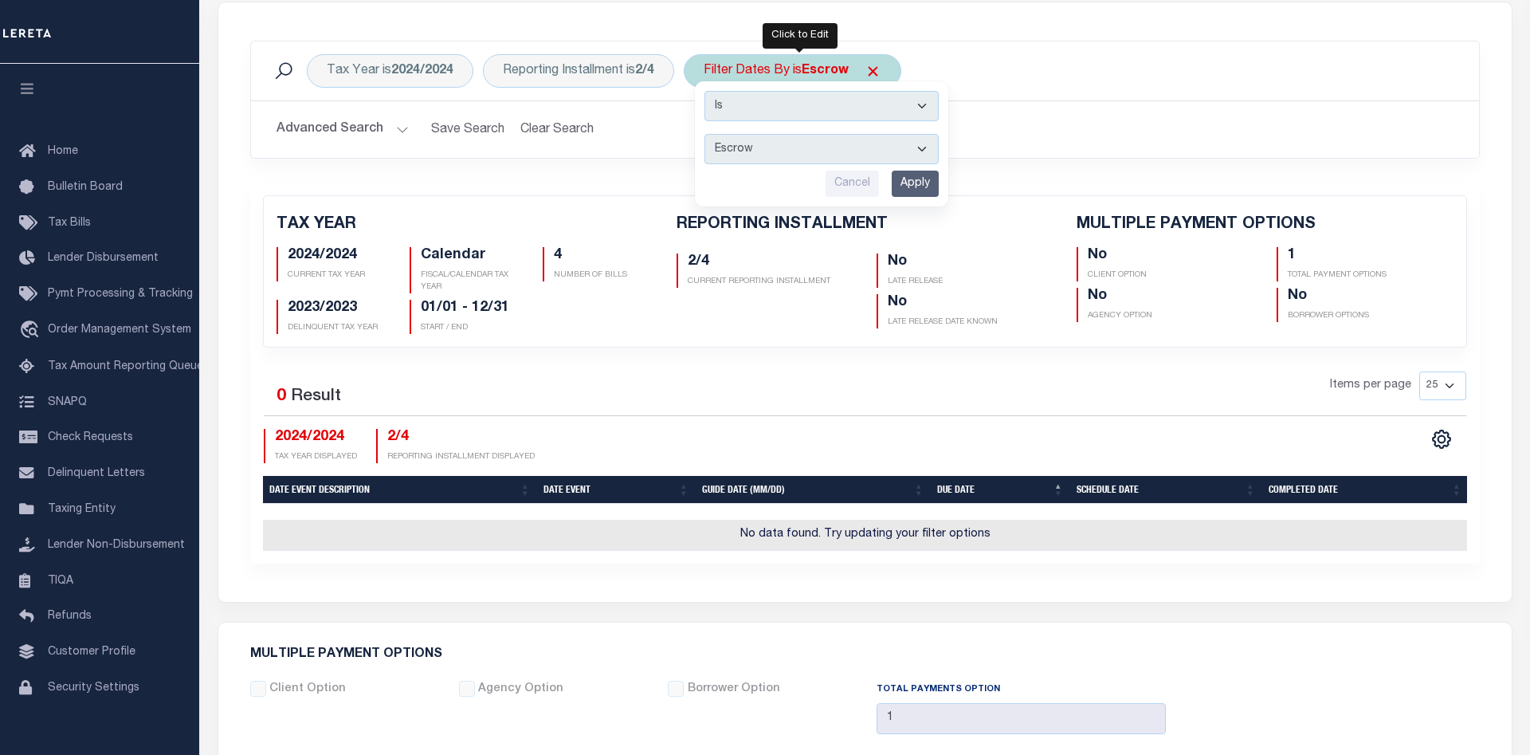
click at [705, 134] on select "Escrow Delinquency Customer Internal All" at bounding box center [822, 149] width 234 height 30
select select "0"
click option "All" at bounding box center [0, 0] width 0 height 0
click at [911, 175] on input "Apply" at bounding box center [915, 184] width 47 height 26
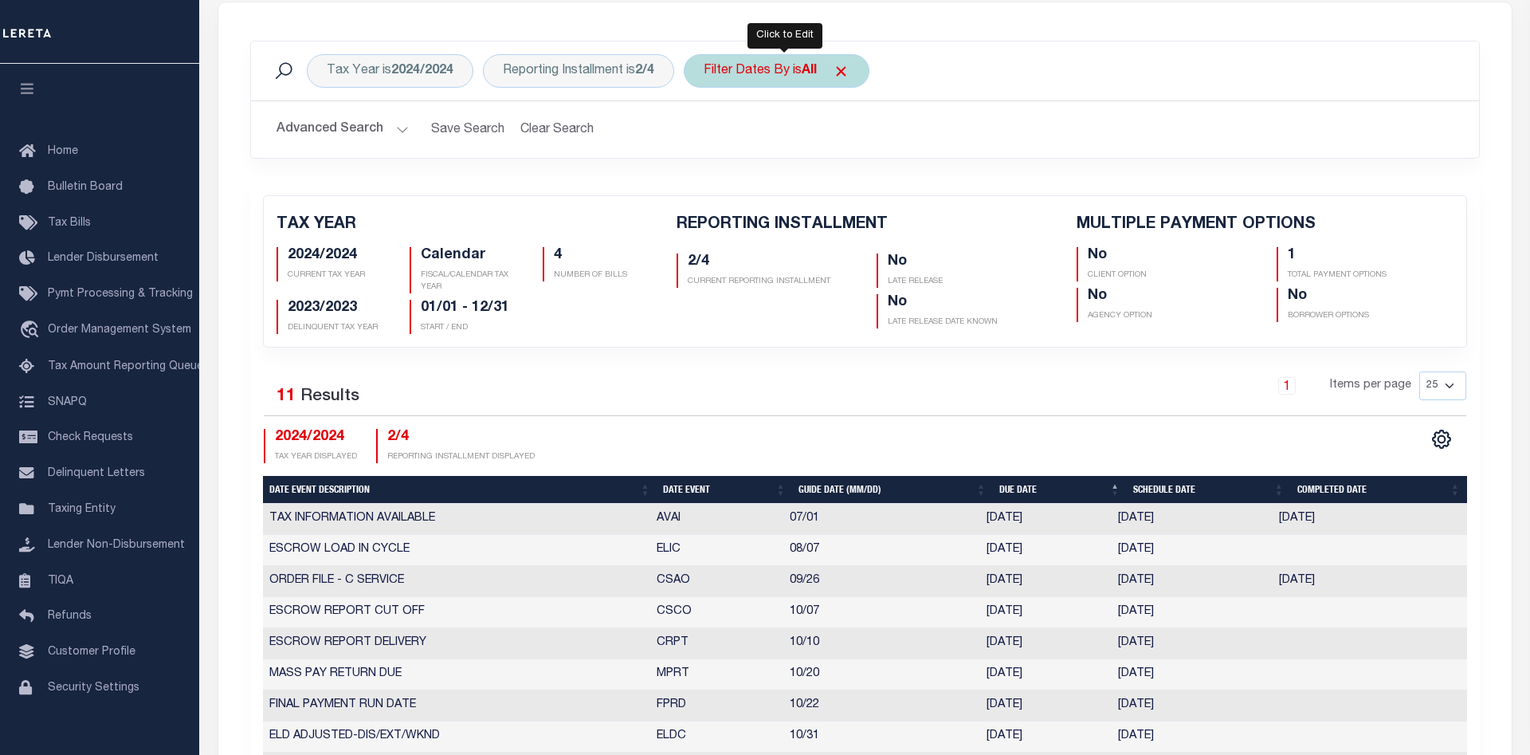
click at [804, 74] on div "Filter Dates By is All" at bounding box center [777, 70] width 186 height 33
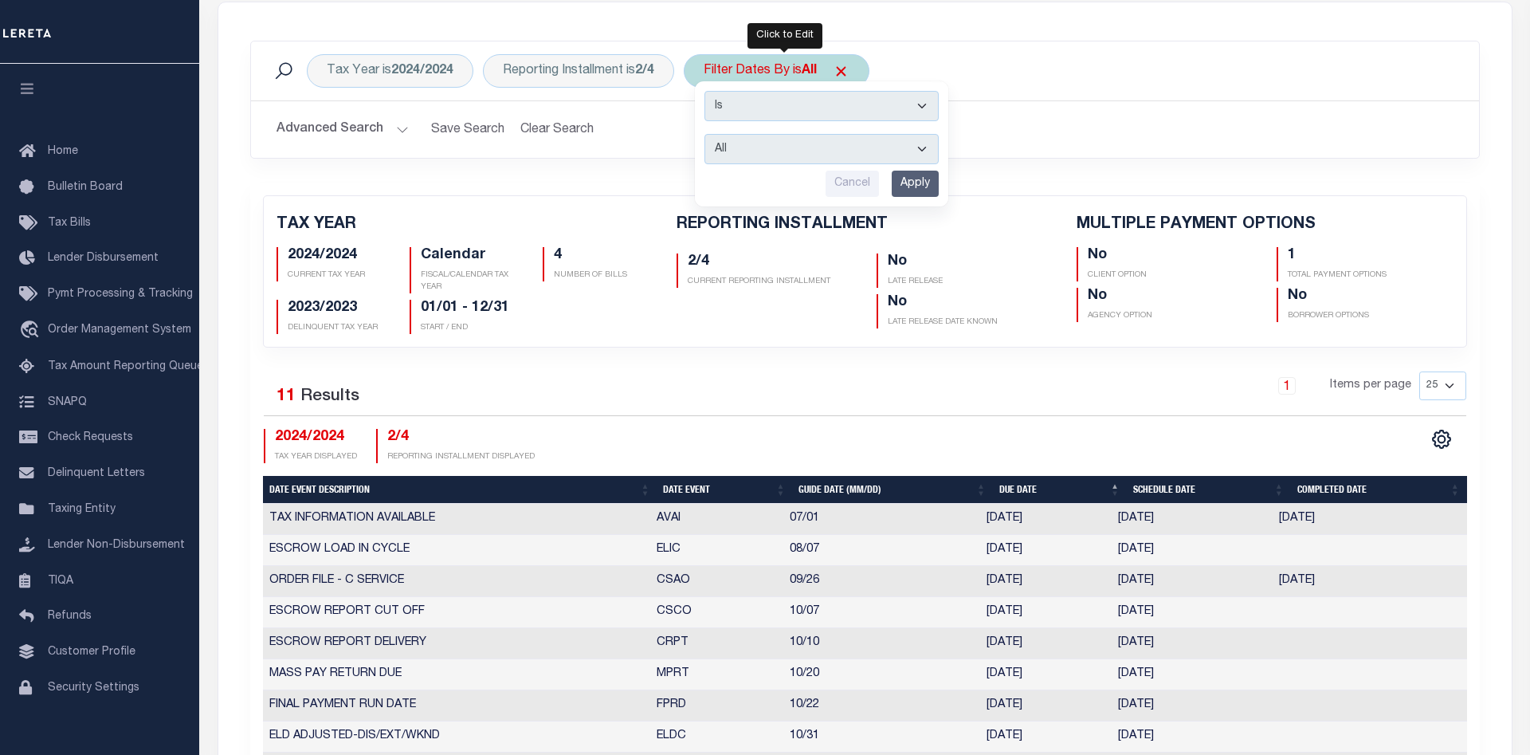
click at [705, 134] on select "Escrow Delinquency Customer Internal All" at bounding box center [822, 149] width 234 height 30
select select "2"
click option "Delinquency" at bounding box center [0, 0] width 0 height 0
click at [916, 179] on input "Apply" at bounding box center [915, 184] width 47 height 26
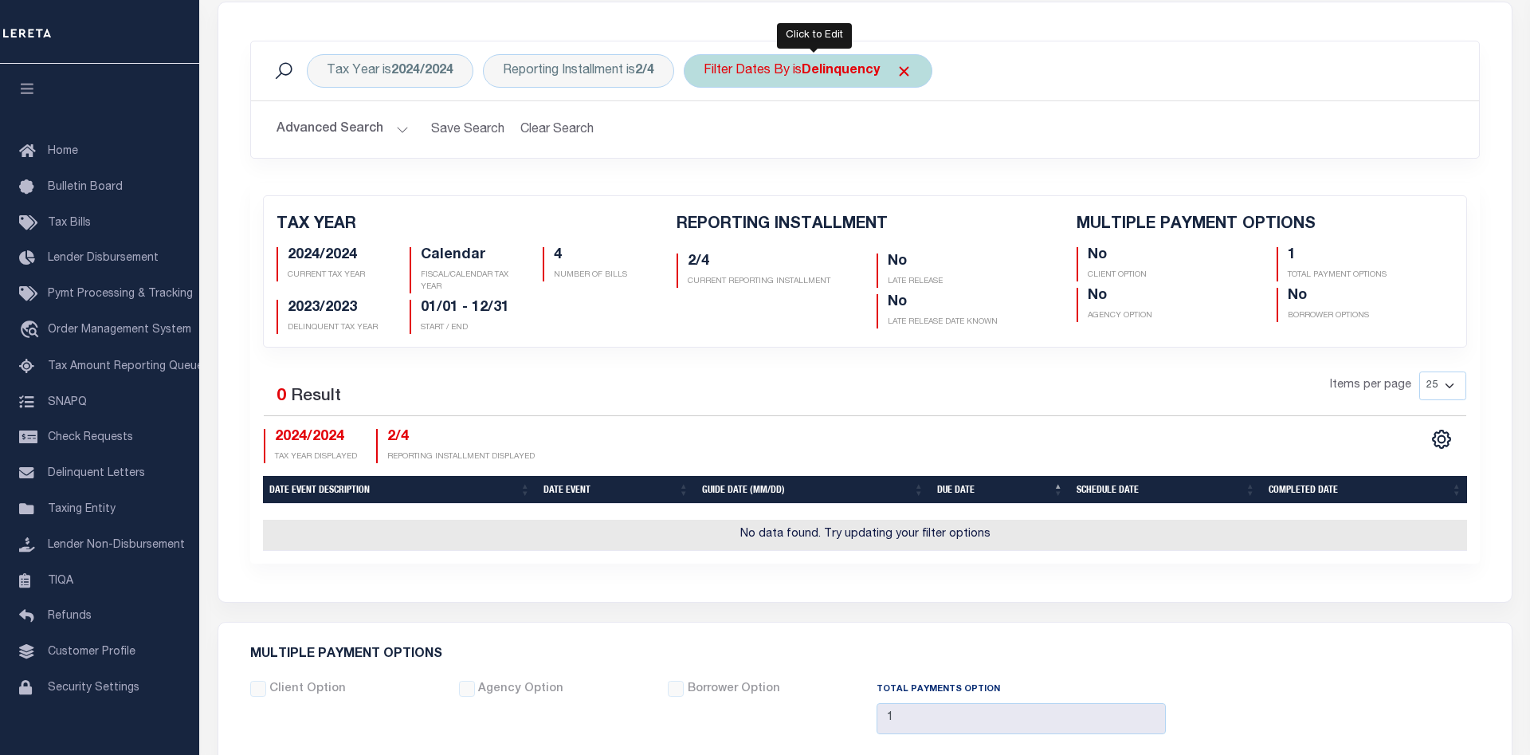
click at [835, 77] on b "Delinquency" at bounding box center [841, 71] width 78 height 13
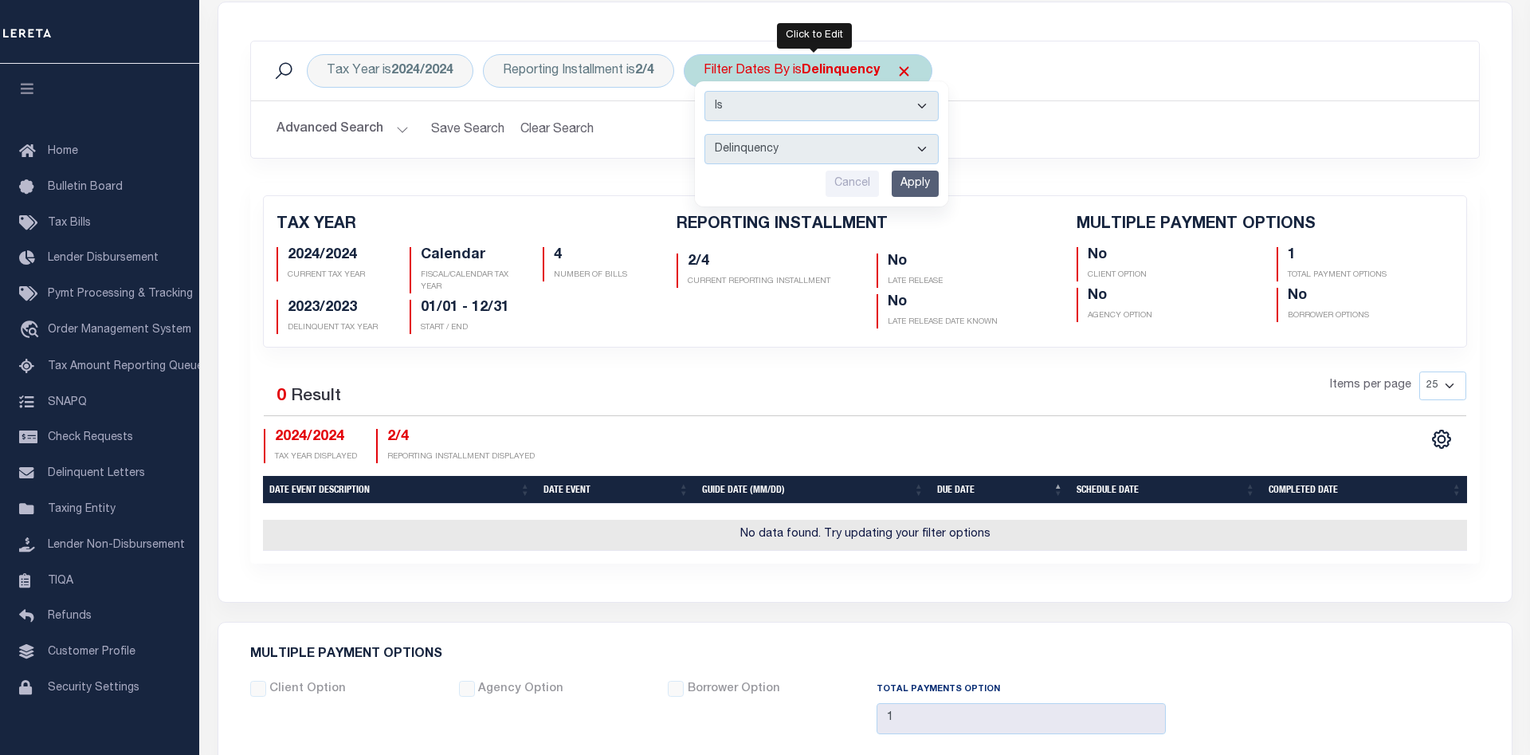
click at [705, 134] on select "Escrow Delinquency Customer Internal All" at bounding box center [822, 149] width 234 height 30
select select "0"
click option "All" at bounding box center [0, 0] width 0 height 0
click at [926, 185] on input "Apply" at bounding box center [915, 184] width 47 height 26
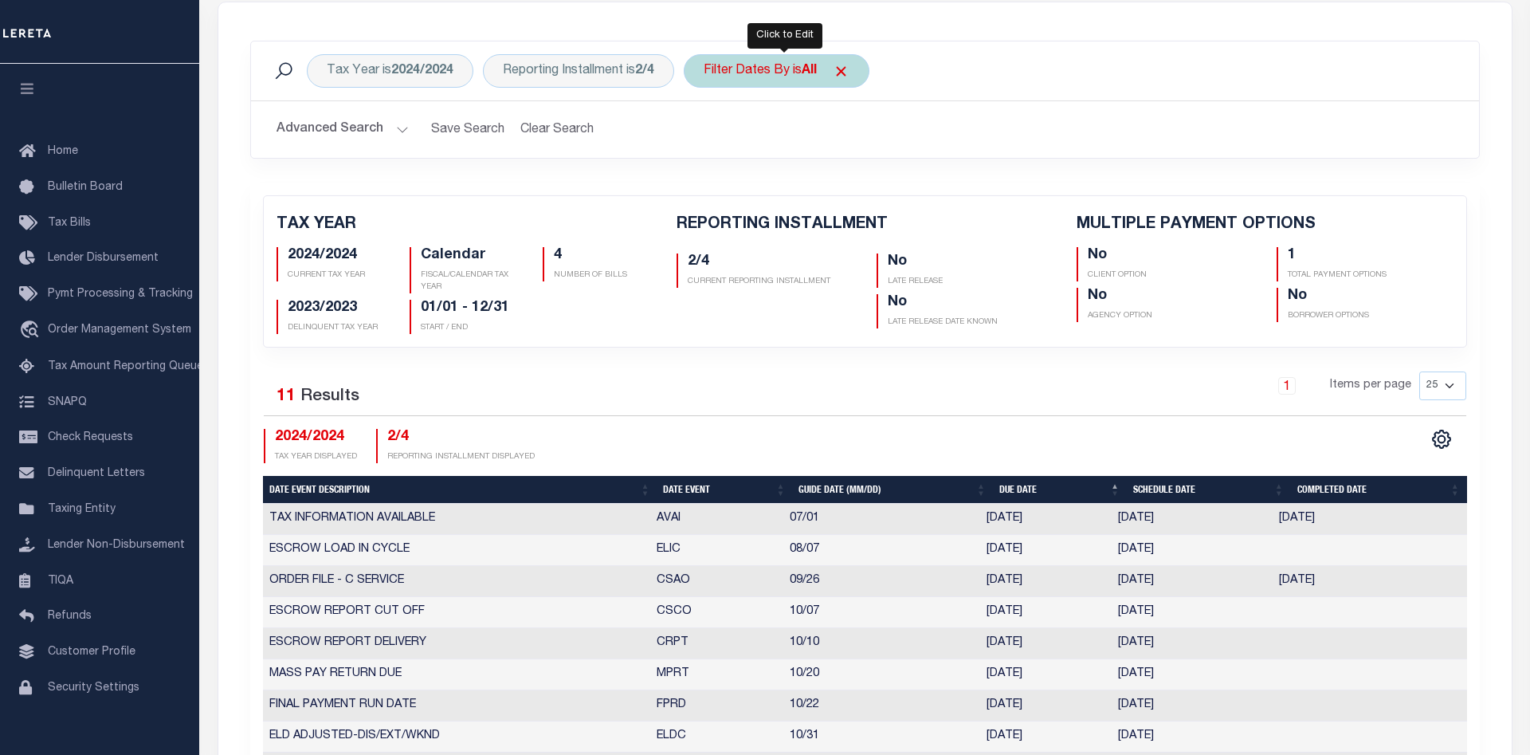
click at [811, 76] on b "All" at bounding box center [809, 71] width 15 height 13
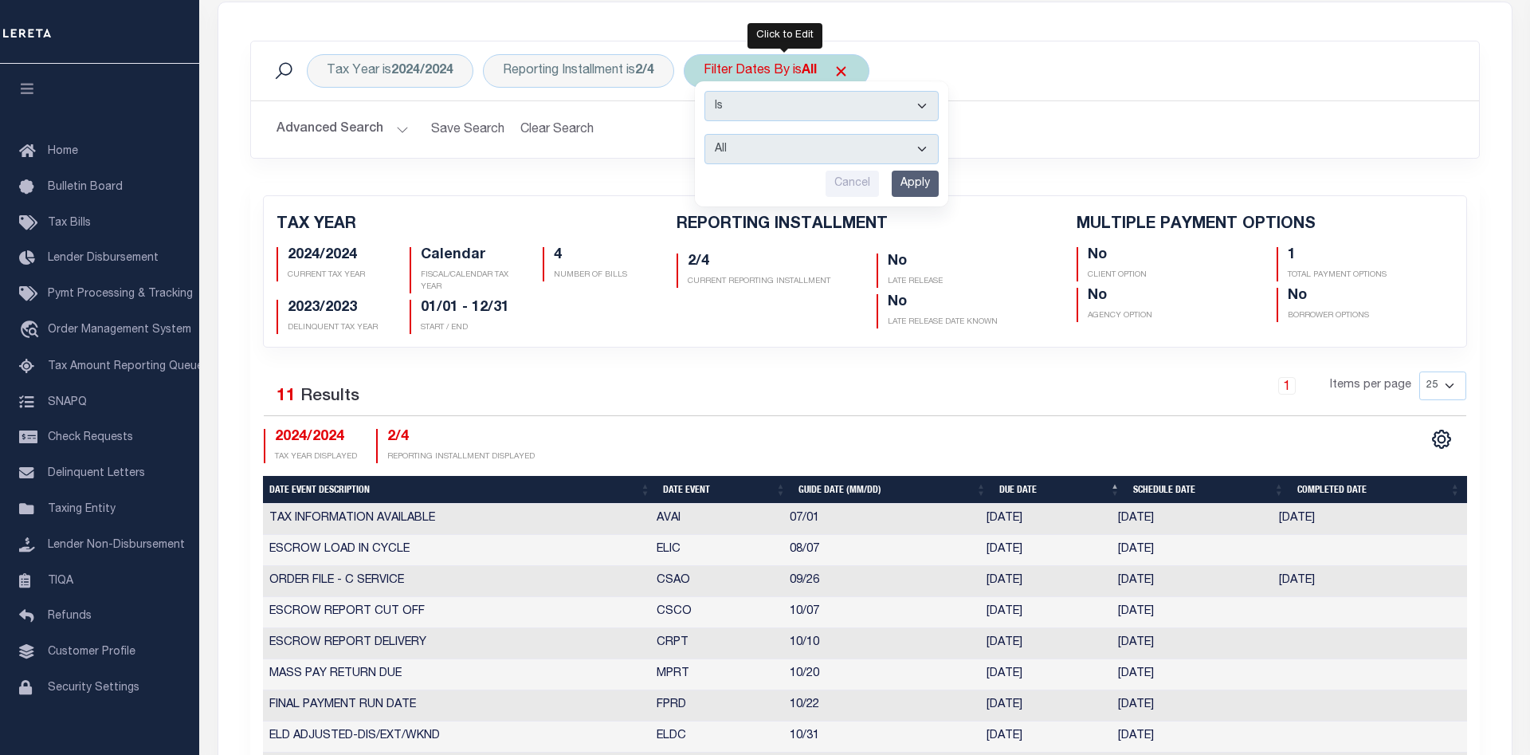
select select "3"
click option "Customer" at bounding box center [0, 0] width 0 height 0
click at [926, 182] on input "Apply" at bounding box center [915, 184] width 47 height 26
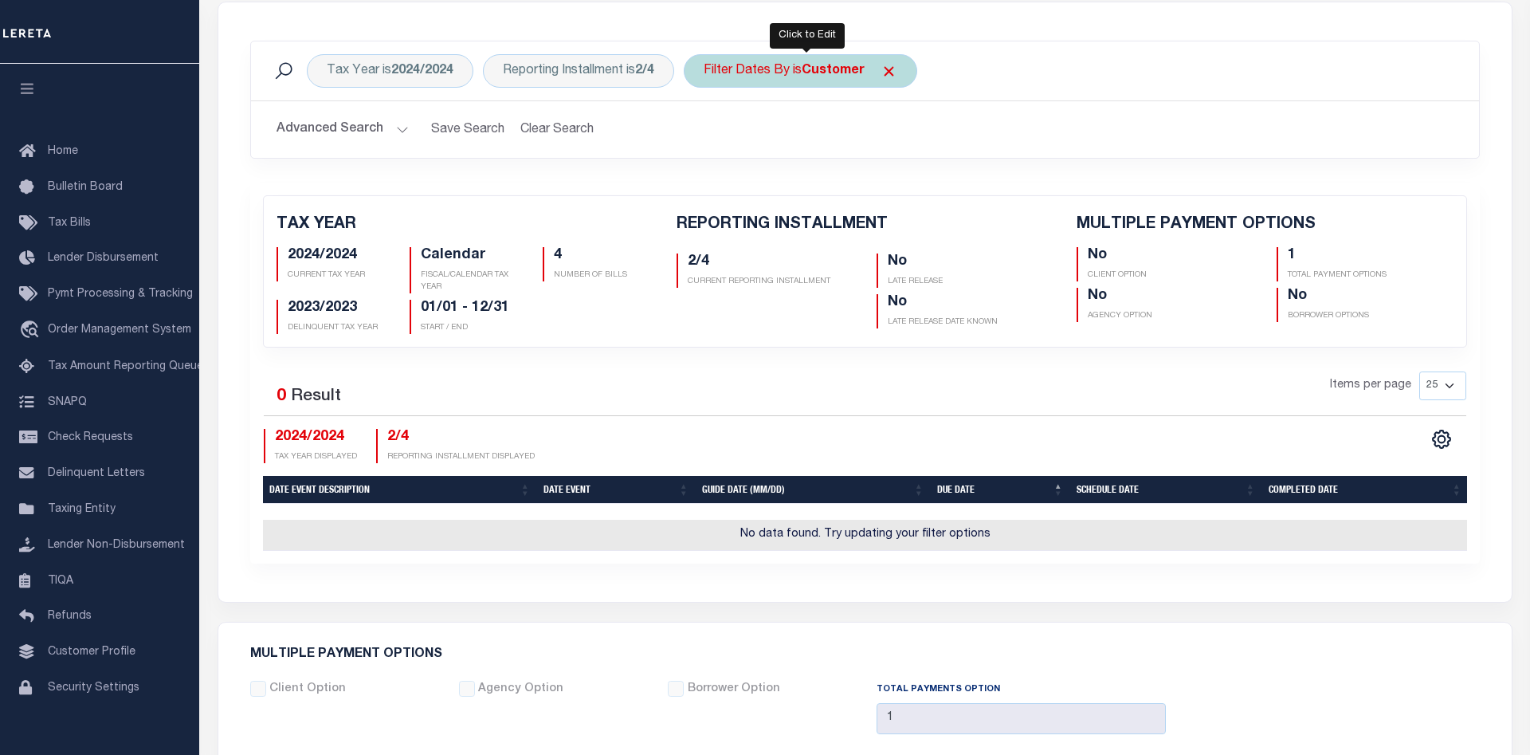
click at [817, 69] on b "Customer" at bounding box center [833, 71] width 63 height 13
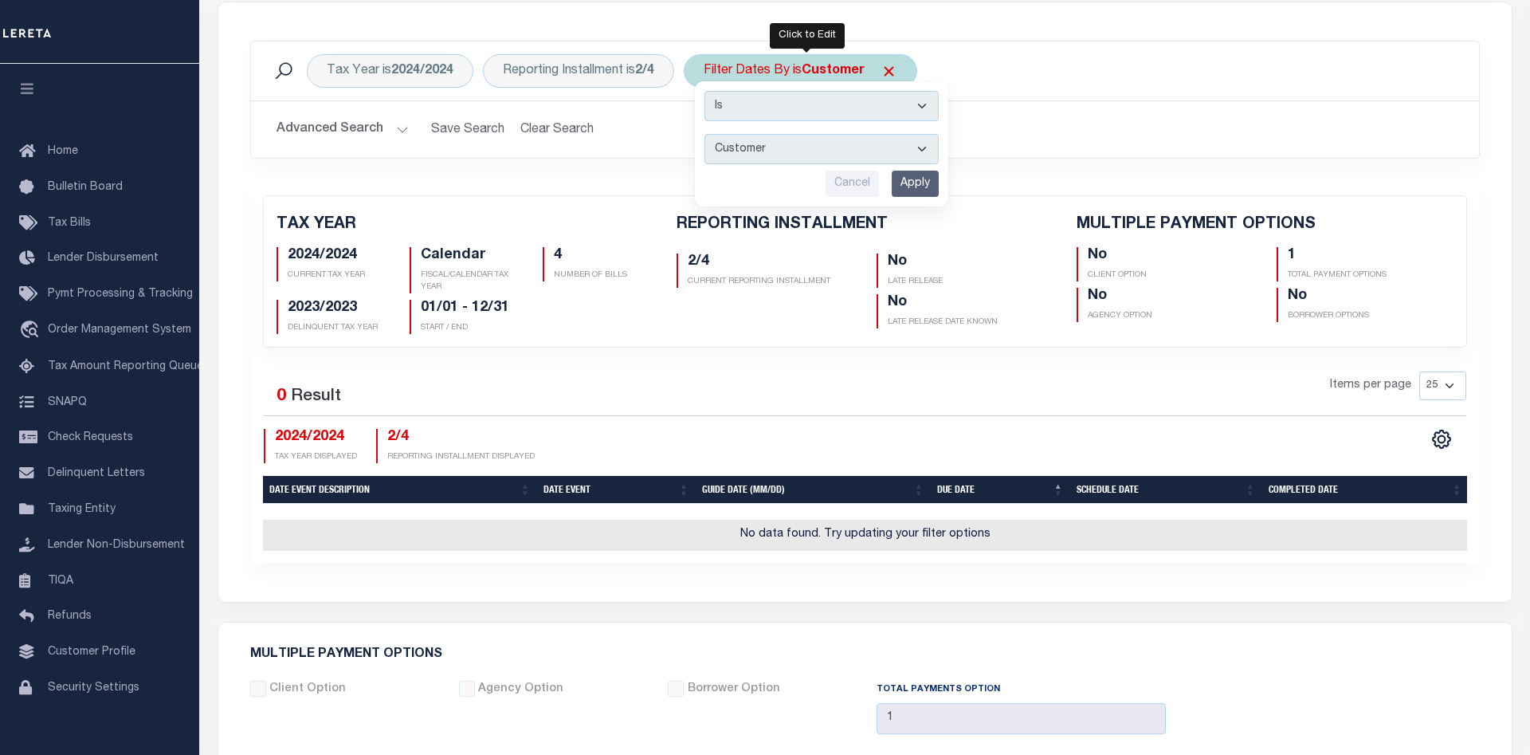
click at [705, 134] on select "Escrow Delinquency Customer Internal All" at bounding box center [822, 149] width 234 height 30
select select "0"
click option "All" at bounding box center [0, 0] width 0 height 0
click at [911, 184] on input "Apply" at bounding box center [915, 184] width 47 height 26
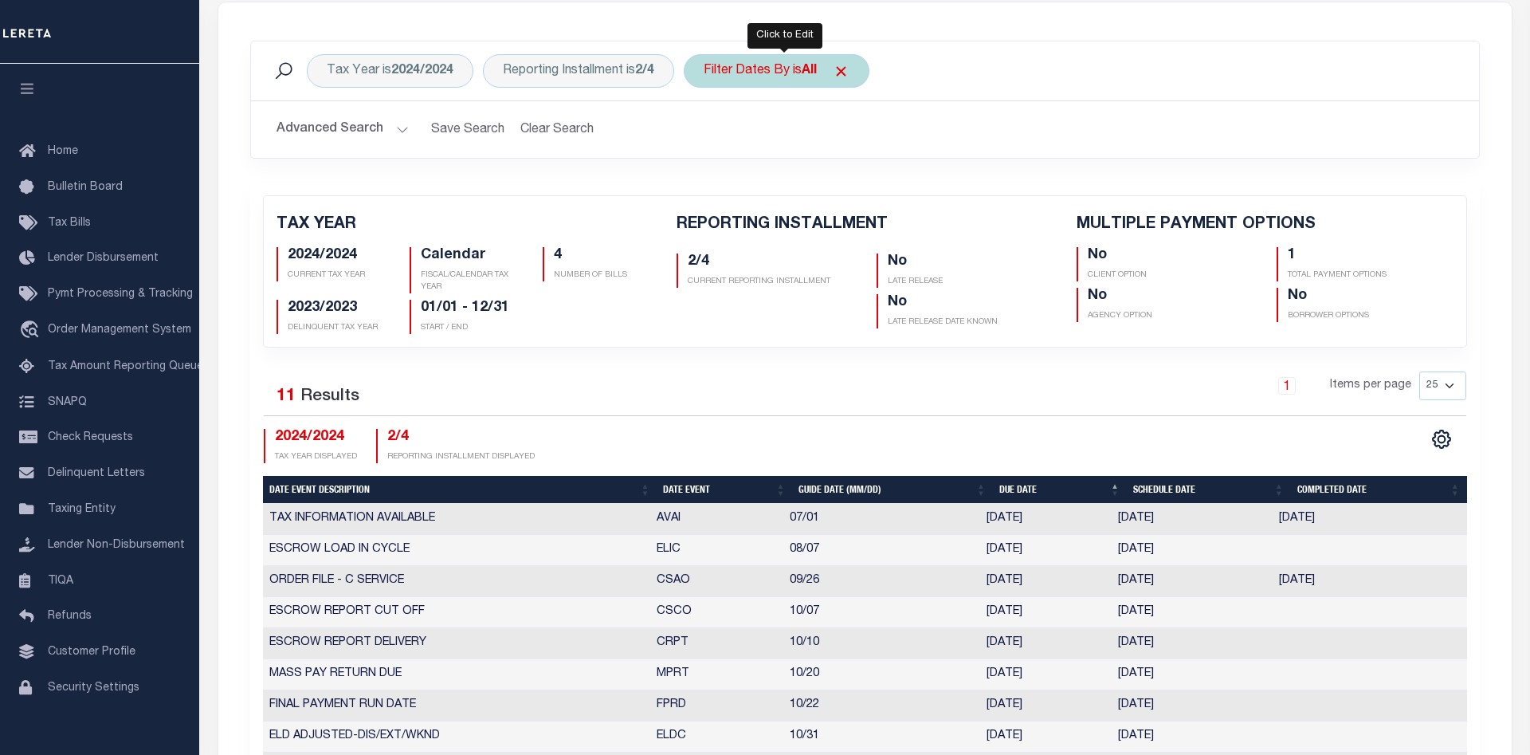
click at [808, 76] on div "Filter Dates By is All" at bounding box center [777, 70] width 186 height 33
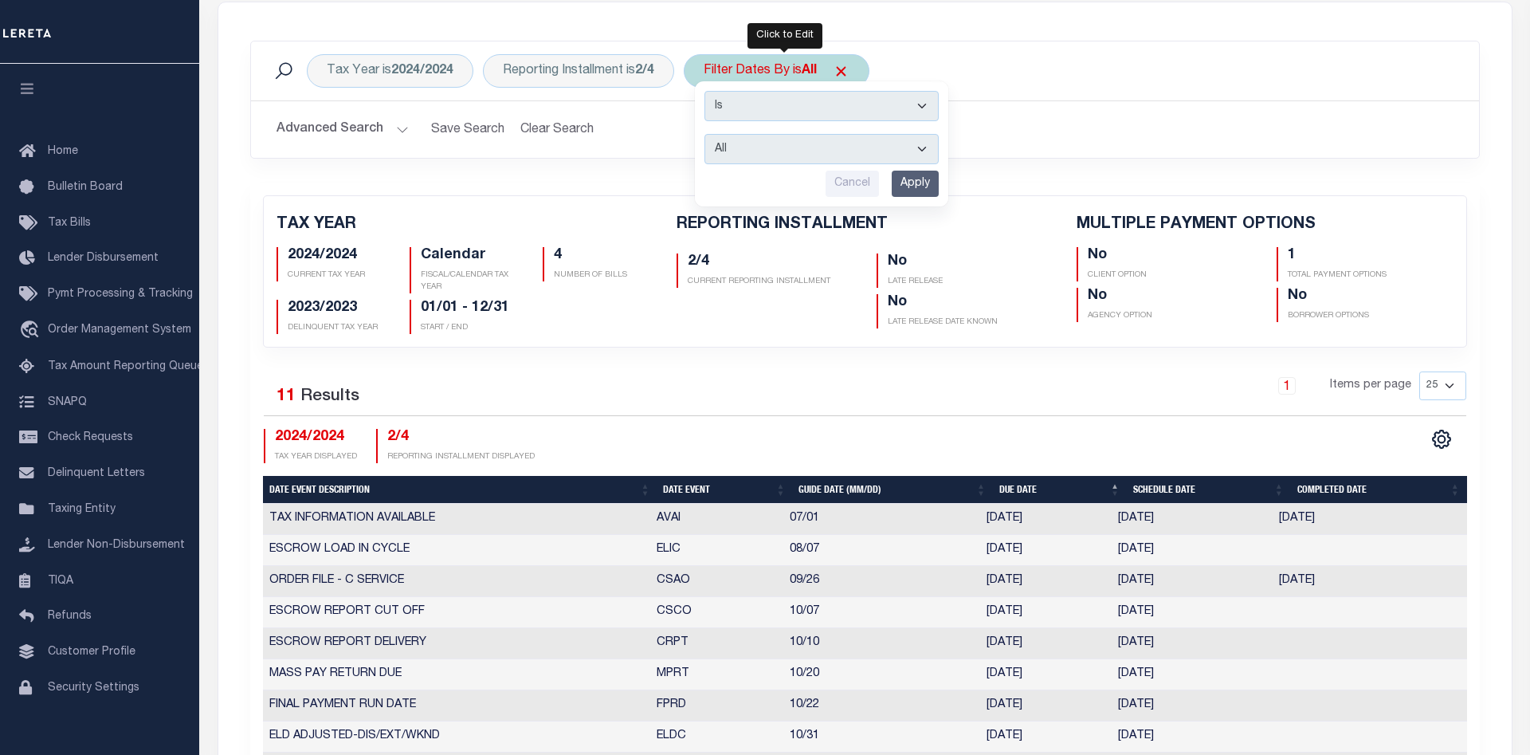
click at [705, 134] on select "Escrow Delinquency Customer Internal All" at bounding box center [822, 149] width 234 height 30
select select "4"
click option "Internal" at bounding box center [0, 0] width 0 height 0
click at [939, 186] on input "Apply" at bounding box center [915, 184] width 47 height 26
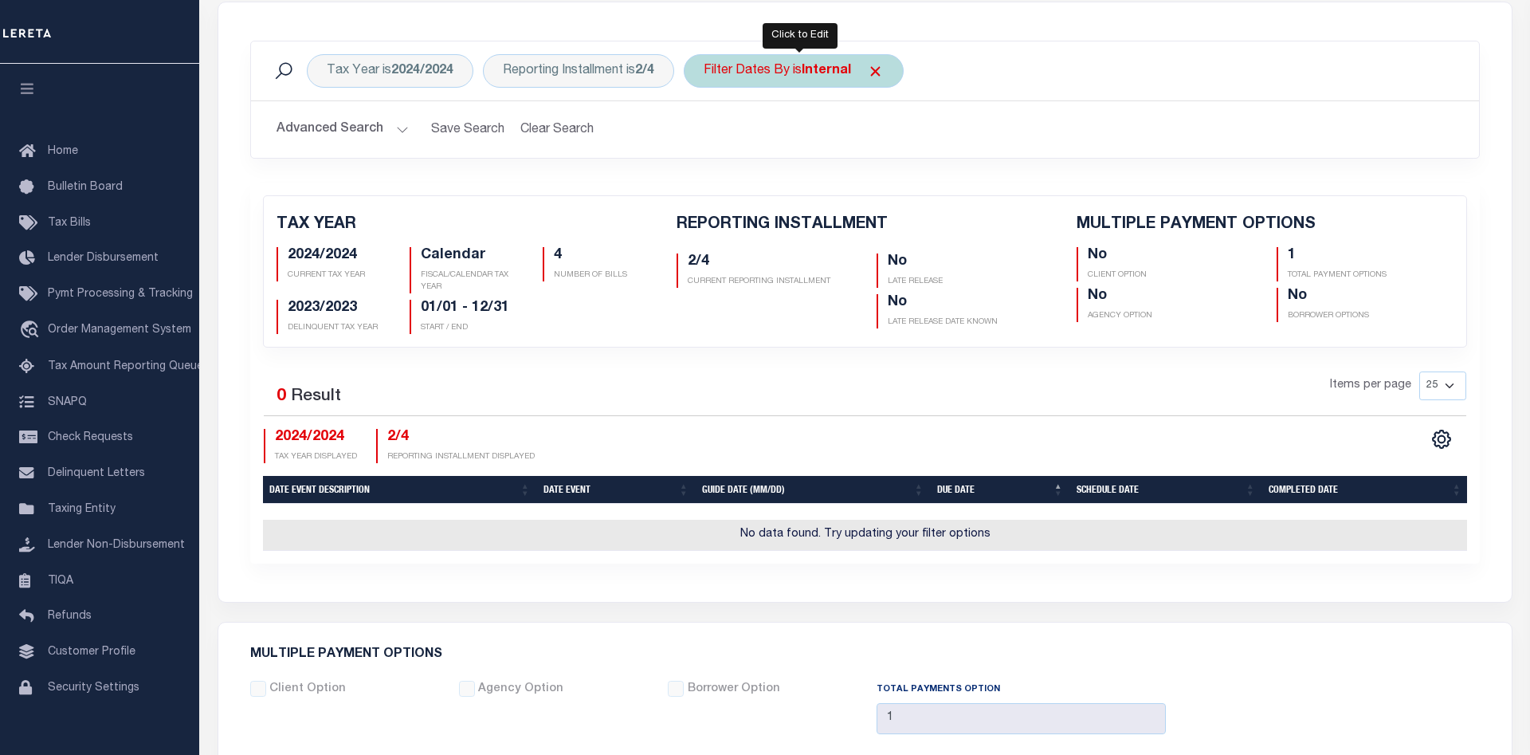
click at [817, 75] on b "Internal" at bounding box center [826, 71] width 49 height 13
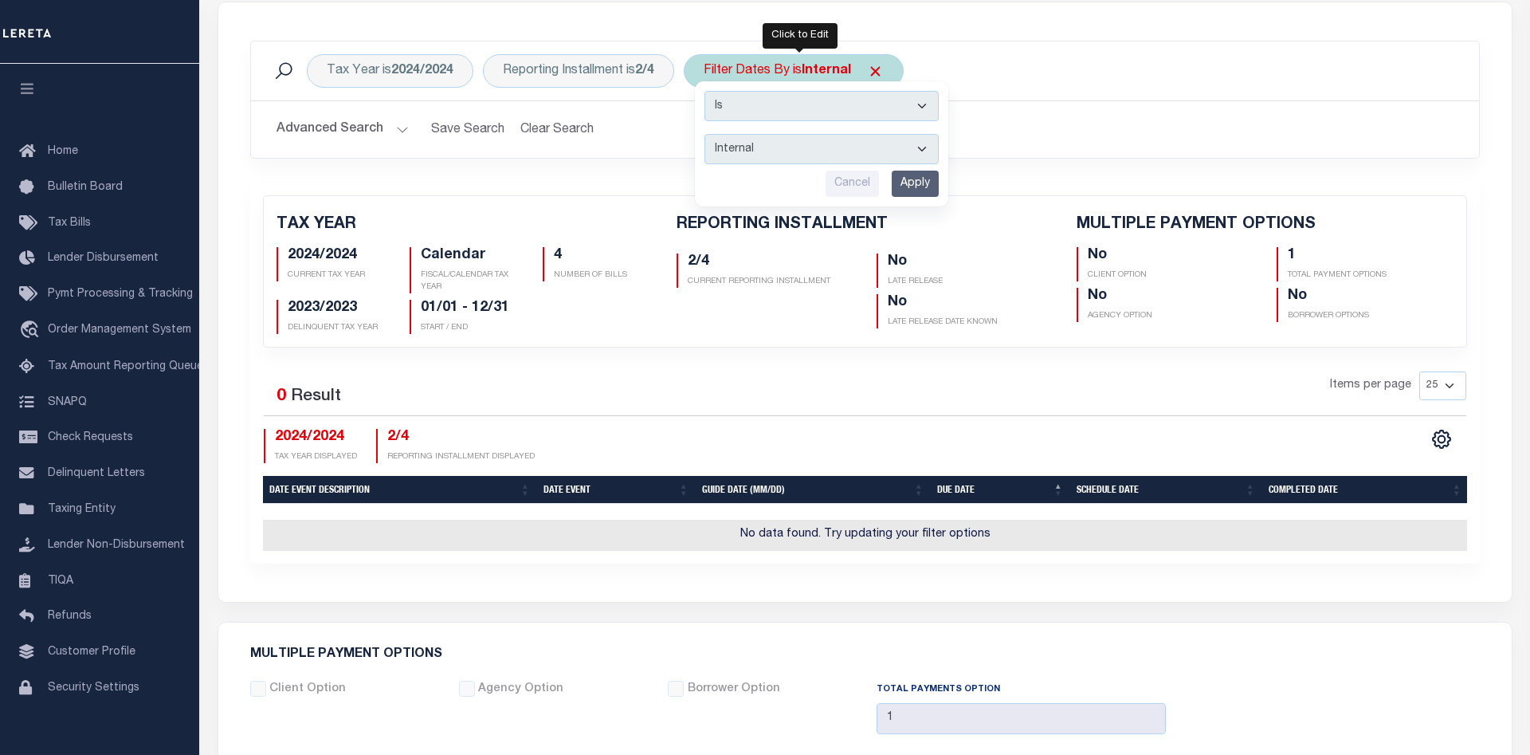
click at [705, 134] on select "Escrow Delinquency Customer Internal All" at bounding box center [822, 149] width 234 height 30
select select "0"
click option "All" at bounding box center [0, 0] width 0 height 0
click at [913, 185] on input "Apply" at bounding box center [915, 184] width 47 height 26
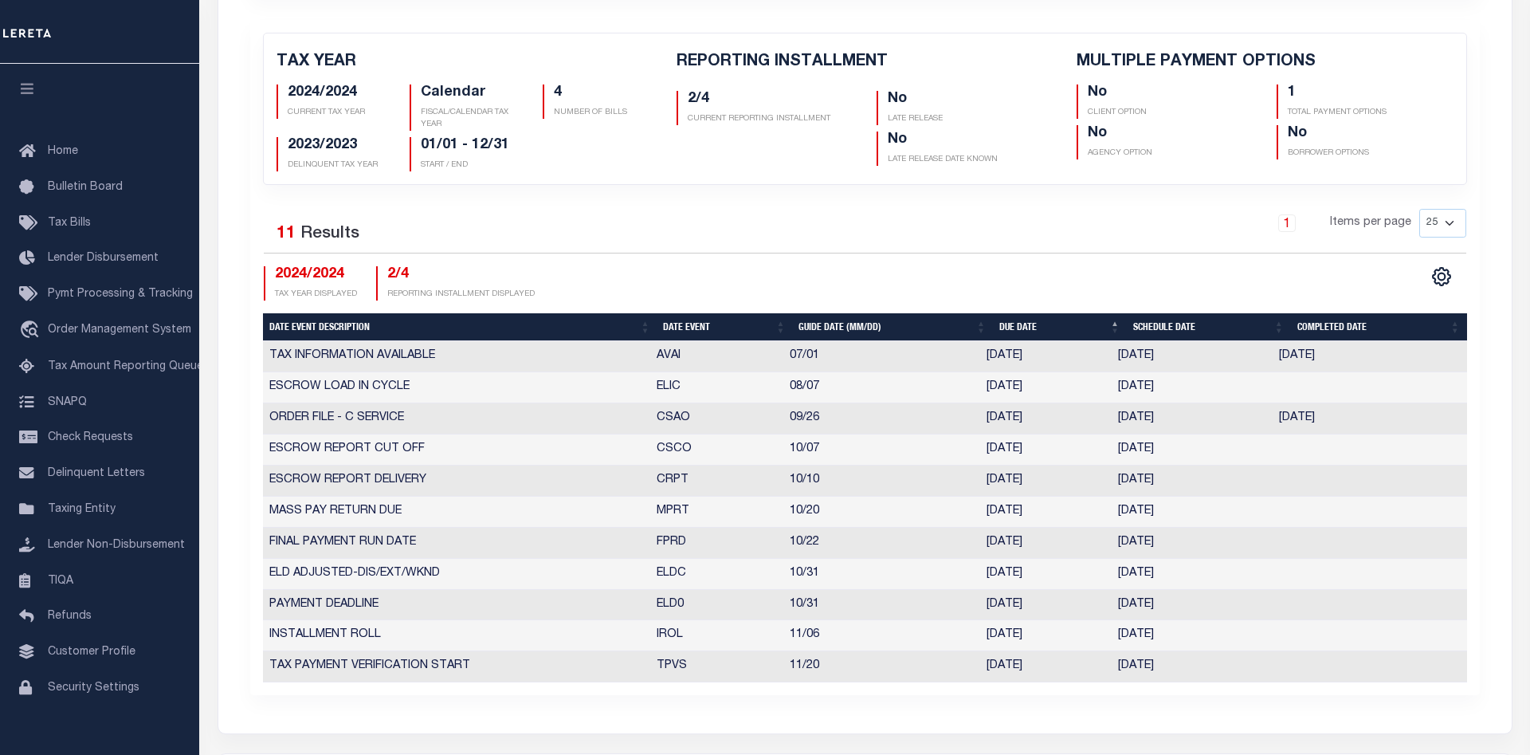
scroll to position [163, 0]
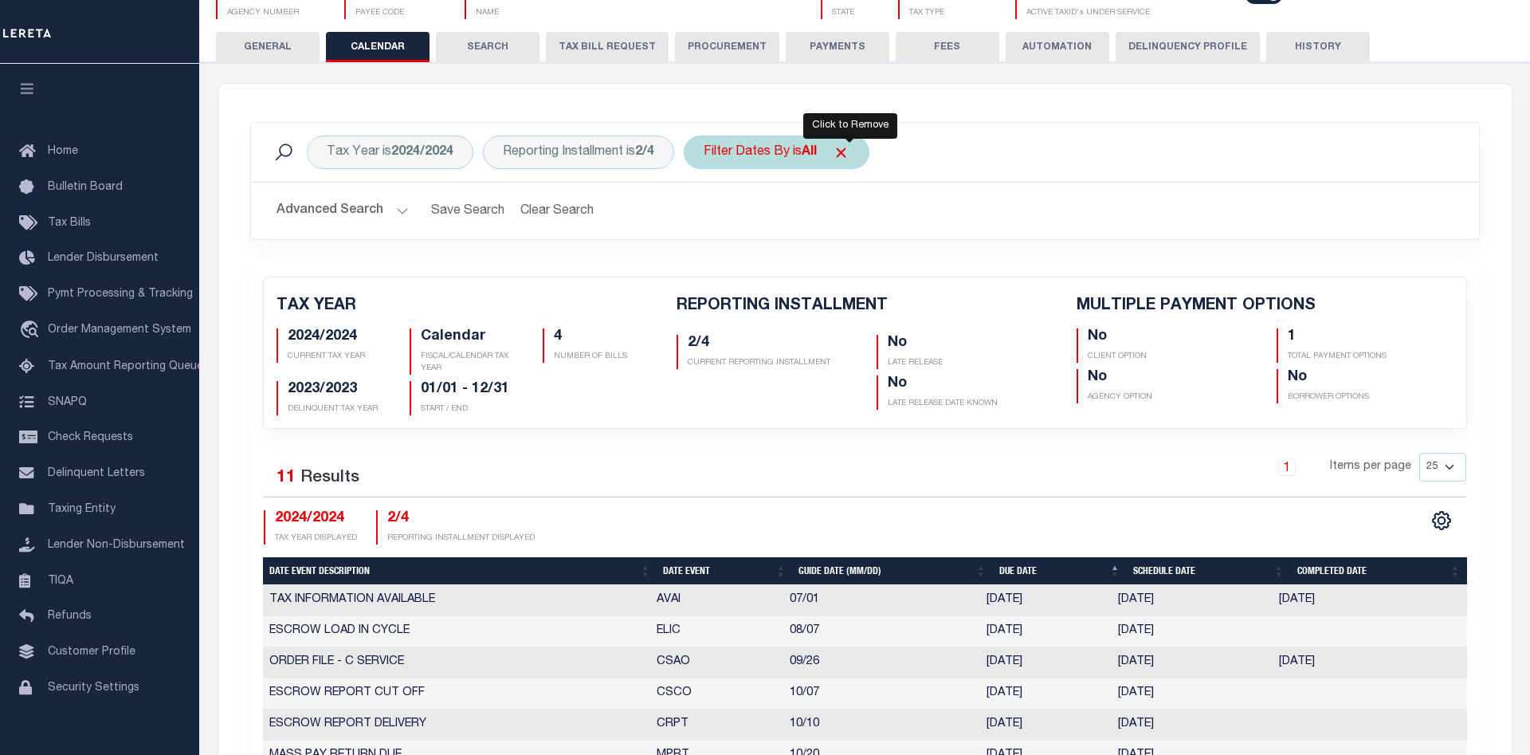
click at [847, 153] on span "Click to Remove" at bounding box center [841, 152] width 17 height 17
click at [976, 172] on div "Tax Year is 2024/2024 Reporting Installment is 2/4 Filter Dates By Search" at bounding box center [865, 152] width 1228 height 59
click at [772, 147] on div "Filter Dates By" at bounding box center [747, 151] width 126 height 33
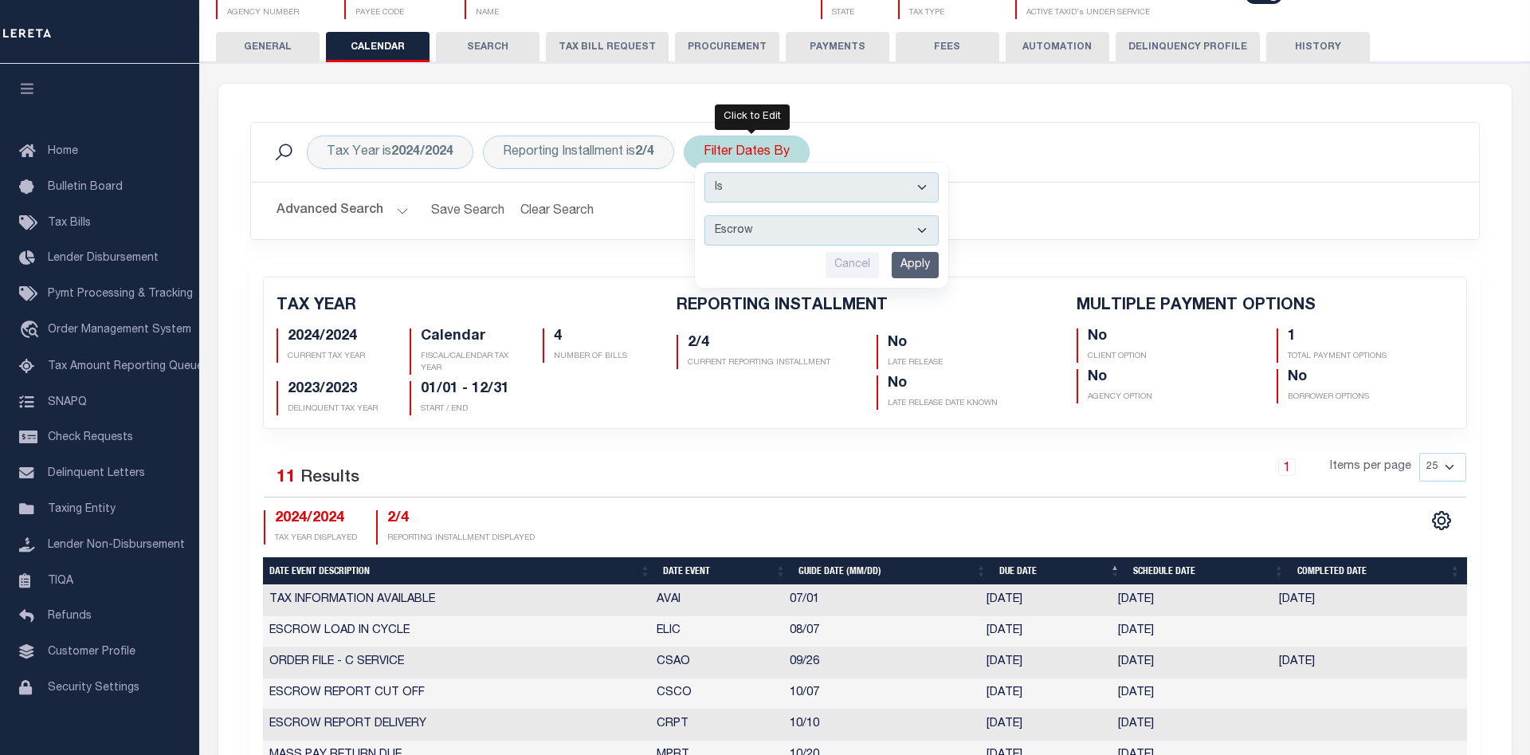
click at [705, 215] on select "Escrow Delinquency Customer Internal All" at bounding box center [822, 230] width 234 height 30
select select "0"
click option "All" at bounding box center [0, 0] width 0 height 0
click at [921, 263] on input "Apply" at bounding box center [915, 265] width 47 height 26
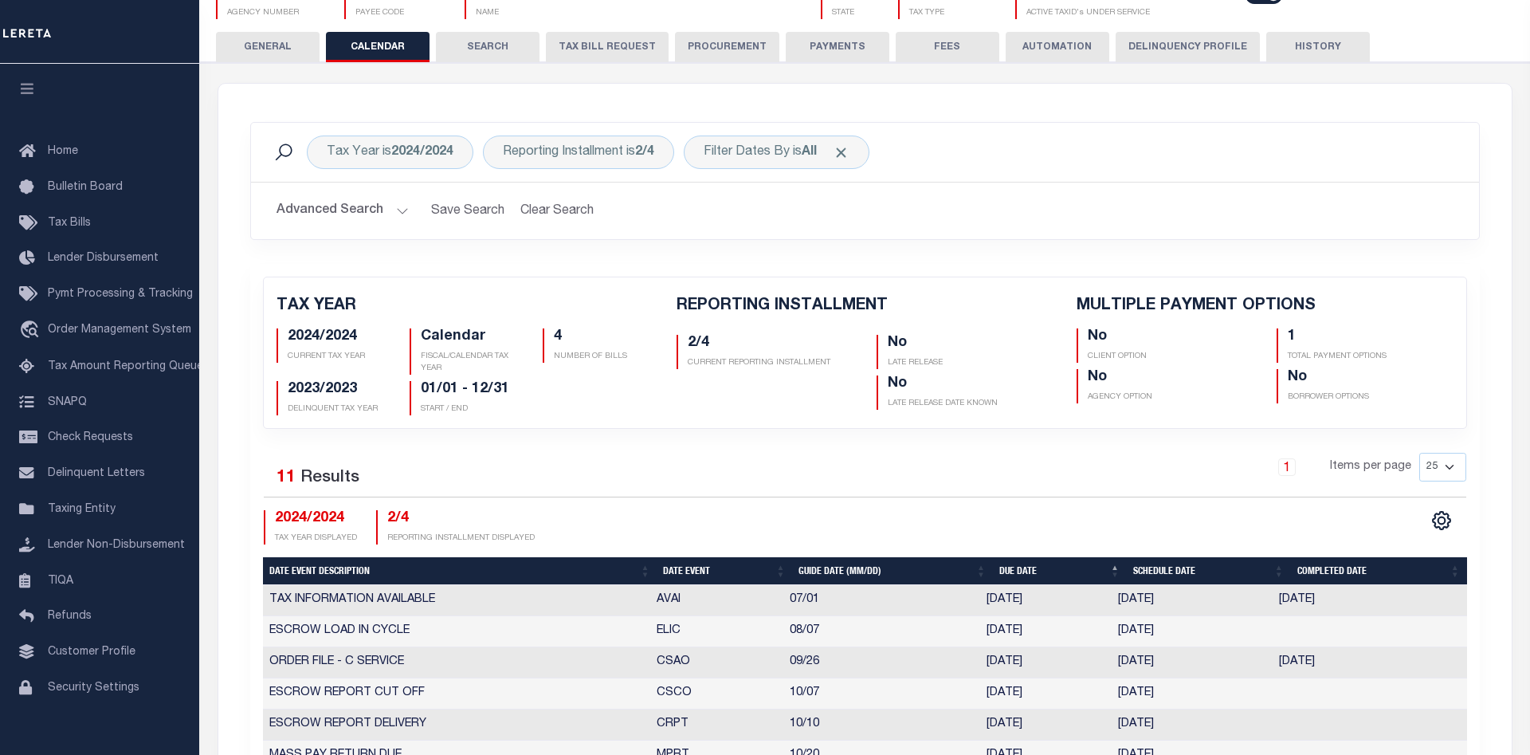
click at [960, 222] on h2 "Advanced Search Save Search Clear Search PayeeReportingEventDatesGridWrapper_dy…" at bounding box center [865, 210] width 1203 height 31
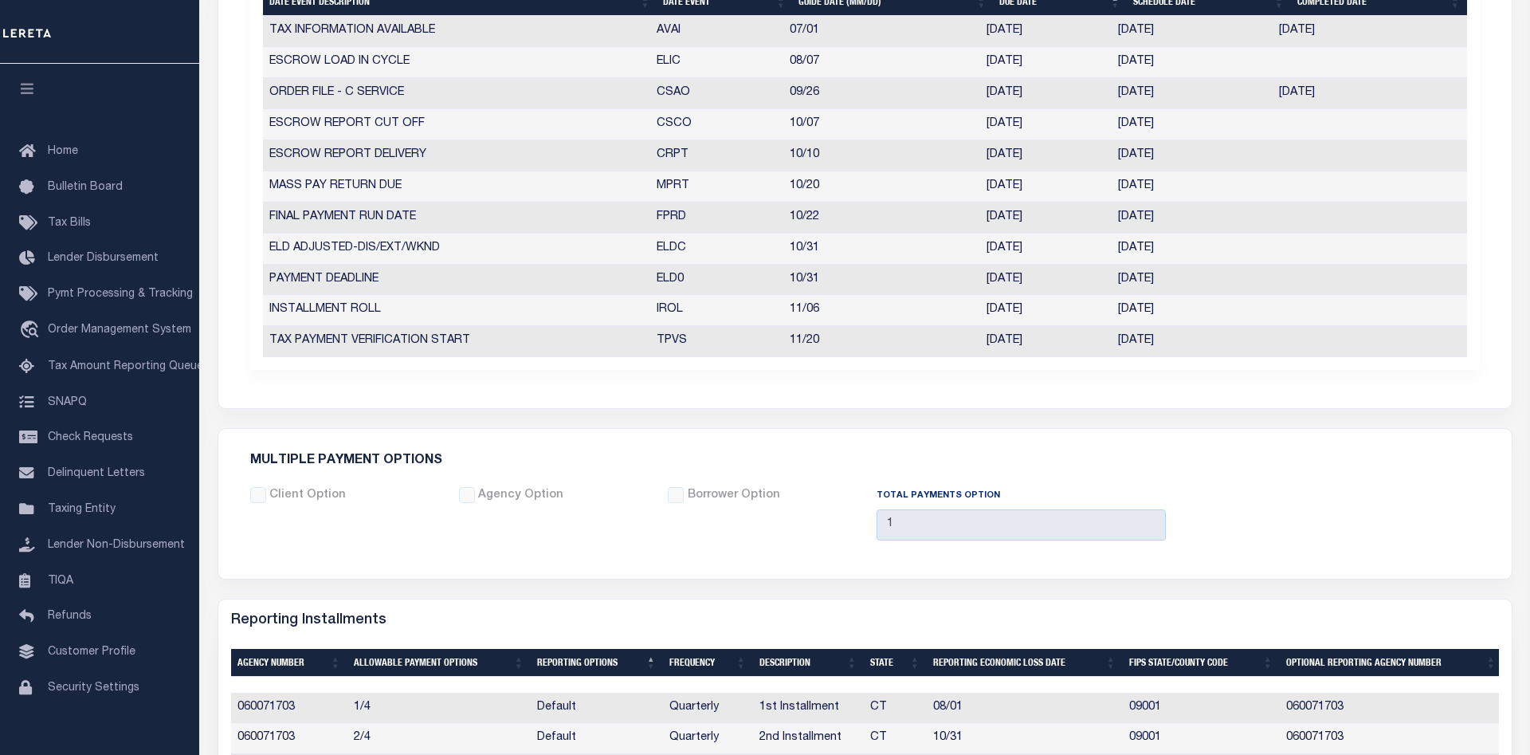
scroll to position [569, 0]
